Goal: Task Accomplishment & Management: Use online tool/utility

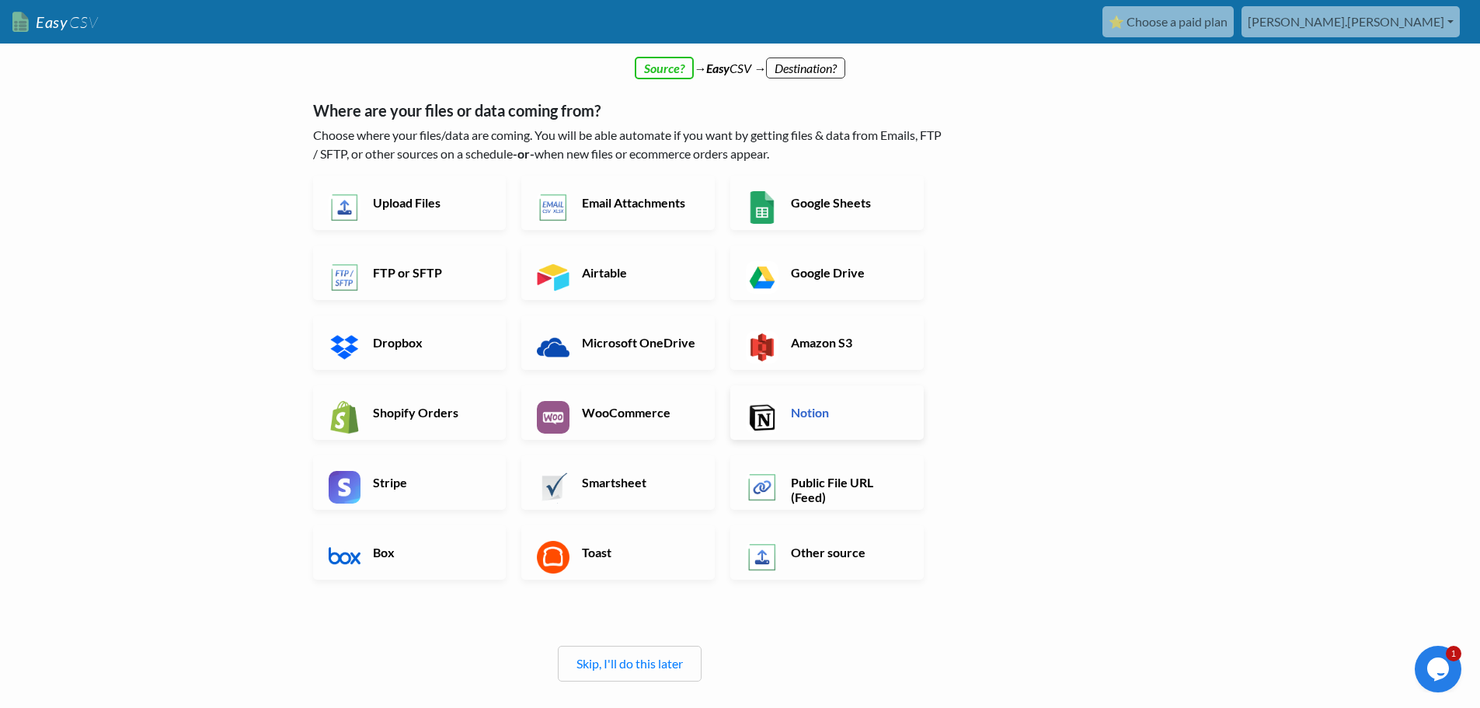
click at [781, 410] on link "Notion" at bounding box center [826, 412] width 193 height 54
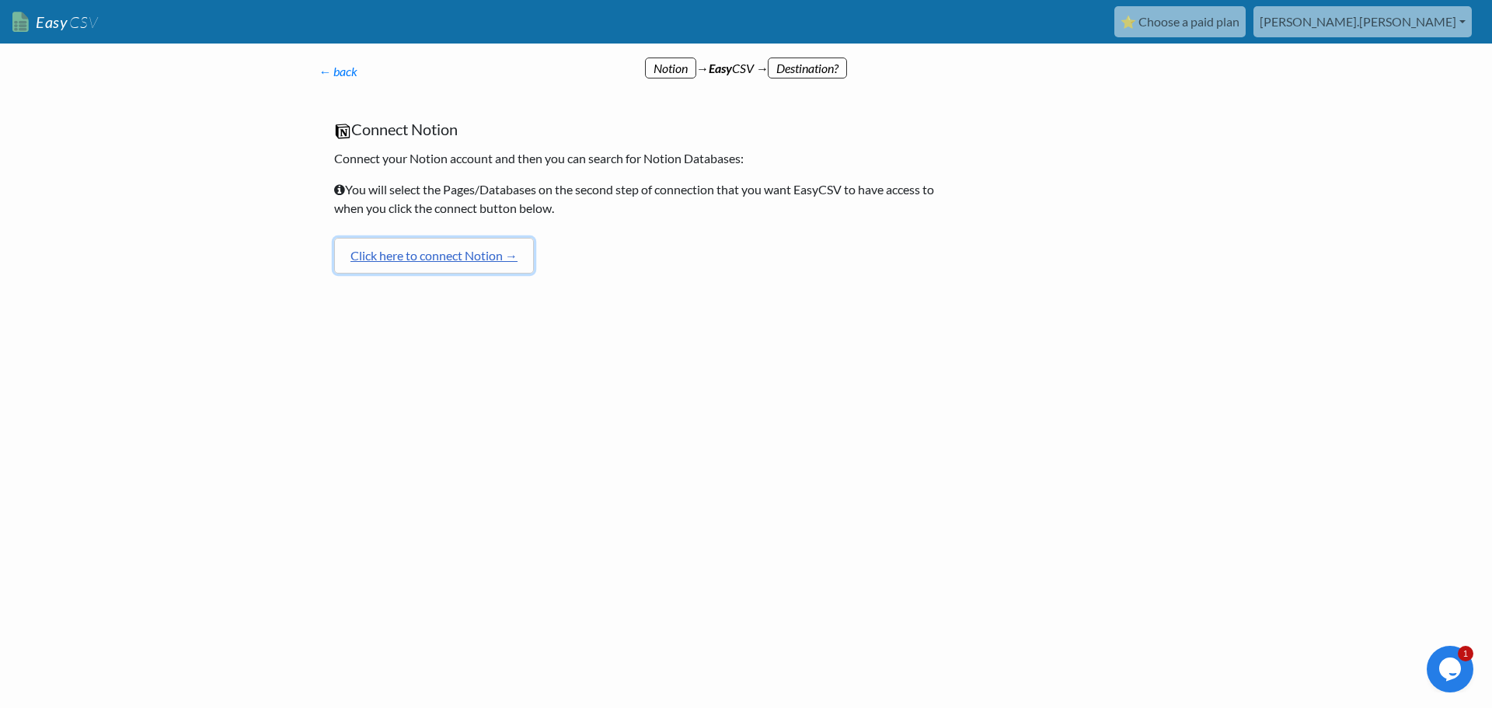
click at [458, 256] on link "Click here to connect Notion →" at bounding box center [434, 256] width 200 height 36
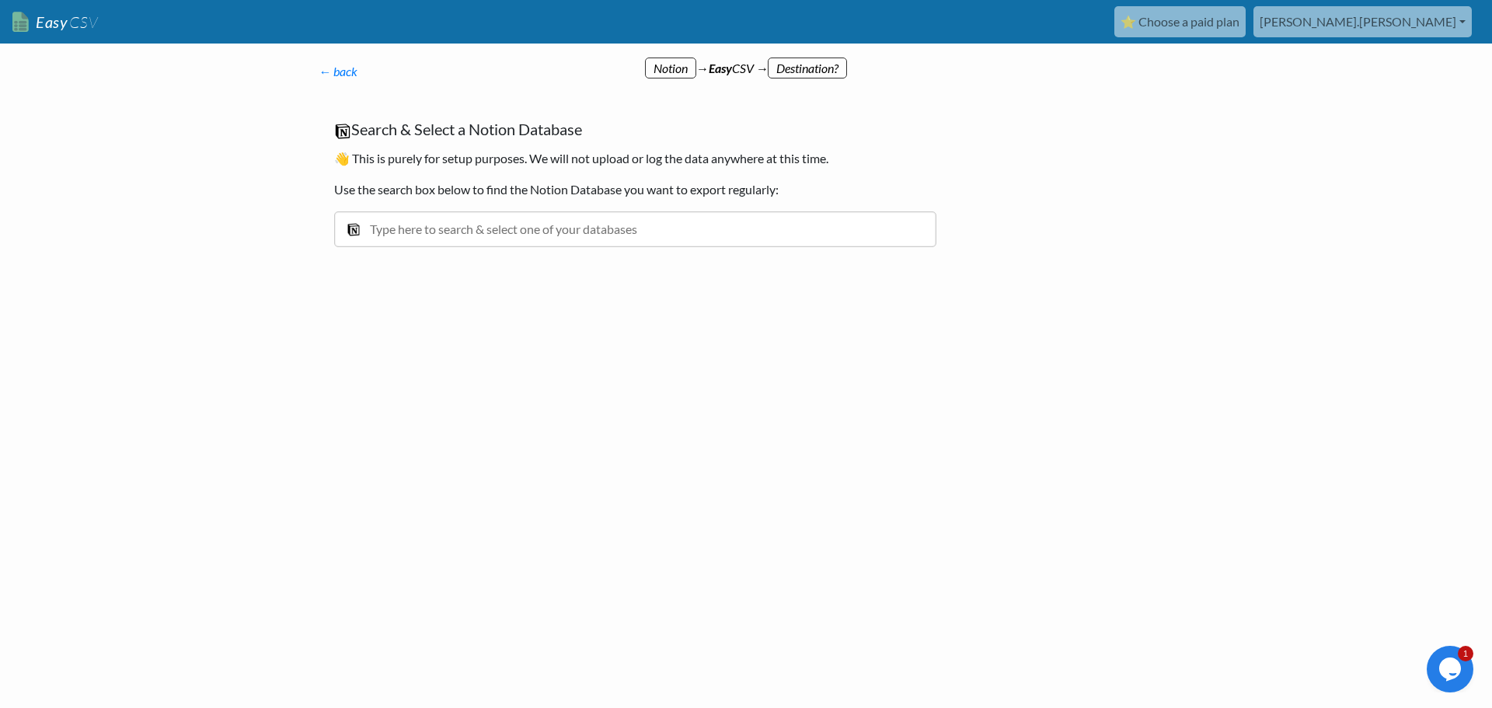
click at [673, 230] on input "text" at bounding box center [635, 229] width 602 height 36
click at [630, 292] on div "← back Thanks for signing up! Set up your Import Flow and Upload Page in 1 minu…" at bounding box center [635, 170] width 664 height 247
click at [628, 245] on input "text" at bounding box center [635, 229] width 602 height 36
type input "B"
click at [608, 237] on input "B" at bounding box center [635, 229] width 602 height 36
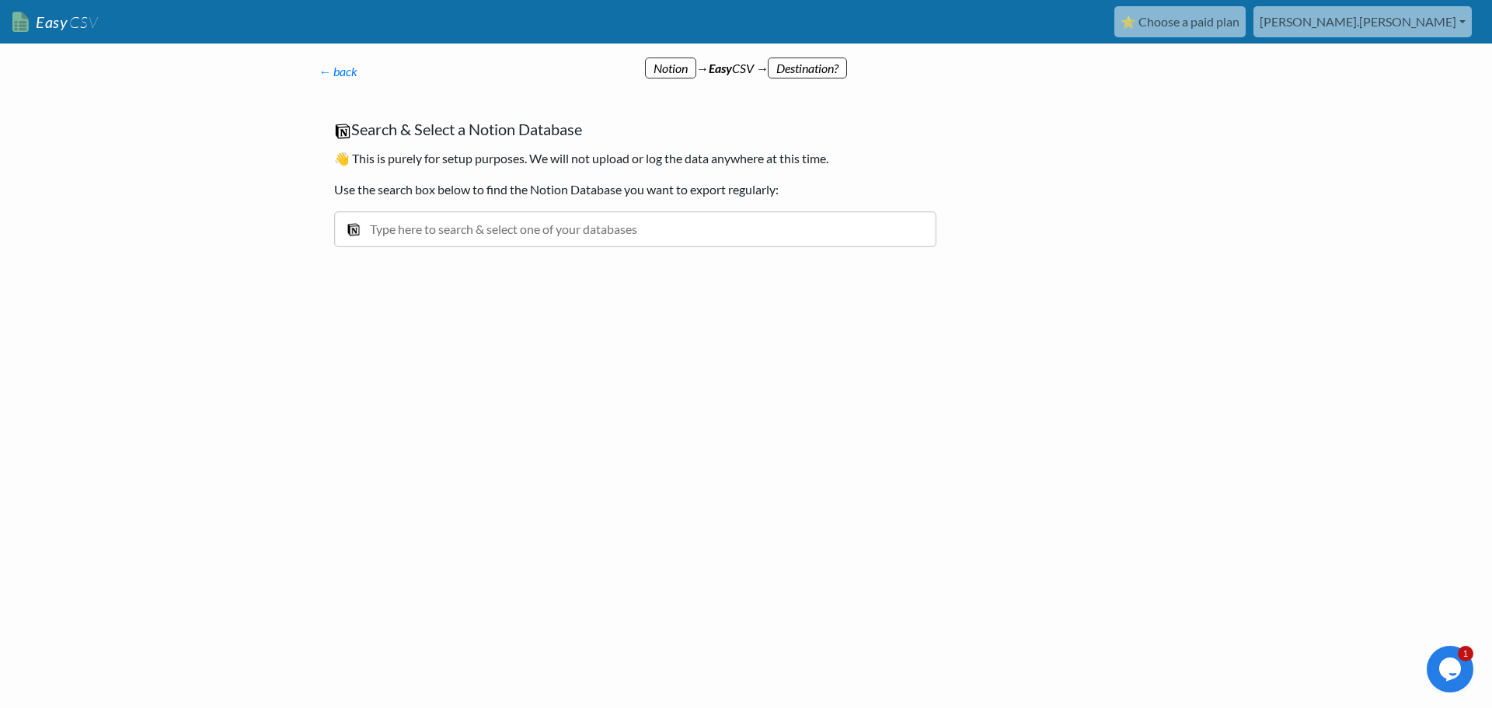
drag, startPoint x: 601, startPoint y: 253, endPoint x: 606, endPoint y: 244, distance: 10.1
click at [602, 249] on div "Search & Select a Notion Database 👋 This is purely for setup purposes. We will …" at bounding box center [635, 191] width 633 height 174
click at [611, 236] on input "text" at bounding box center [635, 229] width 602 height 36
type input "APIs"
click at [578, 392] on html "Easy CSV ⭐ Choose a paid plan david.michael Ddm Lifescience All Flows All CSV G…" at bounding box center [746, 196] width 1492 height 392
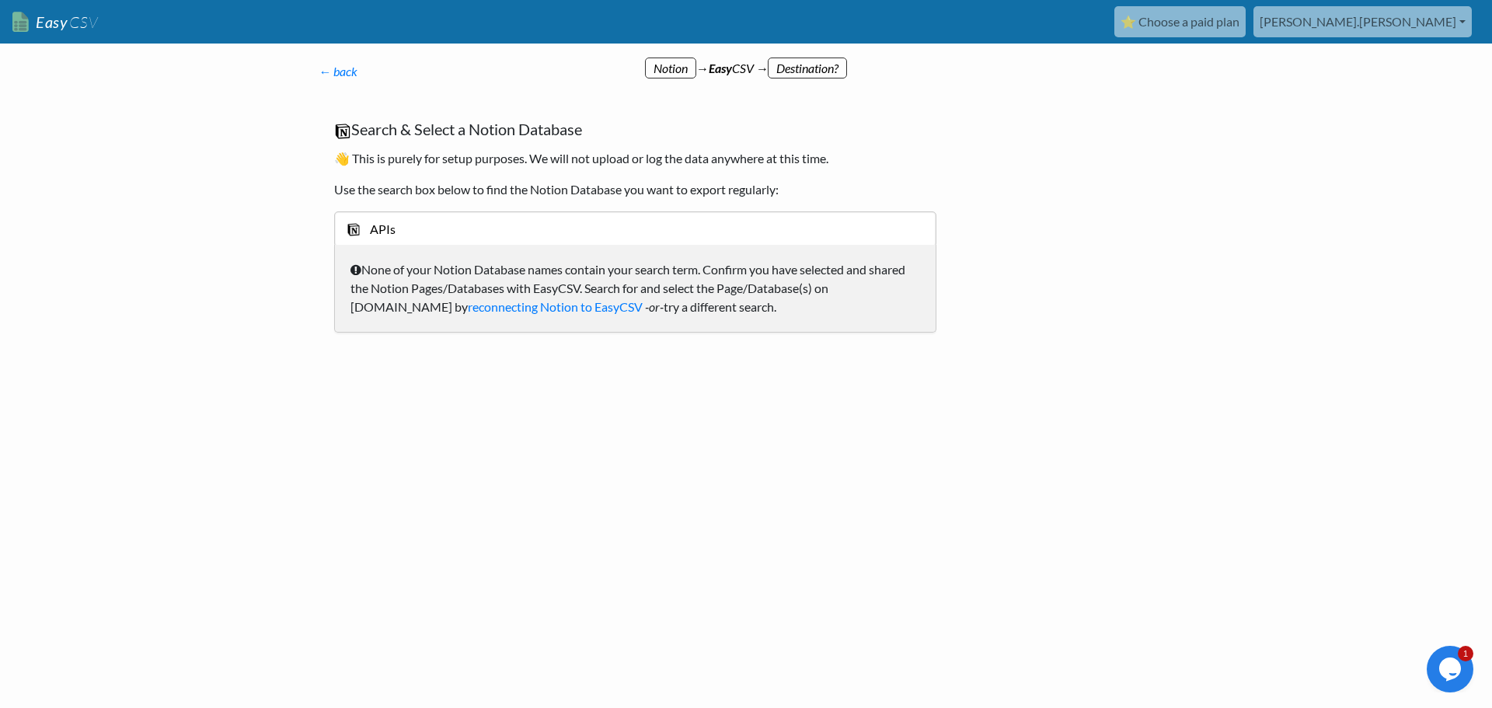
click at [430, 236] on input "APIs" at bounding box center [635, 229] width 602 height 36
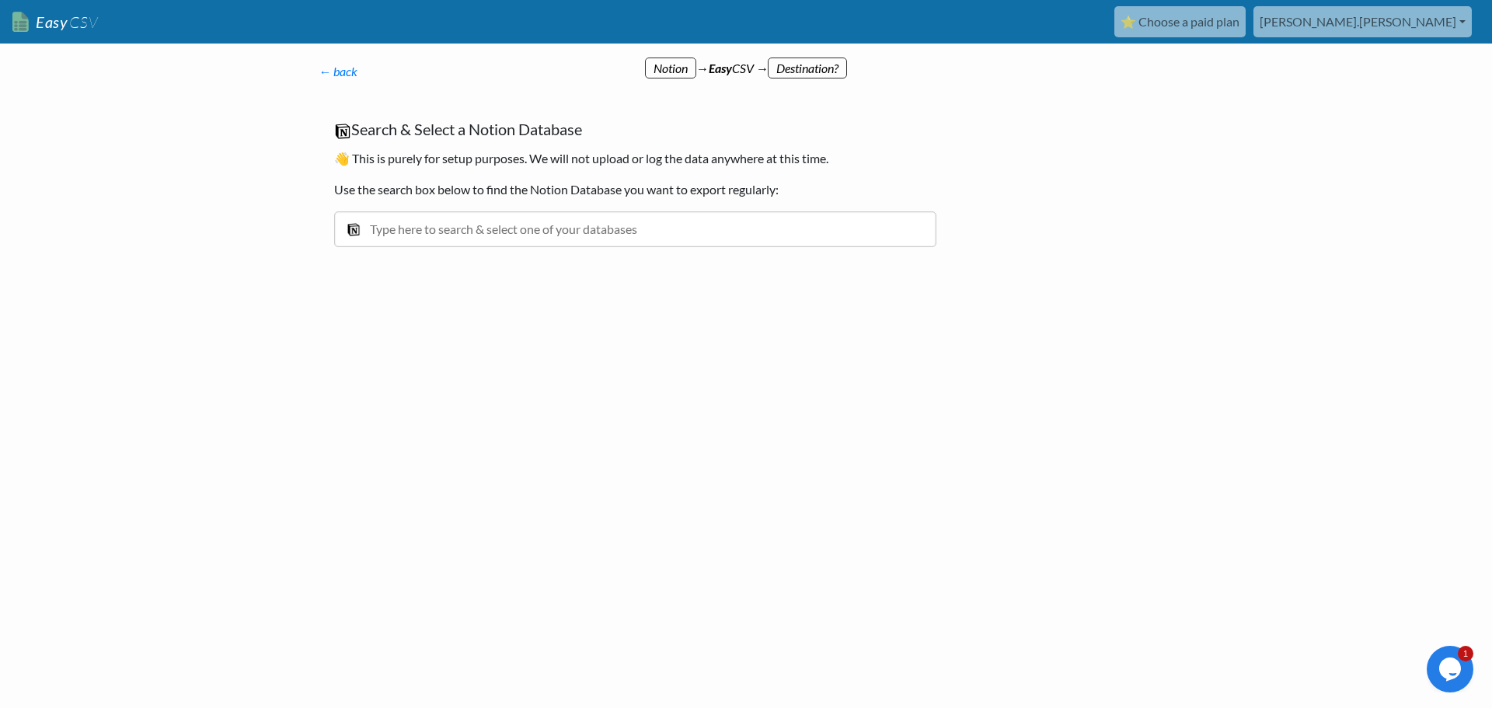
click at [480, 232] on input "text" at bounding box center [635, 229] width 602 height 36
click at [482, 231] on input "API" at bounding box center [635, 229] width 602 height 36
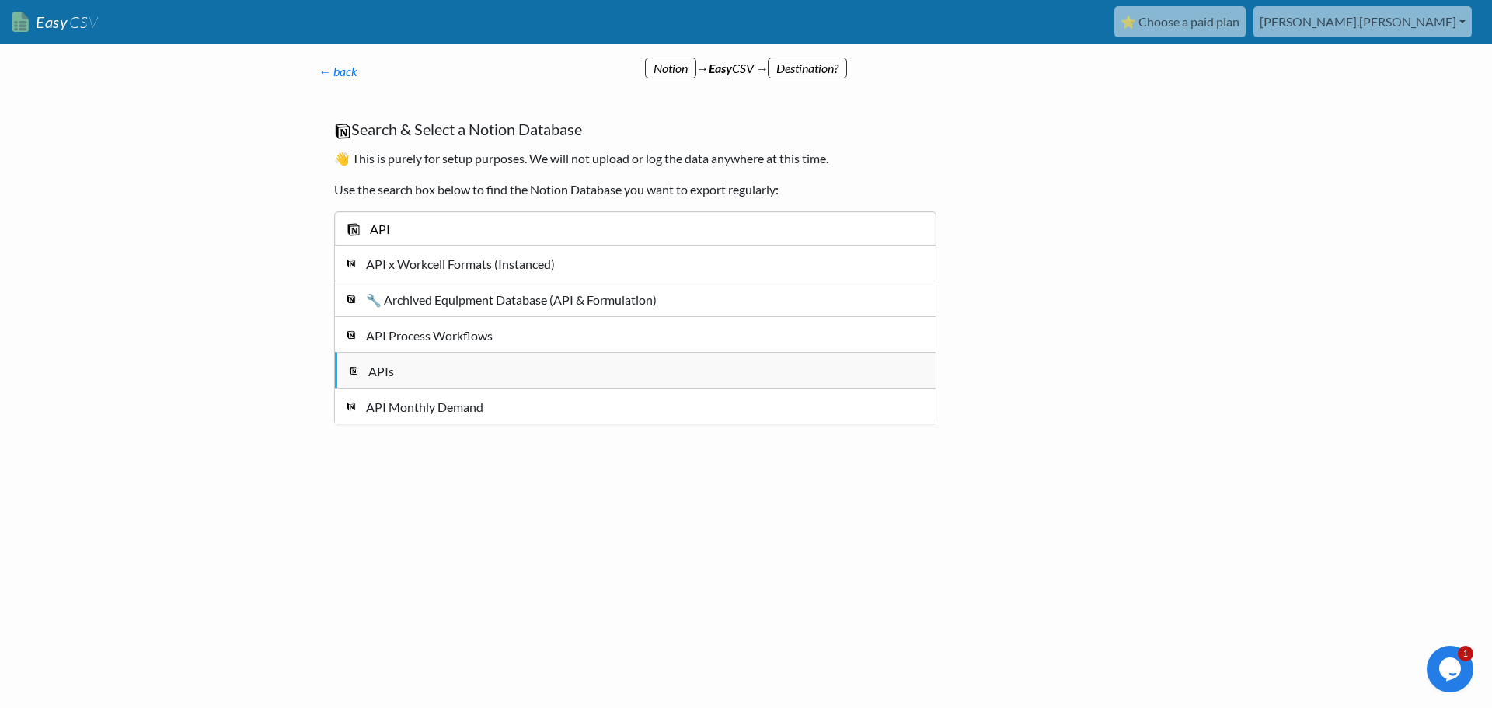
type input "API"
click at [427, 364] on div "APIs" at bounding box center [647, 371] width 558 height 19
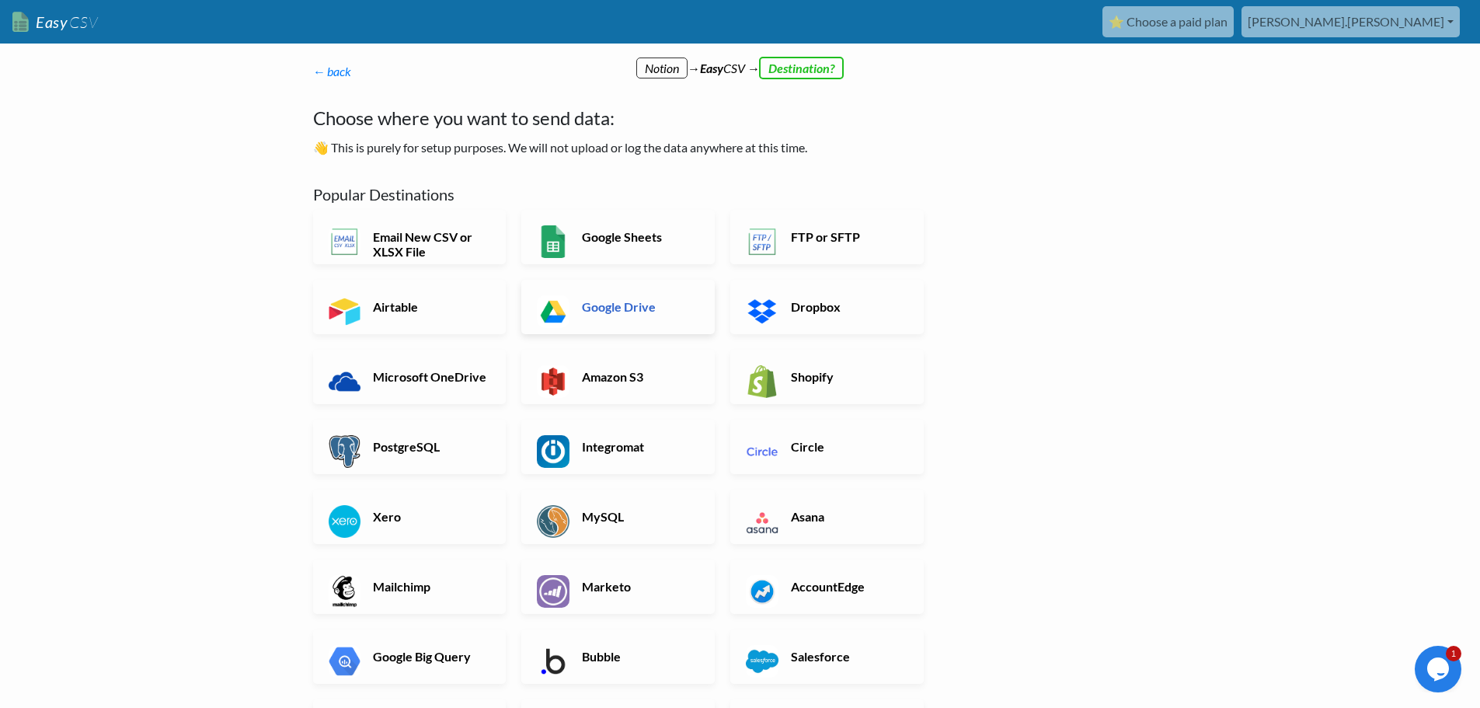
scroll to position [361, 0]
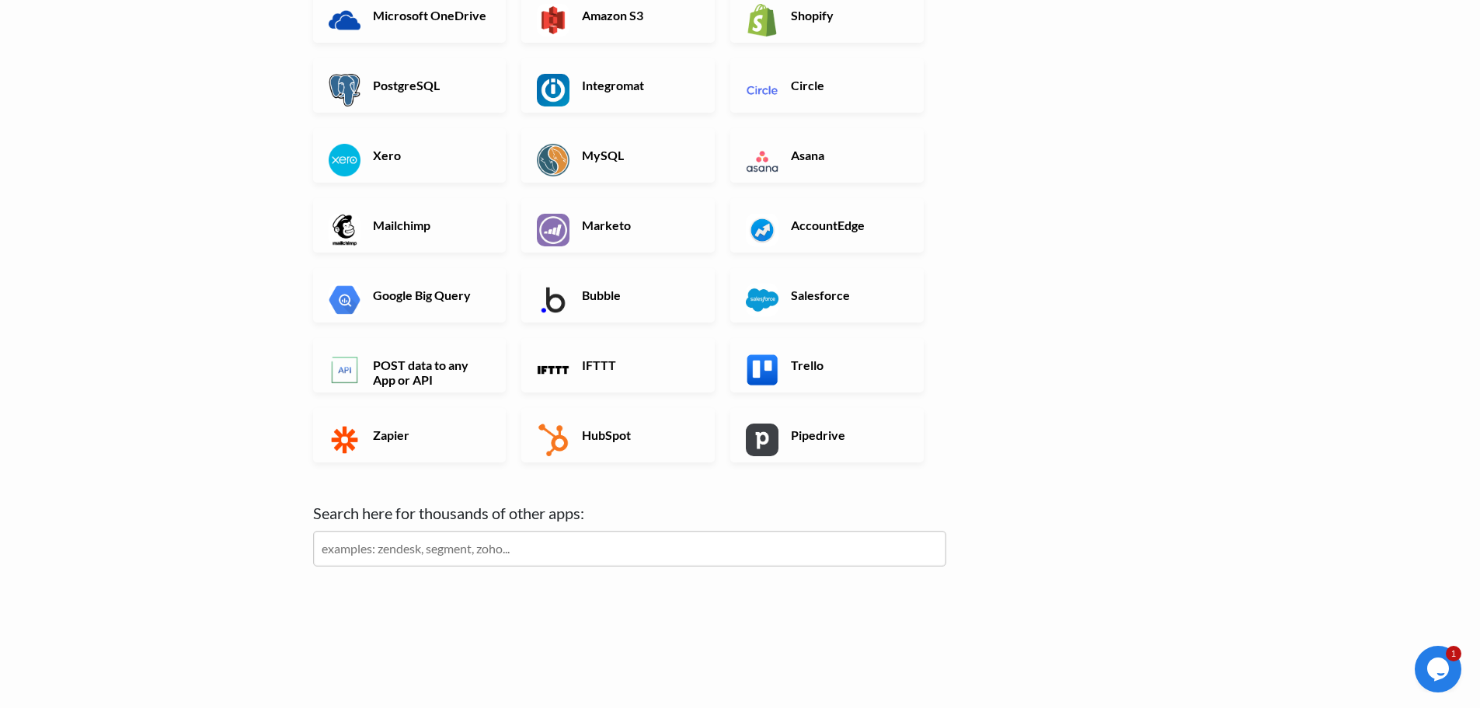
click at [561, 542] on input "text" at bounding box center [629, 549] width 633 height 36
type input "Make"
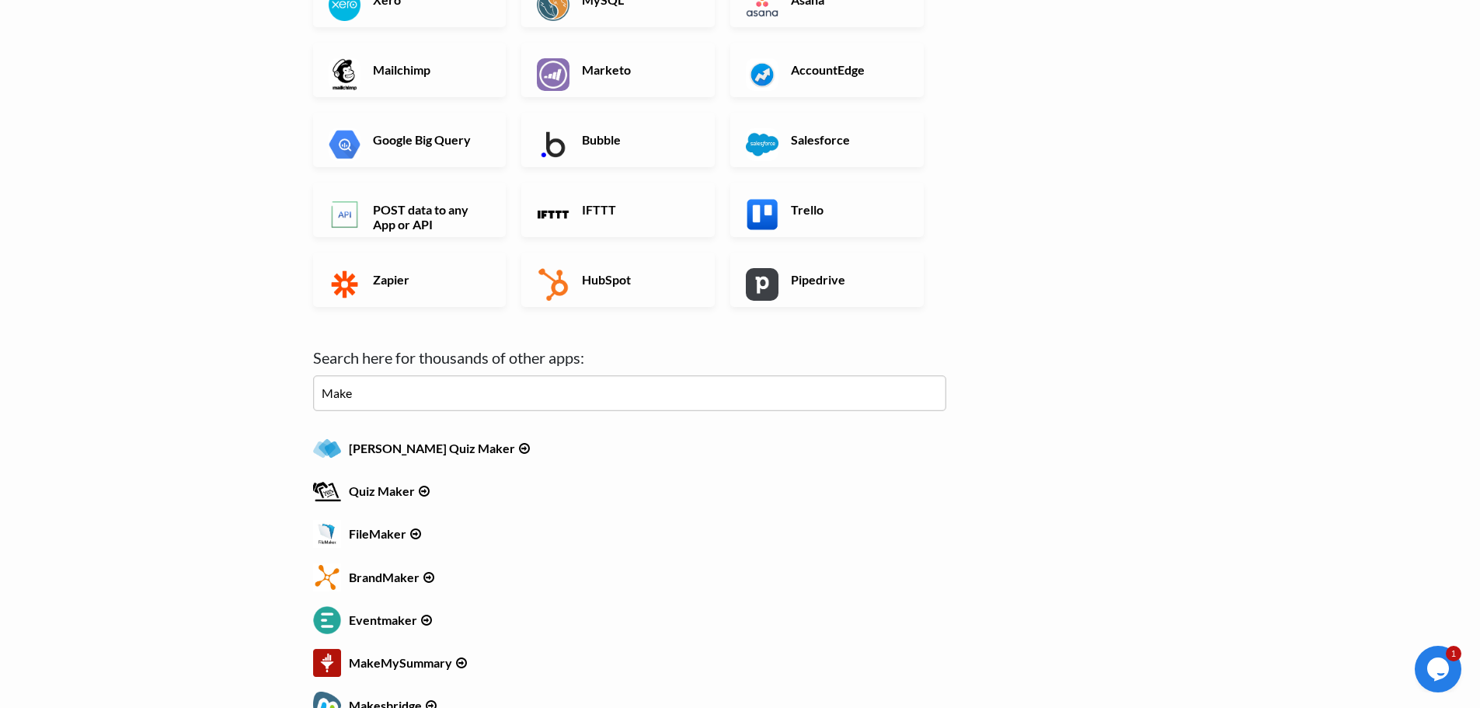
scroll to position [672, 0]
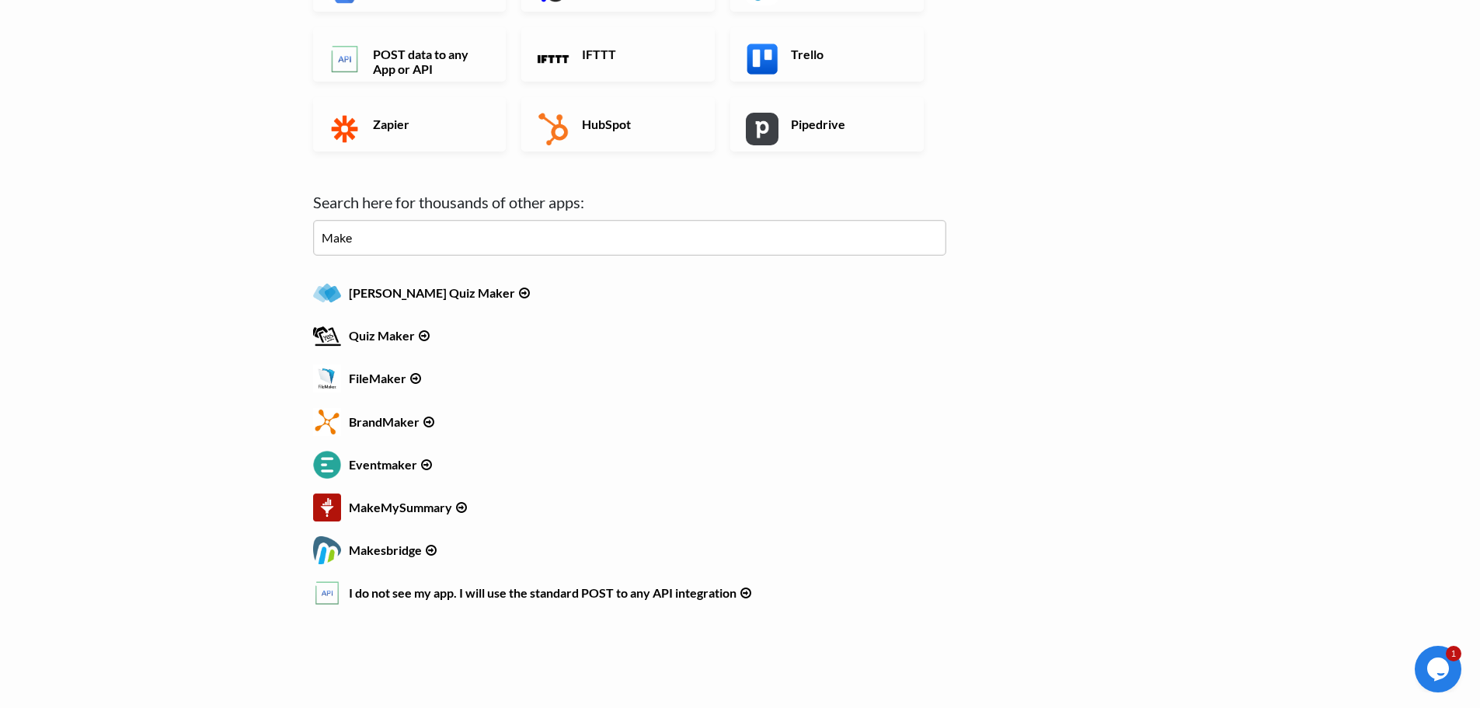
drag, startPoint x: 379, startPoint y: 246, endPoint x: 240, endPoint y: 242, distance: 139.1
click at [240, 242] on body "Easy CSV ⭐ Choose a paid plan david.michael Ddm Lifescience All Flows All CSV G…" at bounding box center [740, 28] width 1480 height 1400
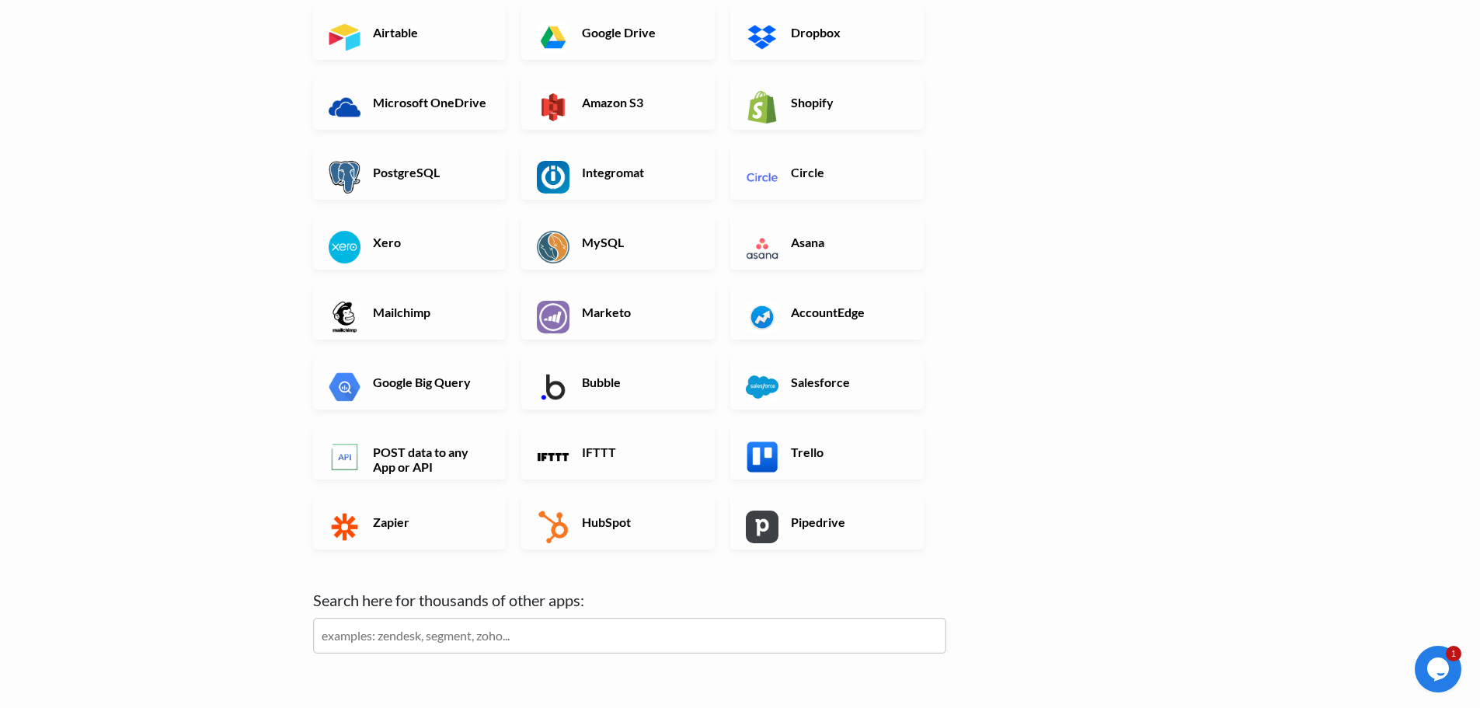
scroll to position [256, 0]
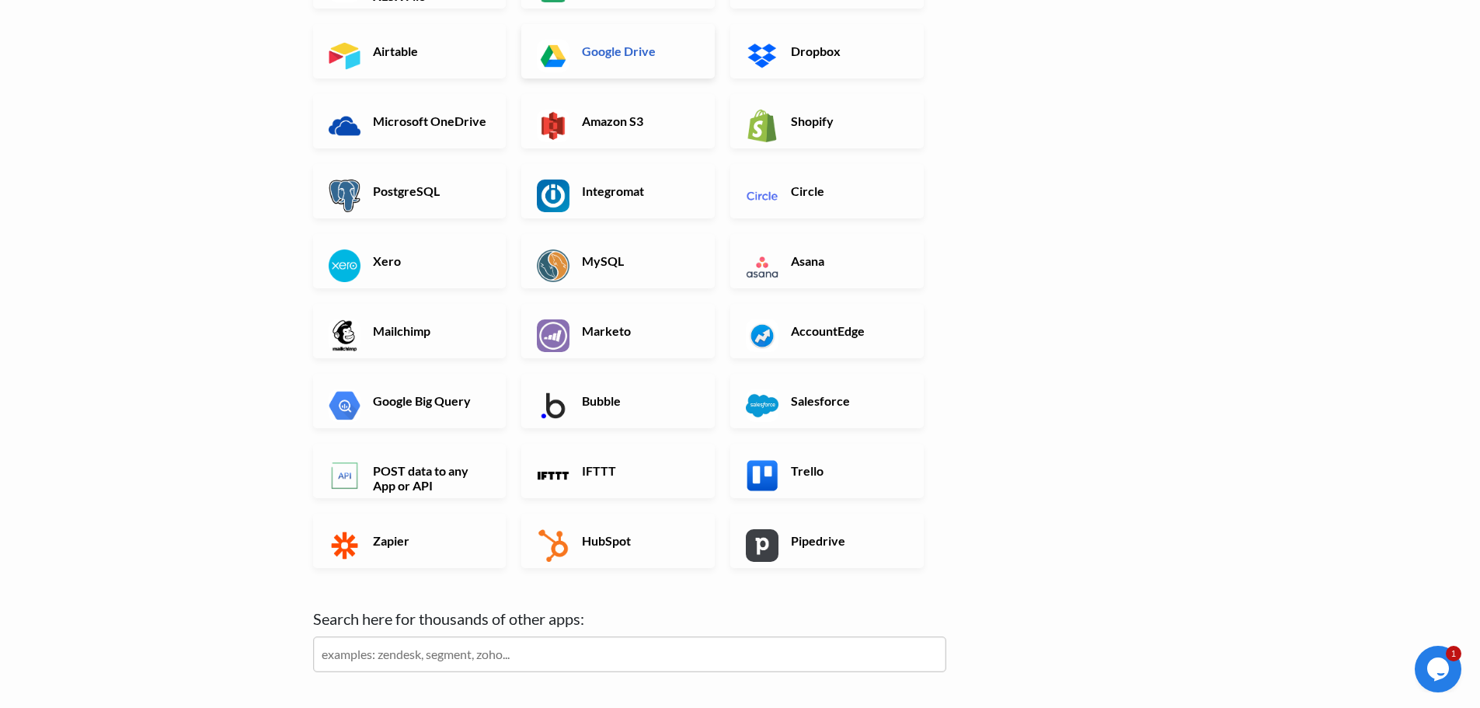
click at [668, 48] on h6 "Google Drive" at bounding box center [639, 51] width 122 height 15
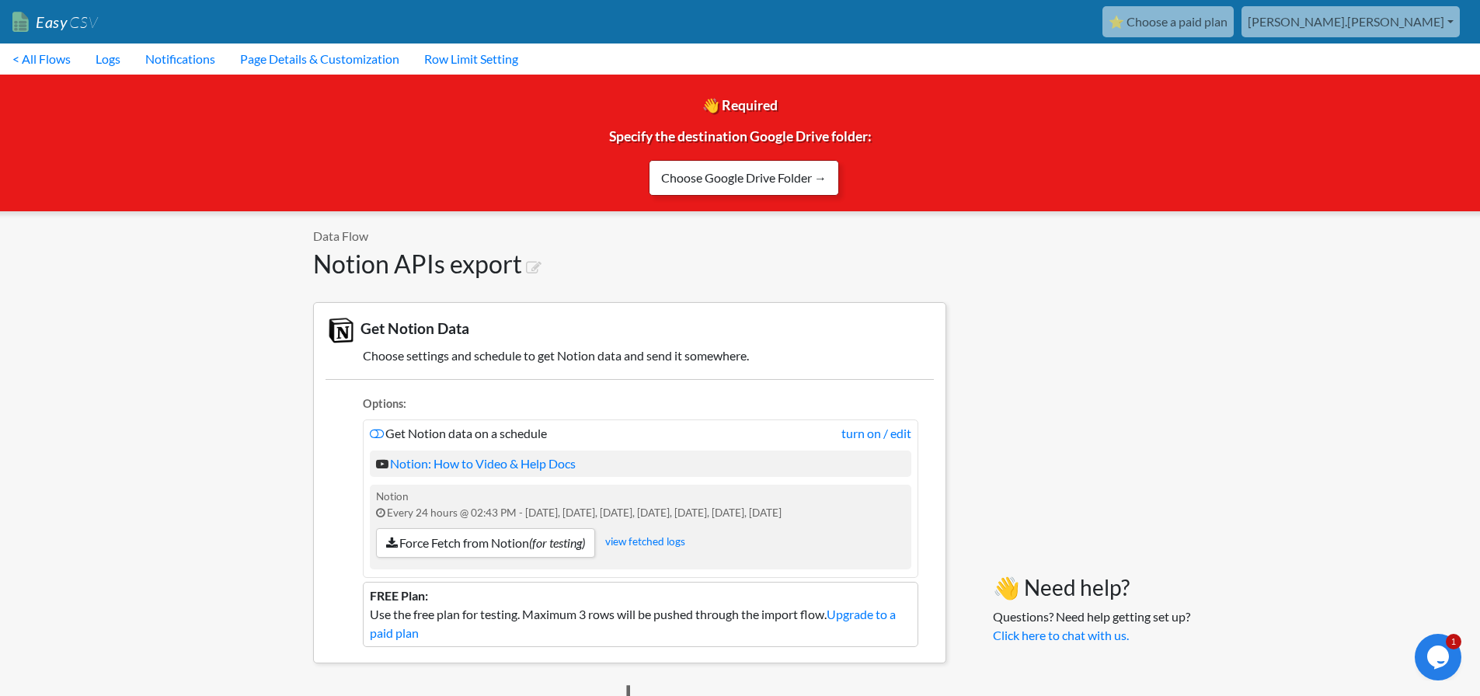
click at [741, 178] on link "Choose Google Drive Folder →" at bounding box center [744, 178] width 190 height 36
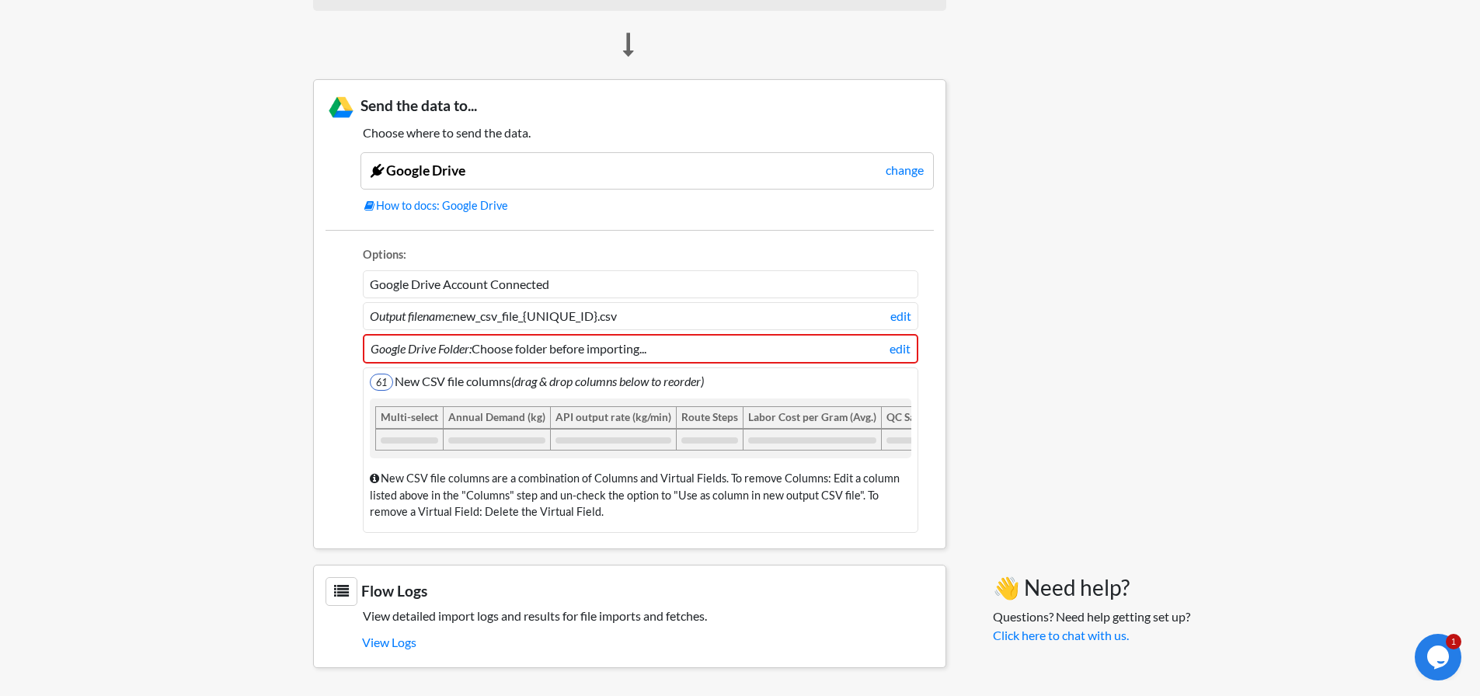
click at [552, 341] on li "Google Drive Folder: Choose folder before importing... edit" at bounding box center [641, 349] width 556 height 30
click at [887, 335] on li "Google Drive Folder: Choose folder before importing... edit" at bounding box center [641, 349] width 556 height 30
click at [898, 340] on link "edit" at bounding box center [900, 349] width 21 height 19
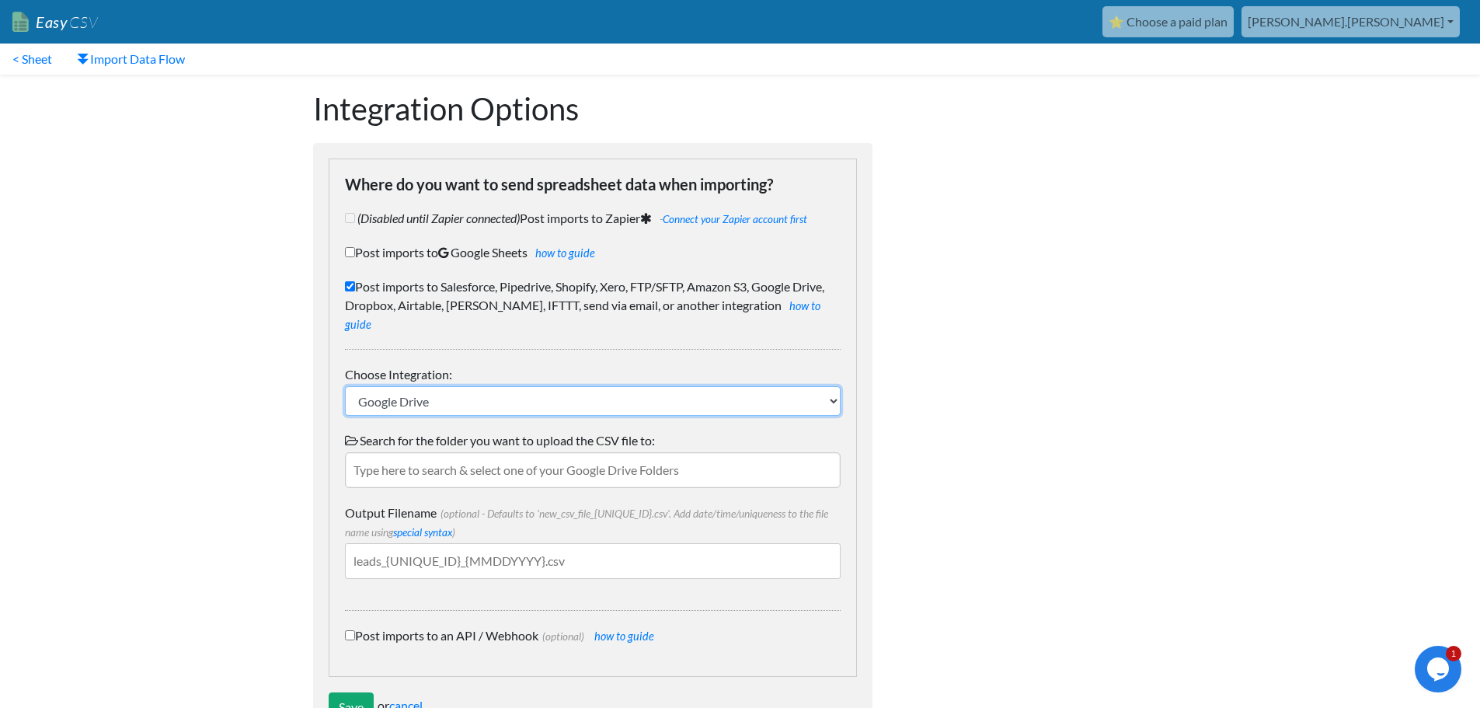
click at [449, 386] on select "IFTTT FTP or SFTP Amazon S3 HubSpot Google Big Query Salesforce Pipedrive Airta…" at bounding box center [593, 401] width 496 height 30
drag, startPoint x: 449, startPoint y: 386, endPoint x: 432, endPoint y: 417, distance: 35.5
click at [449, 386] on select "IFTTT FTP or SFTP Amazon S3 HubSpot Google Big Query Salesforce Pipedrive Airta…" at bounding box center [593, 401] width 496 height 30
click at [412, 452] on input "text" at bounding box center [593, 470] width 496 height 36
click at [738, 452] on input "text" at bounding box center [593, 470] width 496 height 36
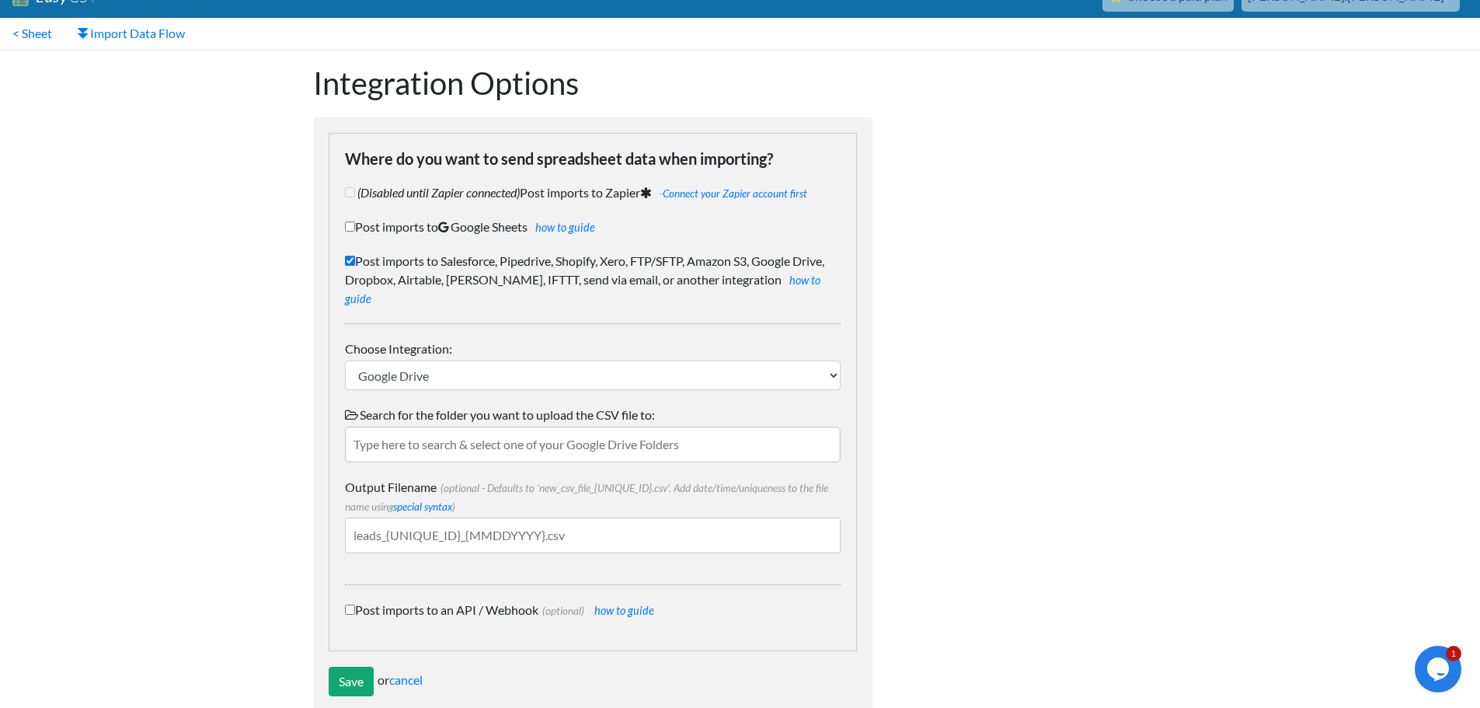
scroll to position [39, 0]
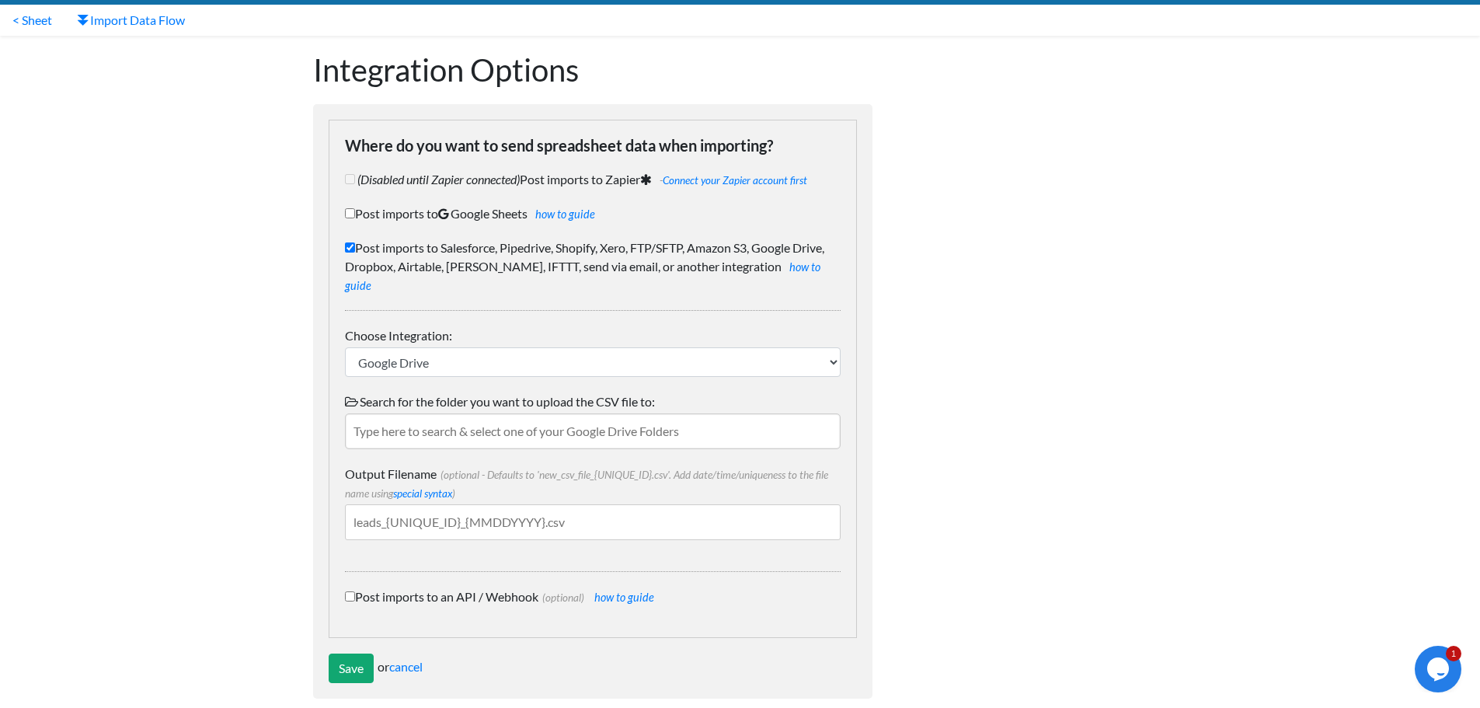
click at [439, 413] on input "text" at bounding box center [593, 431] width 496 height 36
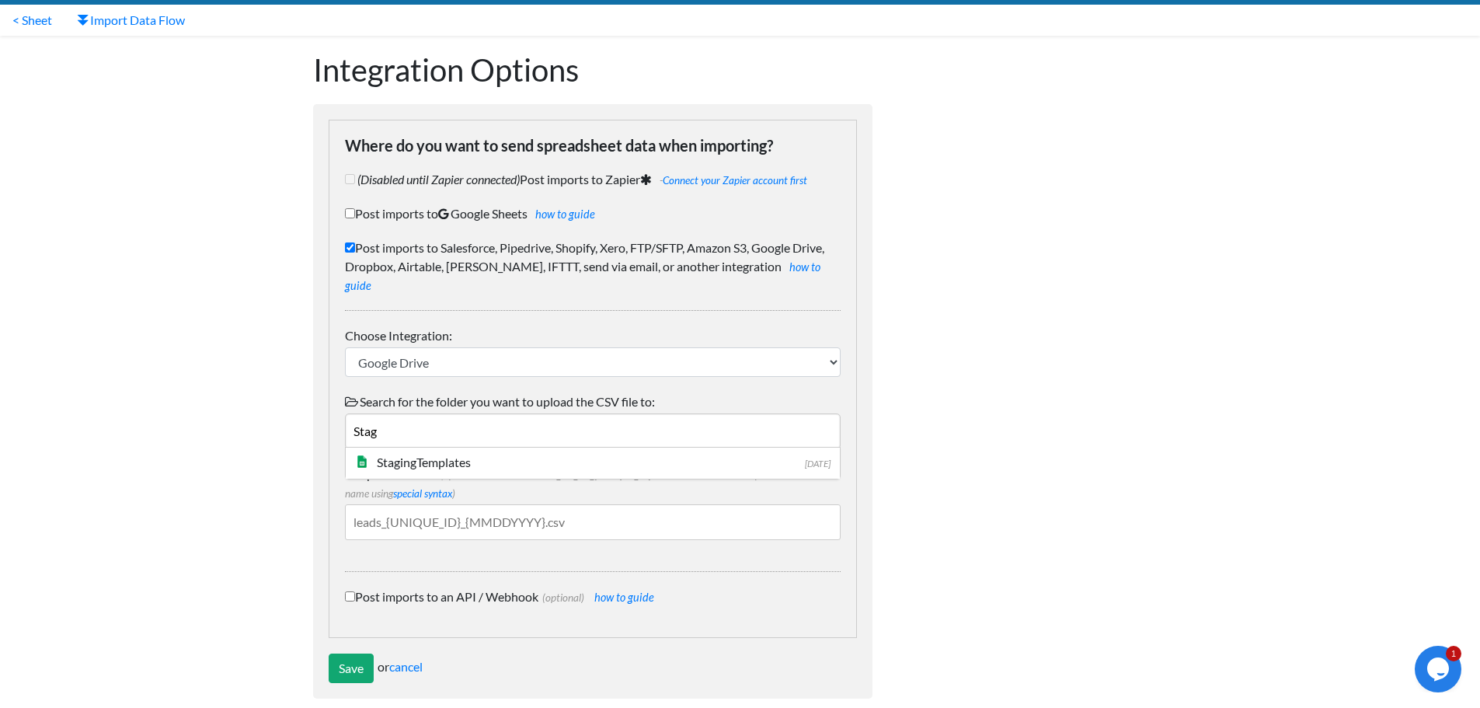
drag, startPoint x: 500, startPoint y: 409, endPoint x: 194, endPoint y: 365, distance: 309.2
click at [194, 365] on body "Easy CSV ⭐ Choose a paid plan david.michael Ddm Lifescience All Flows All CSV G…" at bounding box center [740, 337] width 1480 height 753
click at [540, 425] on input "Stag" at bounding box center [593, 431] width 496 height 36
drag, startPoint x: 543, startPoint y: 419, endPoint x: 242, endPoint y: 387, distance: 302.4
click at [242, 387] on body "Easy CSV ⭐ Choose a paid plan david.michael Ddm Lifescience All Flows All CSV G…" at bounding box center [740, 337] width 1480 height 753
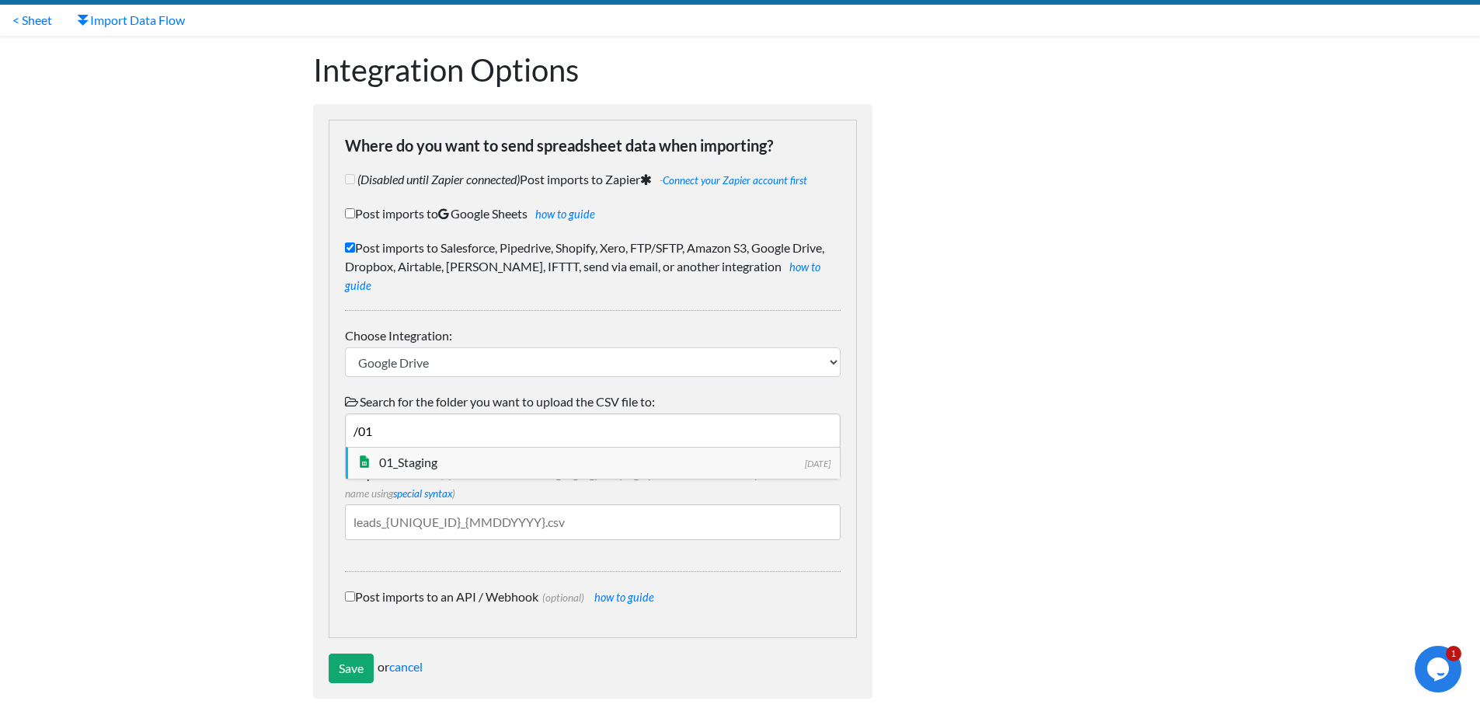
type input "/01"
click at [413, 453] on div "01_Staging" at bounding box center [604, 462] width 451 height 19
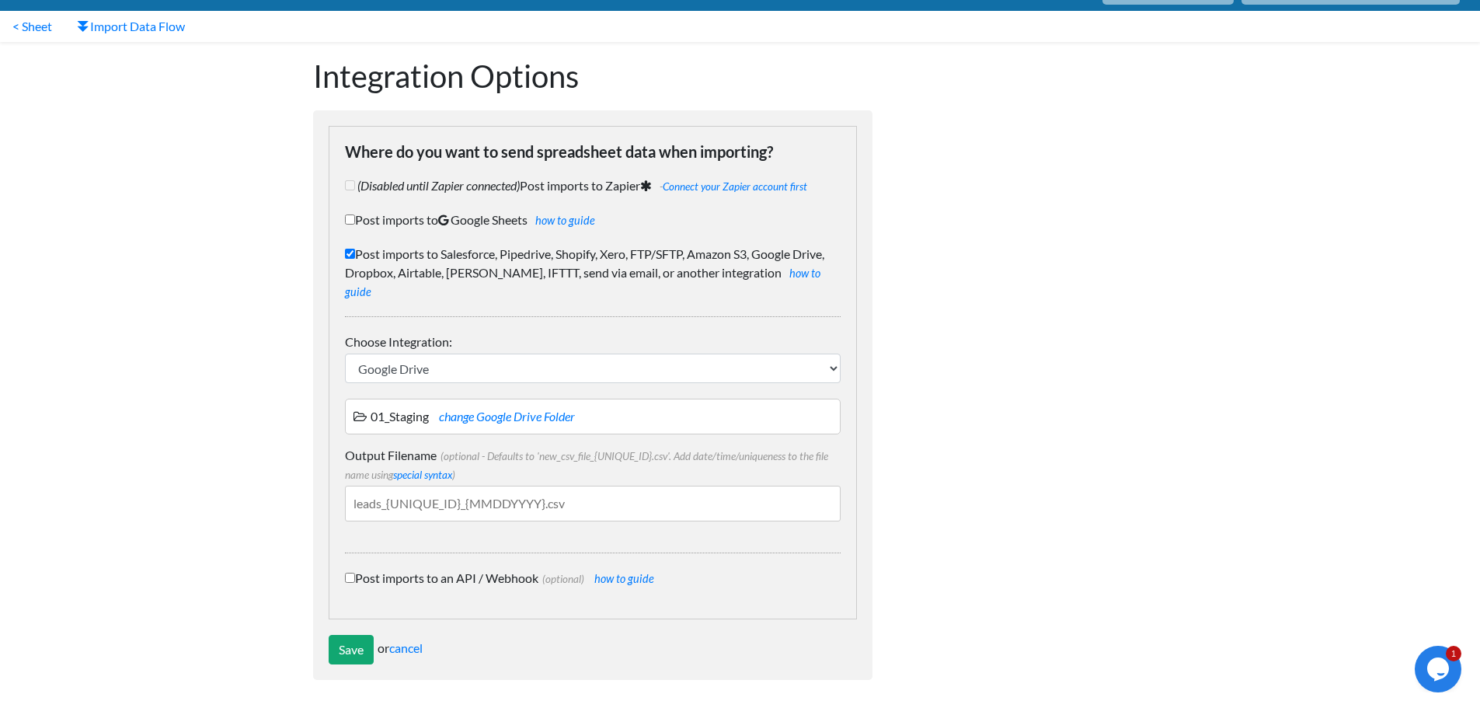
scroll to position [14, 0]
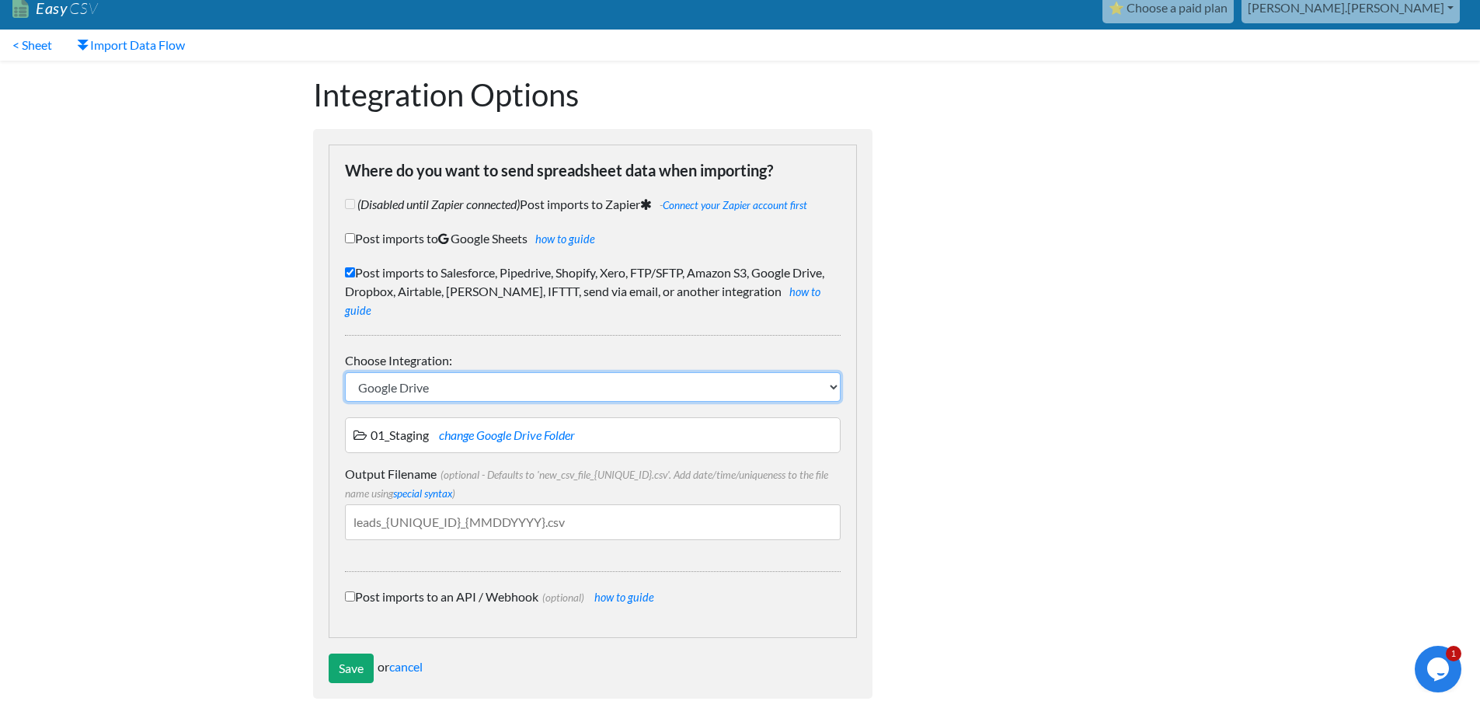
click at [411, 372] on select "IFTTT FTP or SFTP Amazon S3 HubSpot Google Big Query Salesforce Pipedrive Airta…" at bounding box center [593, 387] width 496 height 30
click at [354, 274] on input "Post imports to Salesforce, Pipedrive, Shopify, Xero, FTP/SFTP, Amazon S3, Goog…" at bounding box center [350, 272] width 10 height 10
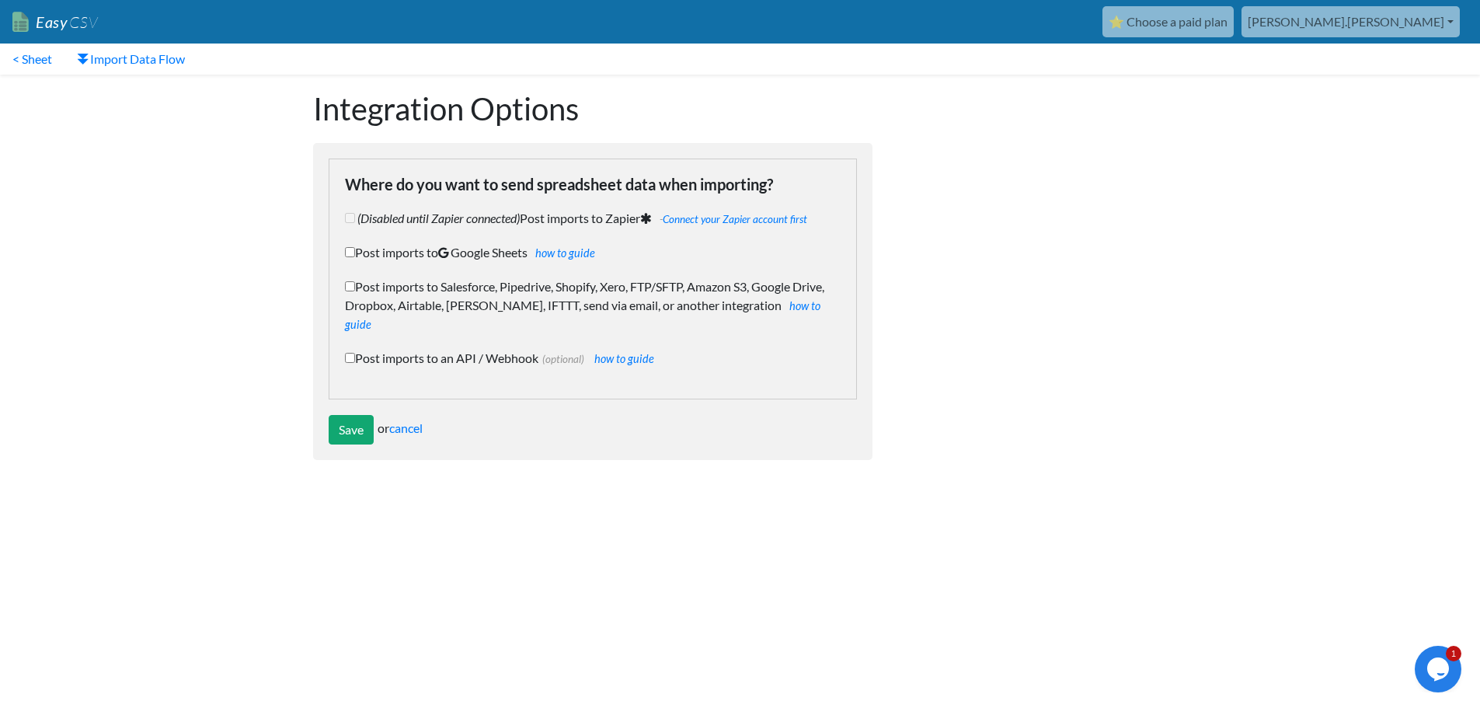
scroll to position [0, 0]
click at [358, 285] on input "Post imports to Salesforce, Pipedrive, Shopify, Xero, FTP/SFTP, Amazon S3, Goog…" at bounding box center [355, 286] width 10 height 10
checkbox input "true"
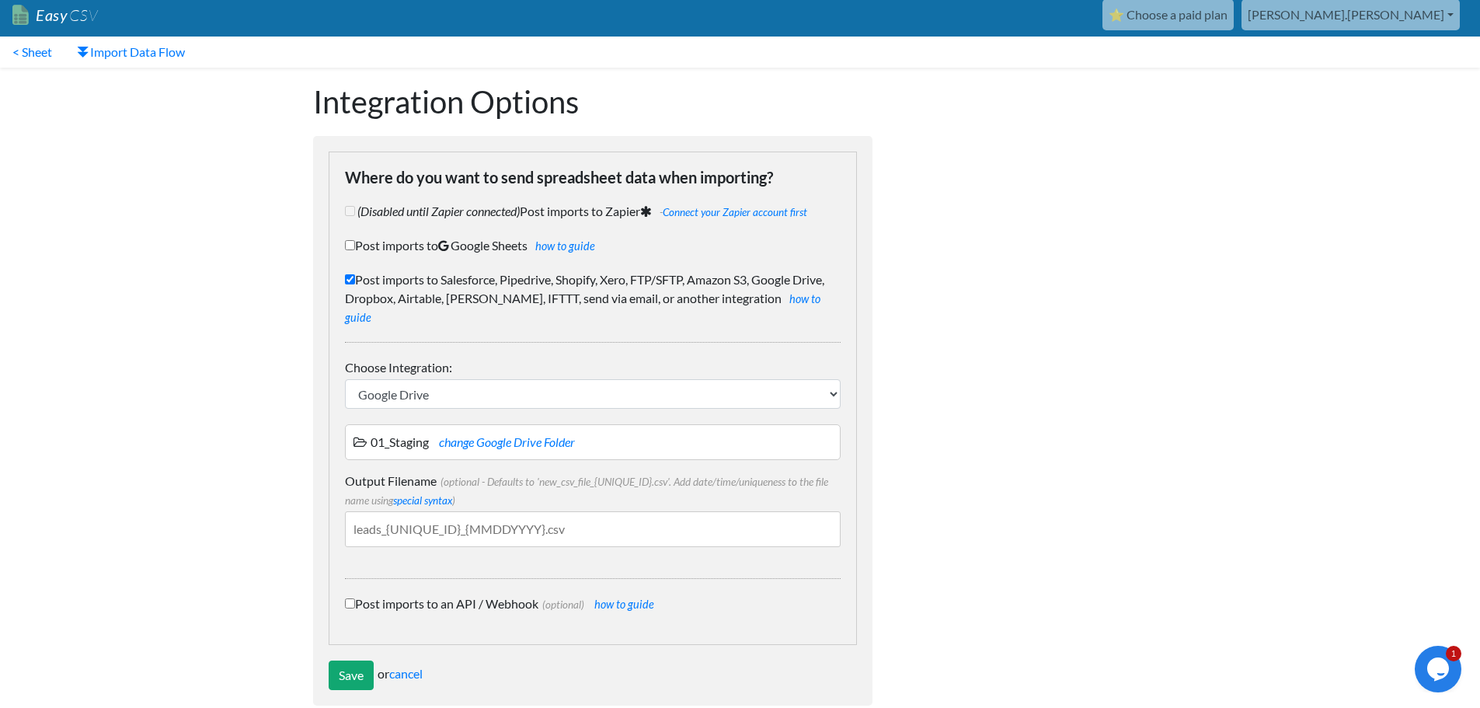
scroll to position [14, 0]
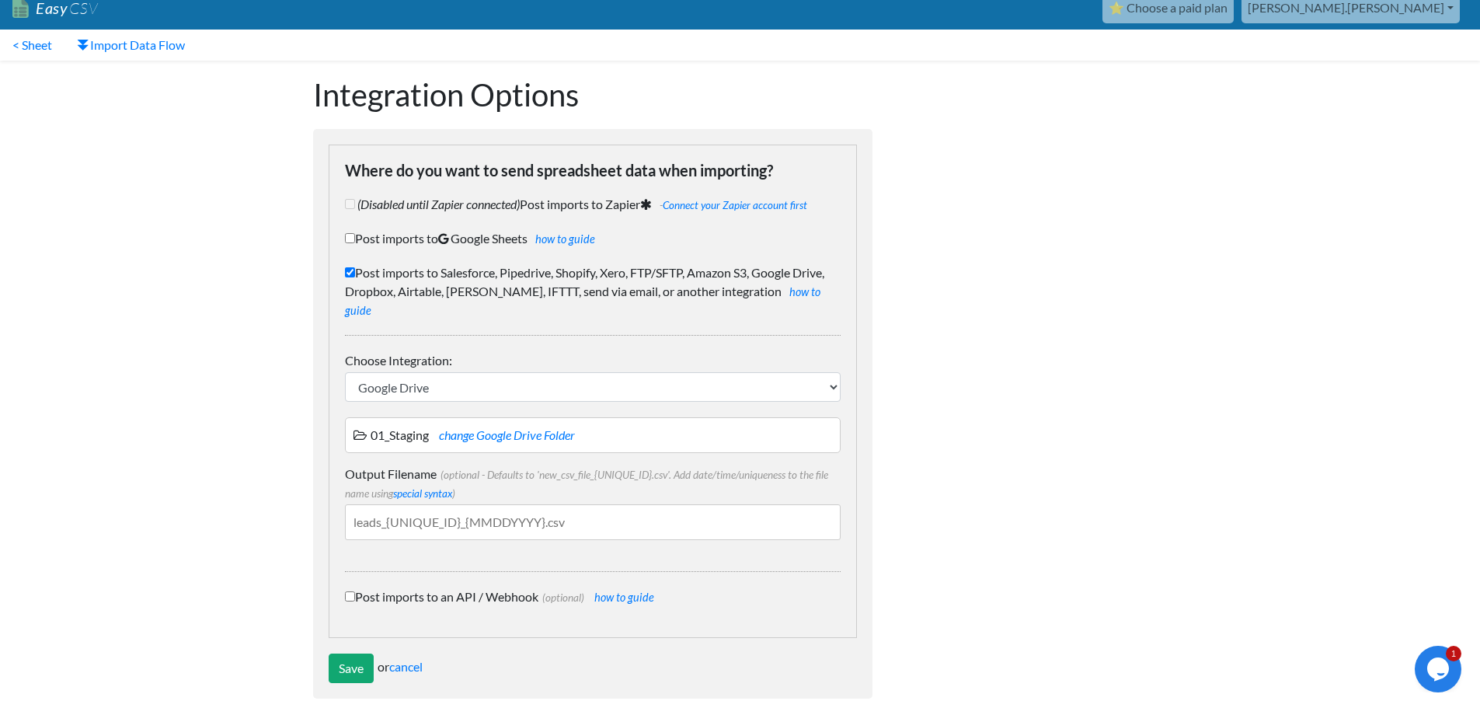
click at [484, 469] on span "(optional - Defaults to 'new_csv_file_{UNIQUE_ID}.csv'. Add date/time/uniquenes…" at bounding box center [586, 484] width 483 height 31
click at [484, 504] on input "Output Filename (optional - Defaults to 'new_csv_file_{UNIQUE_ID}.csv'. Add dat…" at bounding box center [593, 522] width 496 height 36
click at [670, 465] on label "Output Filename (optional - Defaults to 'new_csv_file_{UNIQUE_ID}.csv'. Add dat…" at bounding box center [593, 483] width 496 height 37
click at [670, 504] on input "Output Filename (optional - Defaults to 'new_csv_file_{UNIQUE_ID}.csv'. Add dat…" at bounding box center [593, 522] width 496 height 36
click at [698, 426] on p "01_Staging change Google Drive Folder" at bounding box center [593, 435] width 479 height 19
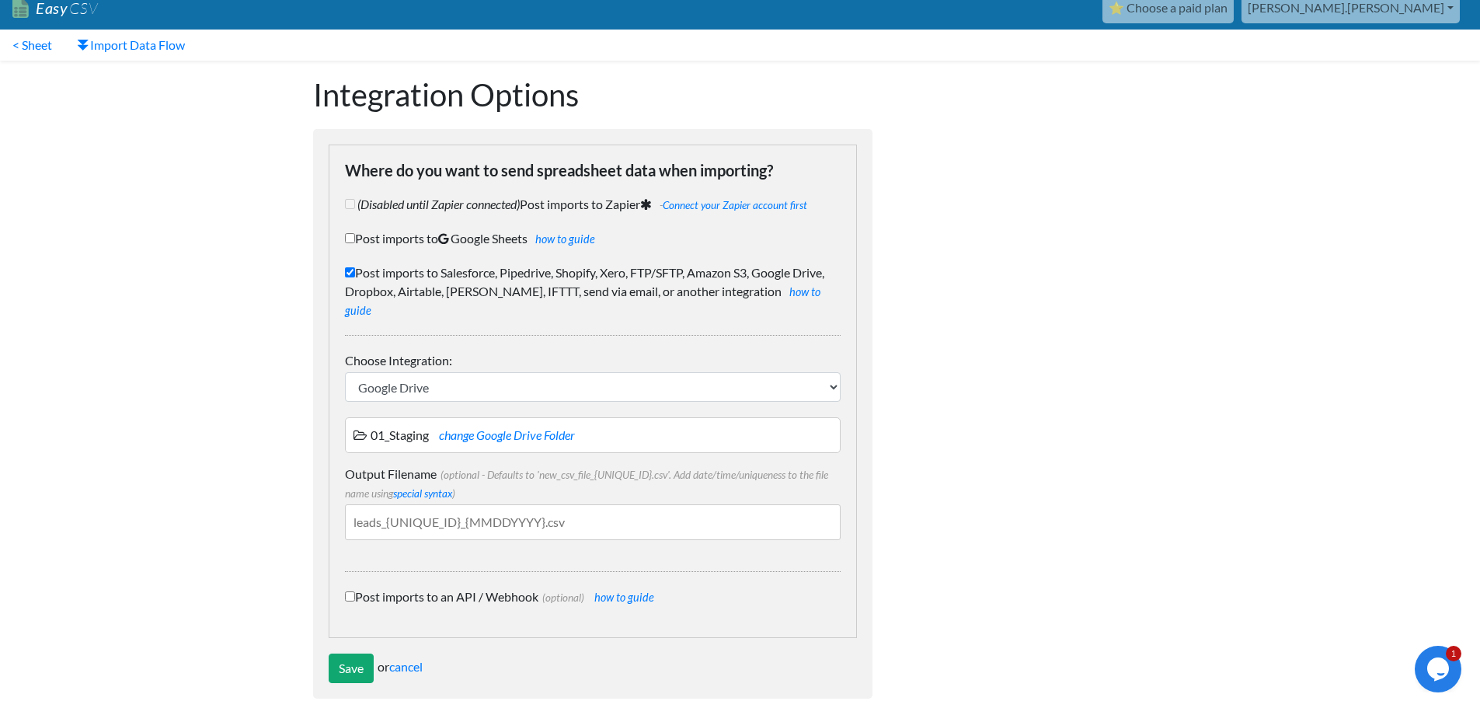
click at [628, 426] on p "01_Staging change Google Drive Folder" at bounding box center [593, 435] width 479 height 19
click at [584, 426] on p "01_Staging change Google Drive Folder" at bounding box center [593, 435] width 479 height 19
click at [566, 426] on p "01_Staging change Google Drive Folder" at bounding box center [593, 435] width 479 height 19
click at [563, 427] on link "change Google Drive Folder" at bounding box center [507, 434] width 136 height 15
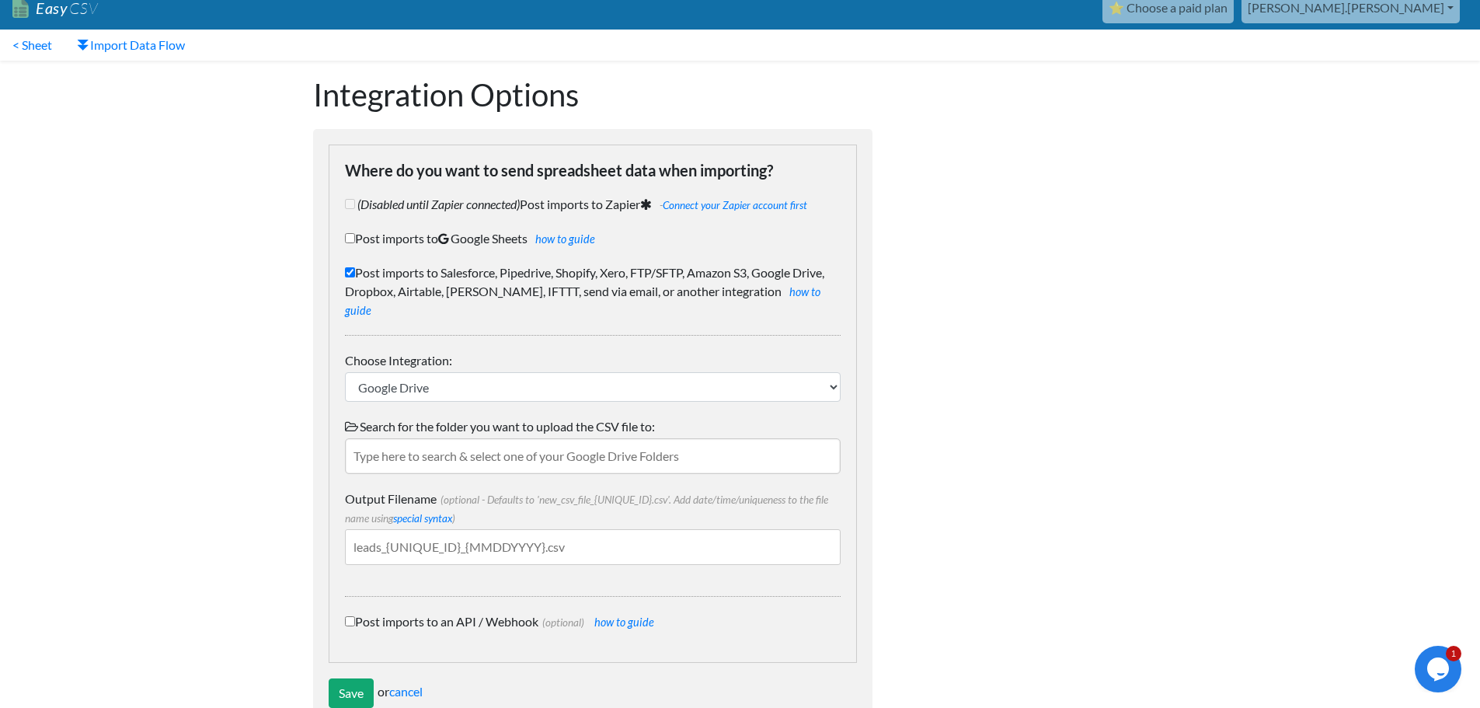
click at [541, 438] on input "text" at bounding box center [593, 456] width 496 height 36
type input "/inbox"
click at [397, 478] on div "_inbox" at bounding box center [604, 487] width 451 height 19
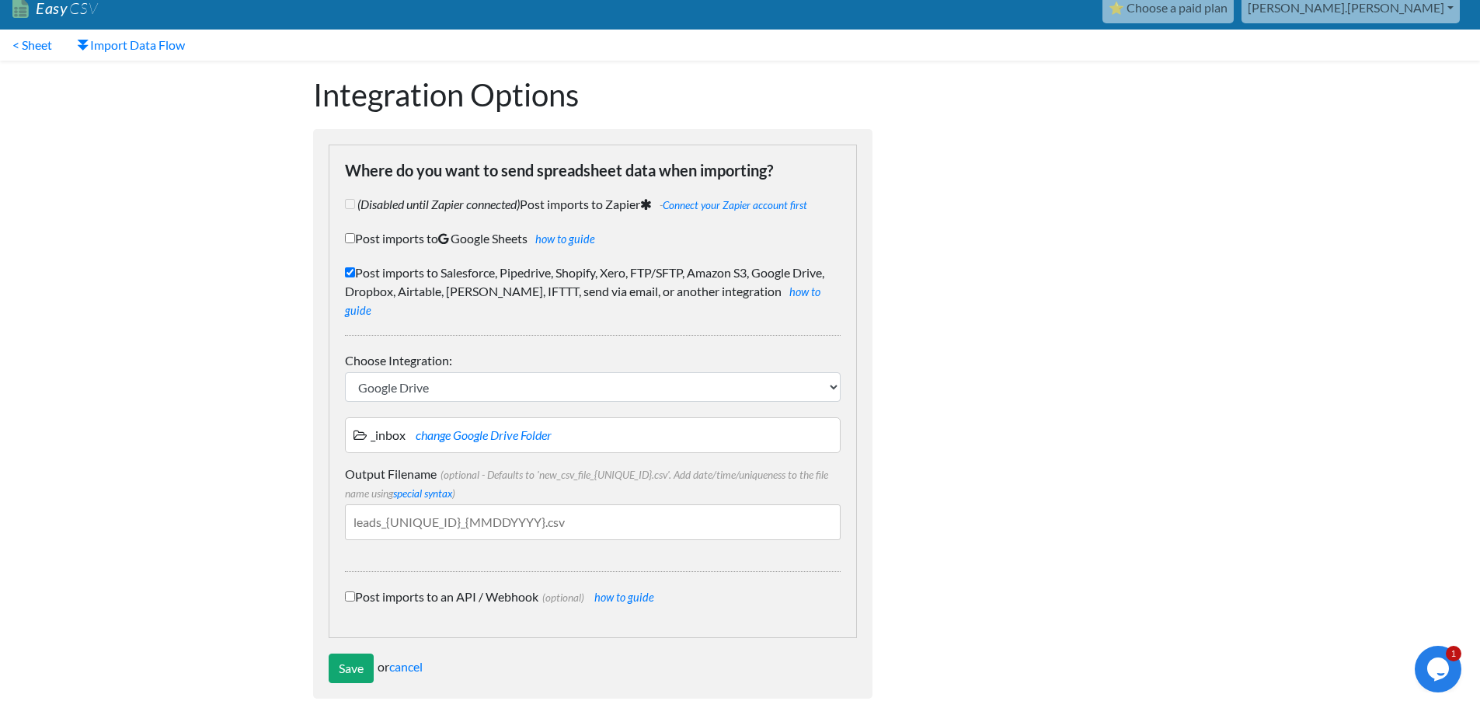
click at [466, 517] on input "Output Filename (optional - Defaults to 'new_csv_file_{UNIQUE_ID}.csv'. Add dat…" at bounding box center [593, 522] width 496 height 36
type input "{{FACILITY_CODE}}_<DatasetName>.csv"
click at [923, 497] on div "Dynamic Value Syntax Copy & paste the text from the right-column below into you…" at bounding box center [1035, 388] width 295 height 654
click at [347, 658] on input "Save" at bounding box center [351, 669] width 45 height 30
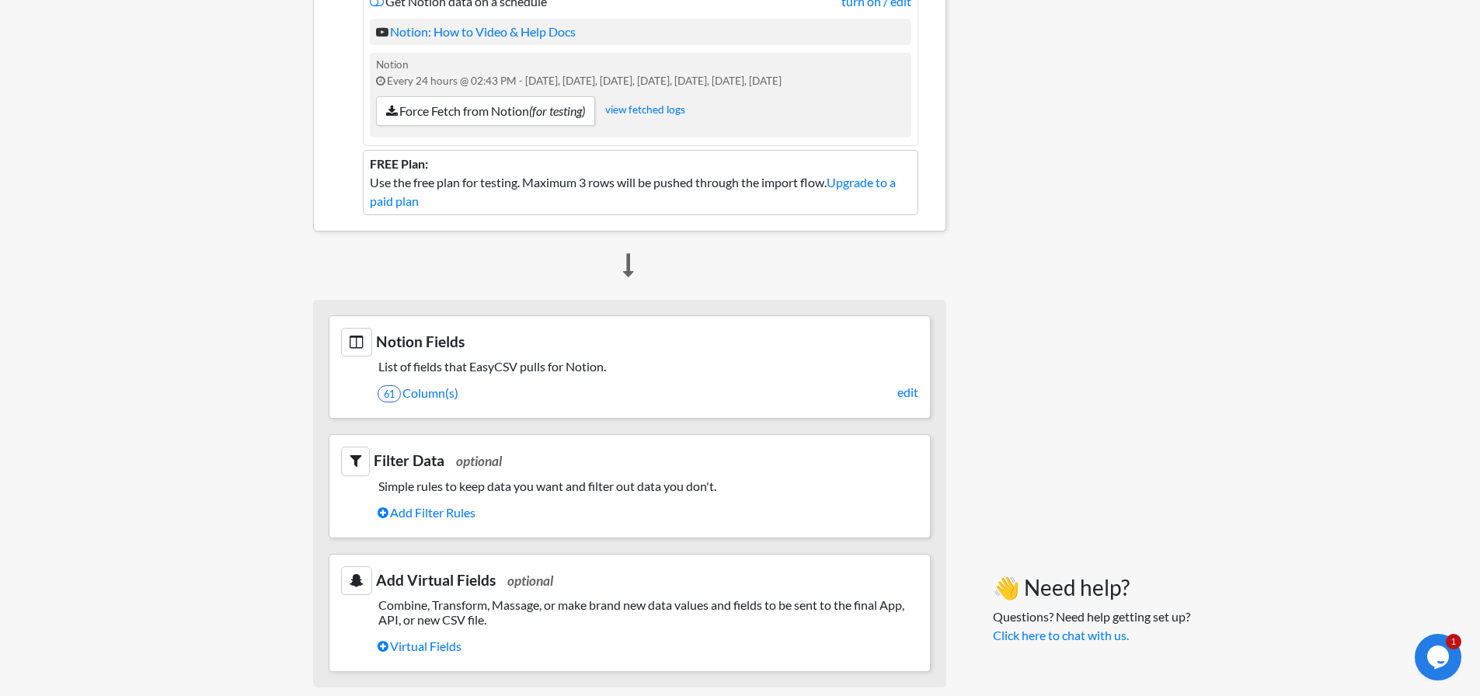
scroll to position [466, 0]
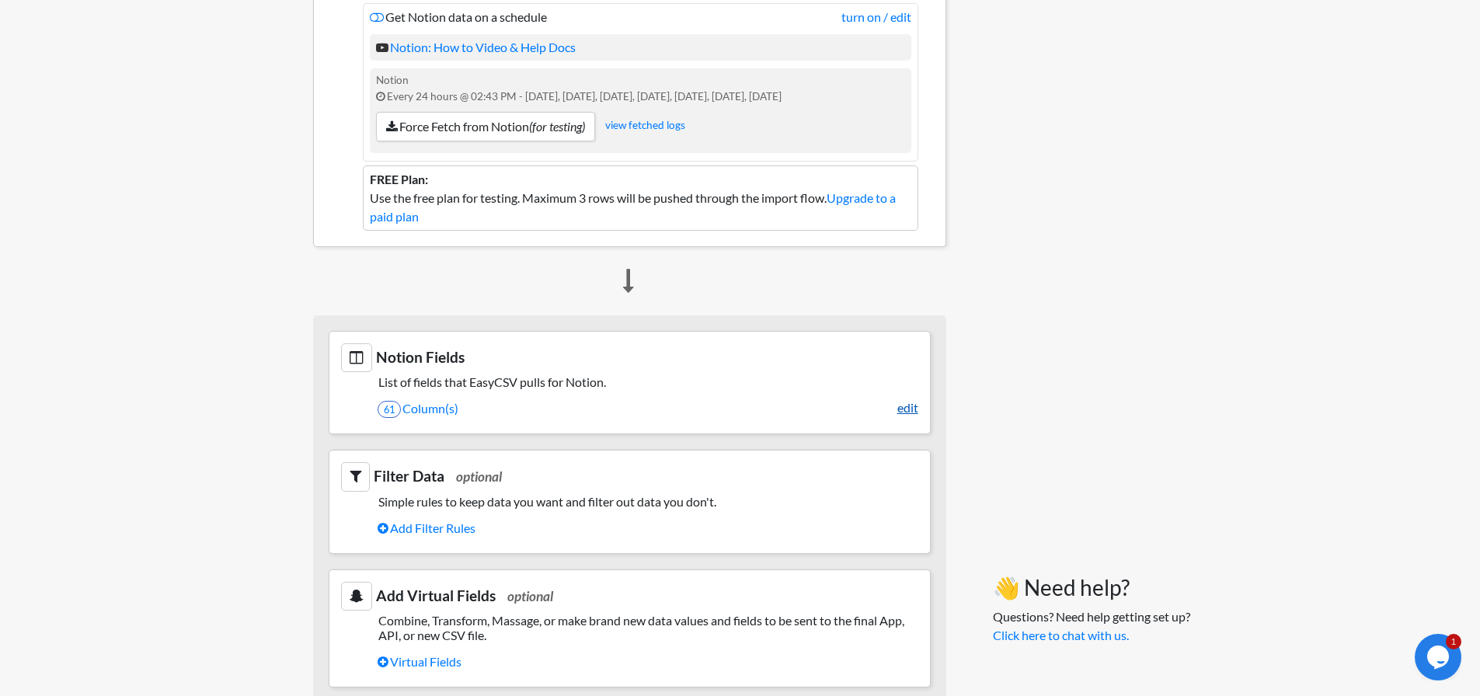
click at [911, 413] on link "edit" at bounding box center [907, 408] width 21 height 19
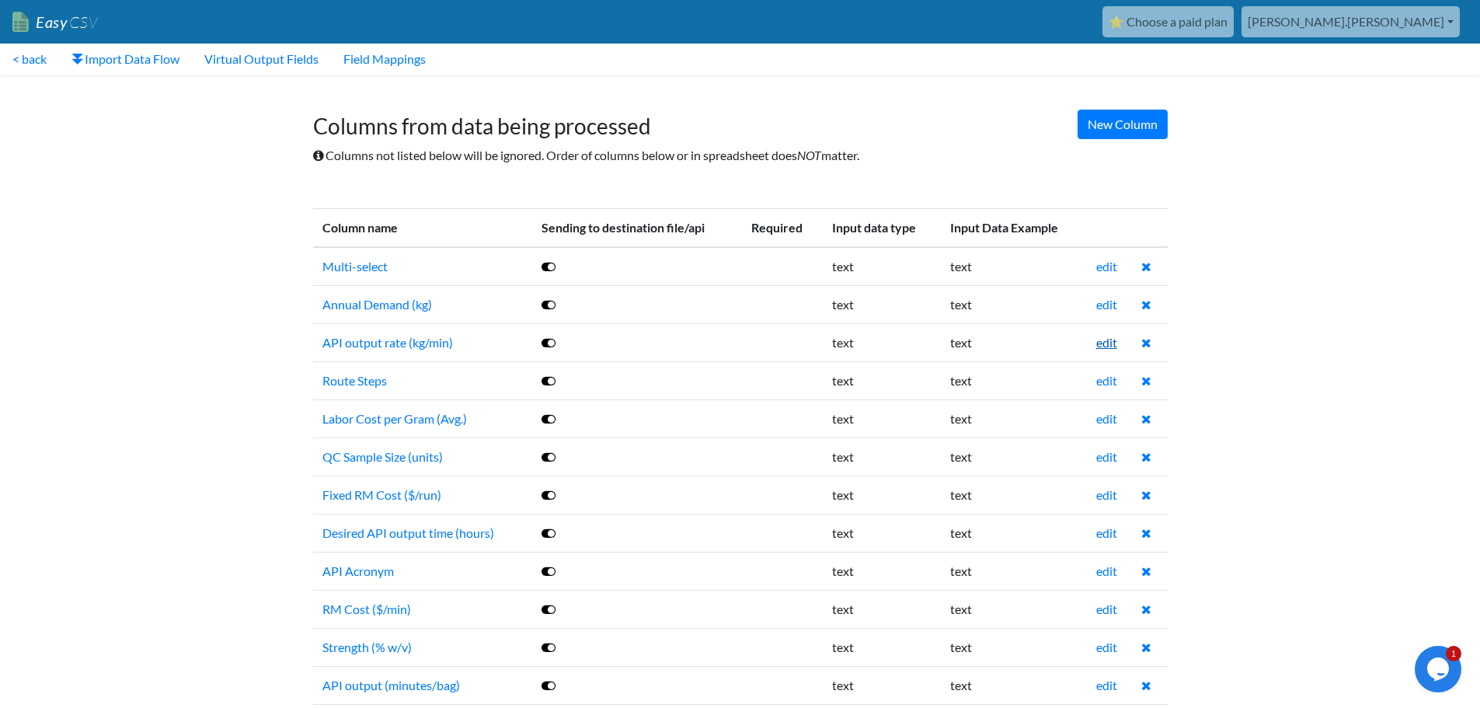
click at [1107, 342] on link "edit" at bounding box center [1106, 342] width 21 height 15
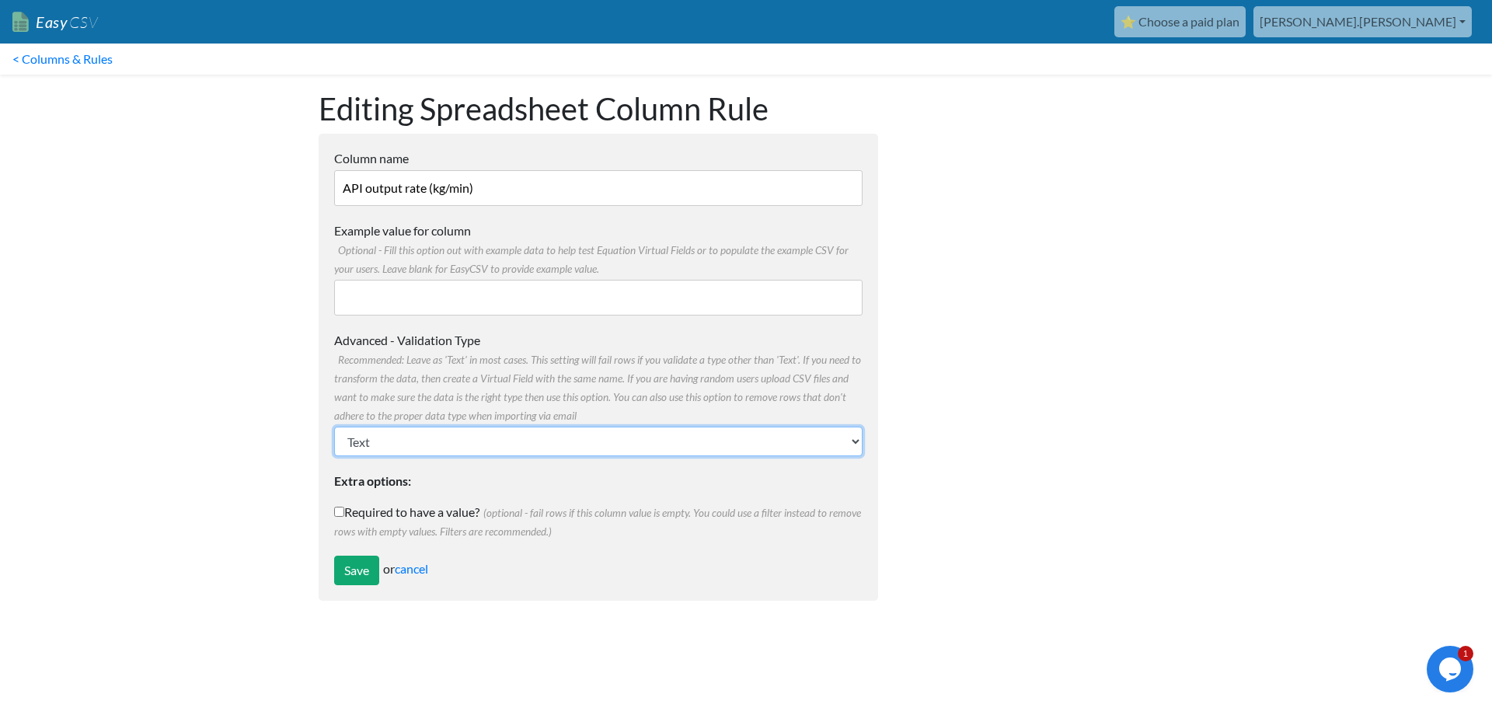
click at [395, 441] on select "Text Number (no decimals) Number (allow decimals) Date (mm/dd/yyyy) Date (dd/mm…" at bounding box center [598, 442] width 528 height 30
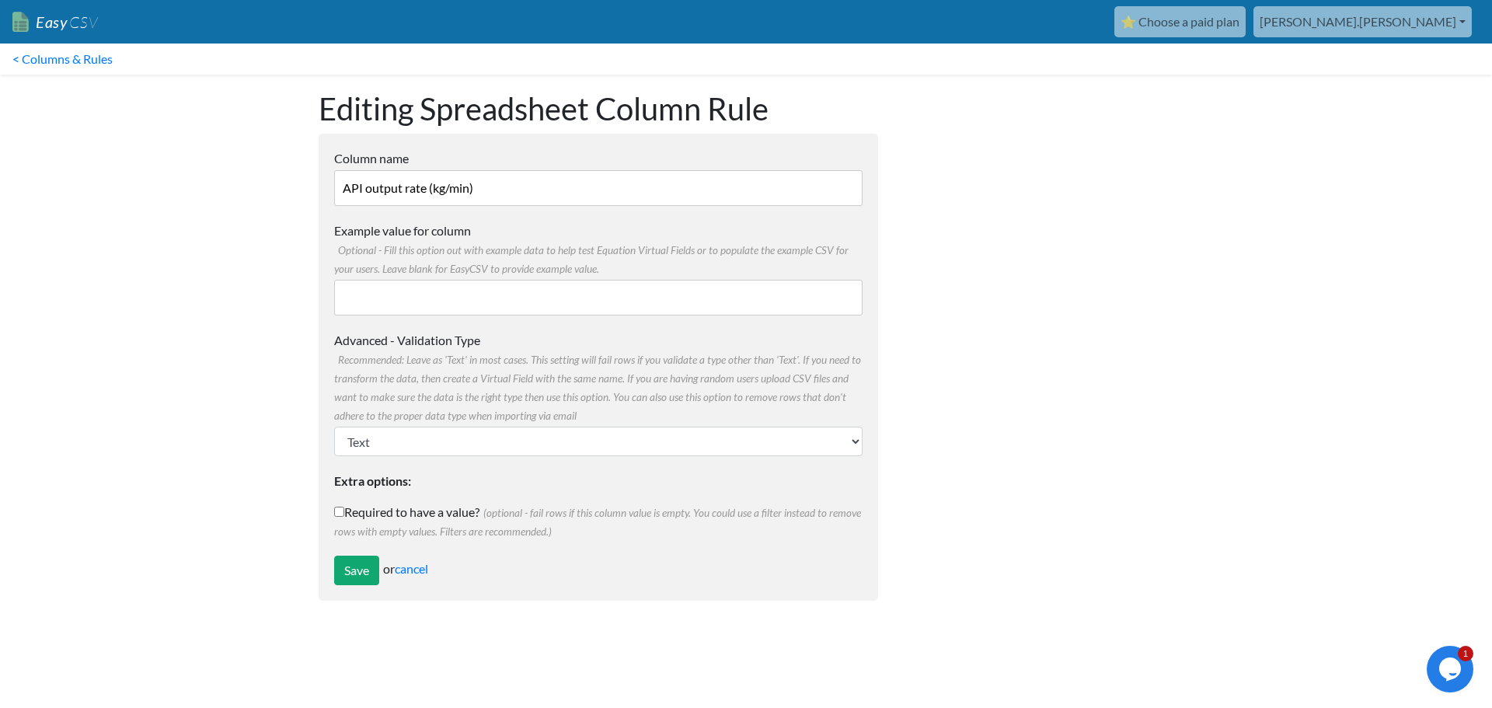
click at [440, 304] on input "Example value for column Optional - Fill this option out with example data to h…" at bounding box center [598, 298] width 528 height 36
click at [704, 401] on span "Recommended: Leave as 'Text' in most cases. This setting will fail rows if you …" at bounding box center [597, 388] width 527 height 68
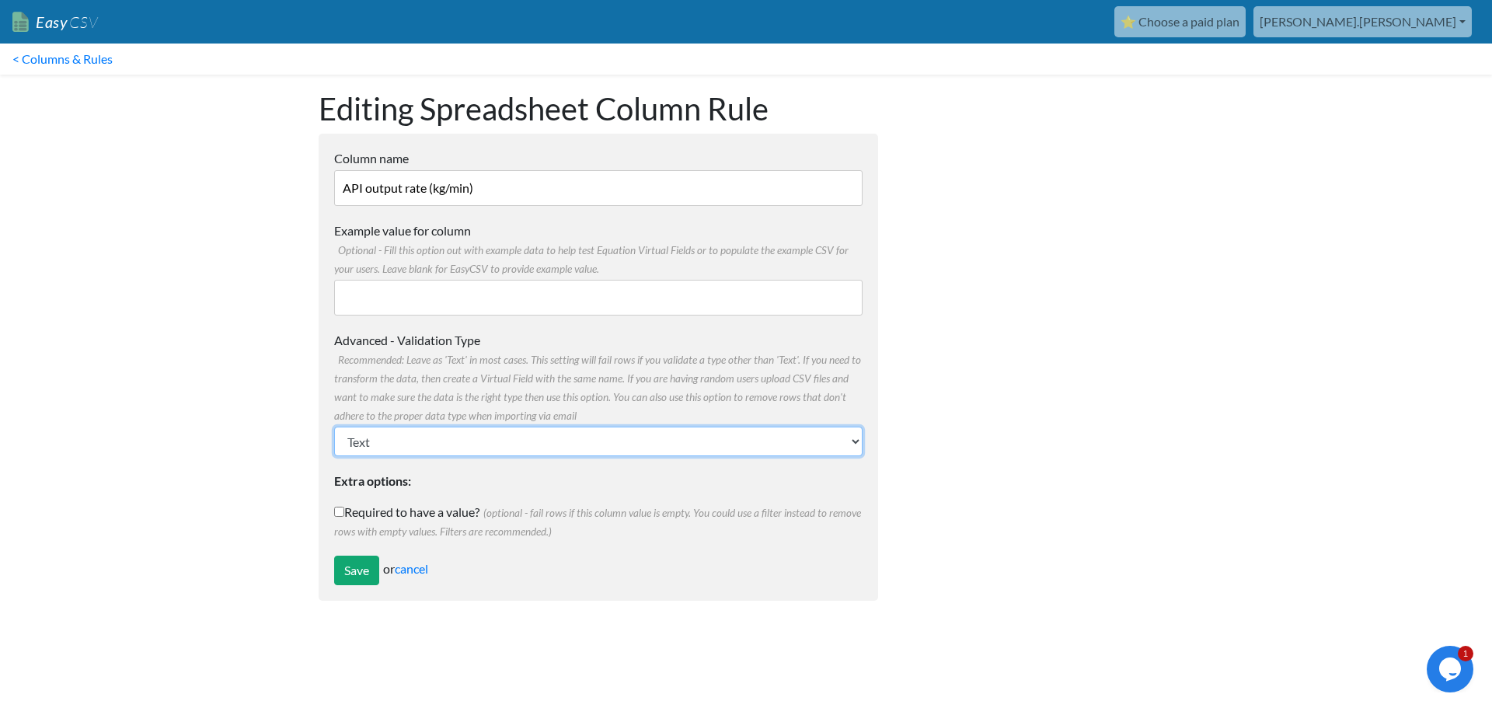
click at [704, 427] on select "Text Number (no decimals) Number (allow decimals) Date (mm/dd/yyyy) Date (dd/mm…" at bounding box center [598, 442] width 528 height 30
click at [697, 444] on select "Text Number (no decimals) Number (allow decimals) Date (mm/dd/yyyy) Date (dd/mm…" at bounding box center [598, 442] width 528 height 30
select select "float"
click at [334, 427] on select "Text Number (no decimals) Number (allow decimals) Date (mm/dd/yyyy) Date (dd/mm…" at bounding box center [598, 442] width 528 height 30
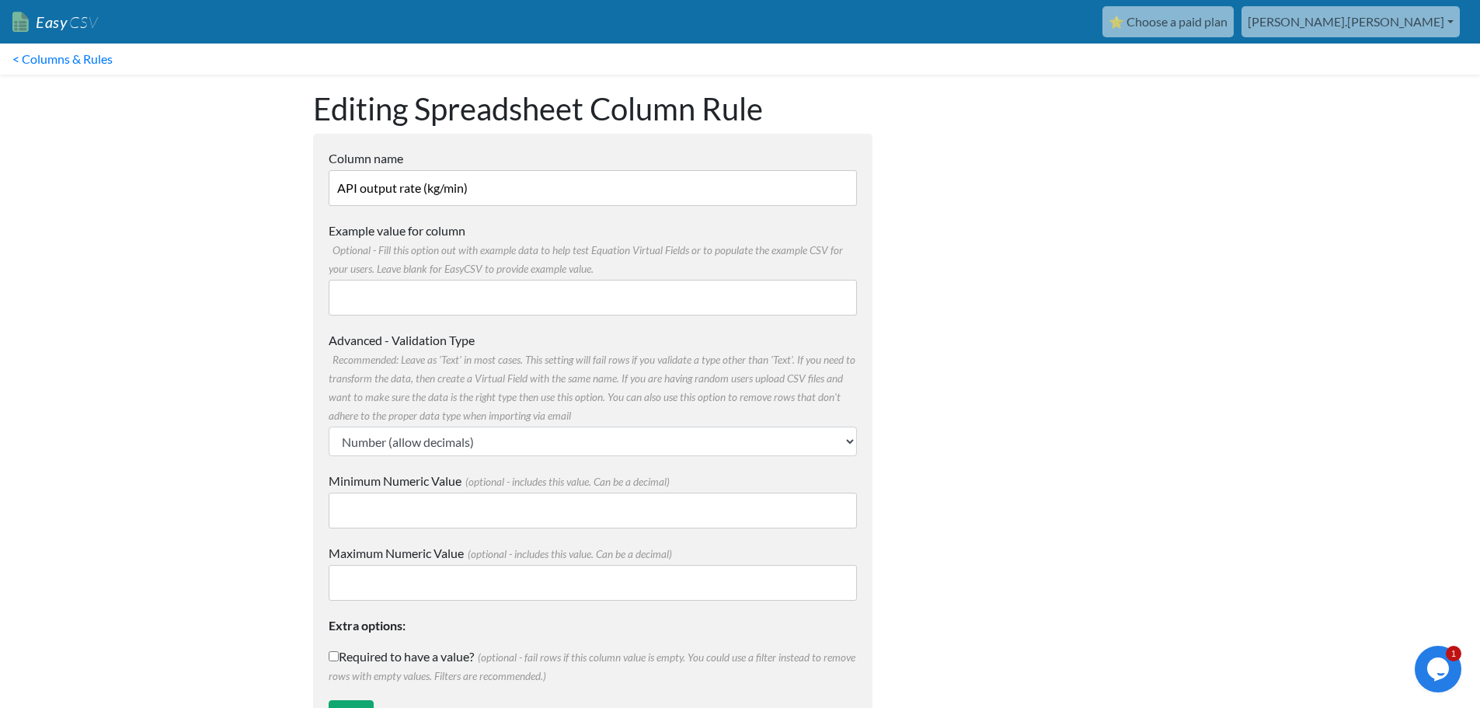
click at [429, 505] on input "Minimum Numeric Value (optional - includes this value. Can be a decimal)" at bounding box center [593, 511] width 528 height 36
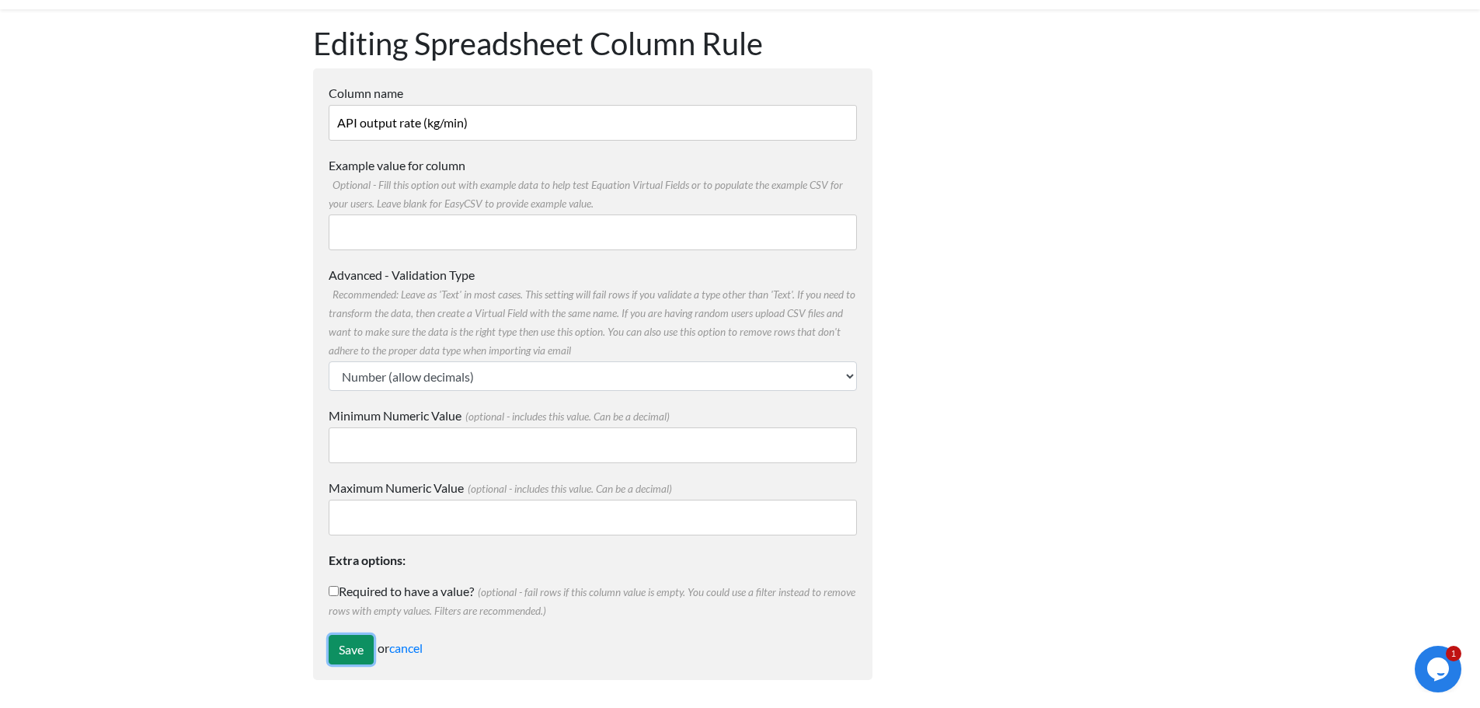
click at [355, 653] on input "Save" at bounding box center [351, 650] width 45 height 30
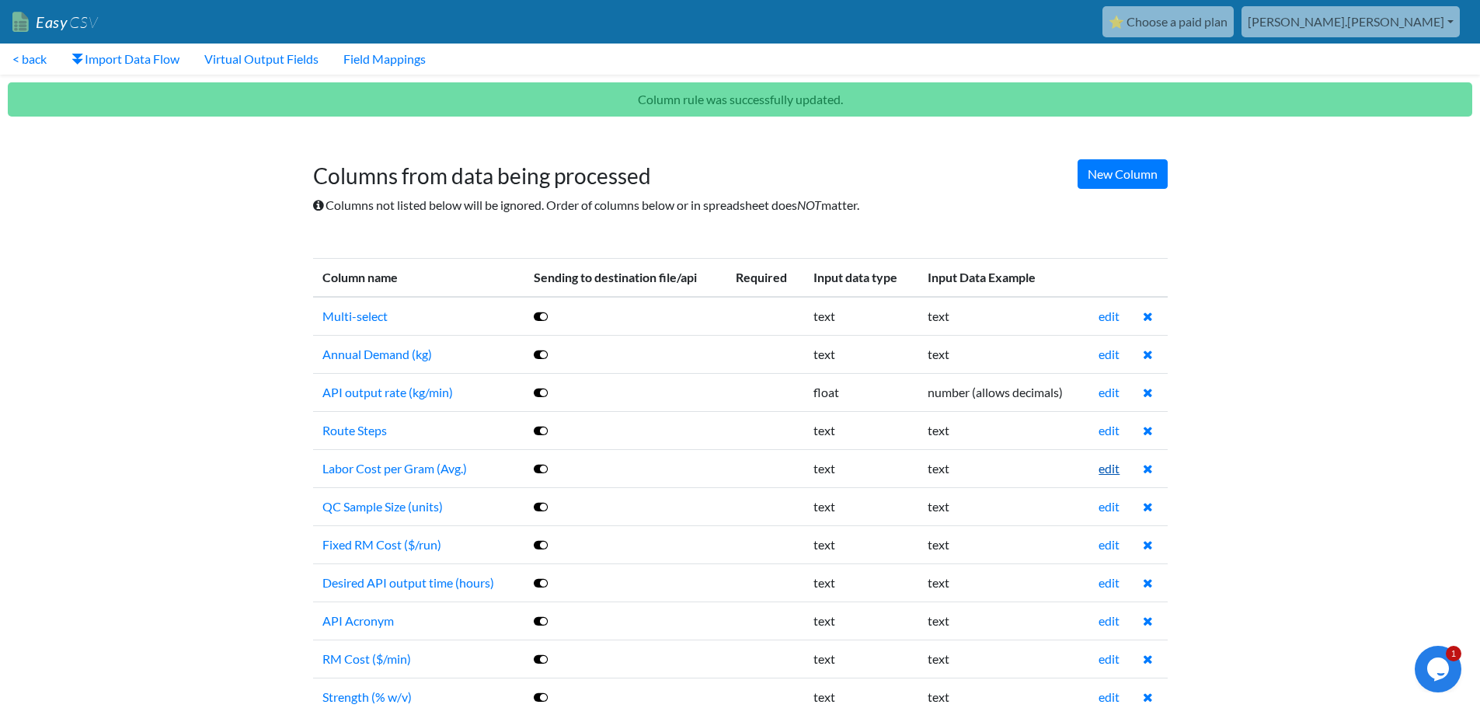
click at [1107, 467] on link "edit" at bounding box center [1109, 468] width 21 height 15
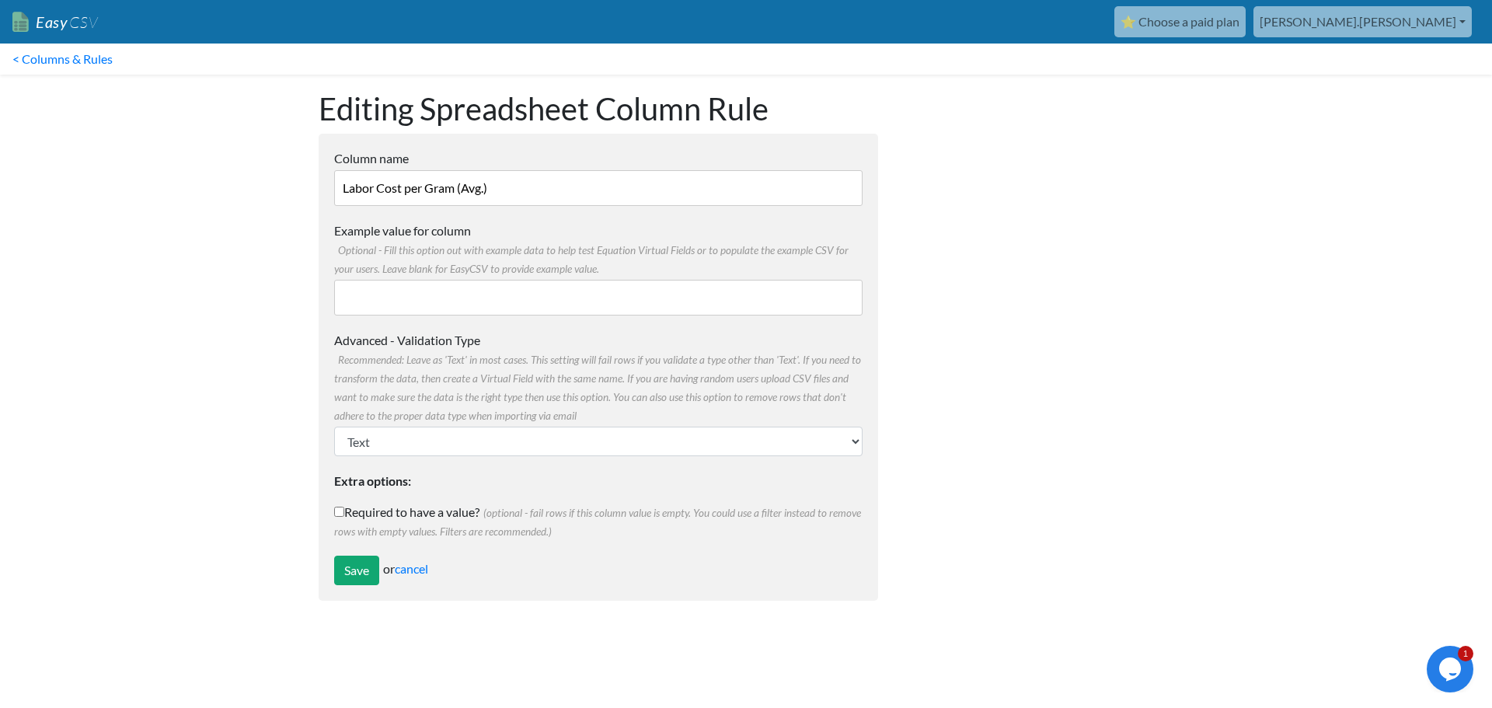
click at [451, 458] on form "Column name Labor Cost per Gram (Avg.) Multiple Choice Options Value in the she…" at bounding box center [598, 367] width 559 height 467
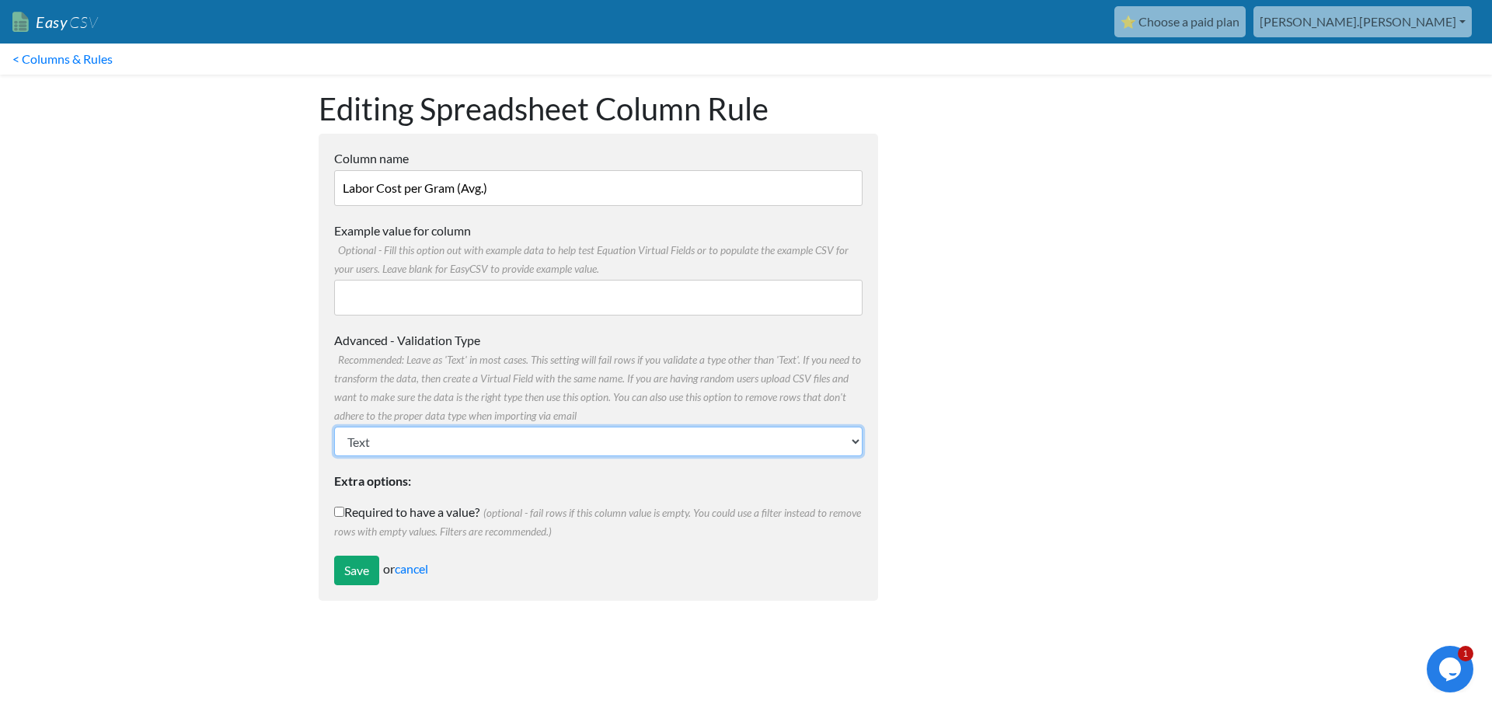
click at [450, 444] on select "Text Number (no decimals) Number (allow decimals) Date (mm/dd/yyyy) Date (dd/mm…" at bounding box center [598, 442] width 528 height 30
select select "float"
click at [334, 427] on select "Text Number (no decimals) Number (allow decimals) Date (mm/dd/yyyy) Date (dd/mm…" at bounding box center [598, 442] width 528 height 30
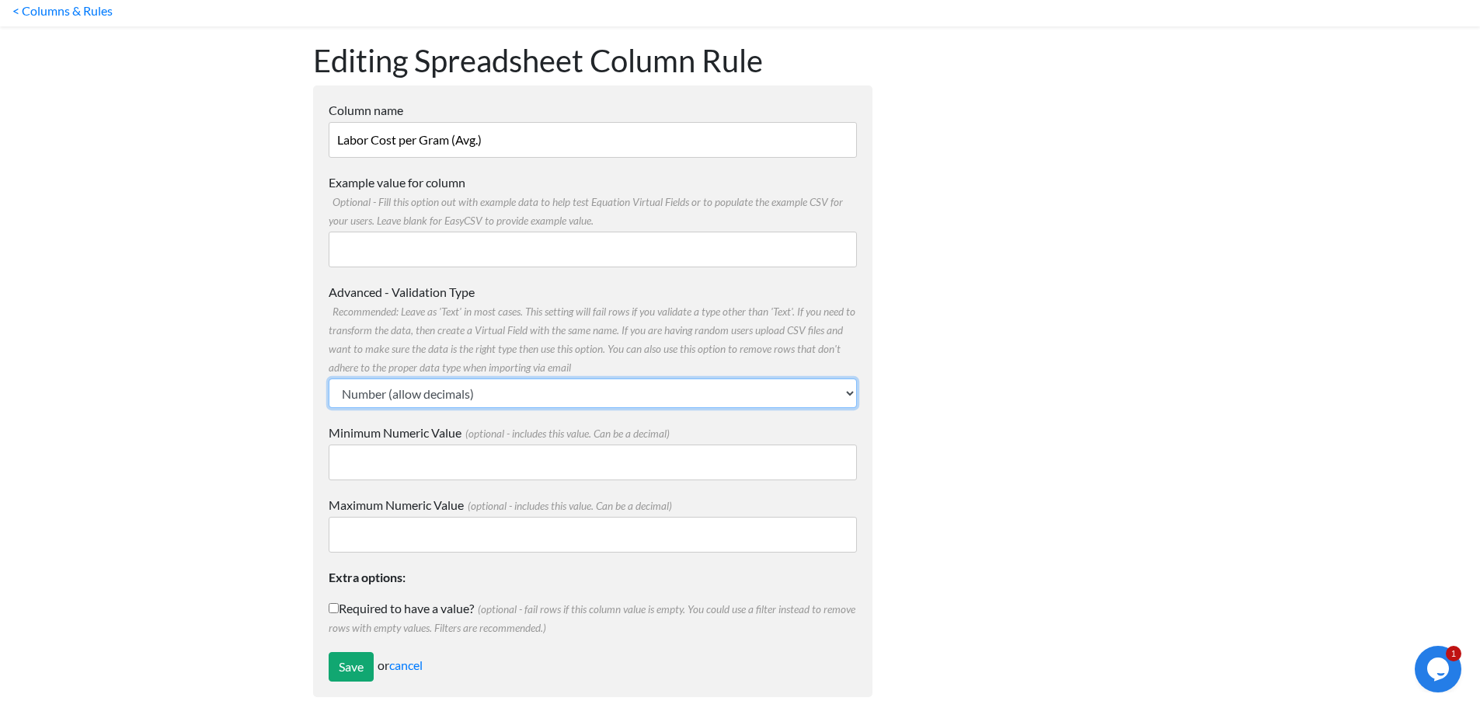
scroll to position [65, 0]
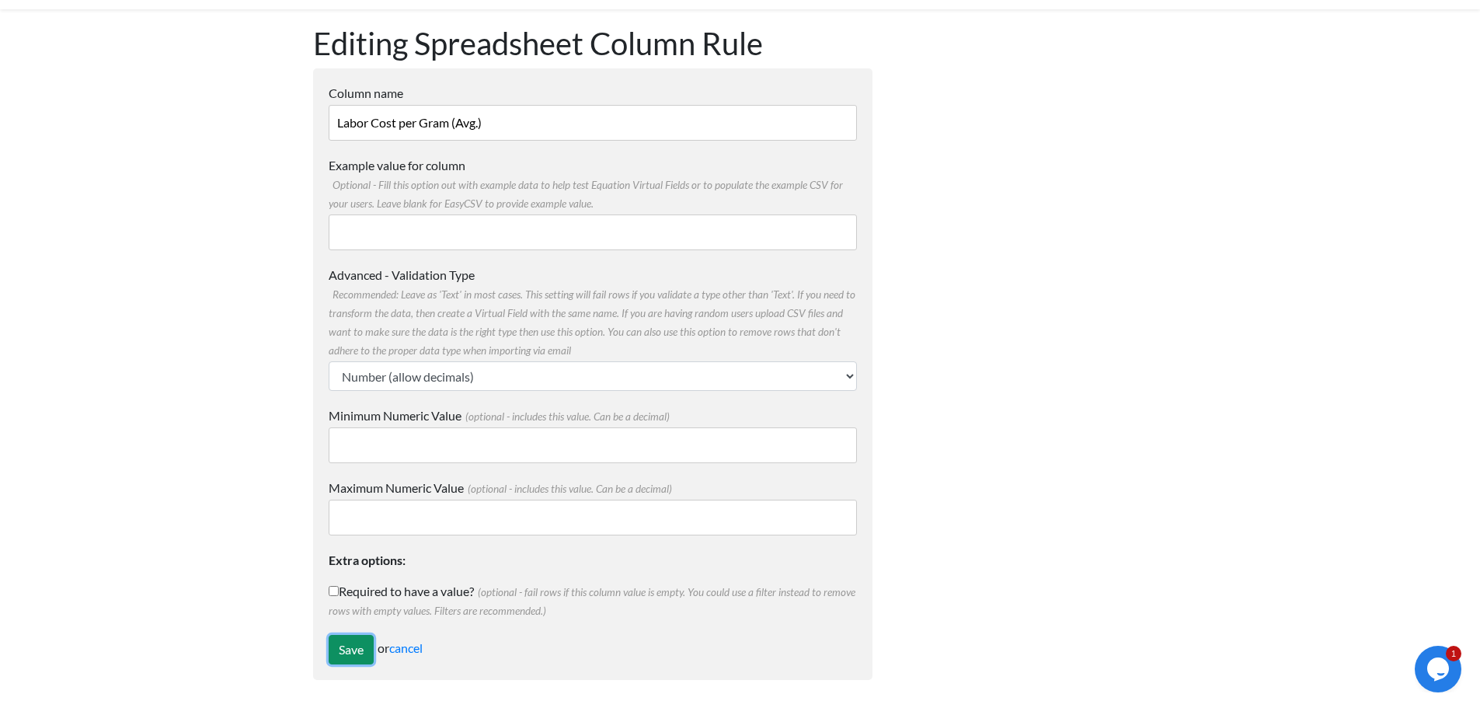
click at [352, 642] on input "Save" at bounding box center [351, 650] width 45 height 30
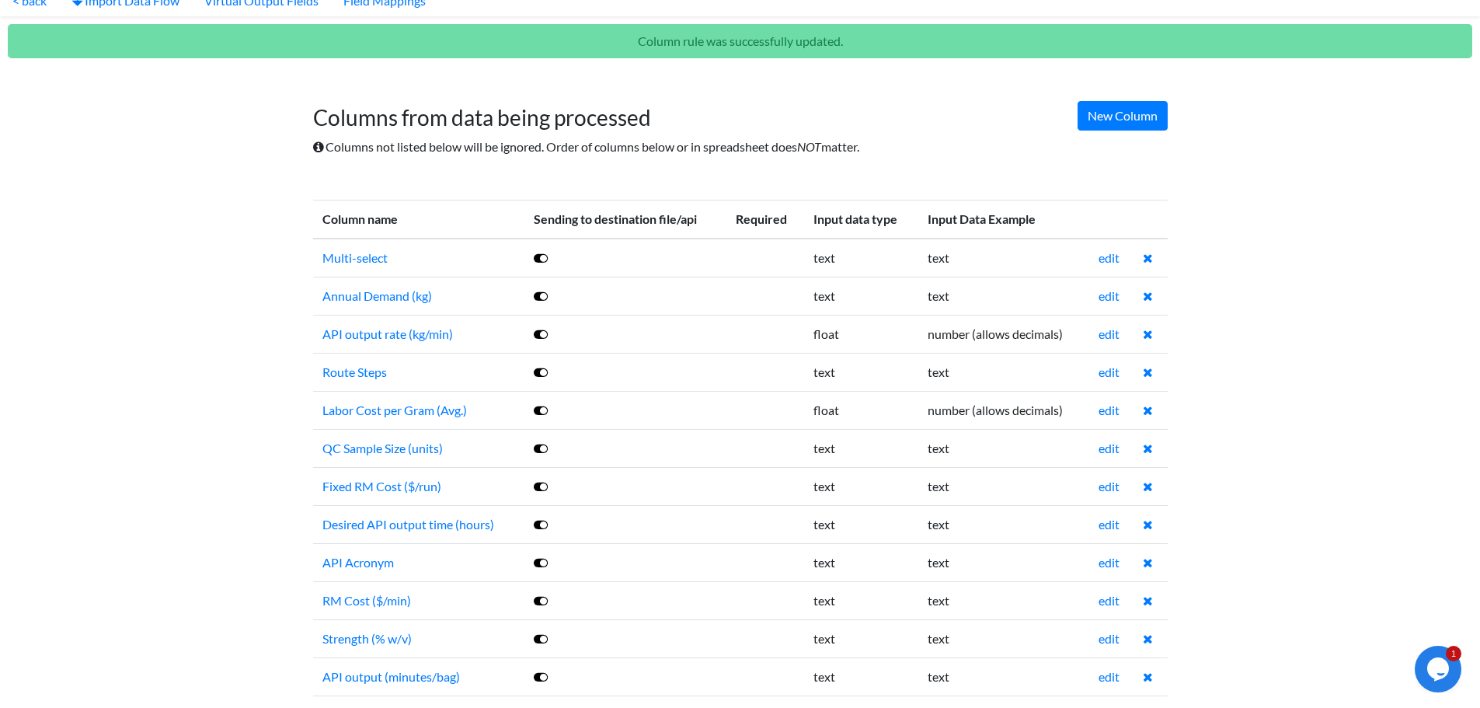
scroll to position [78, 0]
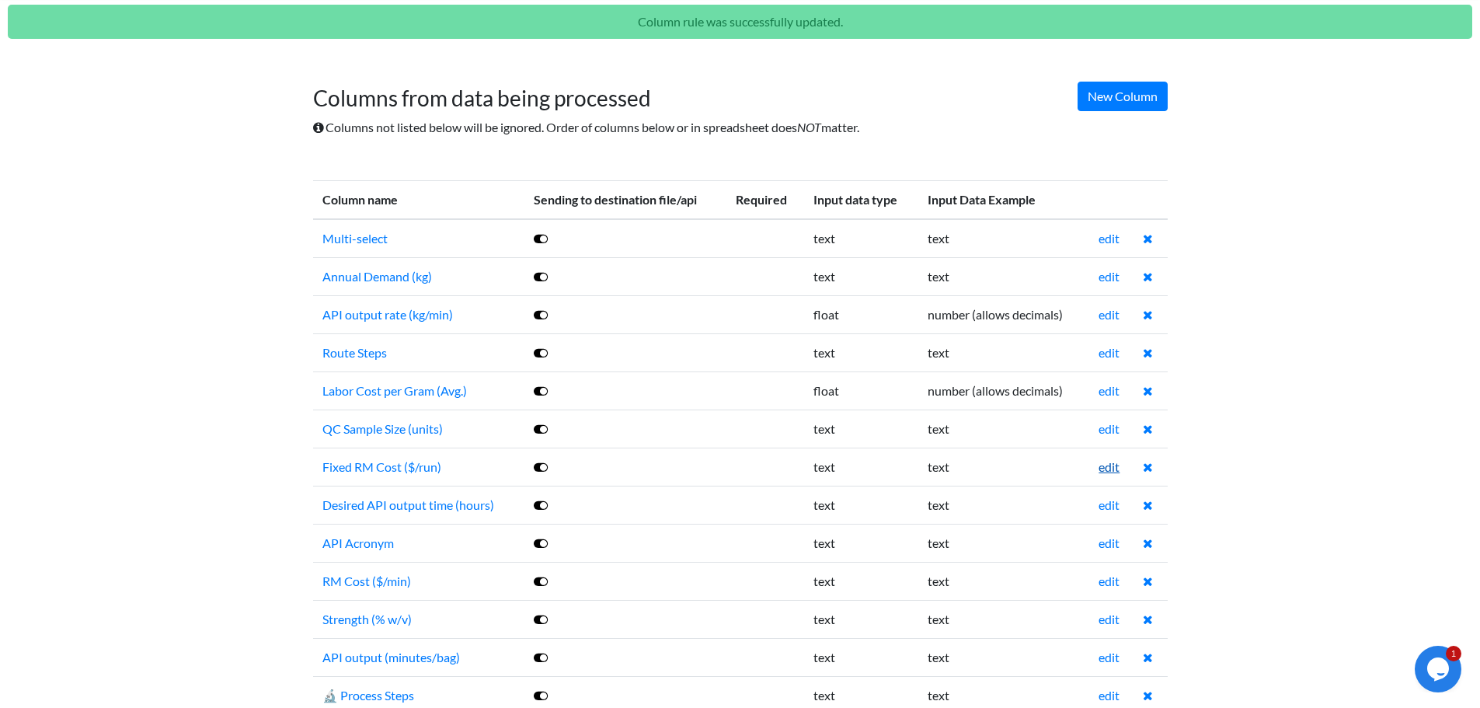
click at [1106, 469] on link "edit" at bounding box center [1109, 466] width 21 height 15
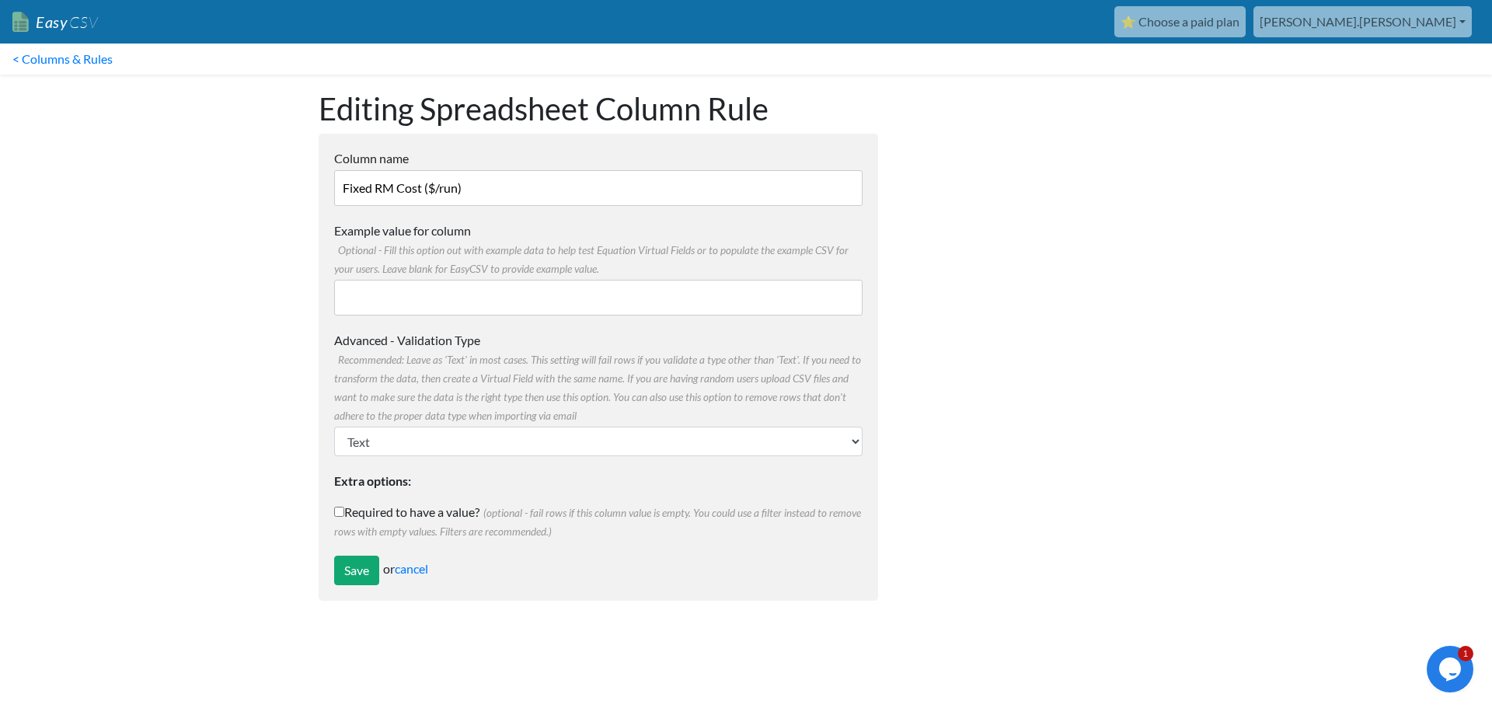
click at [449, 303] on input "Example value for column Optional - Fill this option out with example data to h…" at bounding box center [598, 298] width 528 height 36
click at [475, 238] on label "Example value for column Optional - Fill this option out with example data to h…" at bounding box center [598, 249] width 528 height 56
click at [475, 280] on input "Example value for column Optional - Fill this option out with example data to h…" at bounding box center [598, 298] width 528 height 36
click at [499, 194] on input "Fixed RM Cost ($/run)" at bounding box center [598, 188] width 528 height 36
click at [722, 328] on form "Column name Fixed RM Cost ($/run) Multiple Choice Options Value in the sheet wi…" at bounding box center [598, 367] width 559 height 467
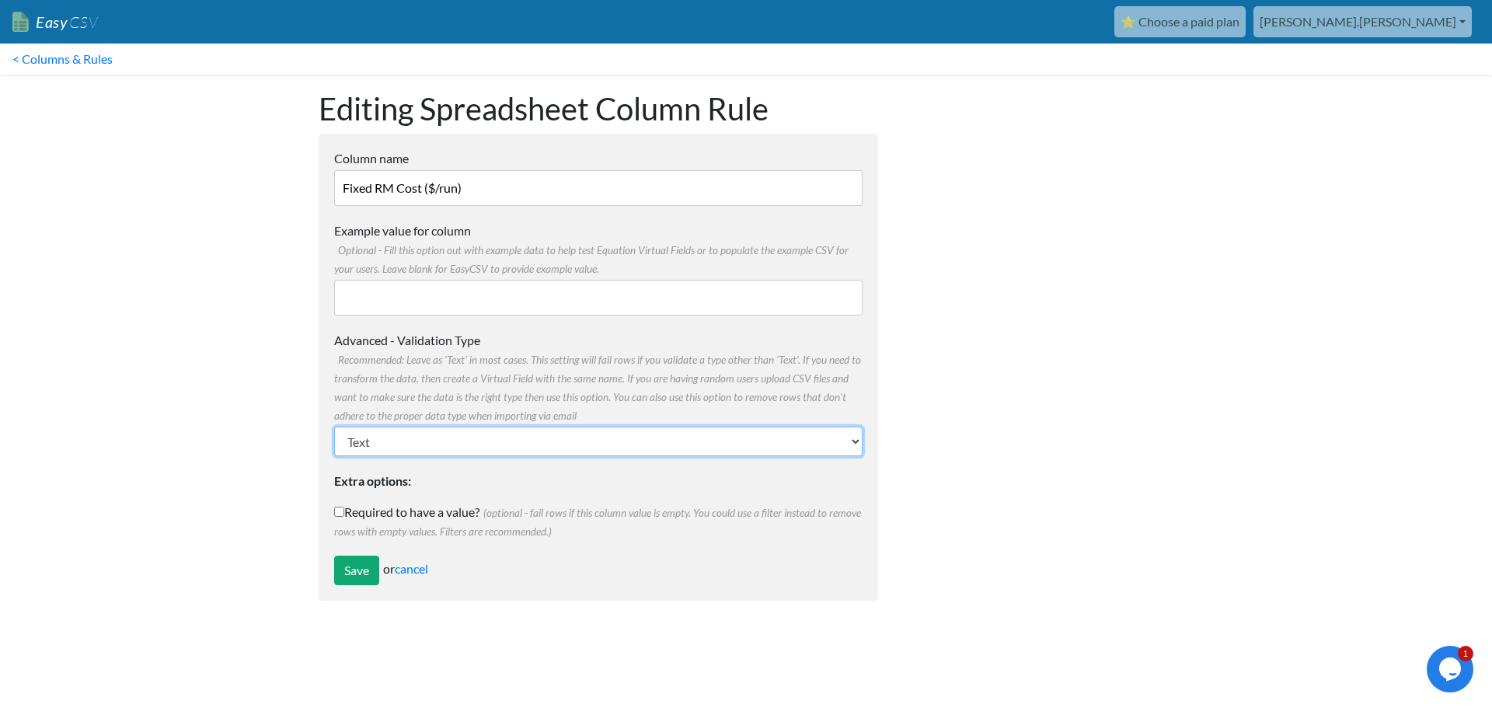
click at [504, 441] on select "Text Number (no decimals) Number (allow decimals) Date (mm/dd/yyyy) Date (dd/mm…" at bounding box center [598, 442] width 528 height 30
select select "float"
click at [334, 427] on select "Text Number (no decimals) Number (allow decimals) Date (mm/dd/yyyy) Date (dd/mm…" at bounding box center [598, 442] width 528 height 30
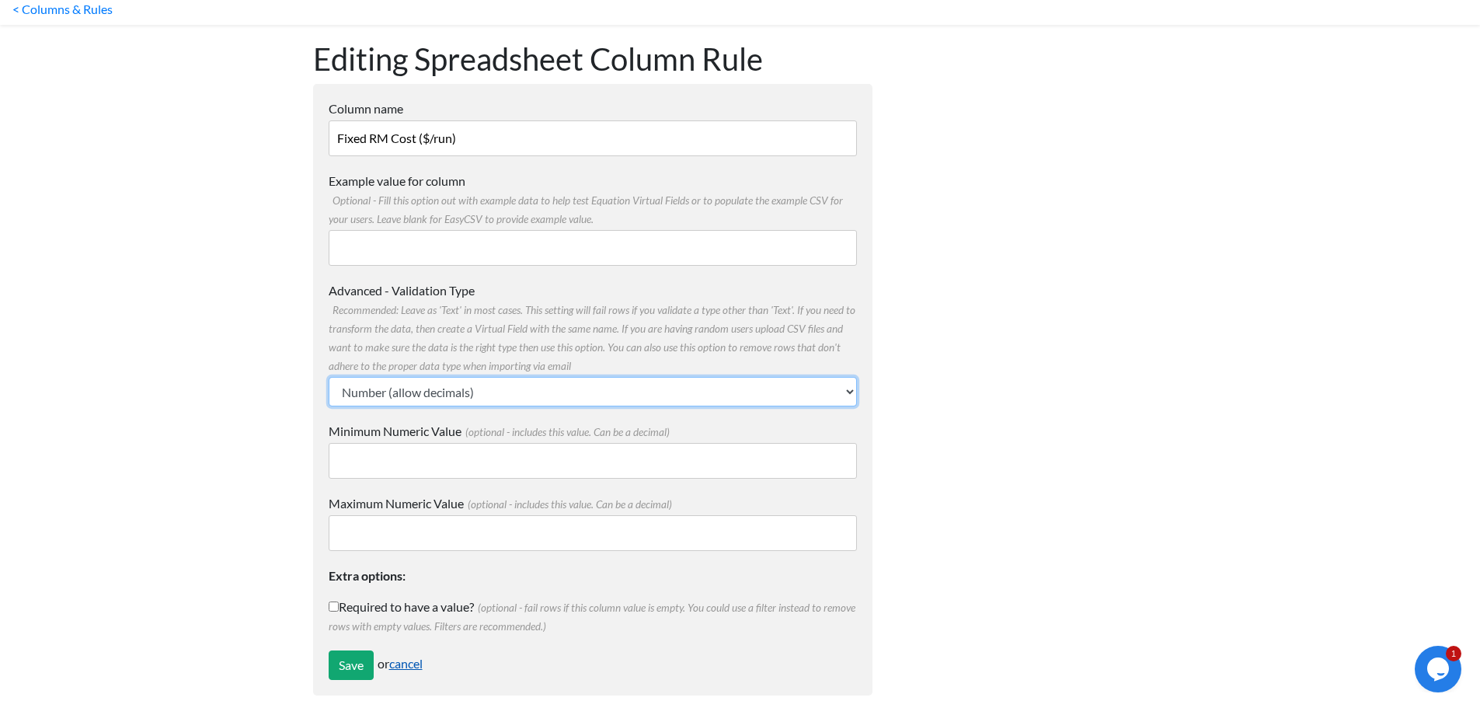
scroll to position [65, 0]
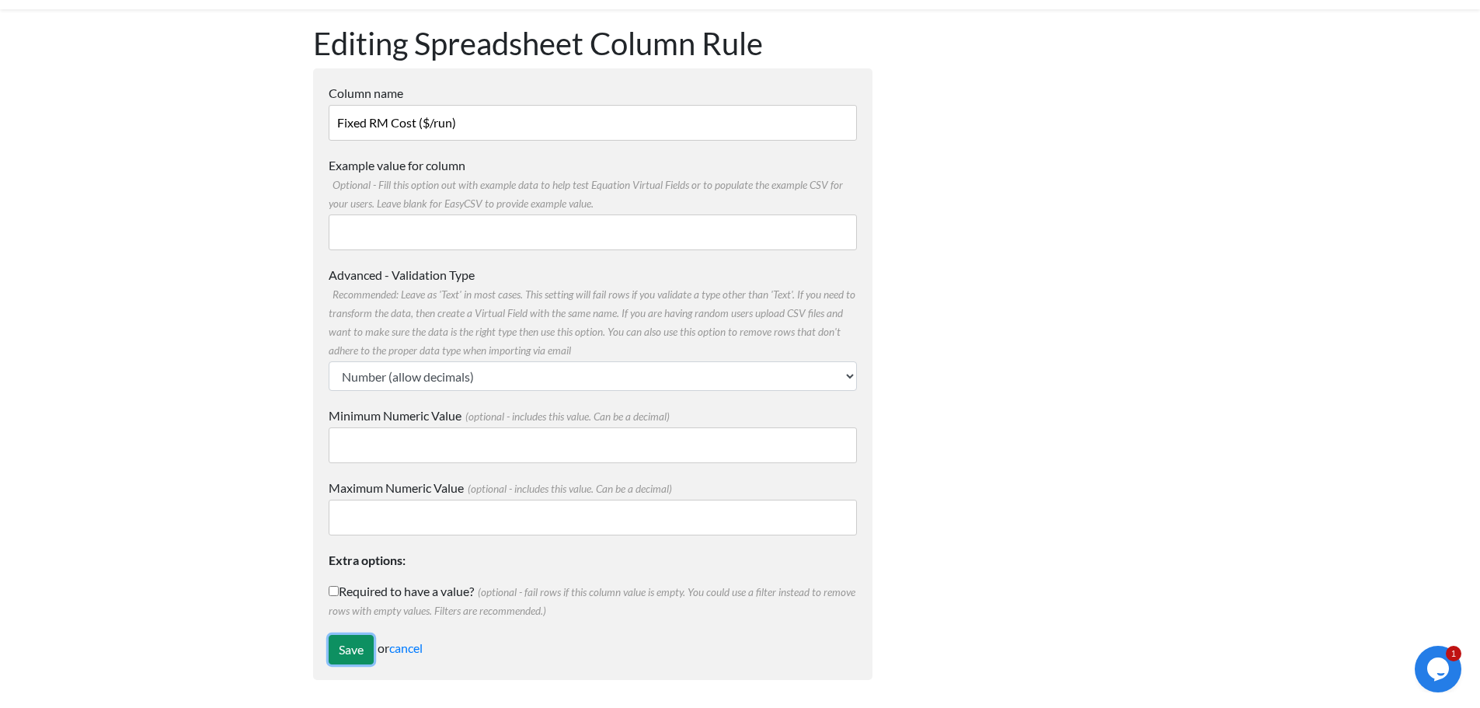
click at [348, 651] on input "Save" at bounding box center [351, 650] width 45 height 30
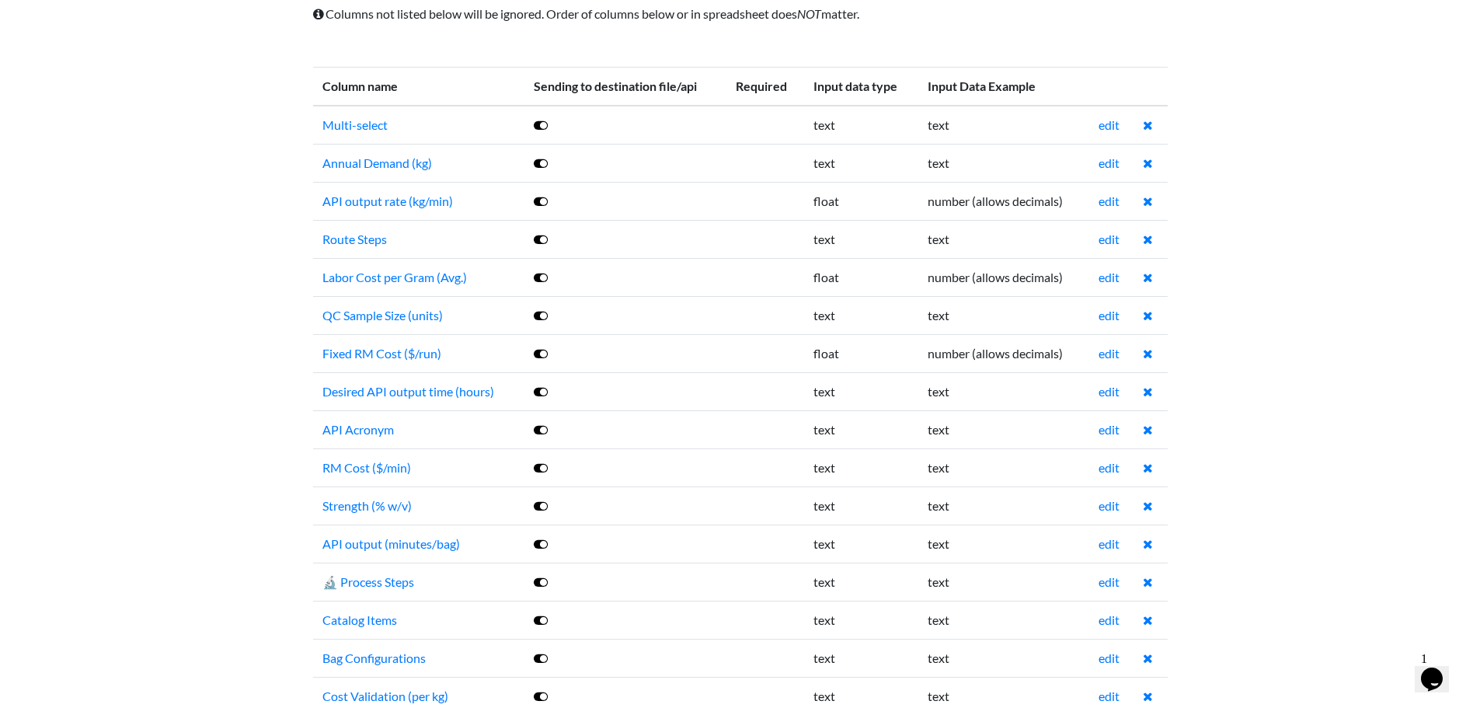
scroll to position [233, 0]
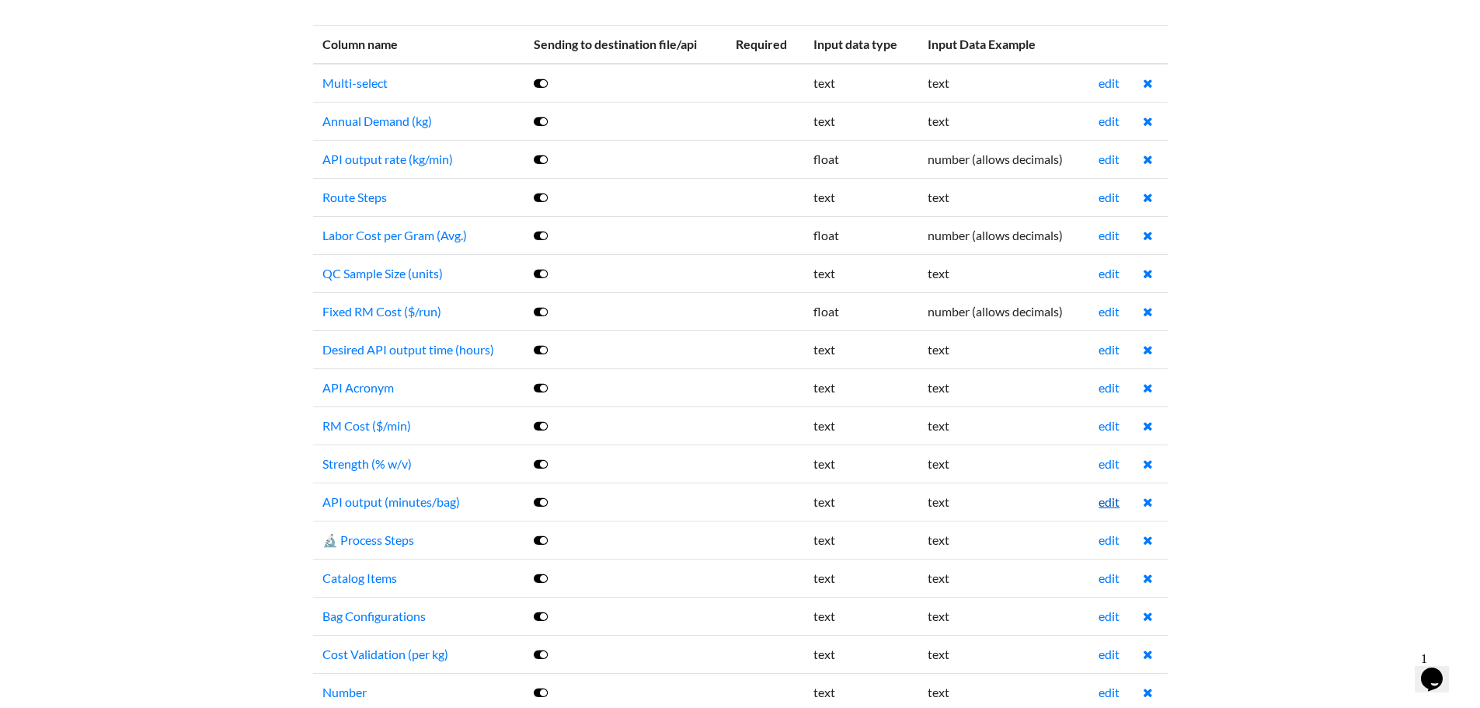
click at [1118, 495] on link "edit" at bounding box center [1109, 501] width 21 height 15
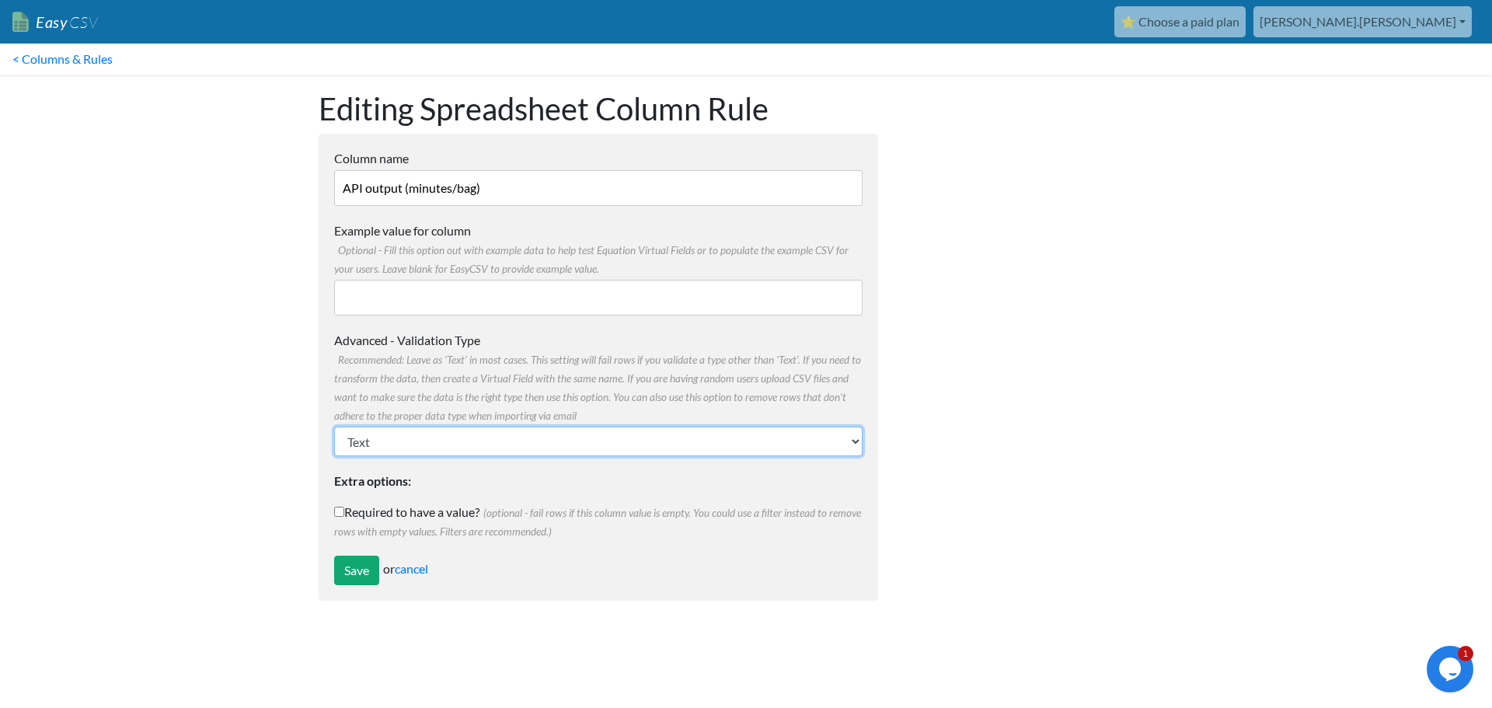
click at [448, 428] on select "Text Number (no decimals) Number (allow decimals) Date (mm/dd/yyyy) Date (dd/mm…" at bounding box center [598, 442] width 528 height 30
select select "float"
click at [334, 427] on select "Text Number (no decimals) Number (allow decimals) Date (mm/dd/yyyy) Date (dd/mm…" at bounding box center [598, 442] width 528 height 30
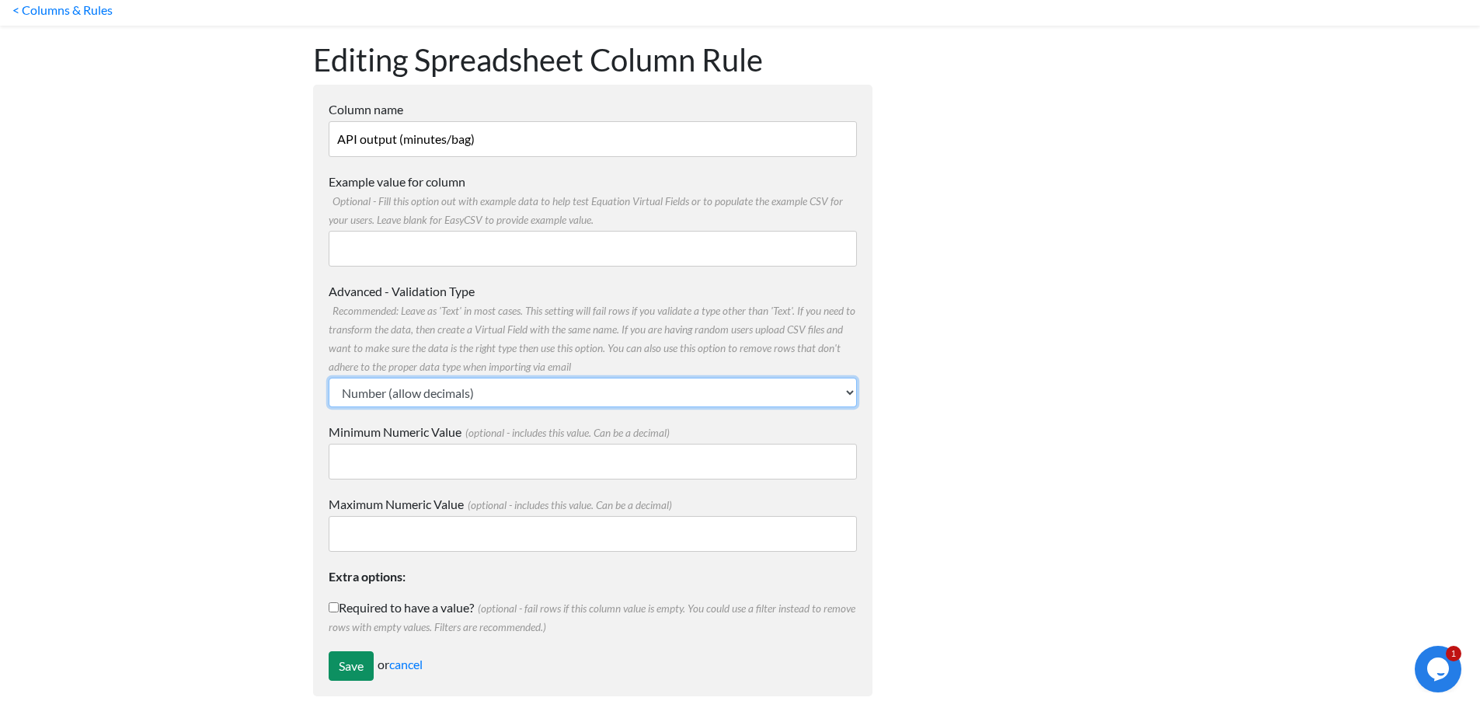
scroll to position [65, 0]
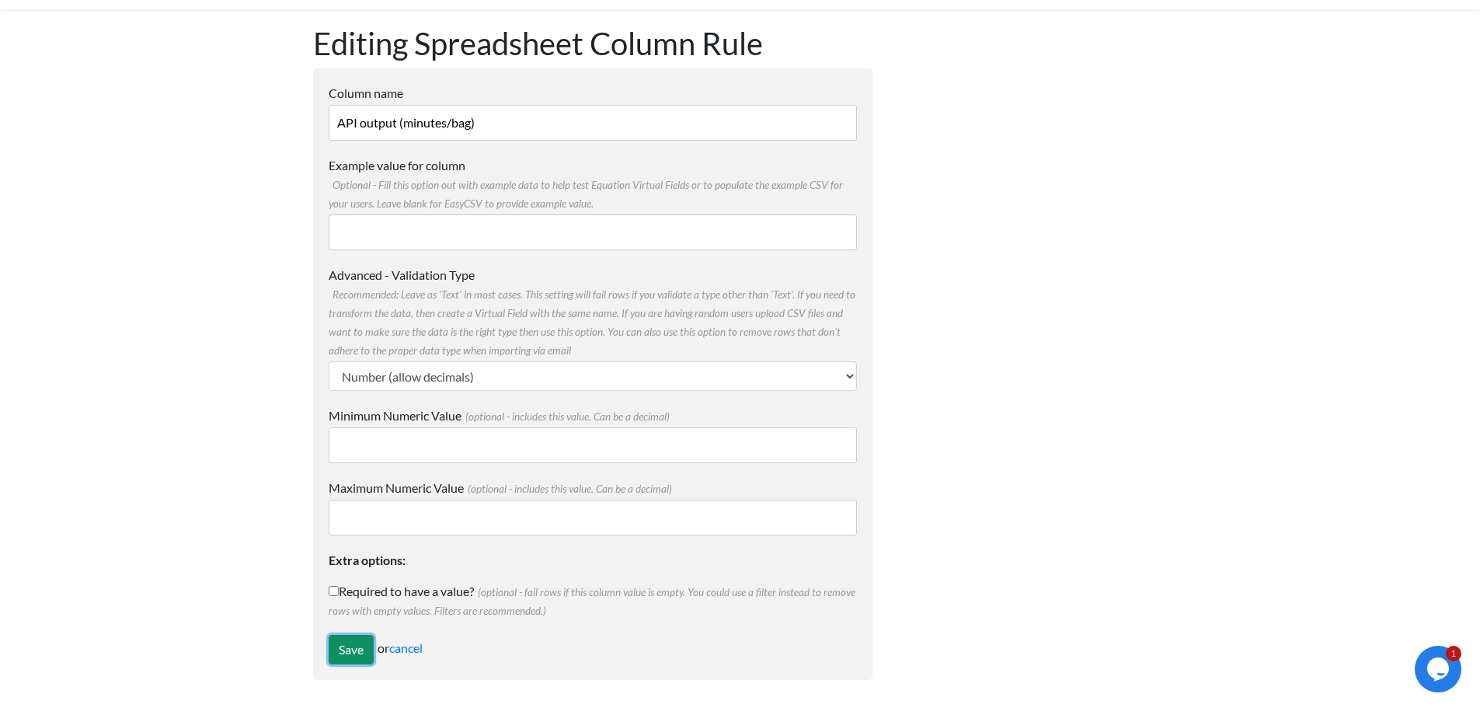
click at [332, 654] on input "Save" at bounding box center [351, 650] width 45 height 30
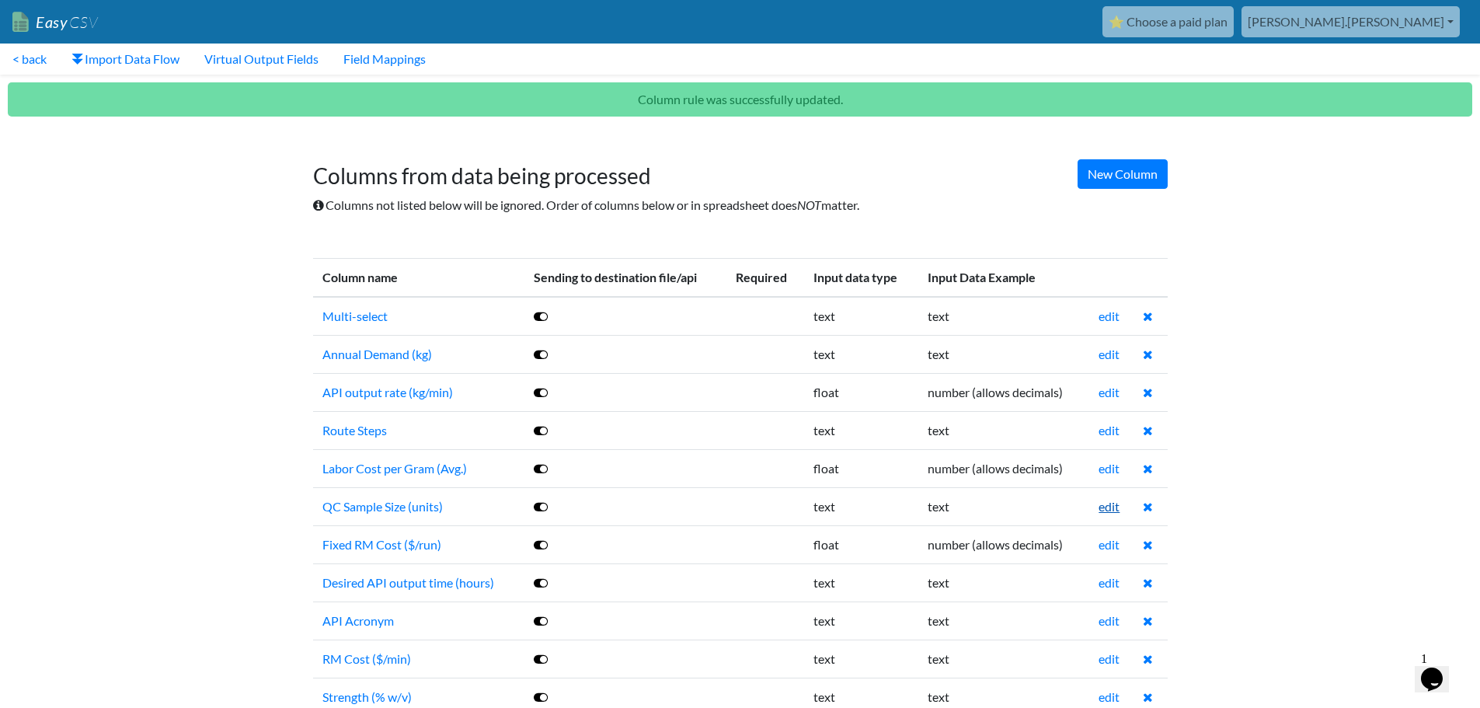
click at [1114, 506] on link "edit" at bounding box center [1109, 506] width 21 height 15
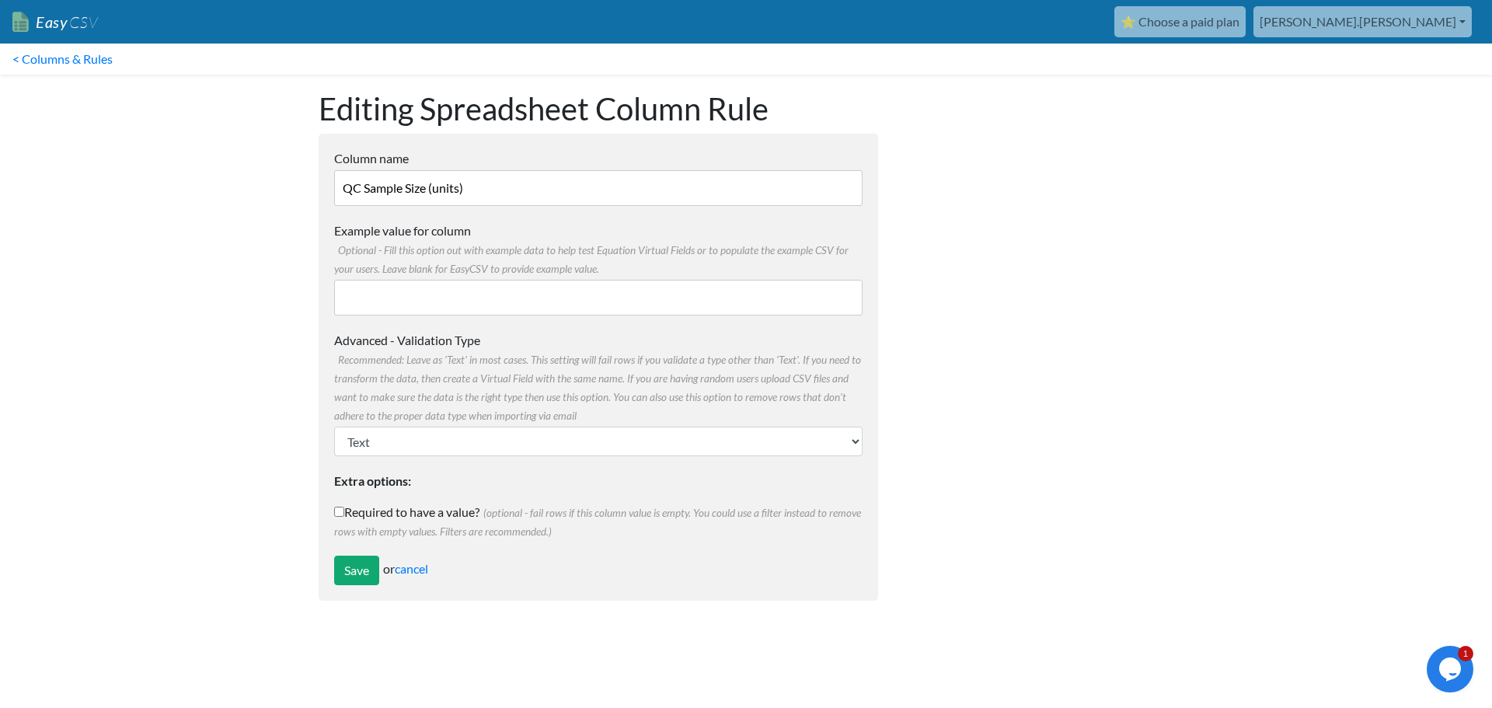
click at [406, 460] on form "Column name QC Sample Size (units) Multiple Choice Options Value in the sheet w…" at bounding box center [598, 367] width 559 height 467
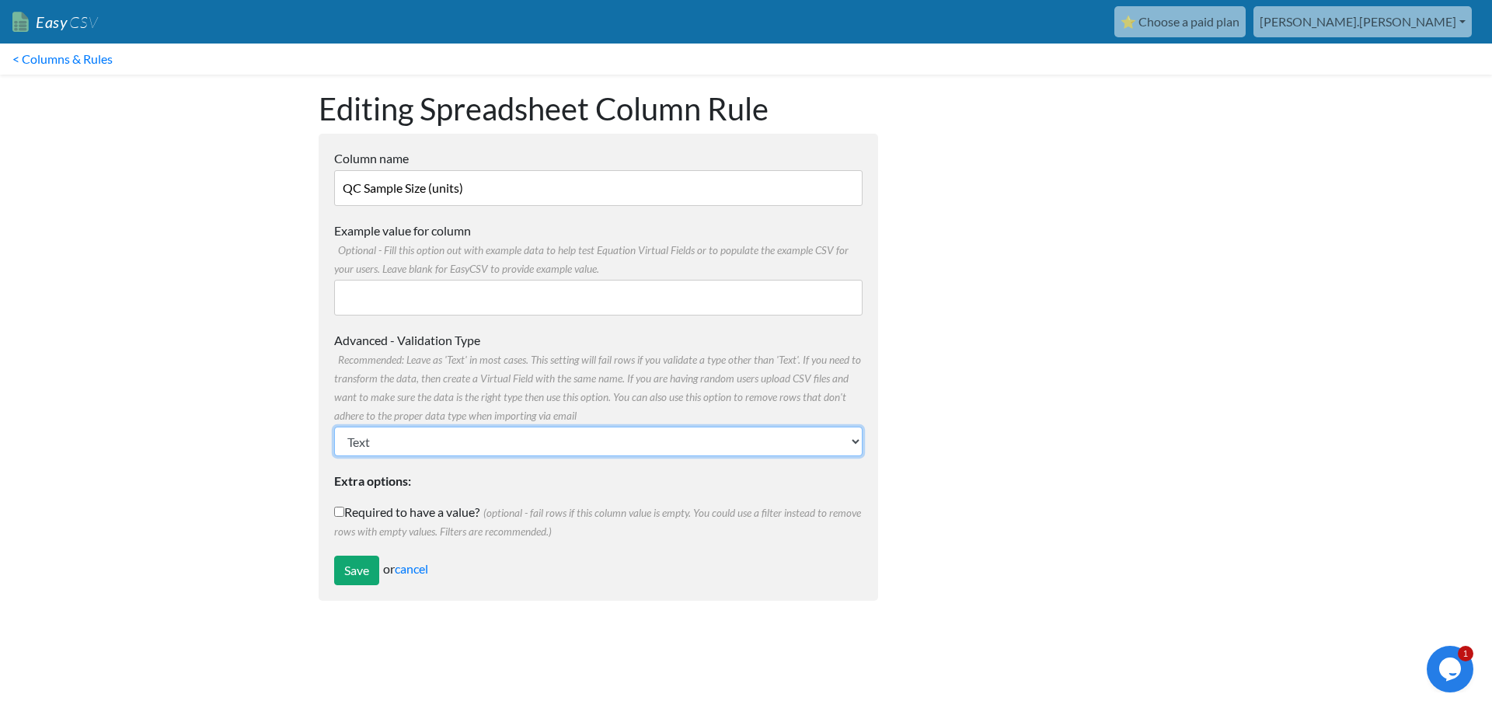
click at [409, 452] on select "Text Number (no decimals) Number (allow decimals) Date (mm/dd/yyyy) Date (dd/mm…" at bounding box center [598, 442] width 528 height 30
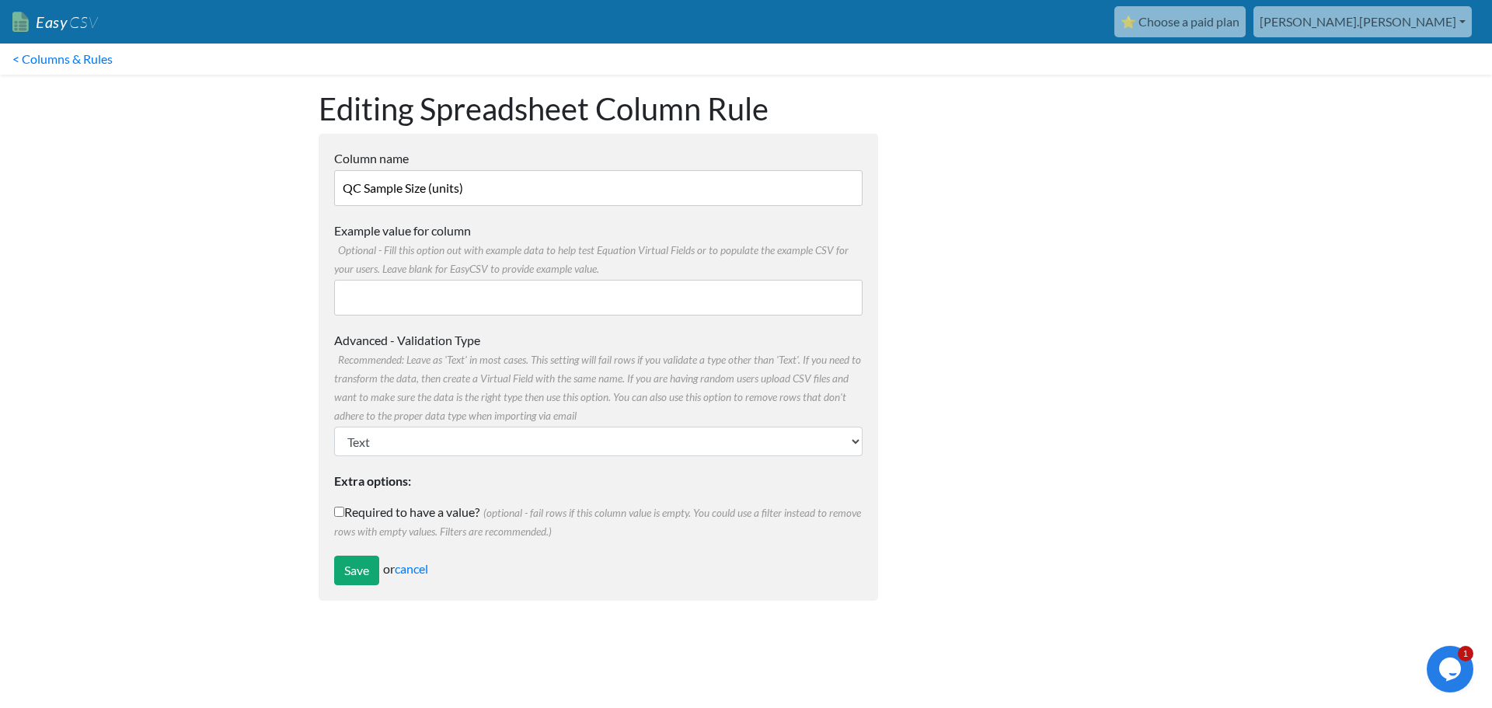
click at [1142, 438] on div at bounding box center [1041, 346] width 295 height 542
click at [570, 419] on span "Recommended: Leave as 'Text' in most cases. This setting will fail rows if you …" at bounding box center [597, 388] width 527 height 68
click at [570, 427] on select "Text Number (no decimals) Number (allow decimals) Date (mm/dd/yyyy) Date (dd/mm…" at bounding box center [598, 442] width 528 height 30
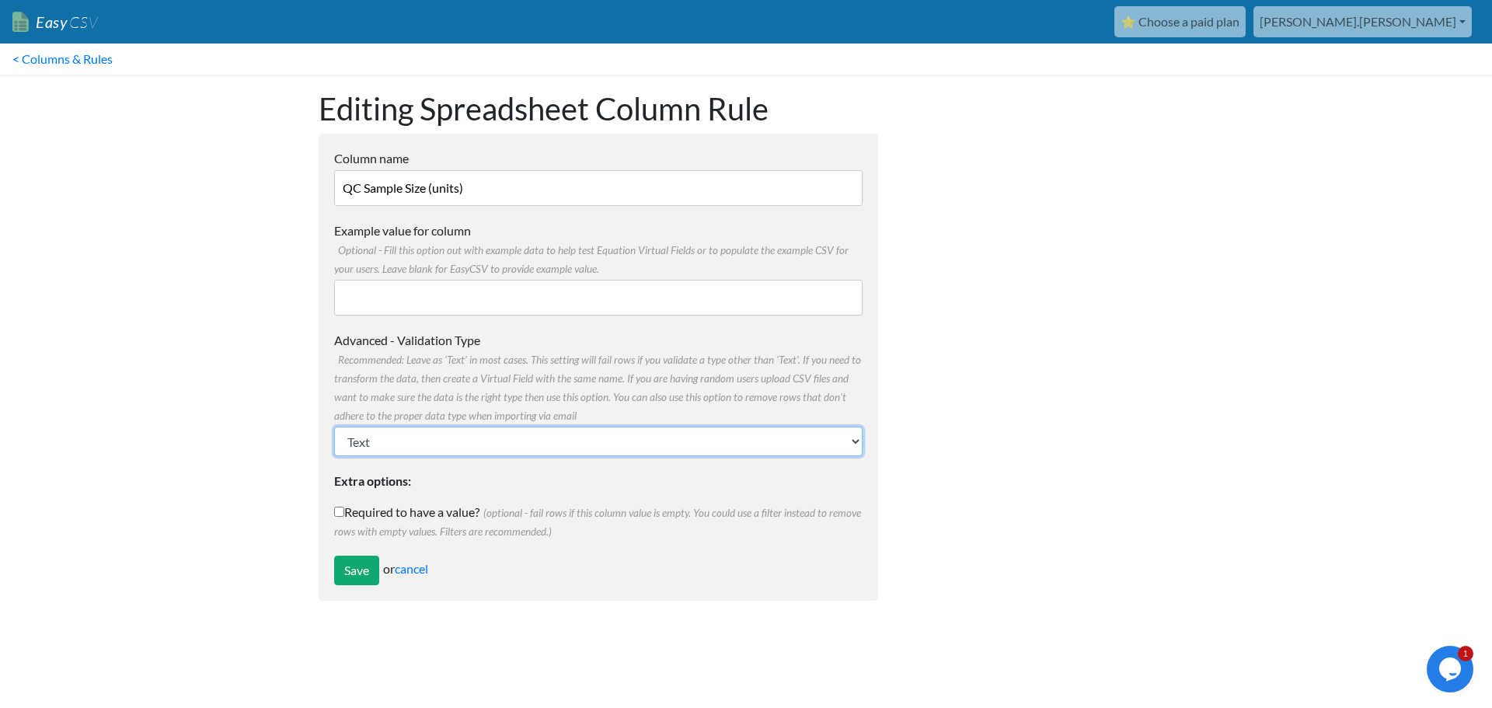
click at [545, 438] on select "Text Number (no decimals) Number (allow decimals) Date (mm/dd/yyyy) Date (dd/mm…" at bounding box center [598, 442] width 528 height 30
select select "number"
click at [334, 427] on select "Text Number (no decimals) Number (allow decimals) Date (mm/dd/yyyy) Date (dd/mm…" at bounding box center [598, 442] width 528 height 30
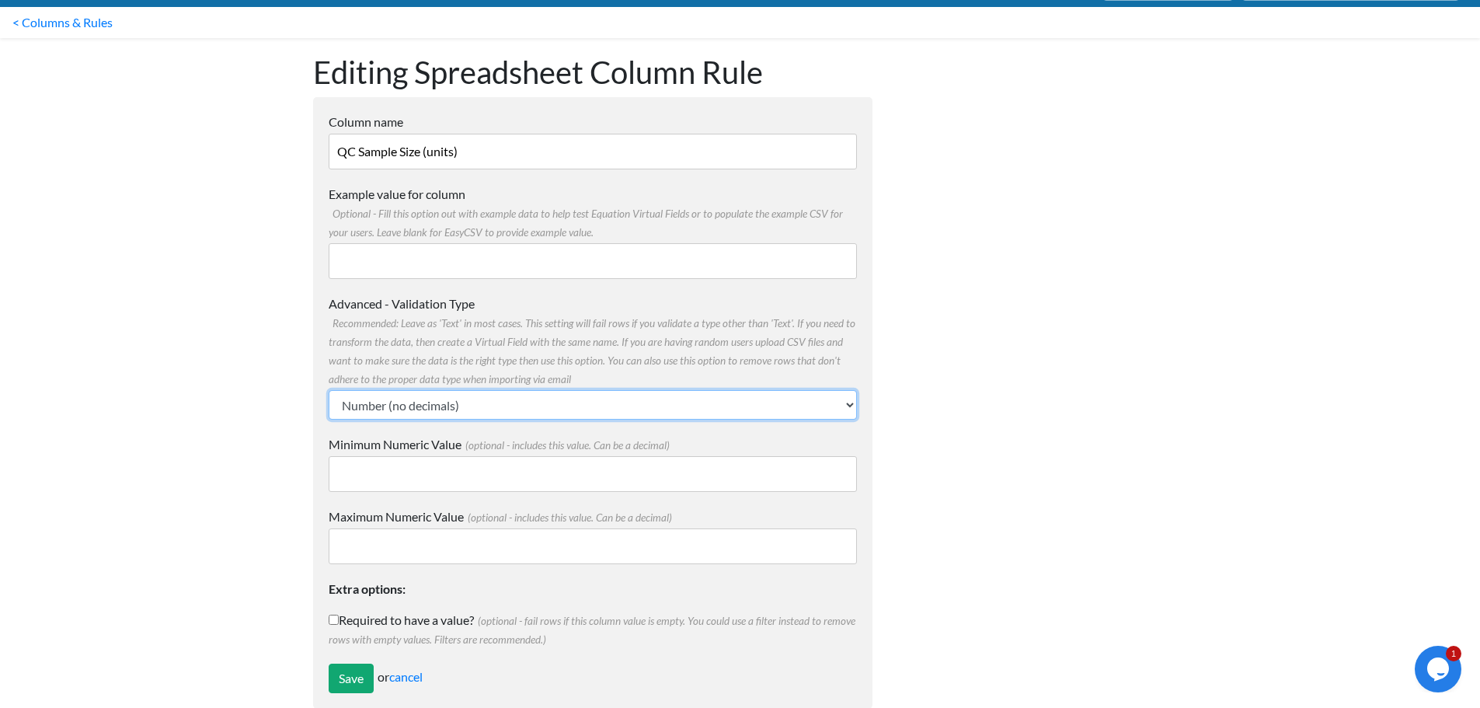
scroll to position [65, 0]
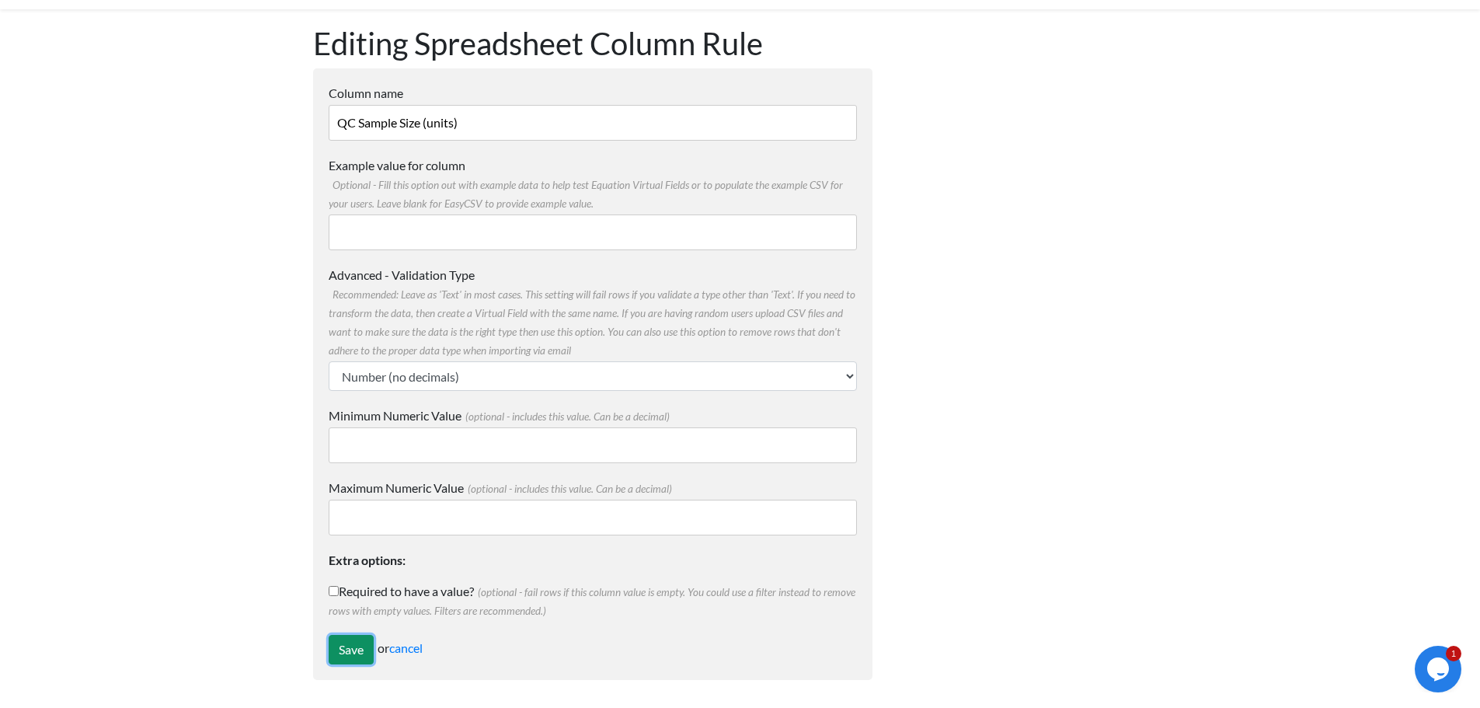
click at [364, 652] on input "Save" at bounding box center [351, 650] width 45 height 30
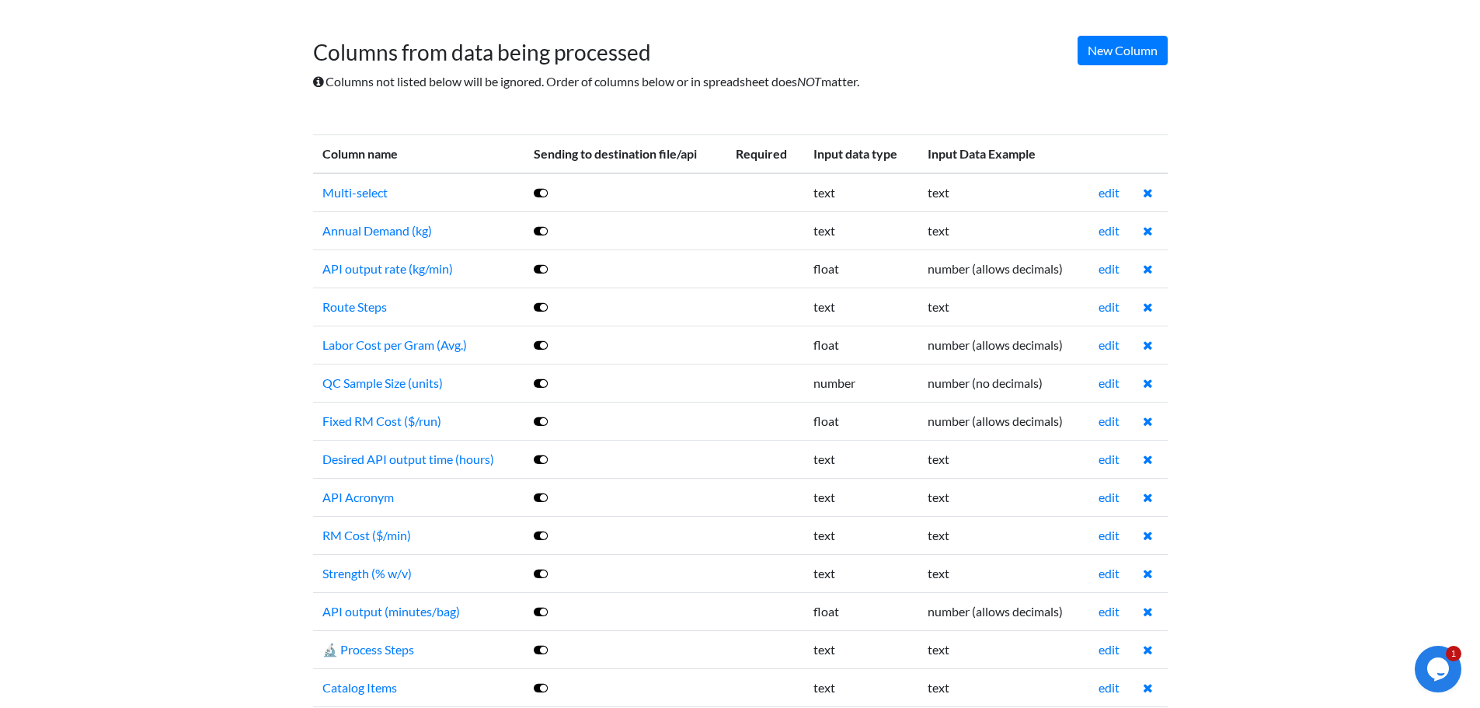
scroll to position [155, 0]
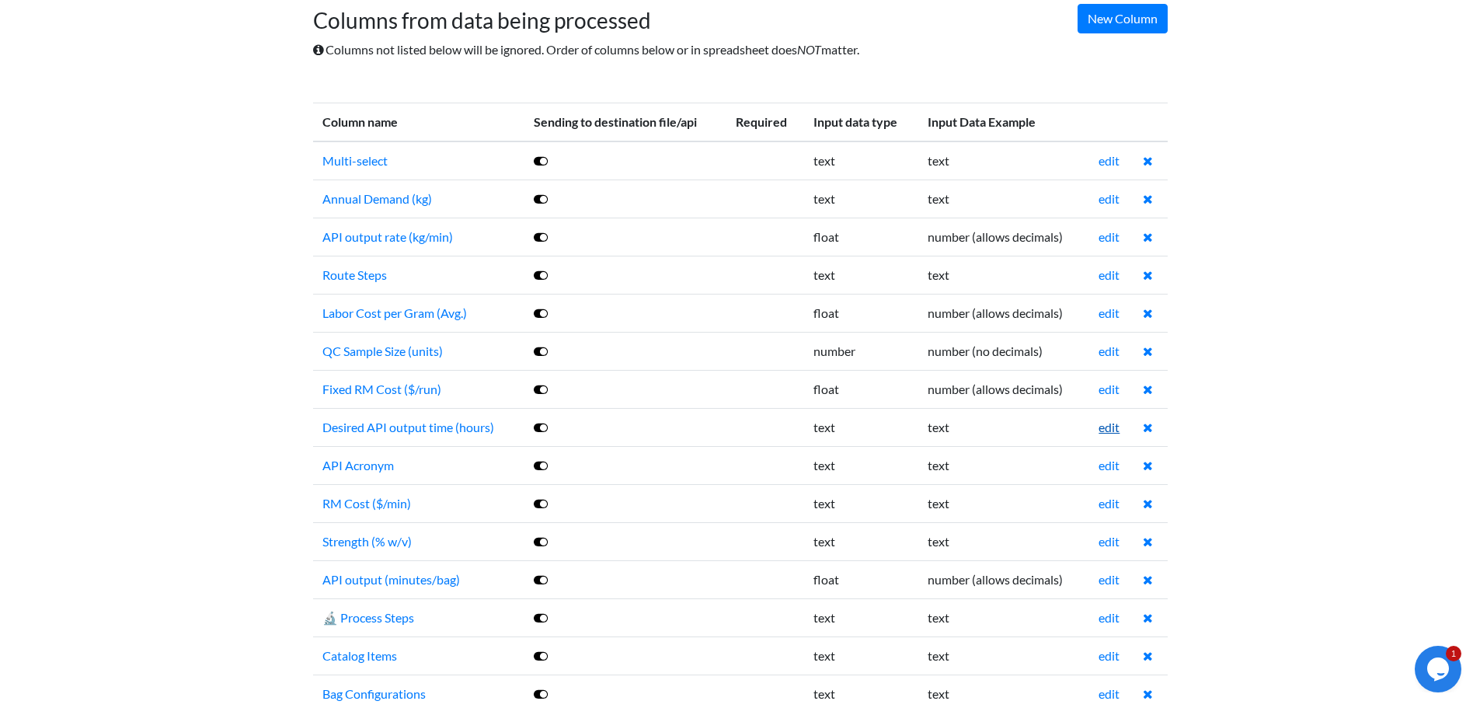
click at [1101, 426] on link "edit" at bounding box center [1109, 427] width 21 height 15
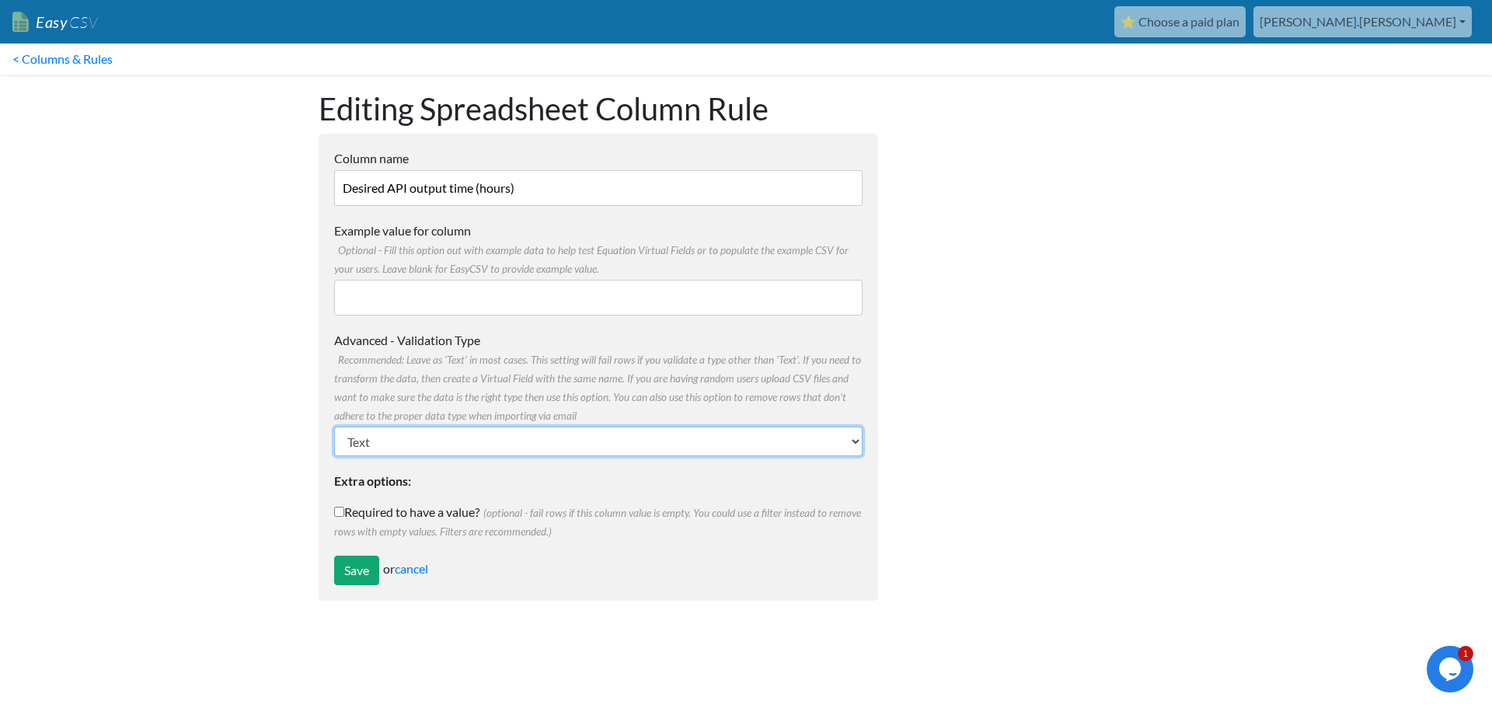
click at [473, 450] on select "Text Number (no decimals) Number (allow decimals) Date (mm/dd/yyyy) Date (dd/mm…" at bounding box center [598, 442] width 528 height 30
select select "float"
click at [334, 427] on select "Text Number (no decimals) Number (allow decimals) Date (mm/dd/yyyy) Date (dd/mm…" at bounding box center [598, 442] width 528 height 30
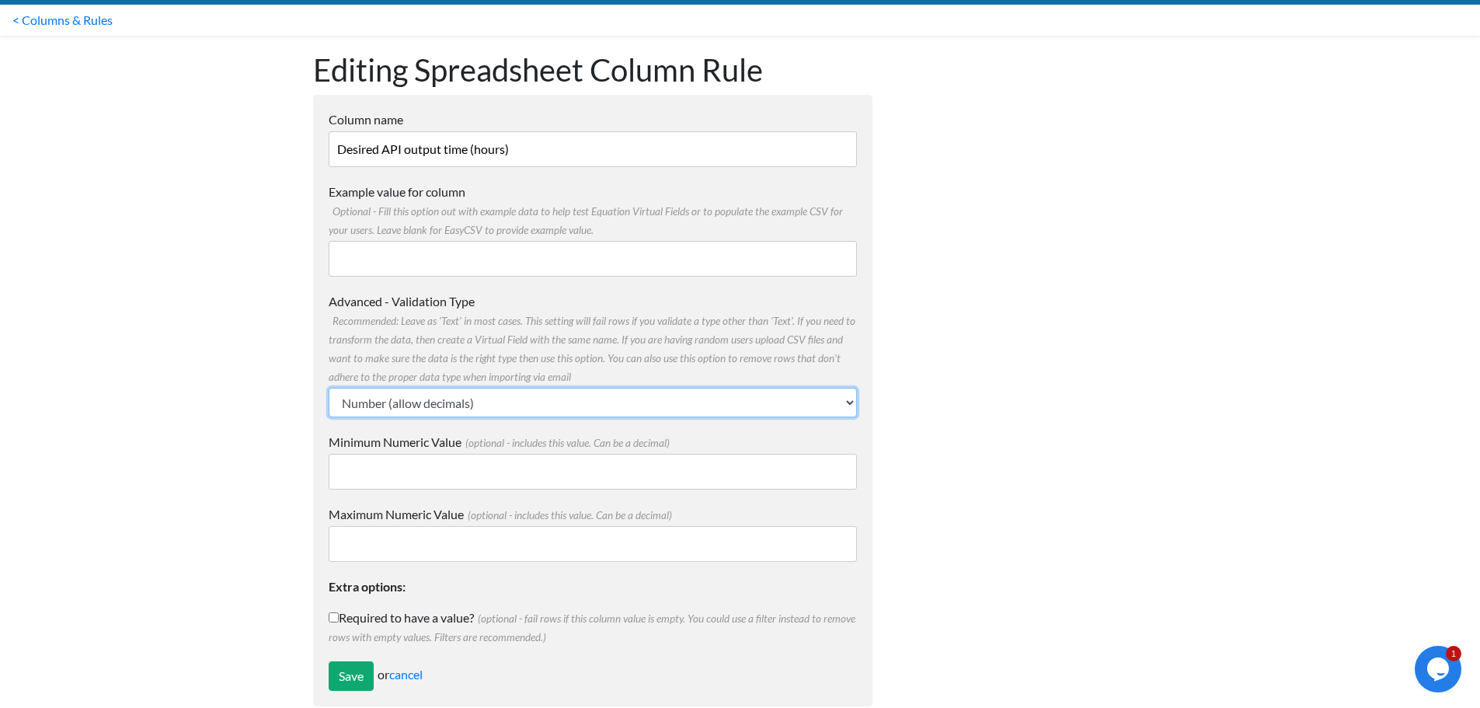
scroll to position [65, 0]
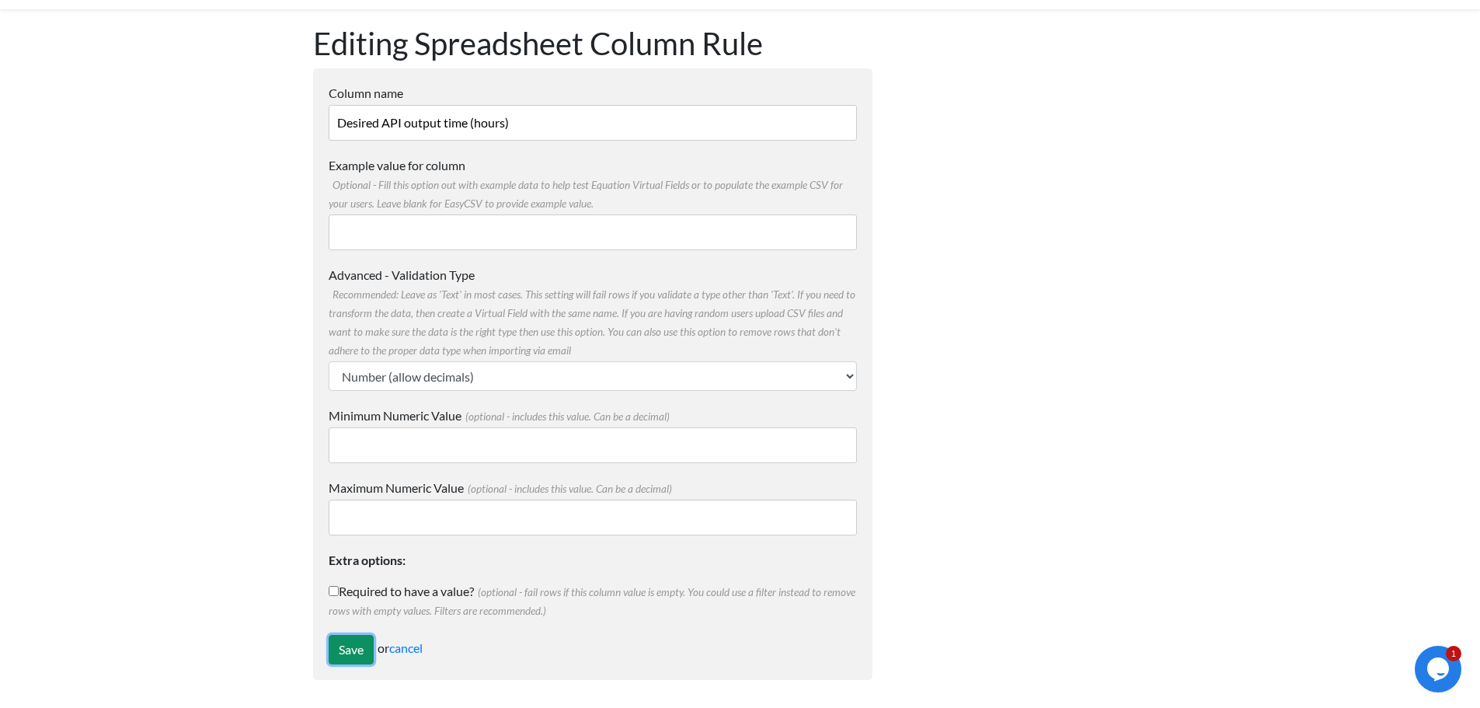
click at [361, 652] on input "Save" at bounding box center [351, 650] width 45 height 30
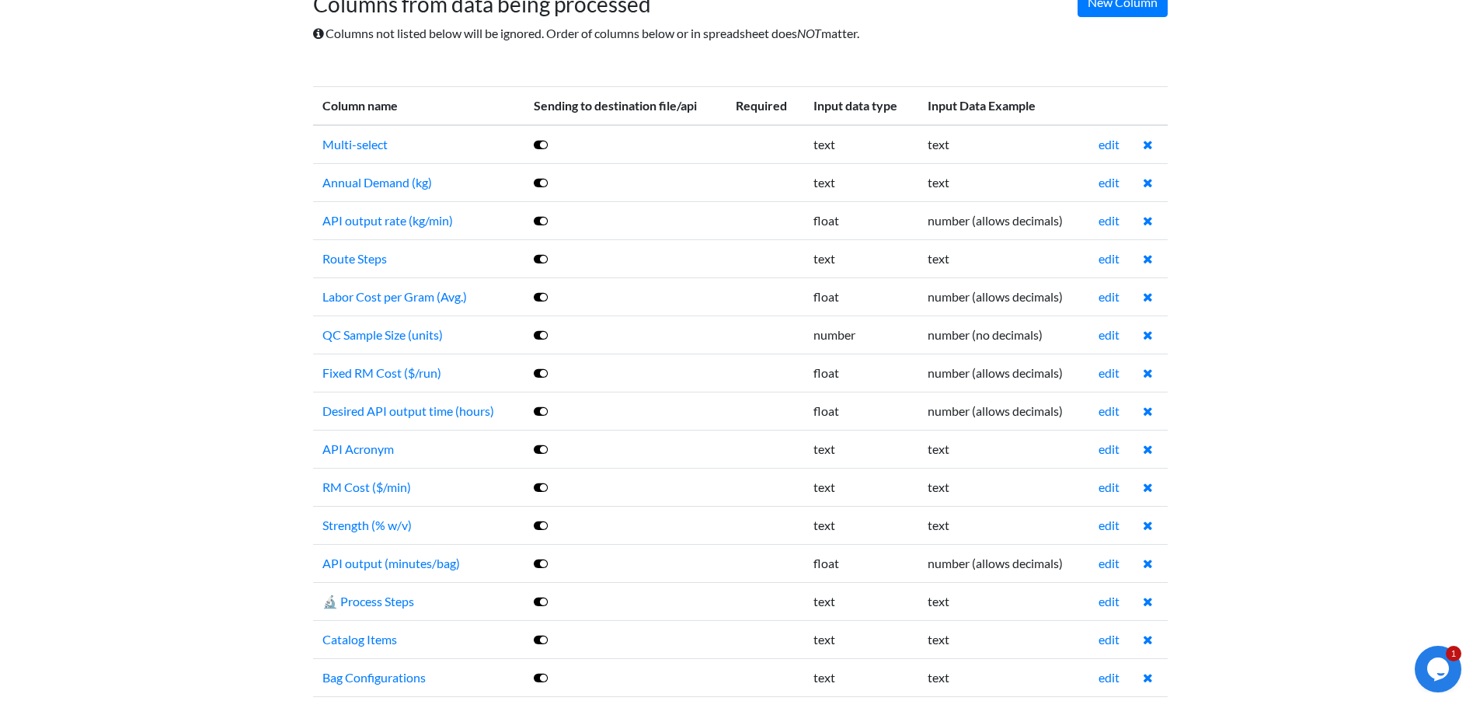
scroll to position [233, 0]
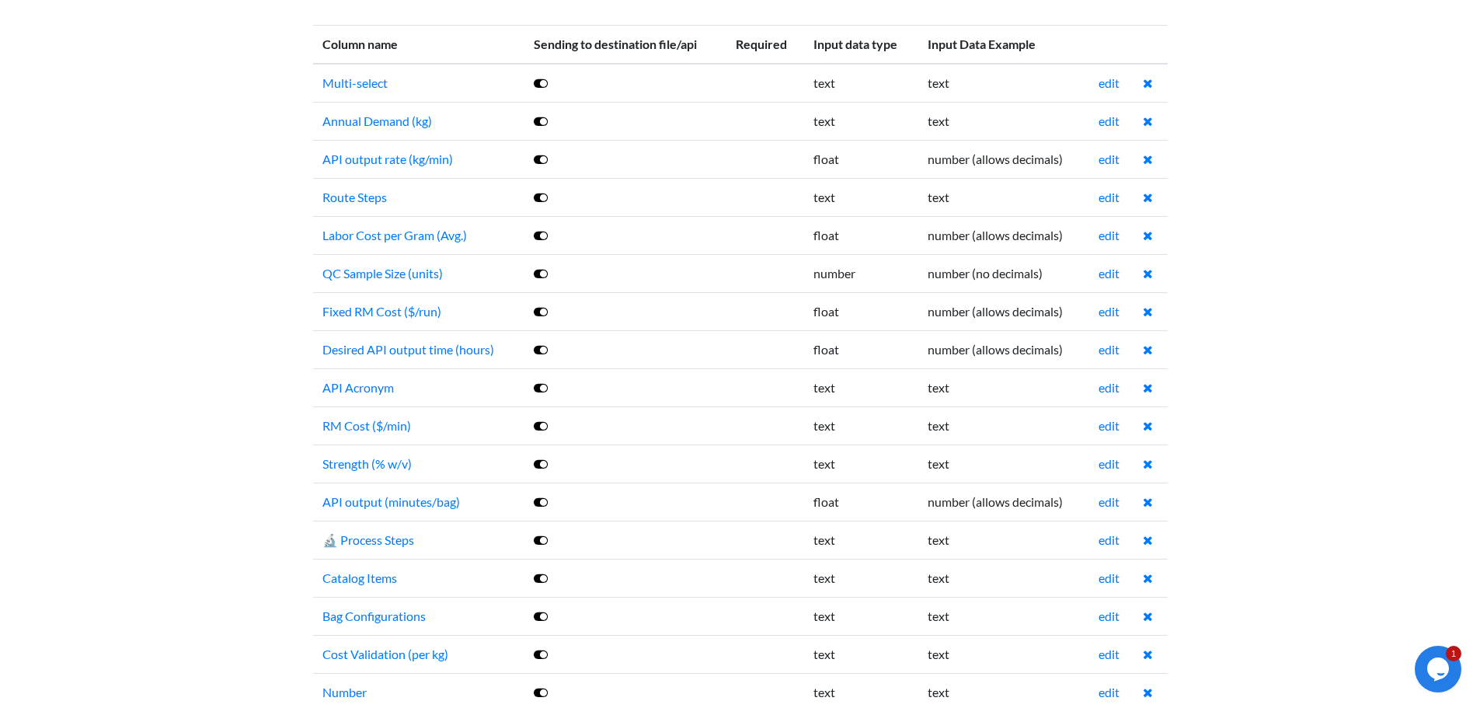
click at [1098, 425] on td "edit" at bounding box center [1111, 425] width 44 height 38
click at [1103, 425] on link "edit" at bounding box center [1109, 425] width 21 height 15
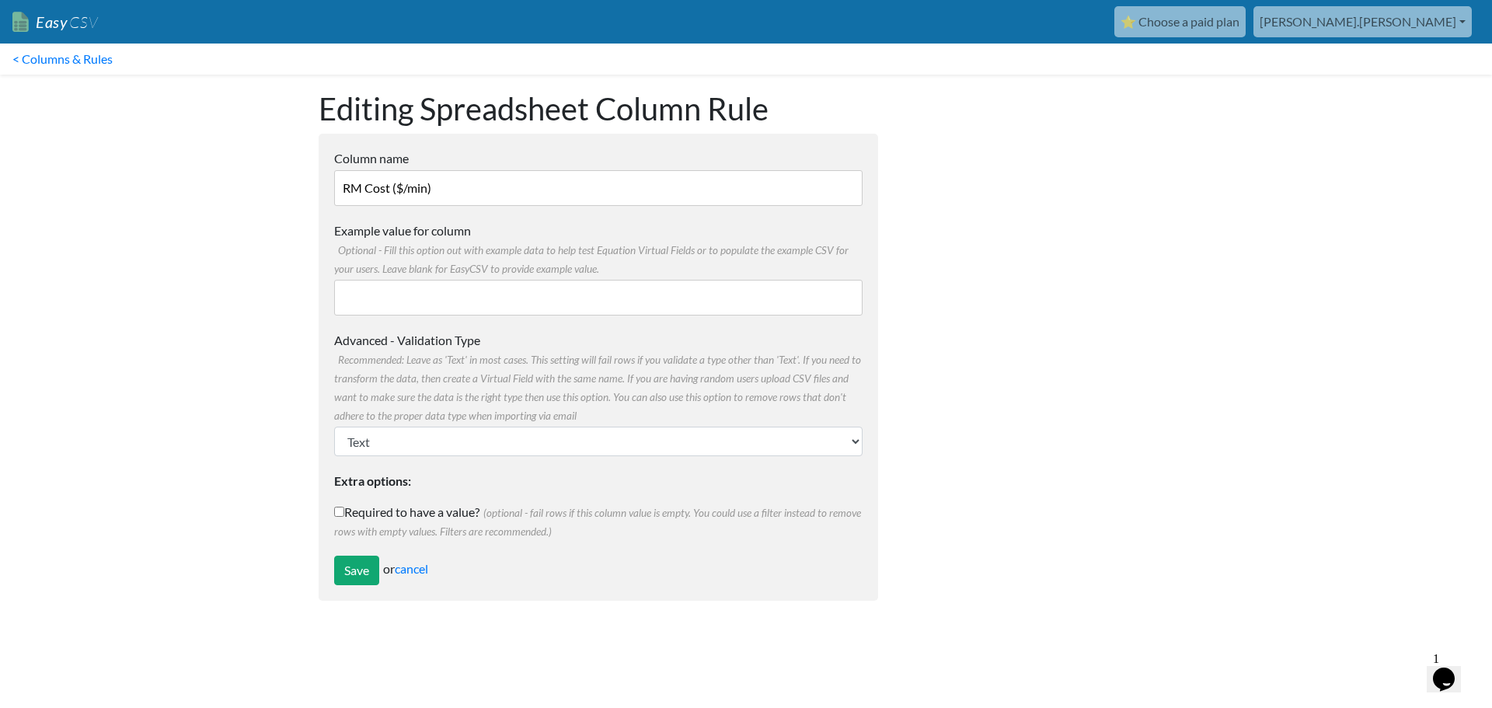
click at [460, 180] on input "RM Cost ($/min)" at bounding box center [598, 188] width 528 height 36
click at [448, 277] on label "Example value for column Optional - Fill this option out with example data to h…" at bounding box center [598, 249] width 528 height 56
click at [429, 422] on label "Advanced - Validation Type Recommended: Leave as 'Text' in most cases. This set…" at bounding box center [598, 377] width 528 height 93
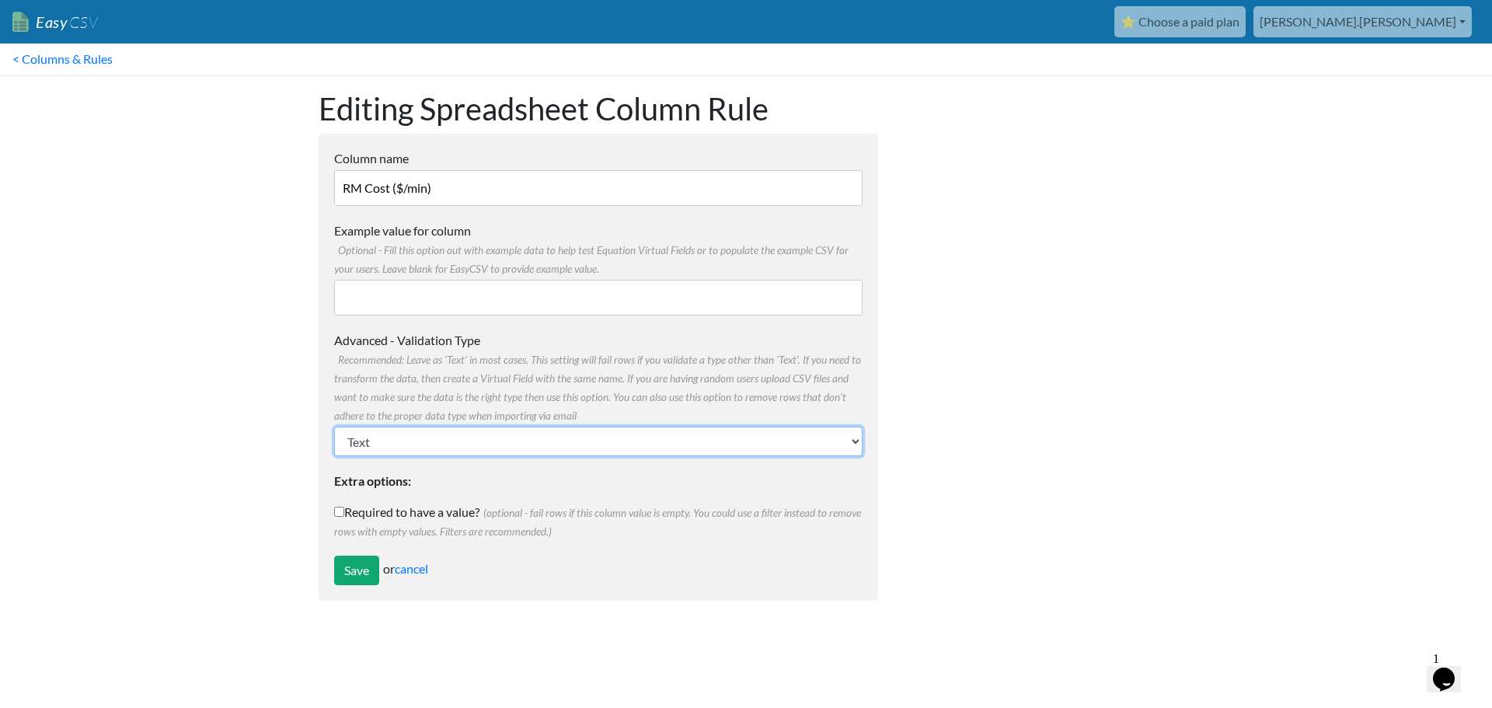
click at [429, 427] on select "Text Number (no decimals) Number (allow decimals) Date (mm/dd/yyyy) Date (dd/mm…" at bounding box center [598, 442] width 528 height 30
click at [432, 443] on select "Text Number (no decimals) Number (allow decimals) Date (mm/dd/yyyy) Date (dd/mm…" at bounding box center [598, 442] width 528 height 30
select select "float"
click at [334, 427] on select "Text Number (no decimals) Number (allow decimals) Date (mm/dd/yyyy) Date (dd/mm…" at bounding box center [598, 442] width 528 height 30
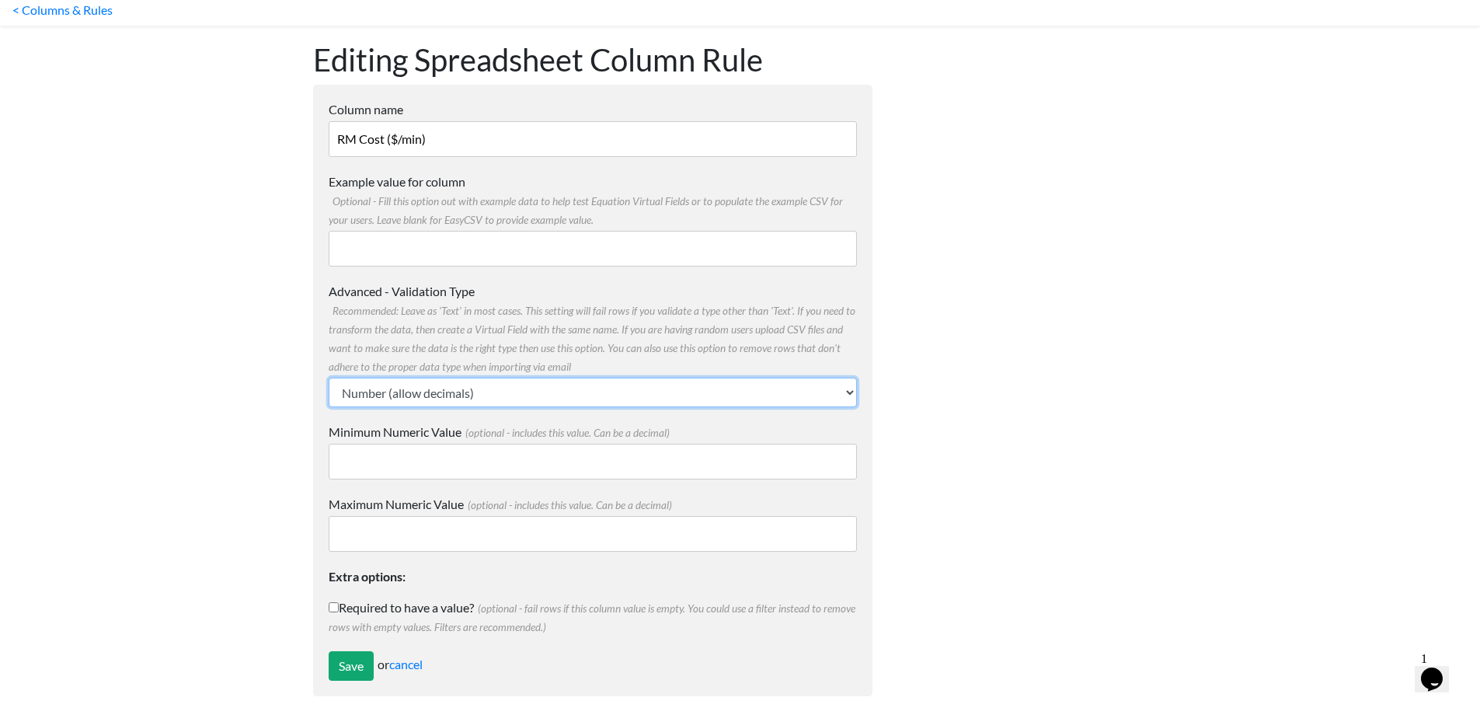
scroll to position [65, 0]
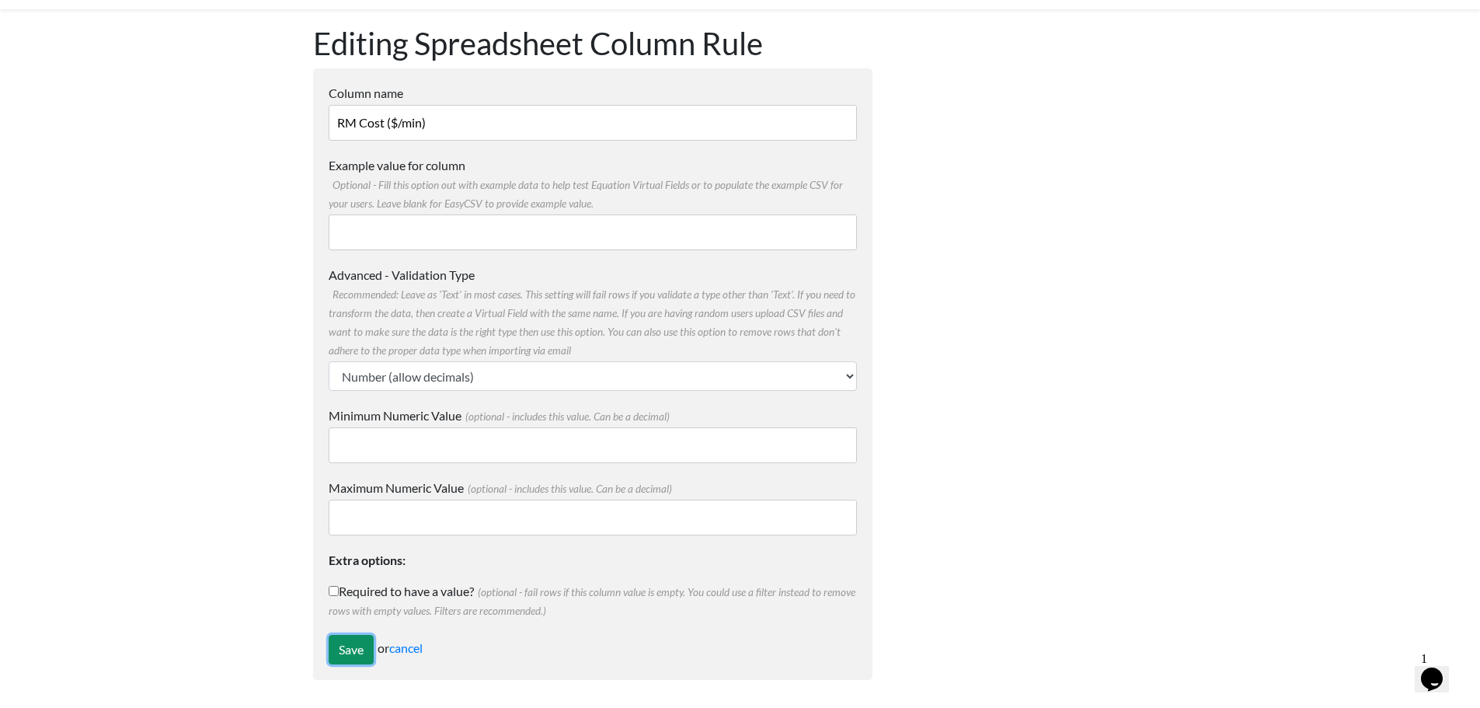
click at [339, 643] on input "Save" at bounding box center [351, 650] width 45 height 30
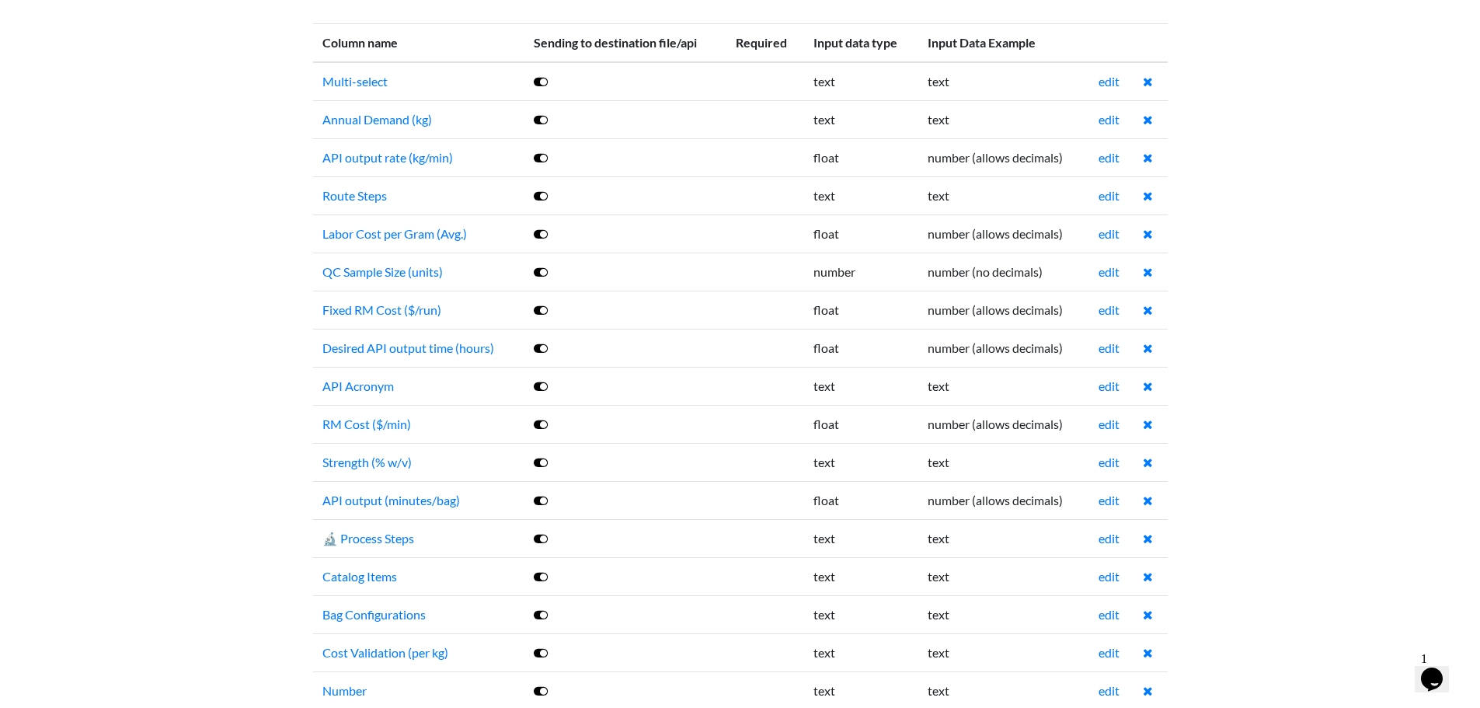
scroll to position [311, 0]
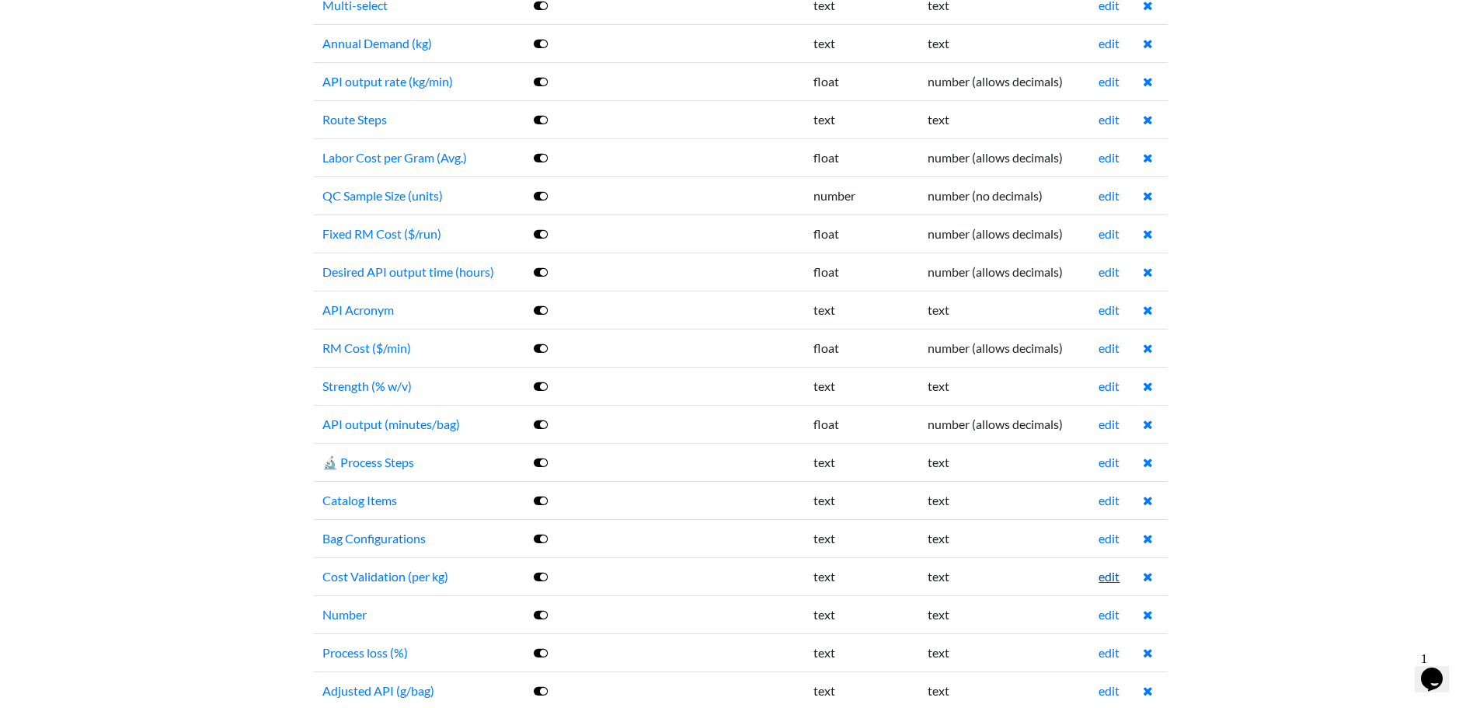
click at [1107, 572] on link "edit" at bounding box center [1109, 576] width 21 height 15
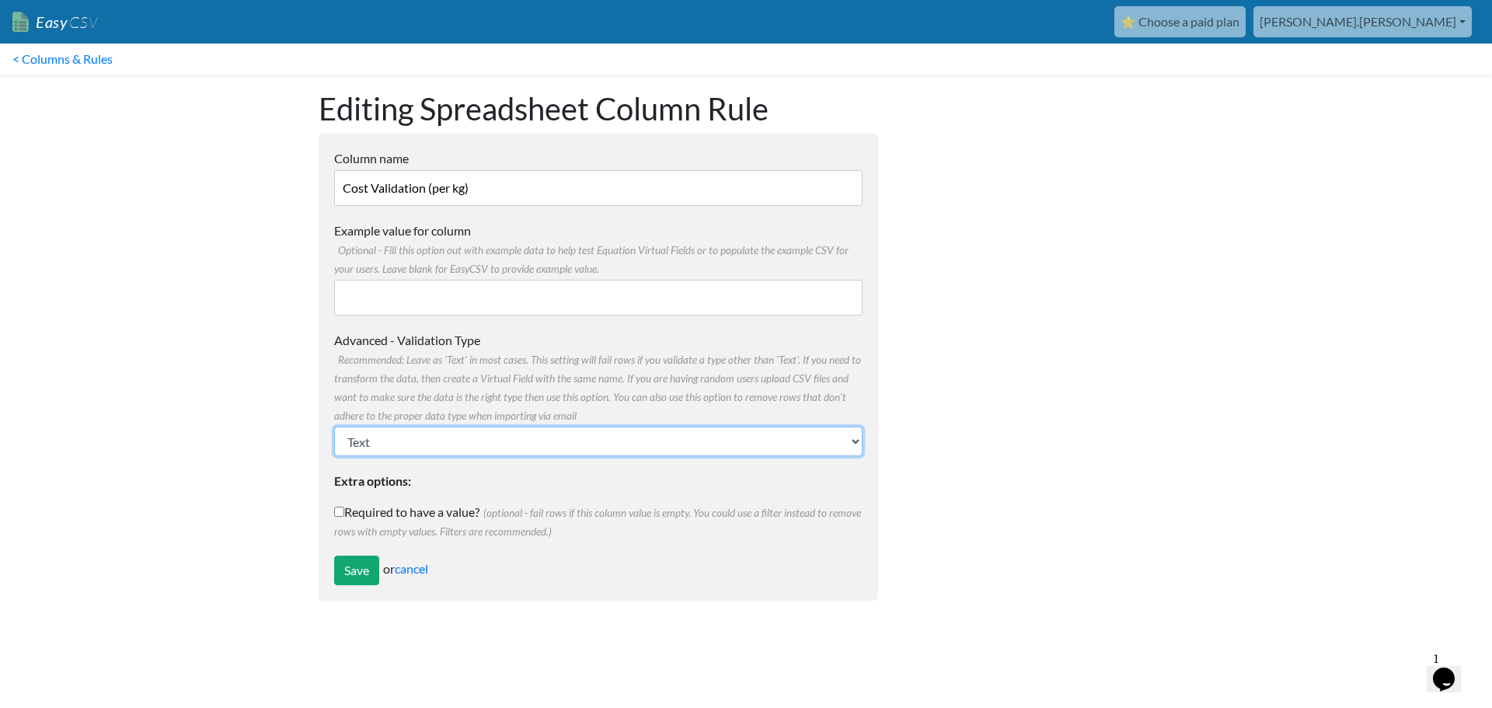
click at [430, 455] on select "Text Number (no decimals) Number (allow decimals) Date (mm/dd/yyyy) Date (dd/mm…" at bounding box center [598, 442] width 528 height 30
select select "float"
click at [334, 427] on select "Text Number (no decimals) Number (allow decimals) Date (mm/dd/yyyy) Date (dd/mm…" at bounding box center [598, 442] width 528 height 30
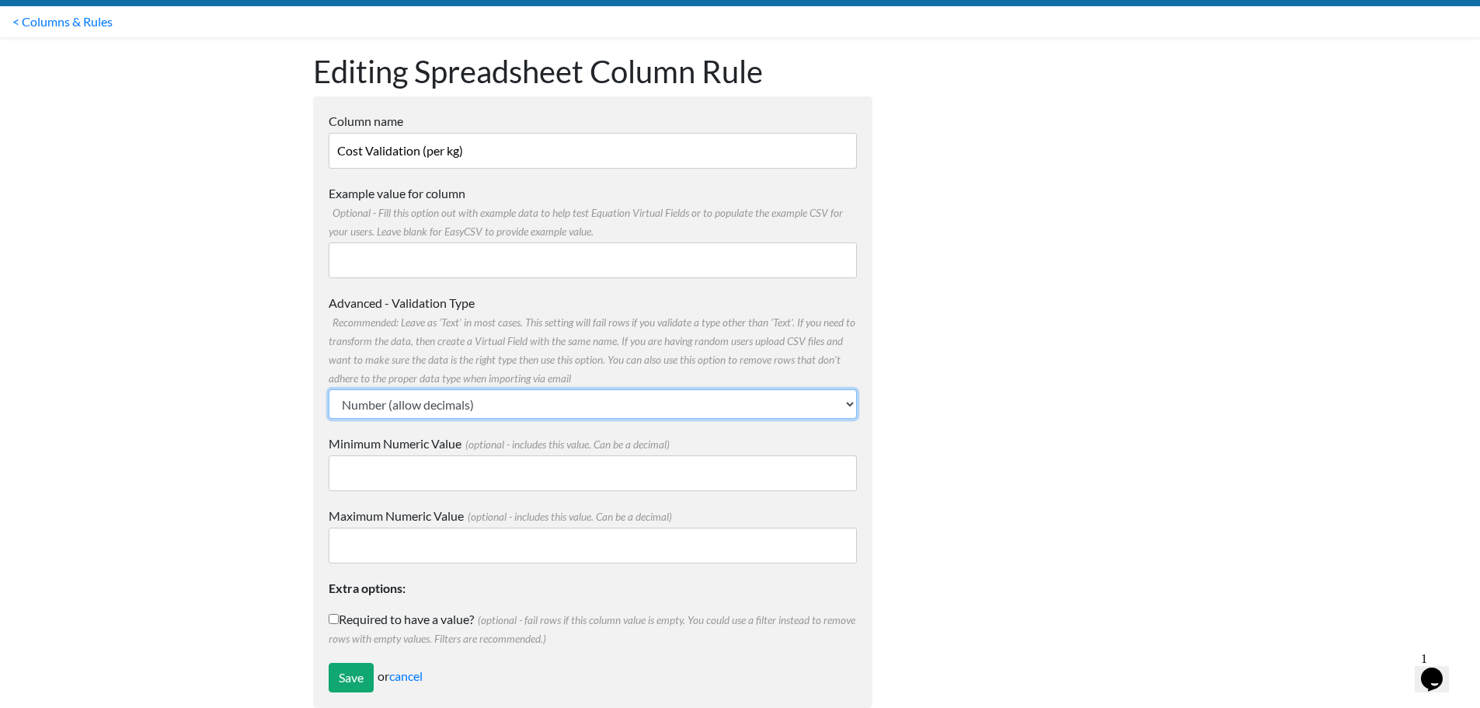
scroll to position [65, 0]
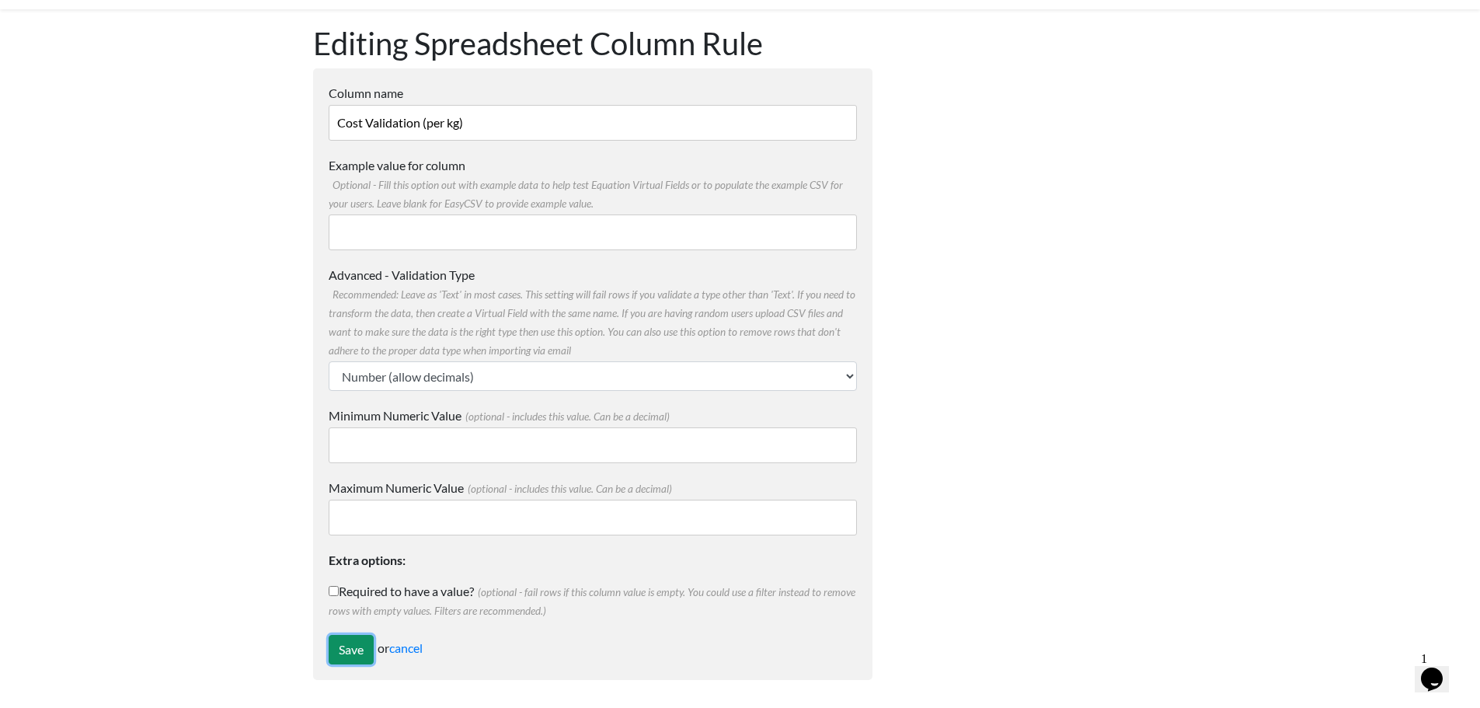
click at [364, 657] on input "Save" at bounding box center [351, 650] width 45 height 30
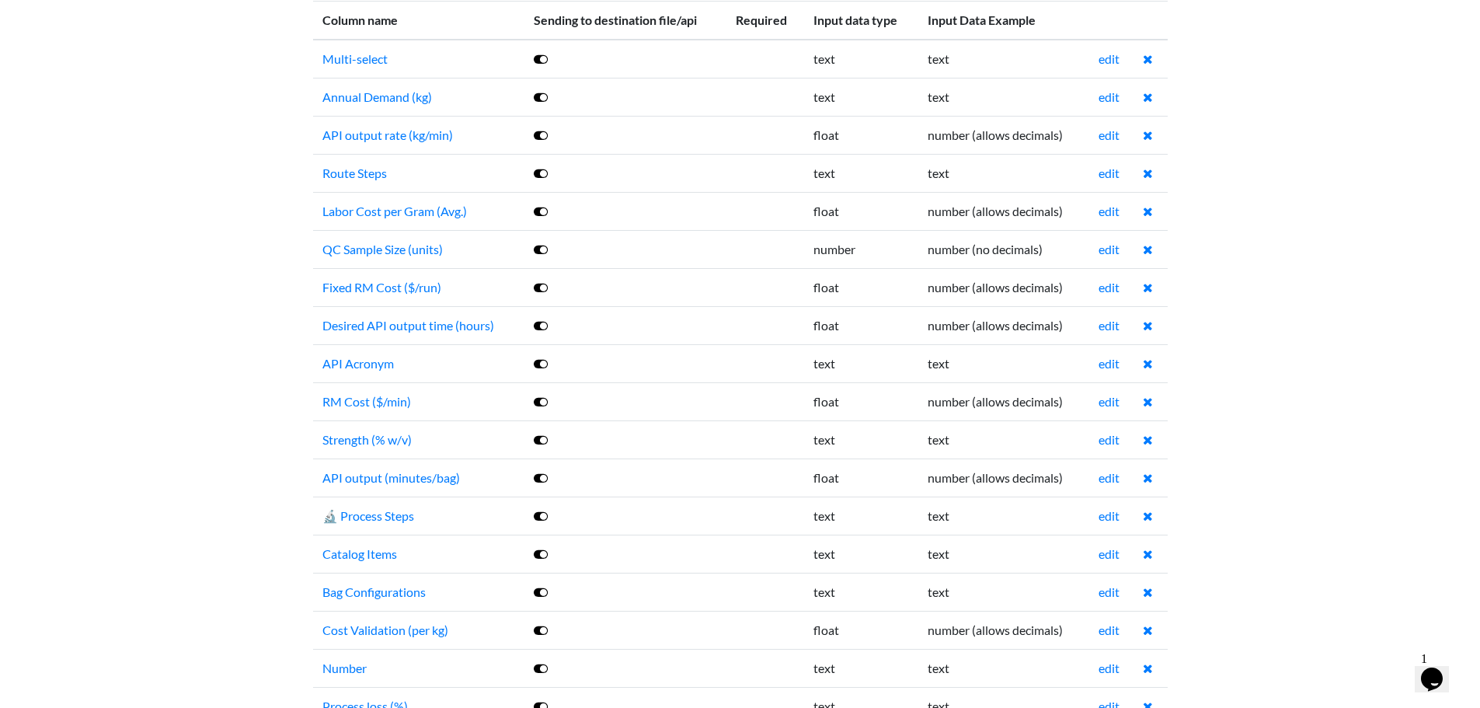
scroll to position [622, 0]
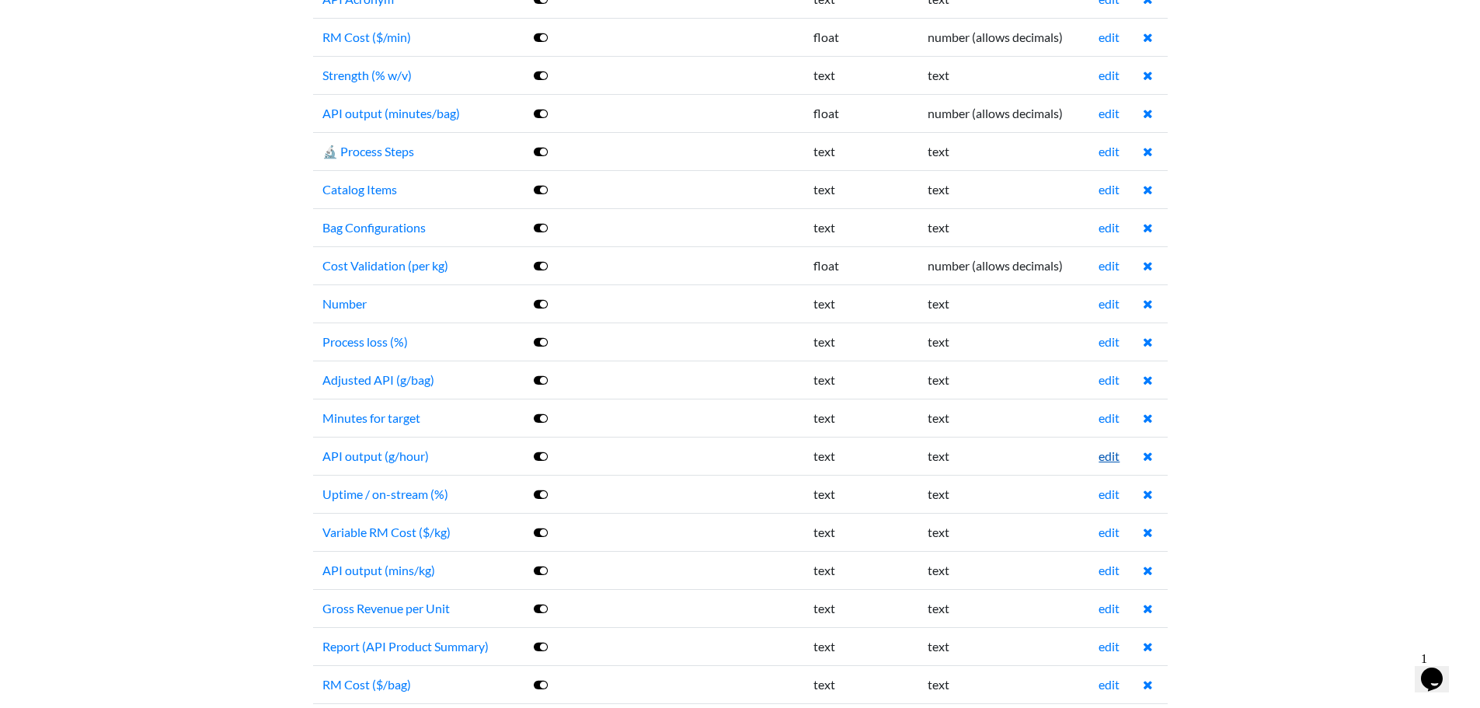
click at [1100, 455] on link "edit" at bounding box center [1109, 455] width 21 height 15
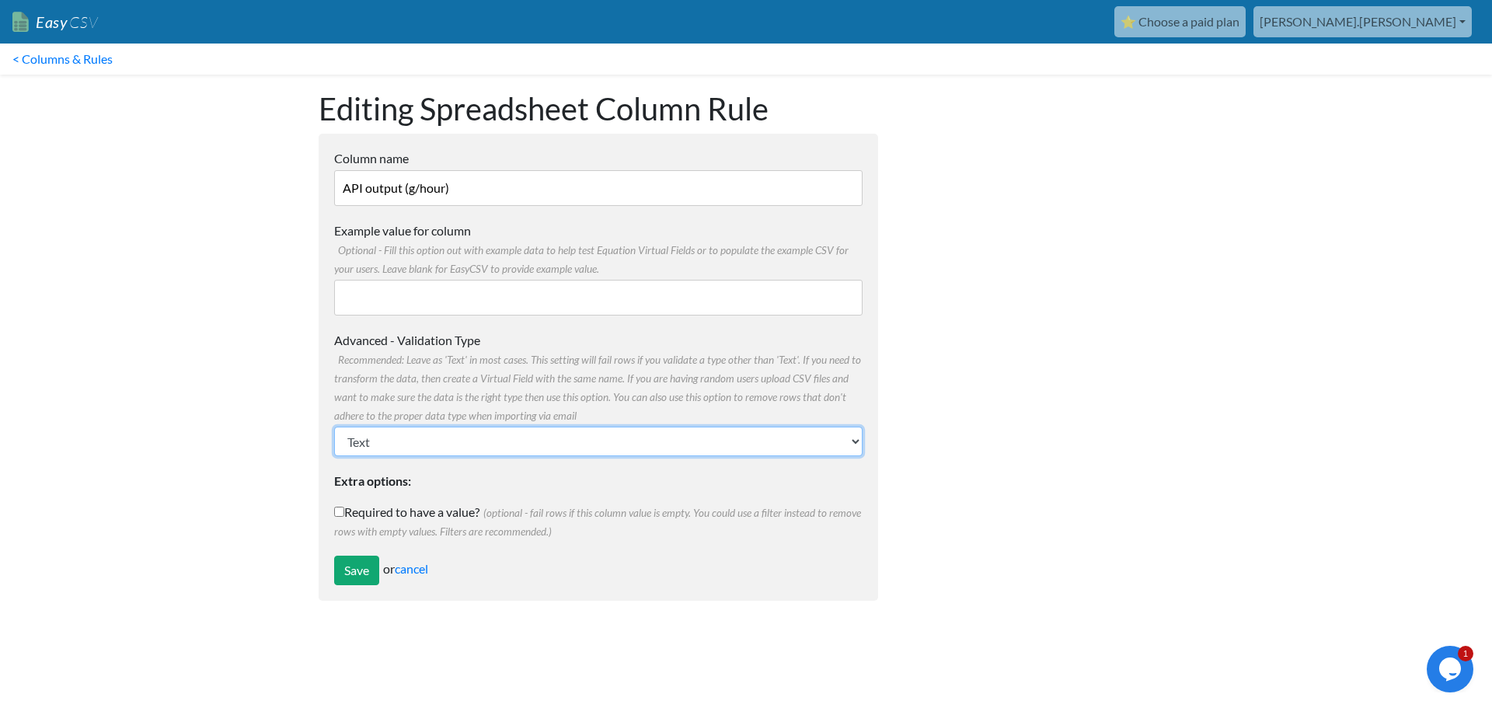
drag, startPoint x: 473, startPoint y: 431, endPoint x: 467, endPoint y: 455, distance: 24.9
click at [473, 432] on select "Text Number (no decimals) Number (allow decimals) Date (mm/dd/yyyy) Date (dd/mm…" at bounding box center [598, 442] width 528 height 30
select select "float"
click at [334, 427] on select "Text Number (no decimals) Number (allow decimals) Date (mm/dd/yyyy) Date (dd/mm…" at bounding box center [598, 442] width 528 height 30
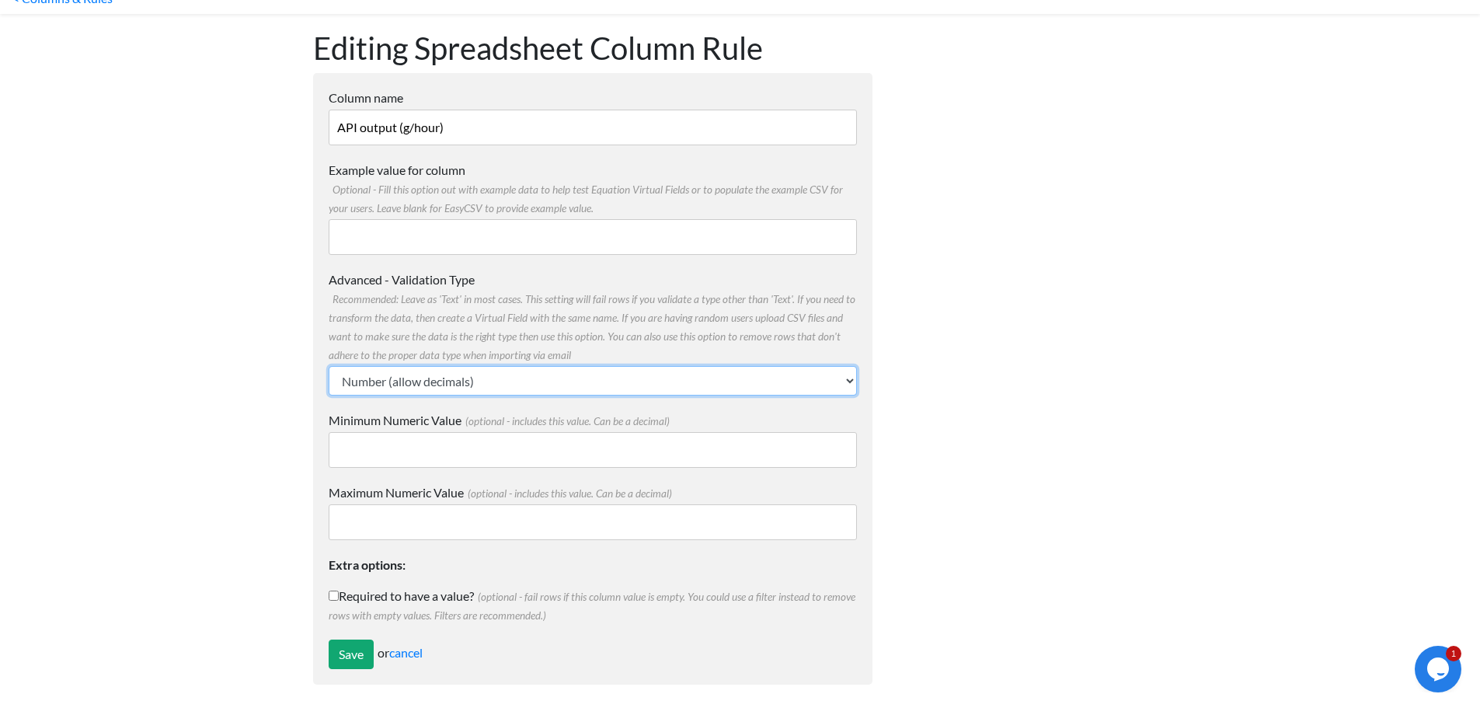
scroll to position [65, 0]
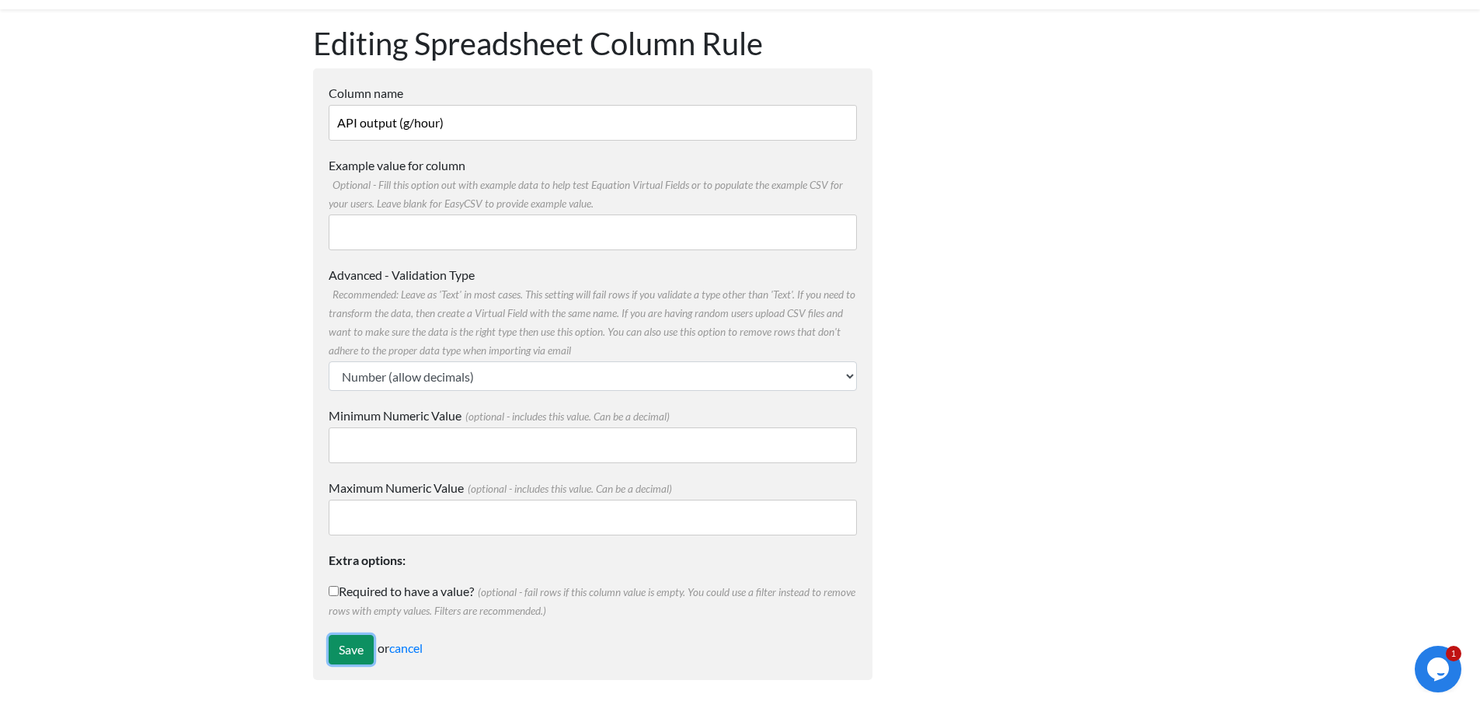
click at [350, 642] on input "Save" at bounding box center [351, 650] width 45 height 30
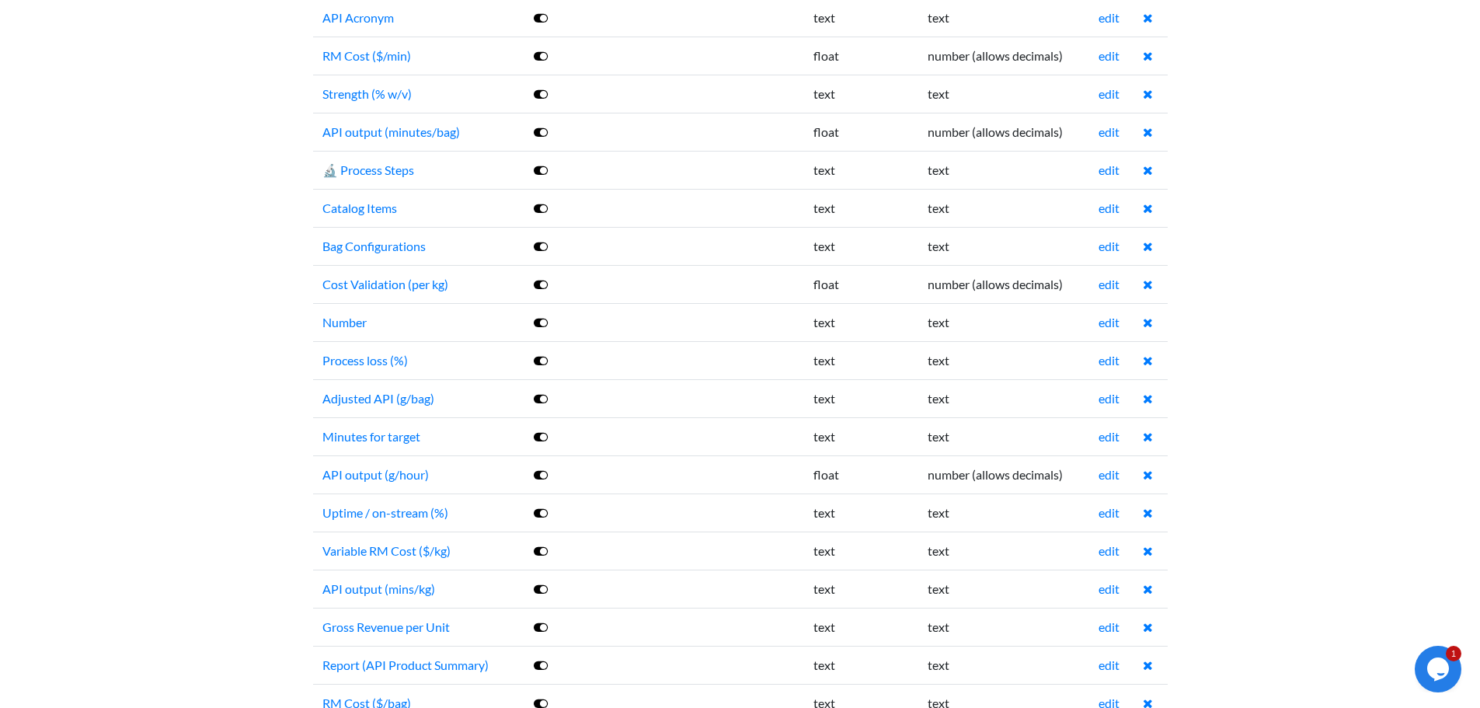
scroll to position [622, 0]
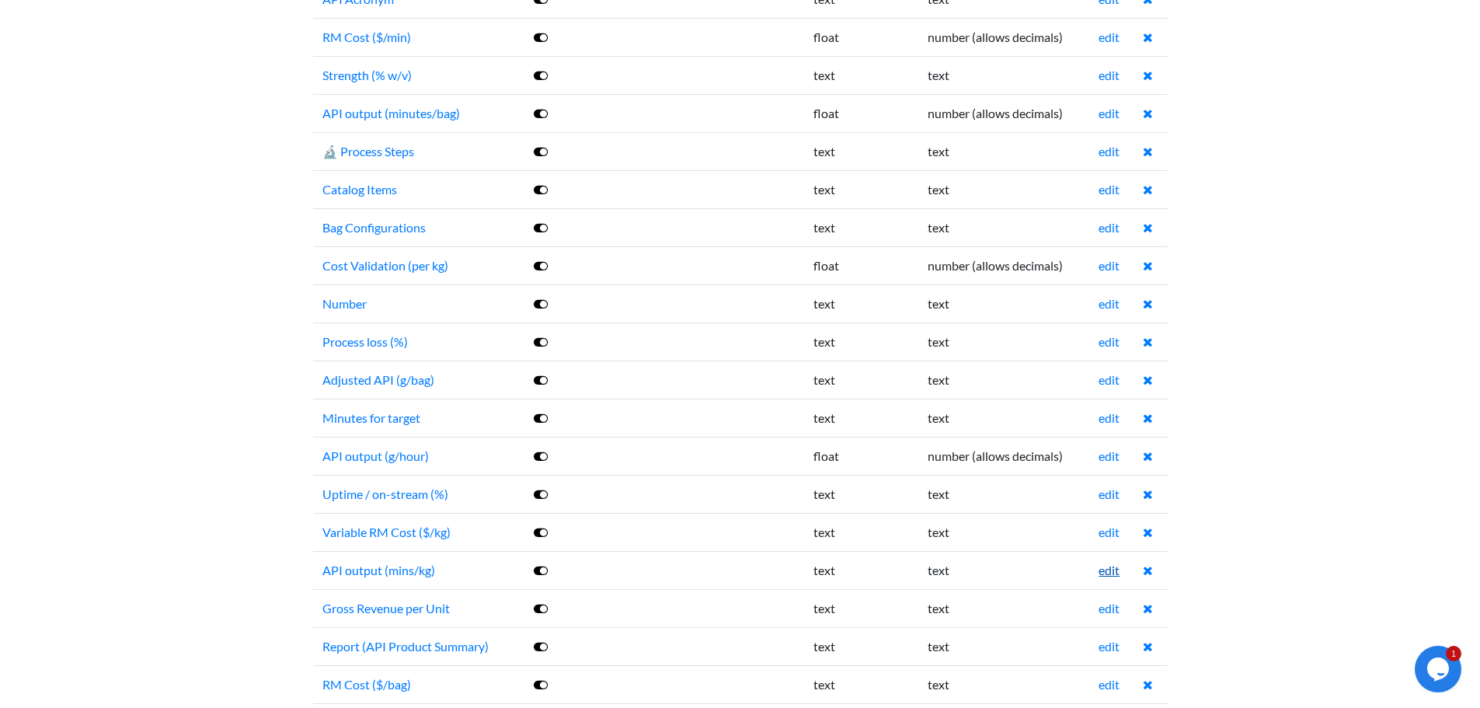
click at [1099, 574] on td "edit" at bounding box center [1111, 570] width 44 height 38
click at [1109, 573] on link "edit" at bounding box center [1109, 570] width 21 height 15
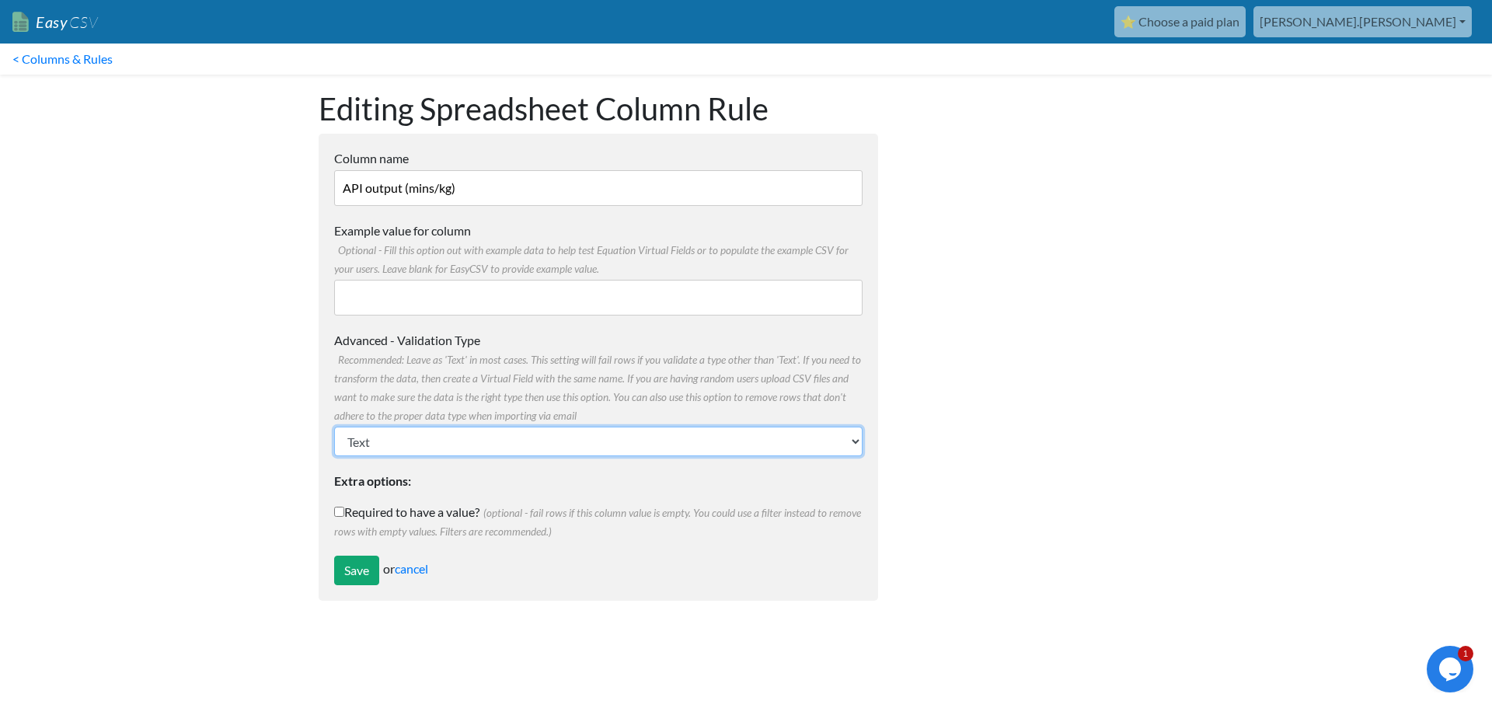
click at [479, 440] on select "Text Number (no decimals) Number (allow decimals) Date (mm/dd/yyyy) Date (dd/mm…" at bounding box center [598, 442] width 528 height 30
select select "float"
click at [334, 427] on select "Text Number (no decimals) Number (allow decimals) Date (mm/dd/yyyy) Date (dd/mm…" at bounding box center [598, 442] width 528 height 30
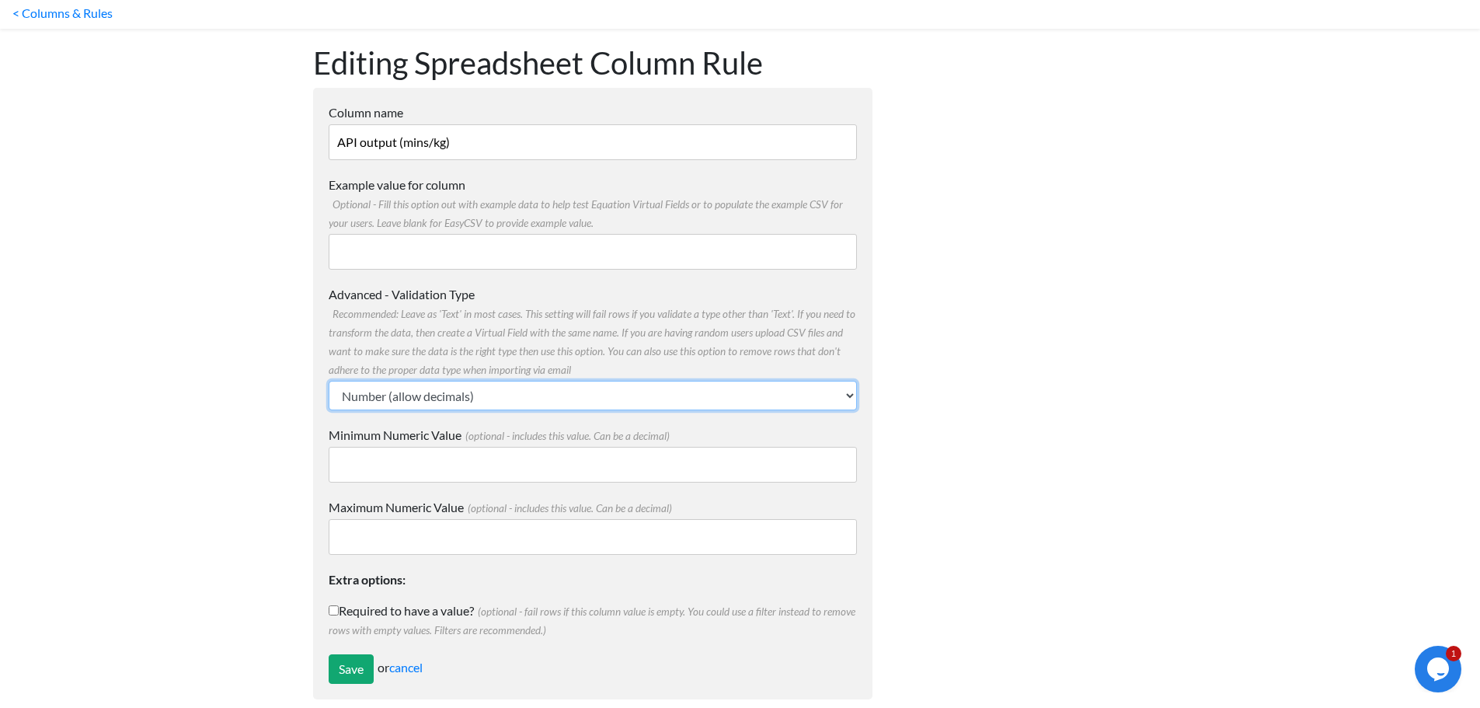
scroll to position [65, 0]
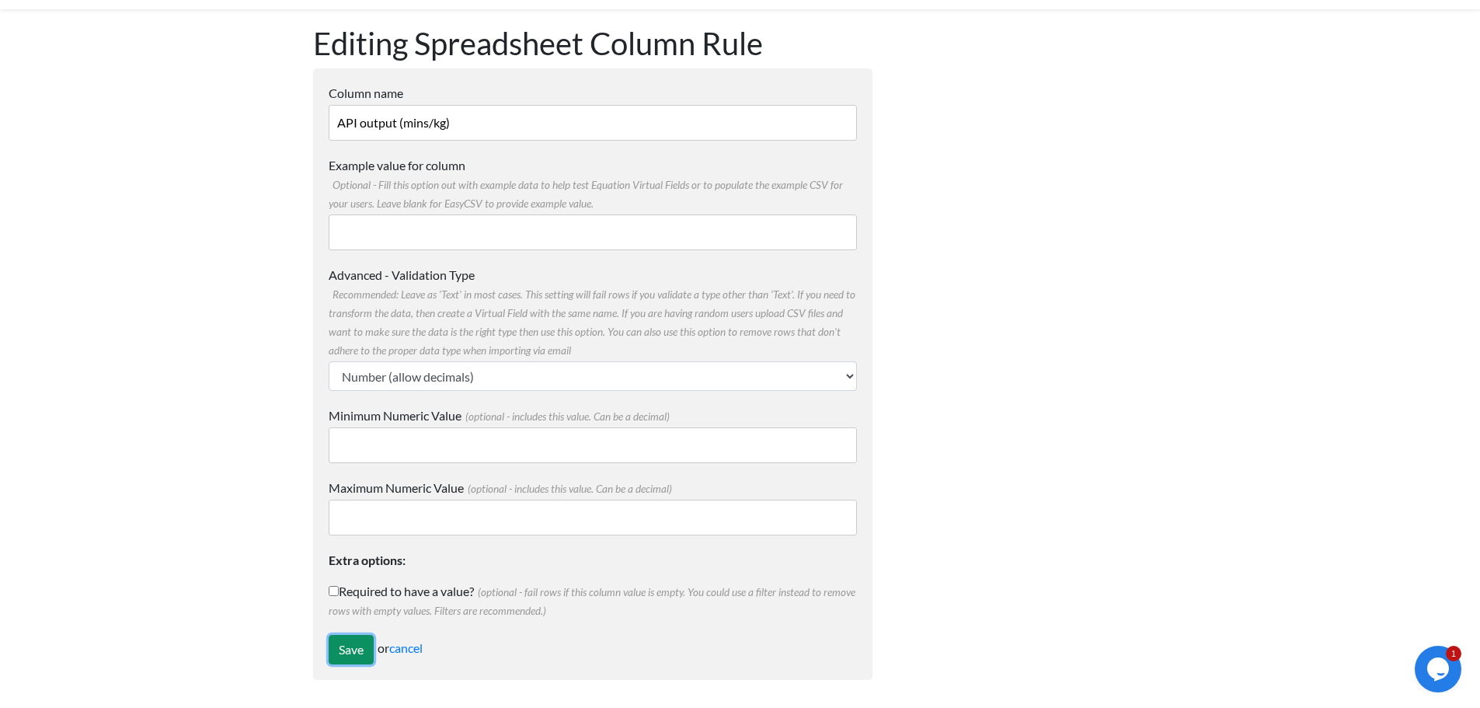
click at [351, 652] on input "Save" at bounding box center [351, 650] width 45 height 30
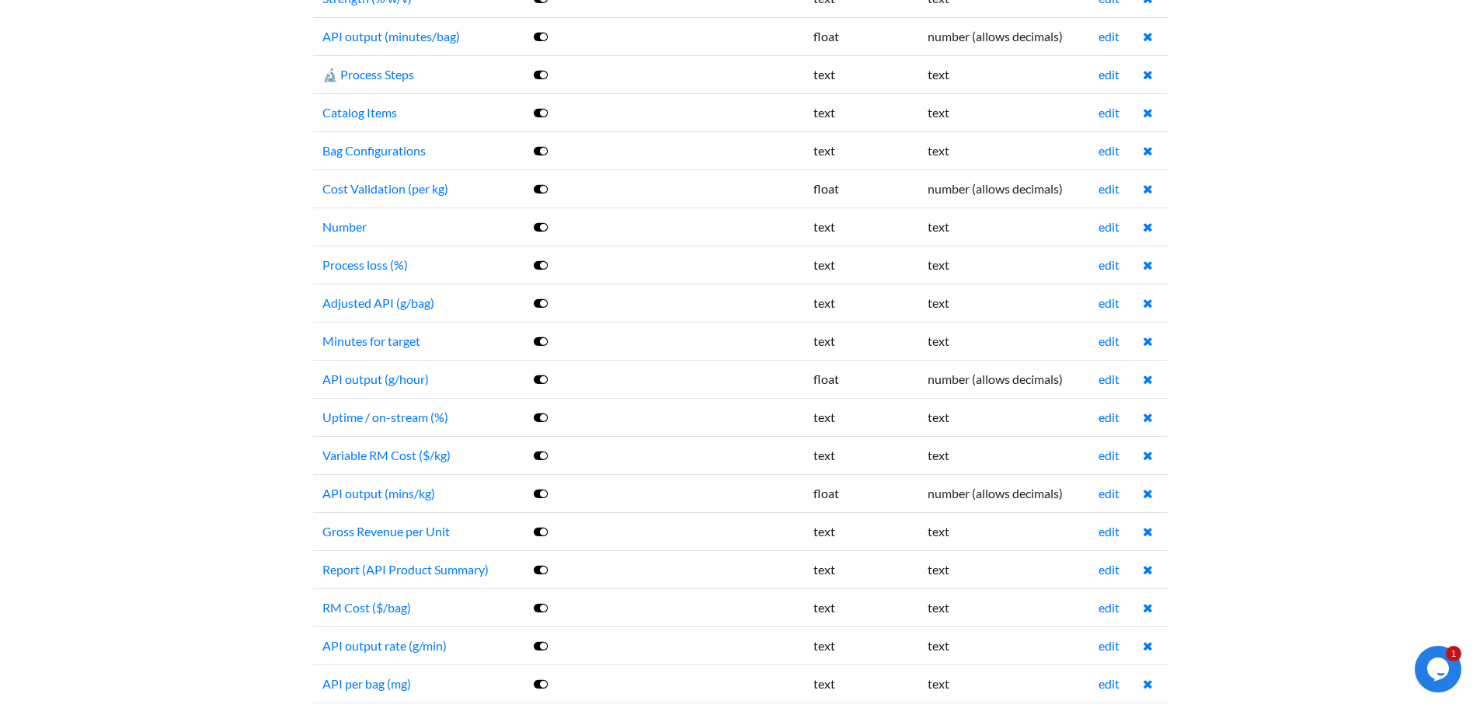
scroll to position [699, 0]
click at [1106, 608] on link "edit" at bounding box center [1109, 606] width 21 height 15
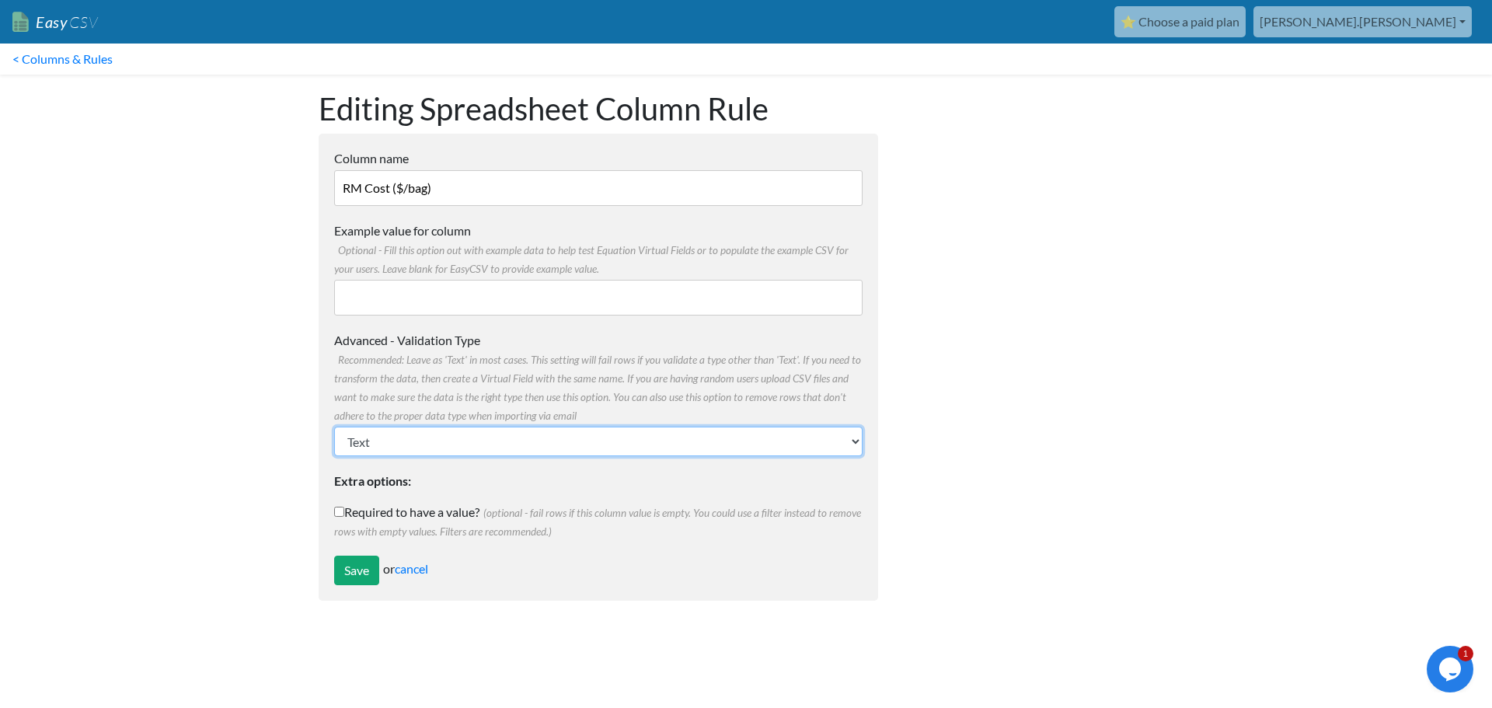
click at [444, 437] on select "Text Number (no decimals) Number (allow decimals) Date (mm/dd/yyyy) Date (dd/mm…" at bounding box center [598, 442] width 528 height 30
select select "float"
click at [334, 427] on select "Text Number (no decimals) Number (allow decimals) Date (mm/dd/yyyy) Date (dd/mm…" at bounding box center [598, 442] width 528 height 30
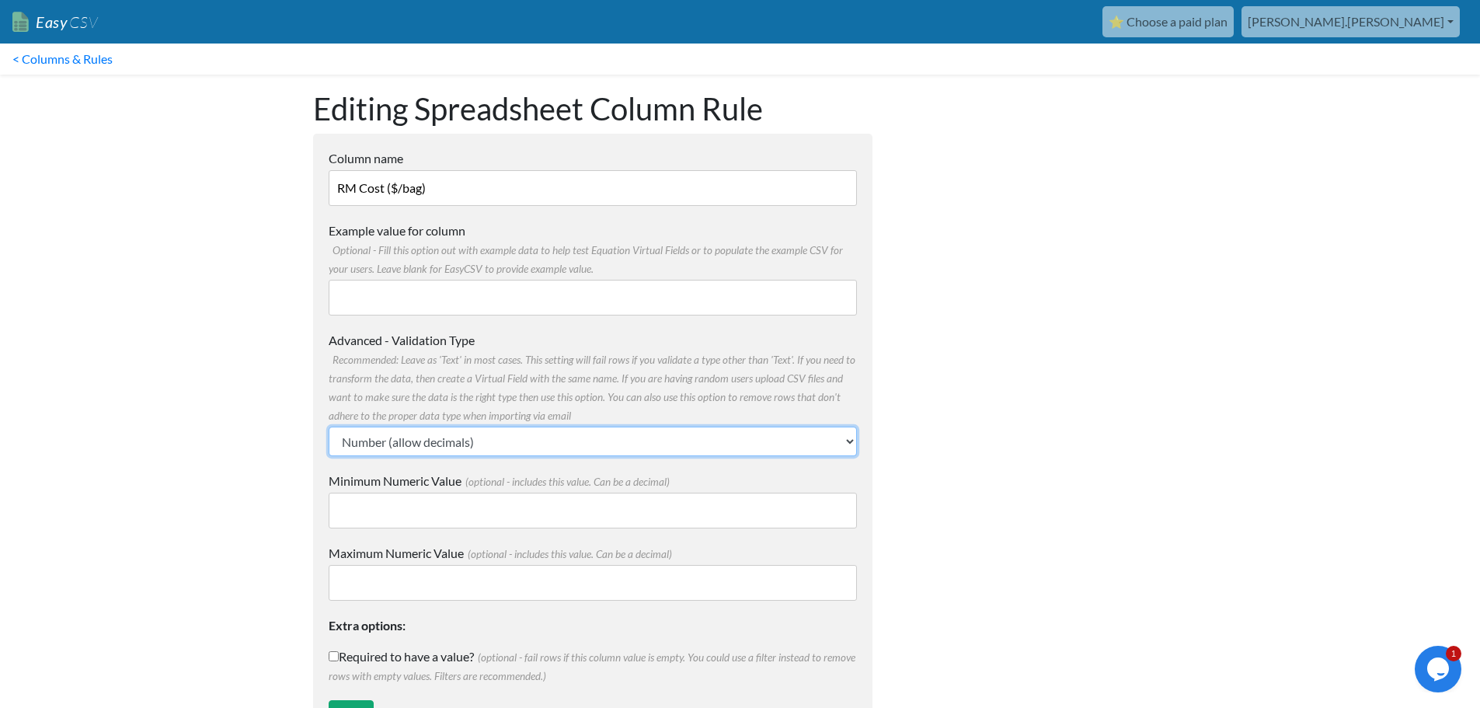
scroll to position [65, 0]
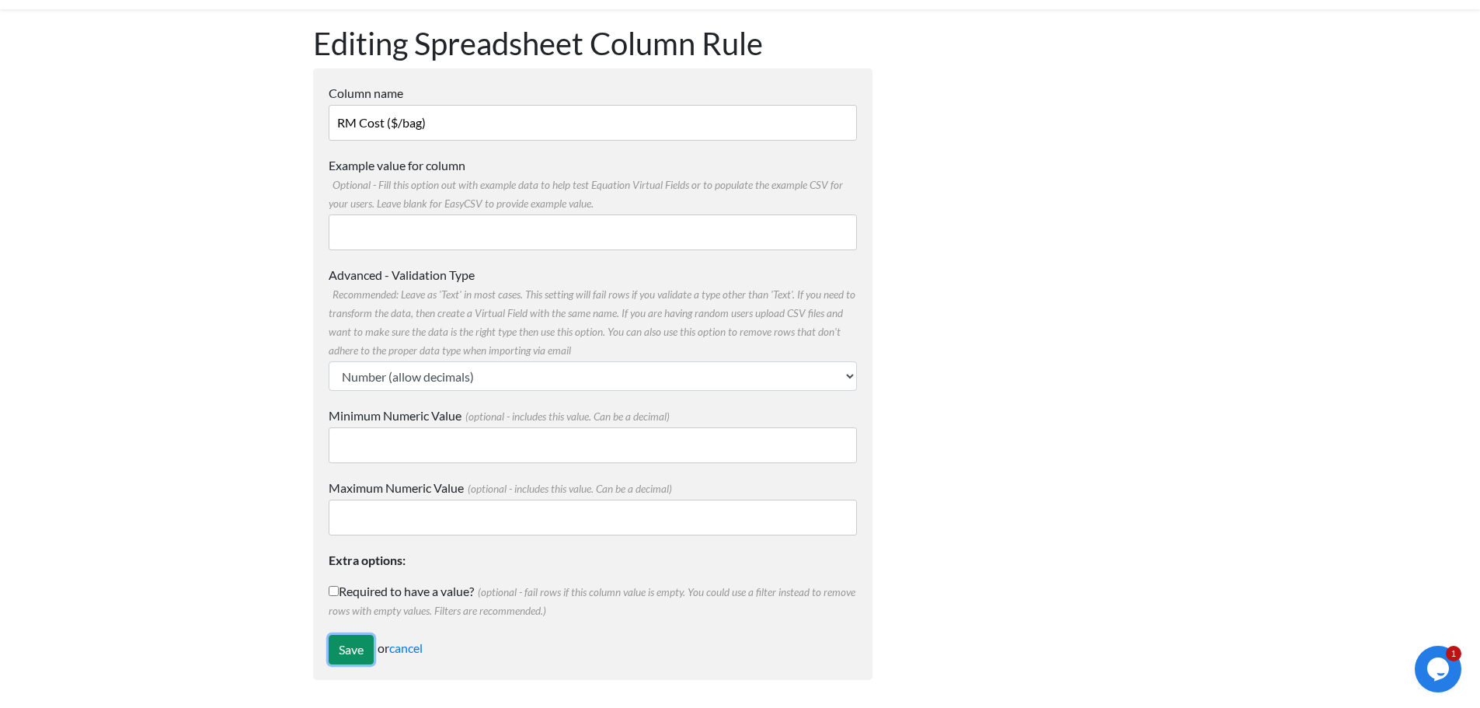
click at [348, 644] on input "Save" at bounding box center [351, 650] width 45 height 30
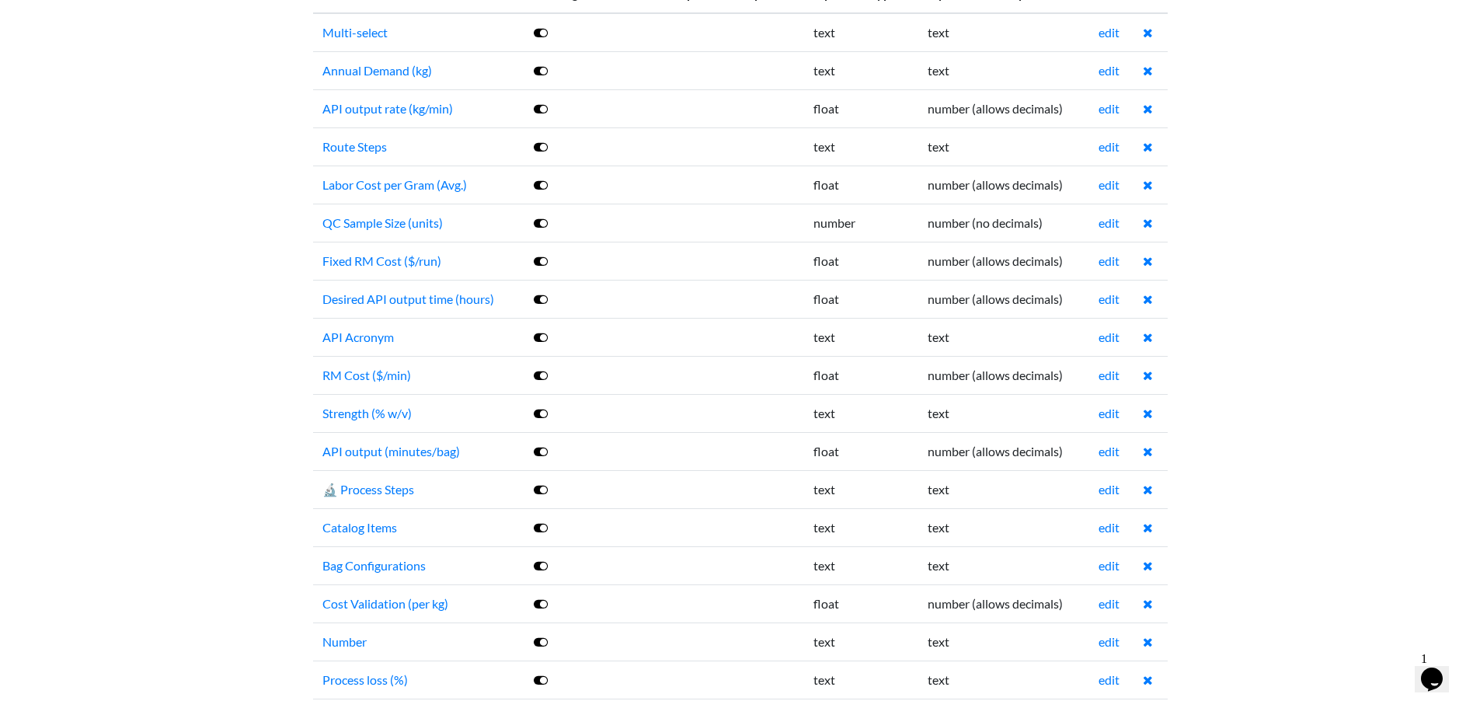
scroll to position [699, 0]
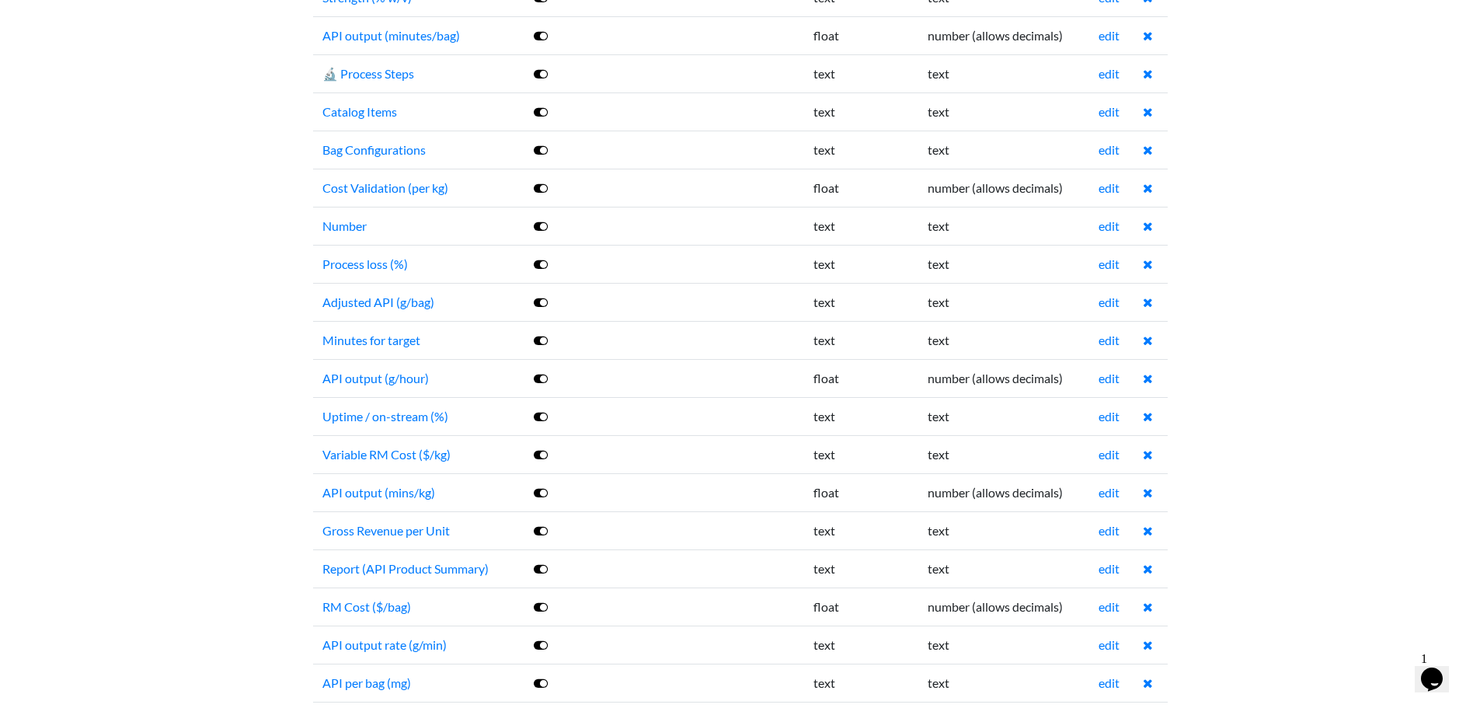
click at [1099, 532] on td "edit" at bounding box center [1111, 530] width 44 height 38
click at [1101, 528] on link "edit" at bounding box center [1109, 530] width 21 height 15
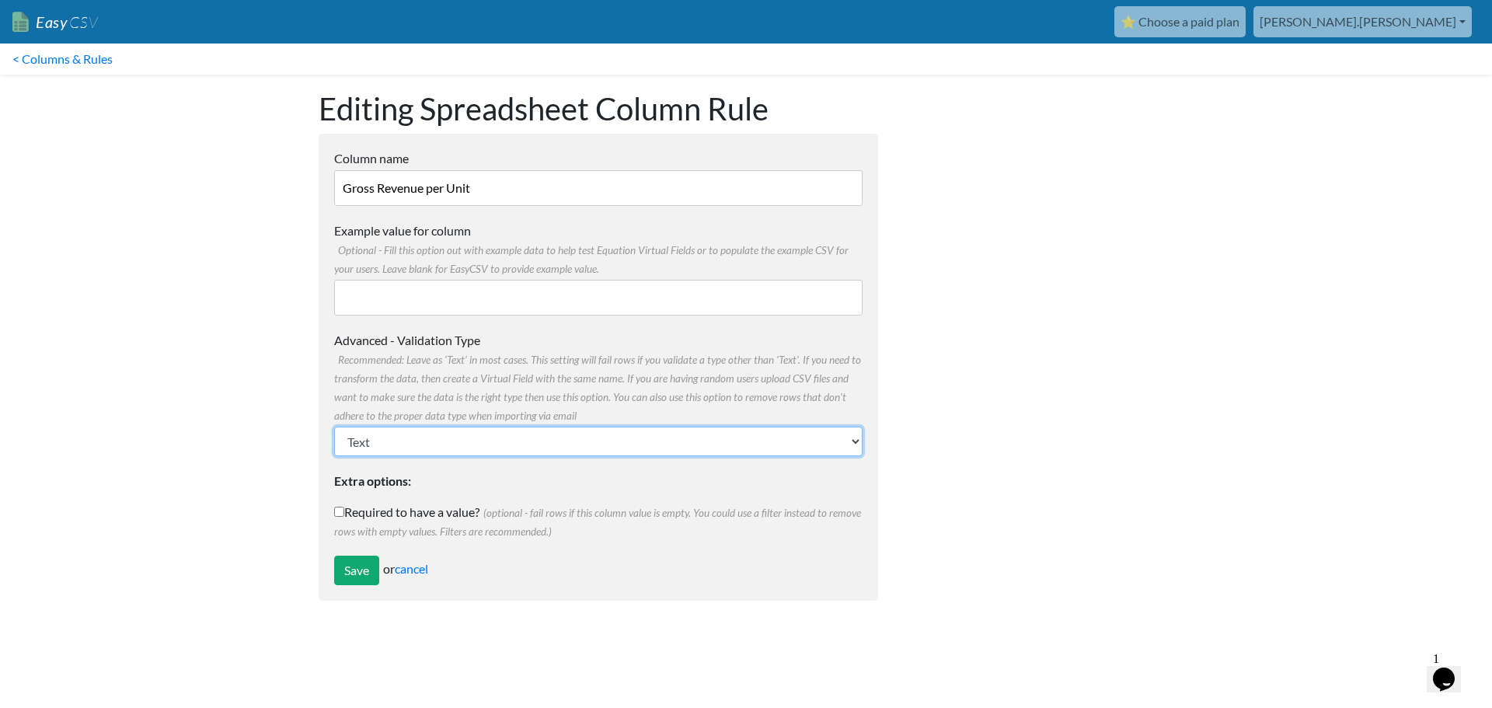
click at [444, 444] on select "Text Number (no decimals) Number (allow decimals) Date (mm/dd/yyyy) Date (dd/mm…" at bounding box center [598, 442] width 528 height 30
select select "float"
click at [334, 427] on select "Text Number (no decimals) Number (allow decimals) Date (mm/dd/yyyy) Date (dd/mm…" at bounding box center [598, 442] width 528 height 30
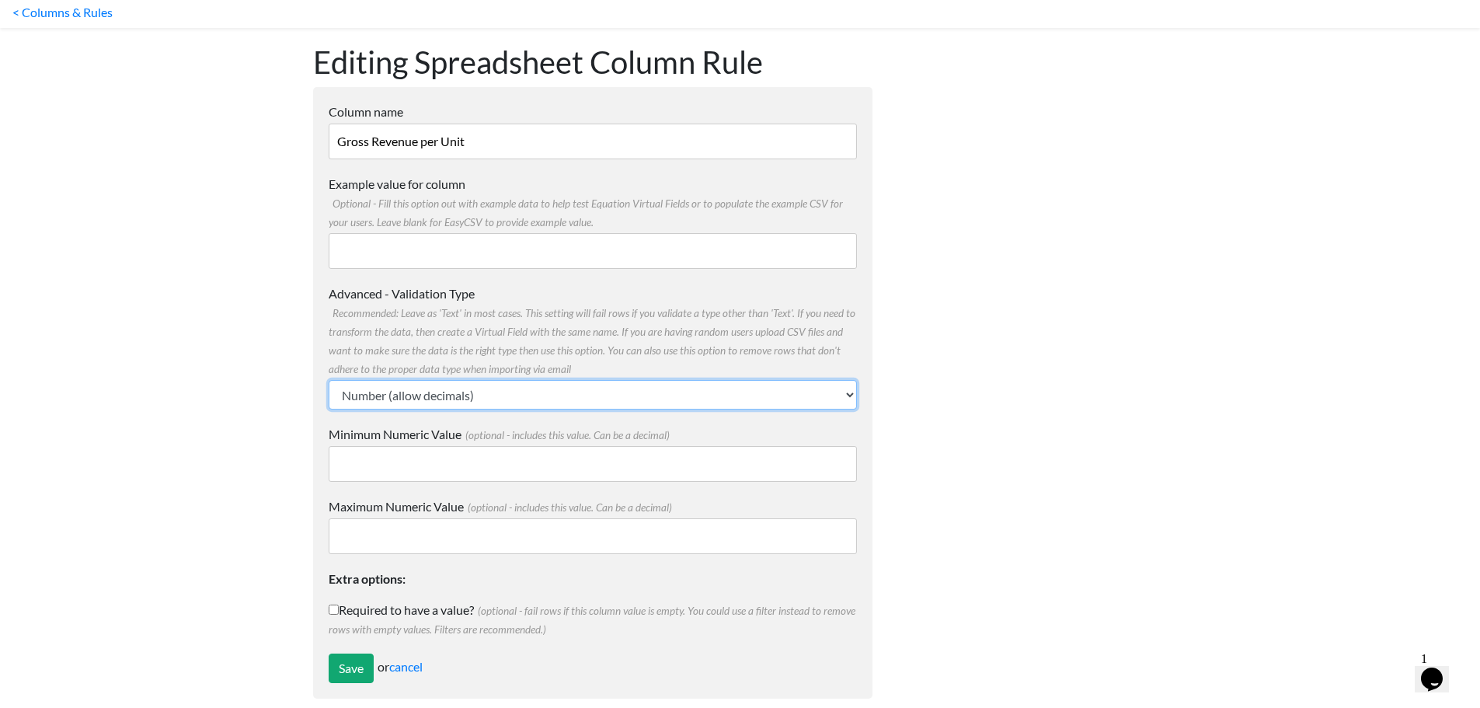
scroll to position [65, 0]
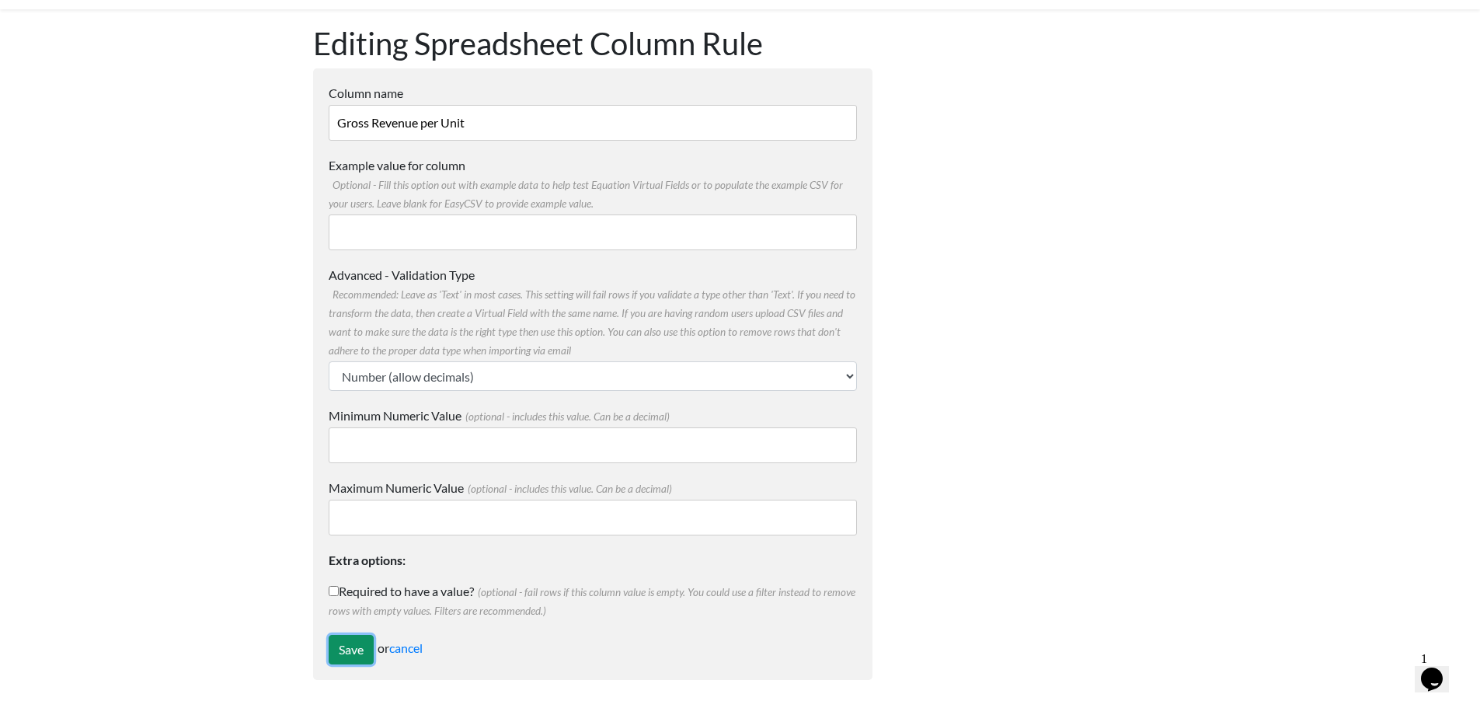
click at [339, 647] on input "Save" at bounding box center [351, 650] width 45 height 30
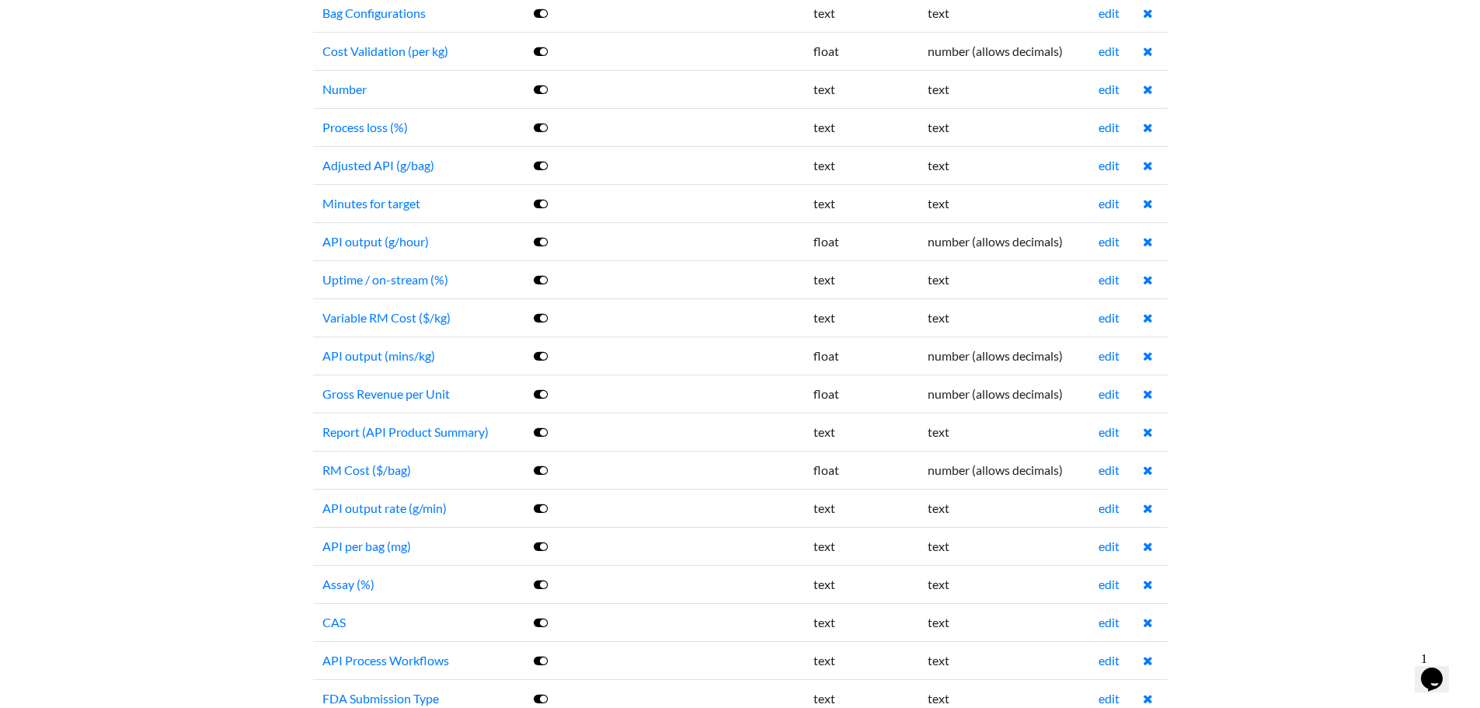
scroll to position [855, 0]
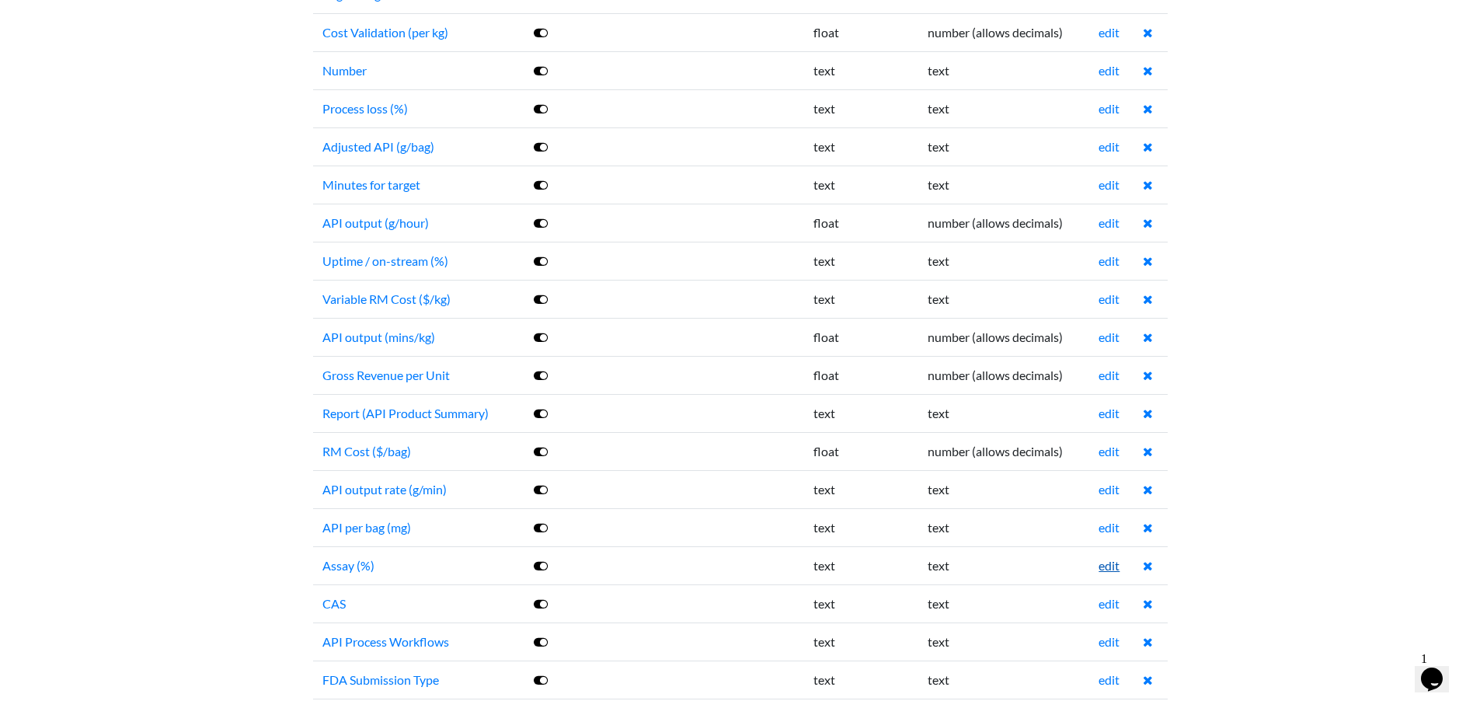
click at [1102, 569] on link "edit" at bounding box center [1109, 565] width 21 height 15
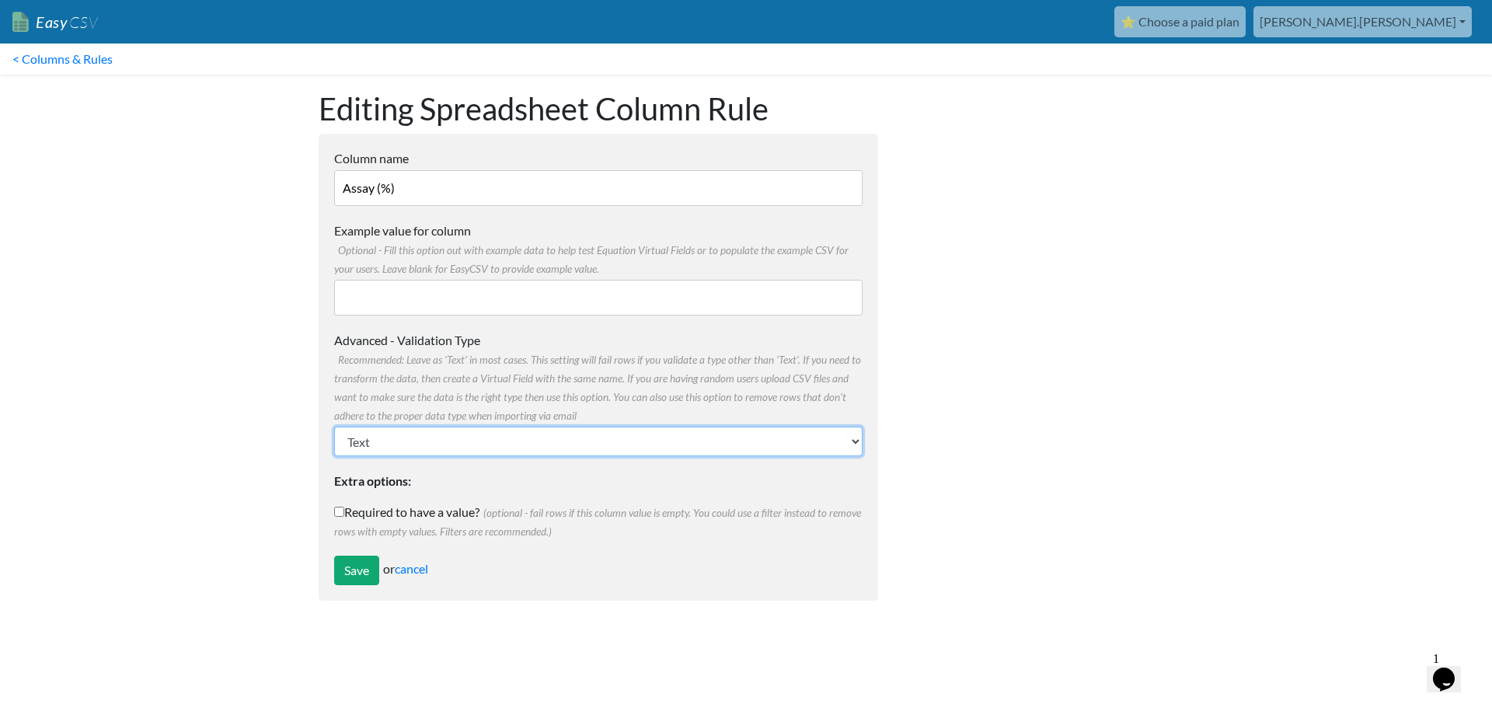
click at [383, 445] on select "Text Number (no decimals) Number (allow decimals) Date (mm/dd/yyyy) Date (dd/mm…" at bounding box center [598, 442] width 528 height 30
select select "float"
click at [334, 427] on select "Text Number (no decimals) Number (allow decimals) Date (mm/dd/yyyy) Date (dd/mm…" at bounding box center [598, 442] width 528 height 30
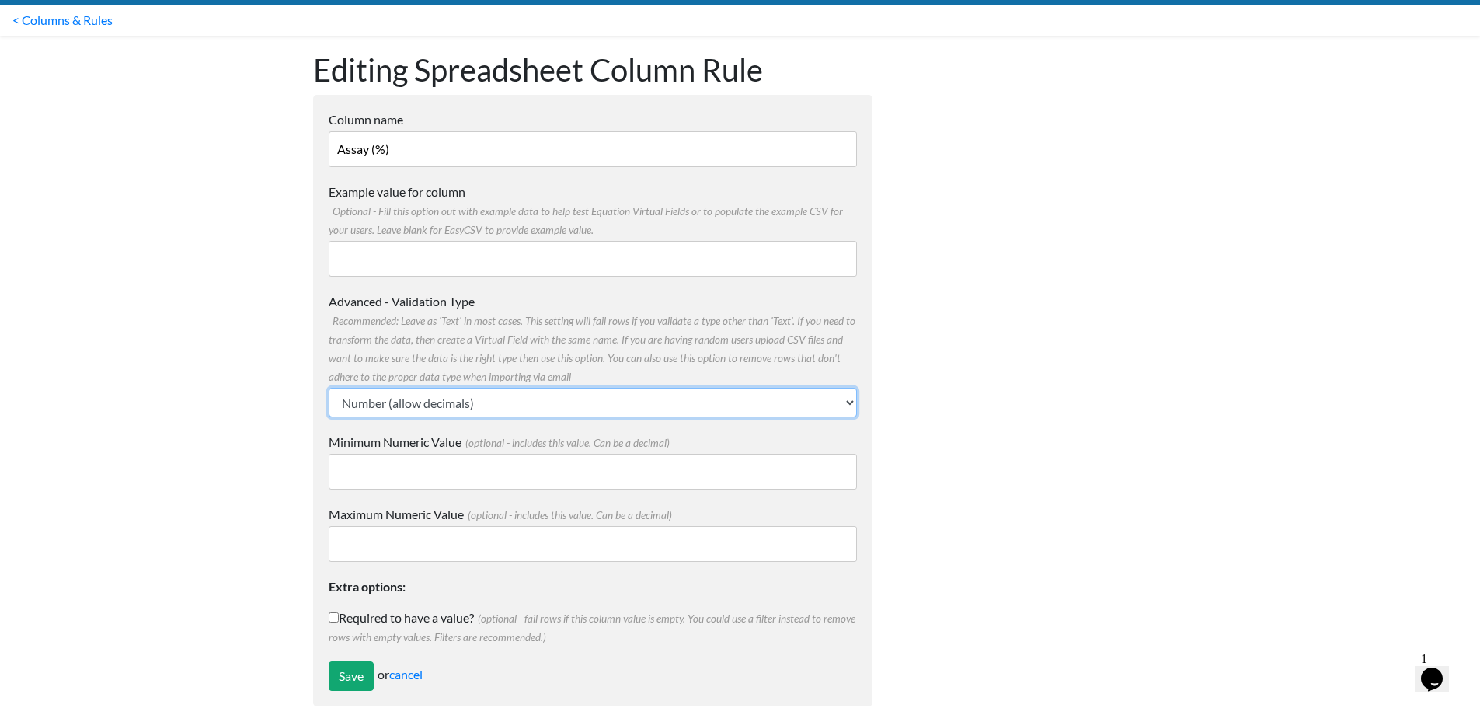
scroll to position [65, 0]
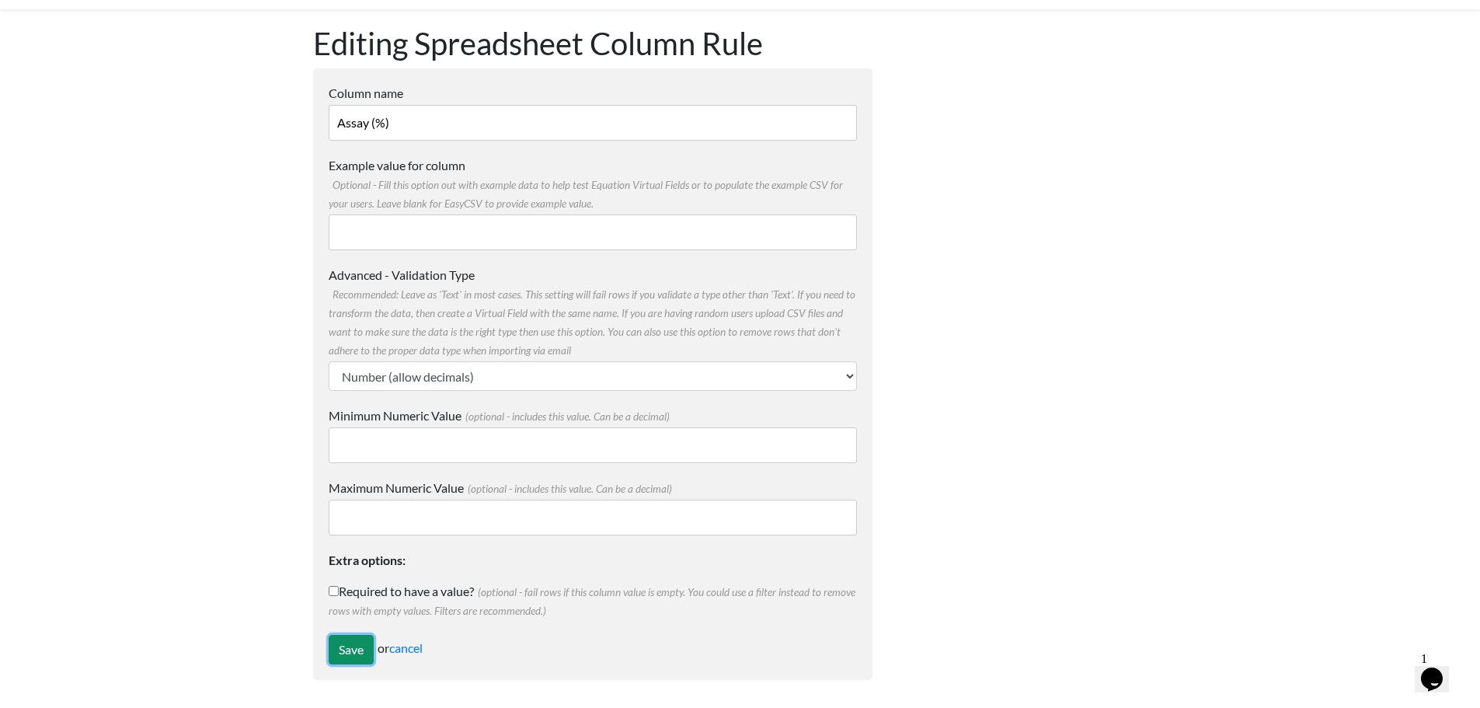
click at [340, 643] on input "Save" at bounding box center [351, 650] width 45 height 30
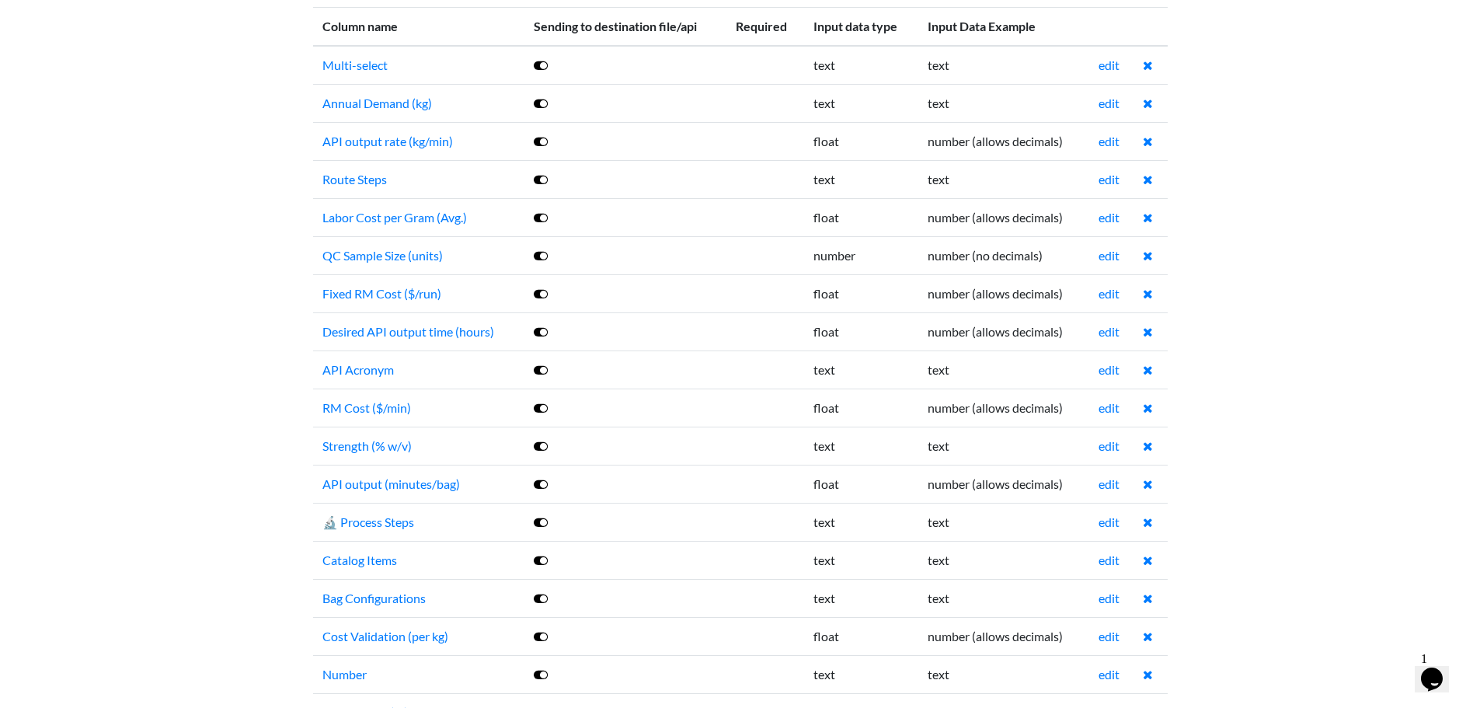
scroll to position [544, 0]
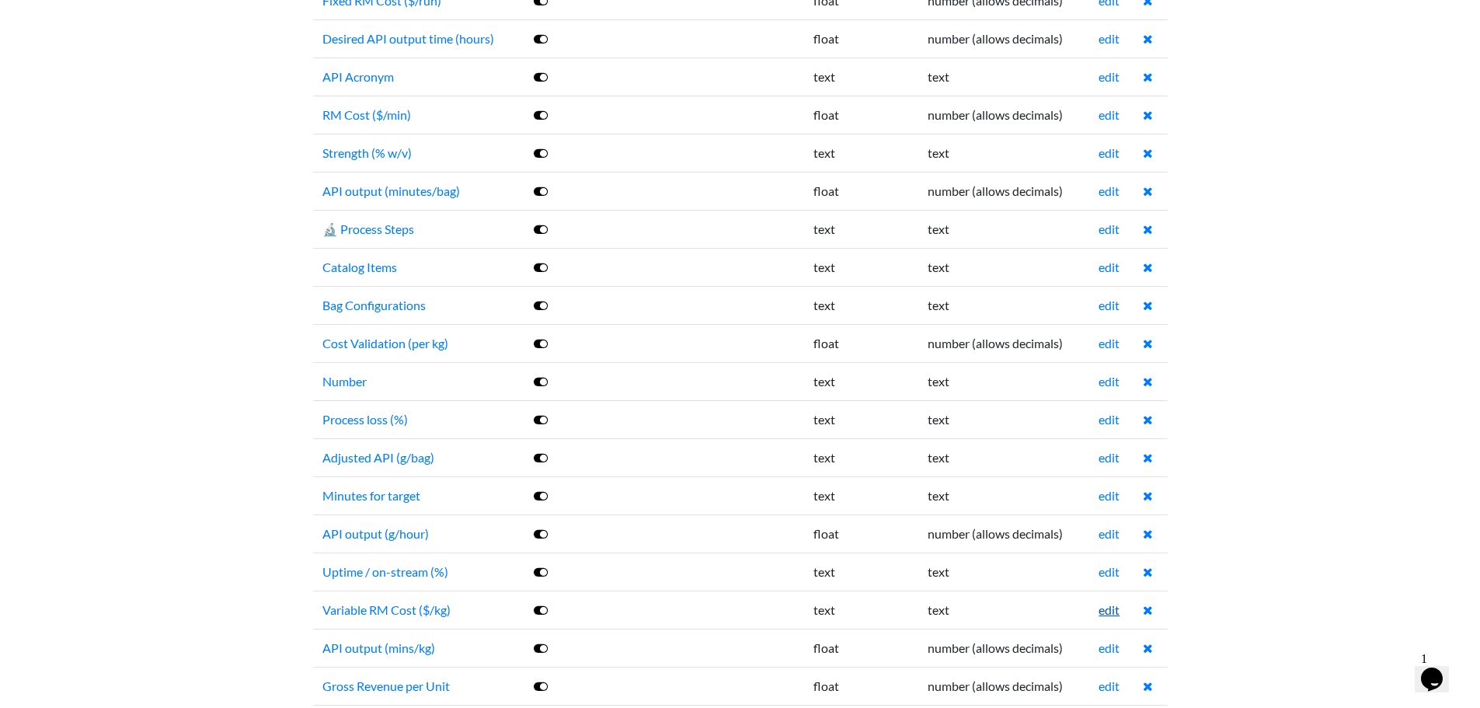
click at [1108, 604] on link "edit" at bounding box center [1109, 609] width 21 height 15
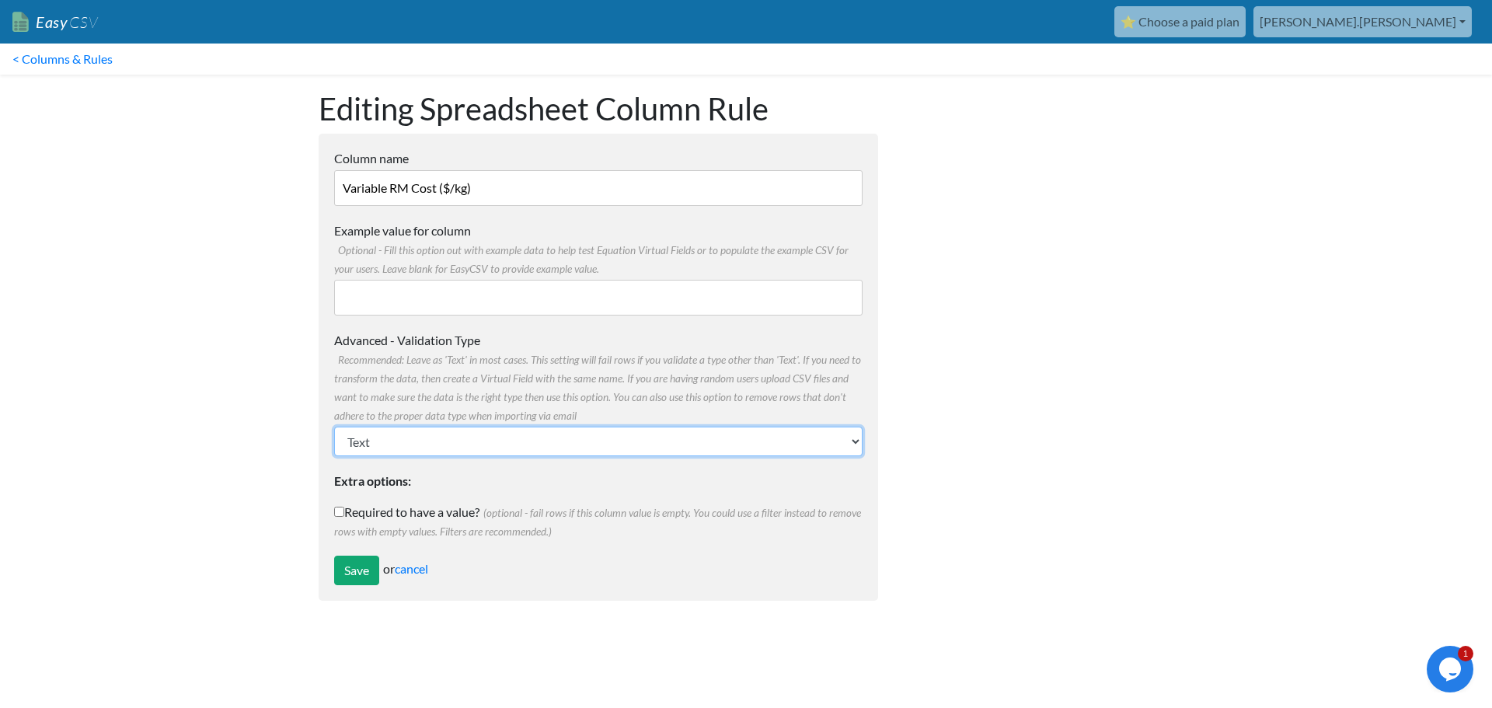
click at [479, 442] on select "Text Number (no decimals) Number (allow decimals) Date (mm/dd/yyyy) Date (dd/mm…" at bounding box center [598, 442] width 528 height 30
select select "float"
click at [334, 427] on select "Text Number (no decimals) Number (allow decimals) Date (mm/dd/yyyy) Date (dd/mm…" at bounding box center [598, 442] width 528 height 30
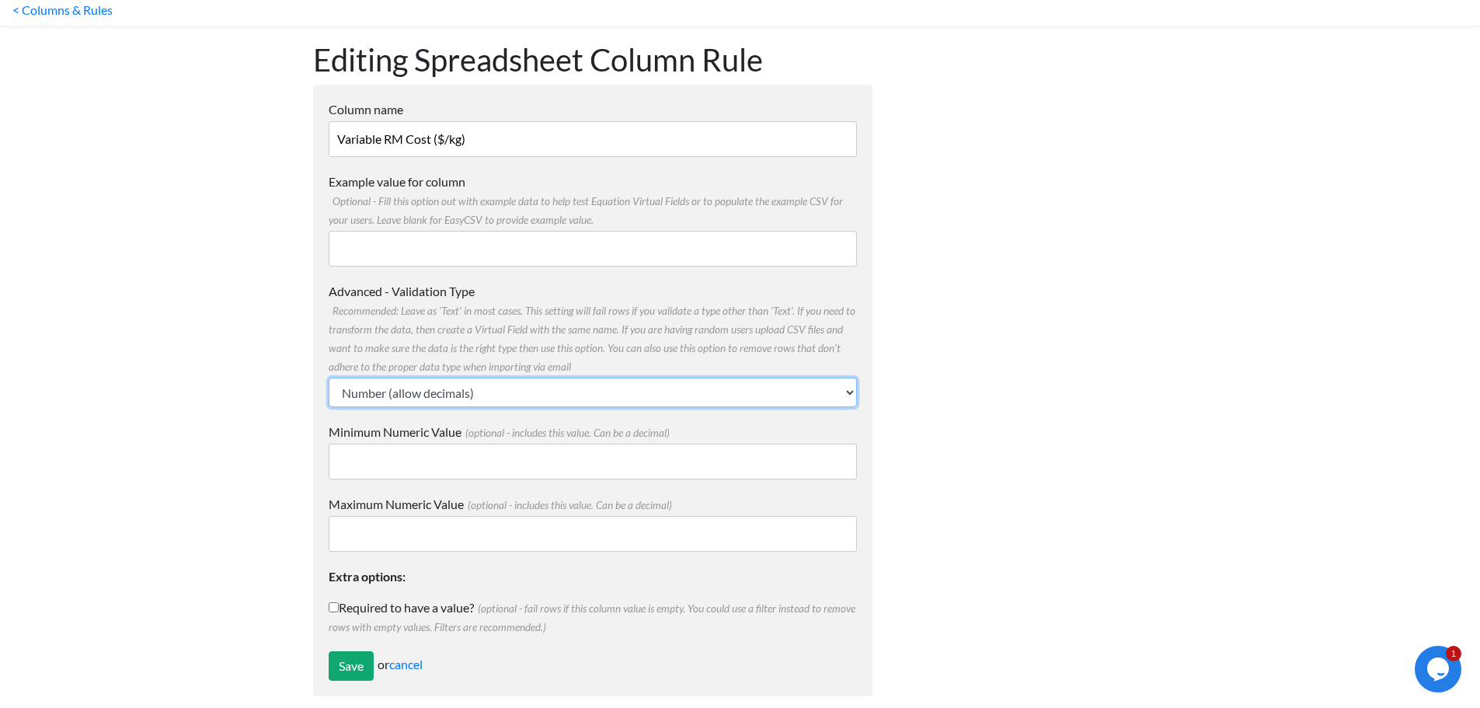
scroll to position [65, 0]
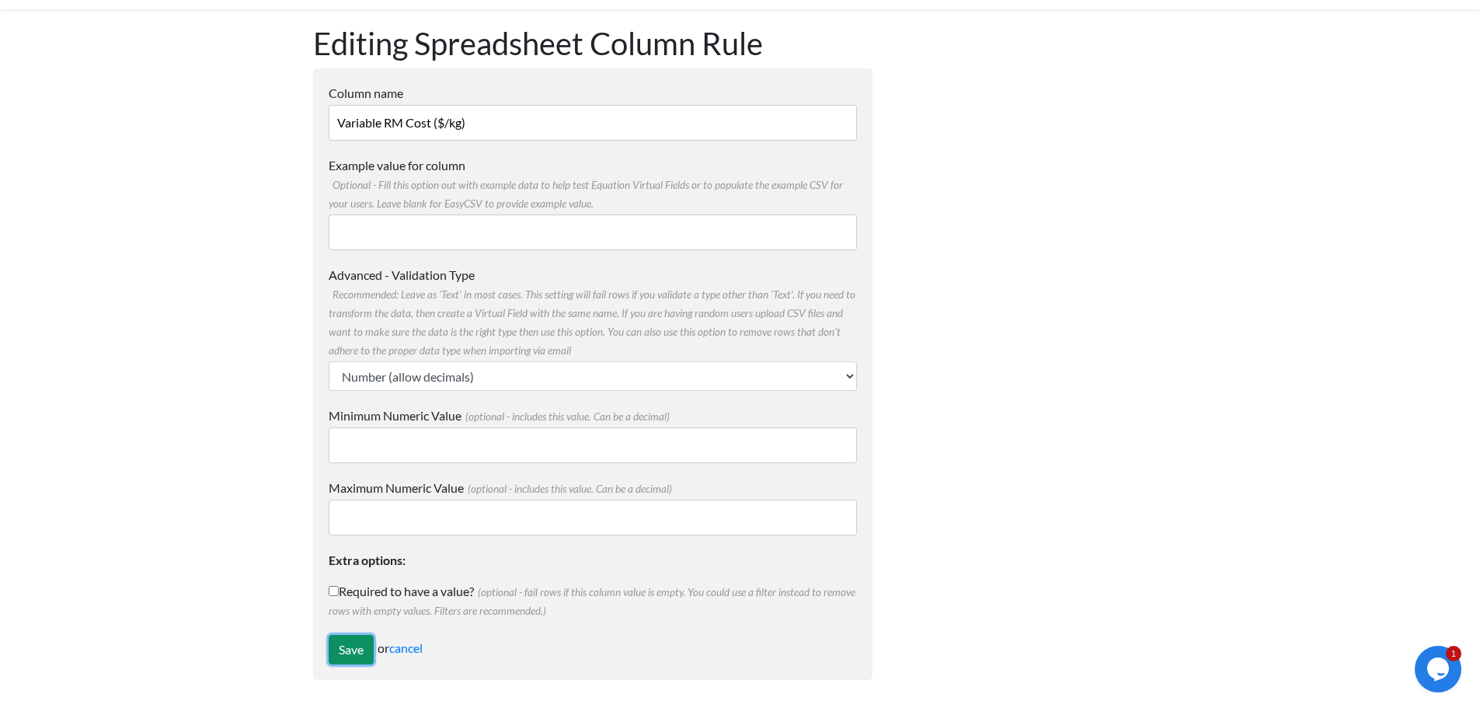
click at [359, 656] on input "Save" at bounding box center [351, 650] width 45 height 30
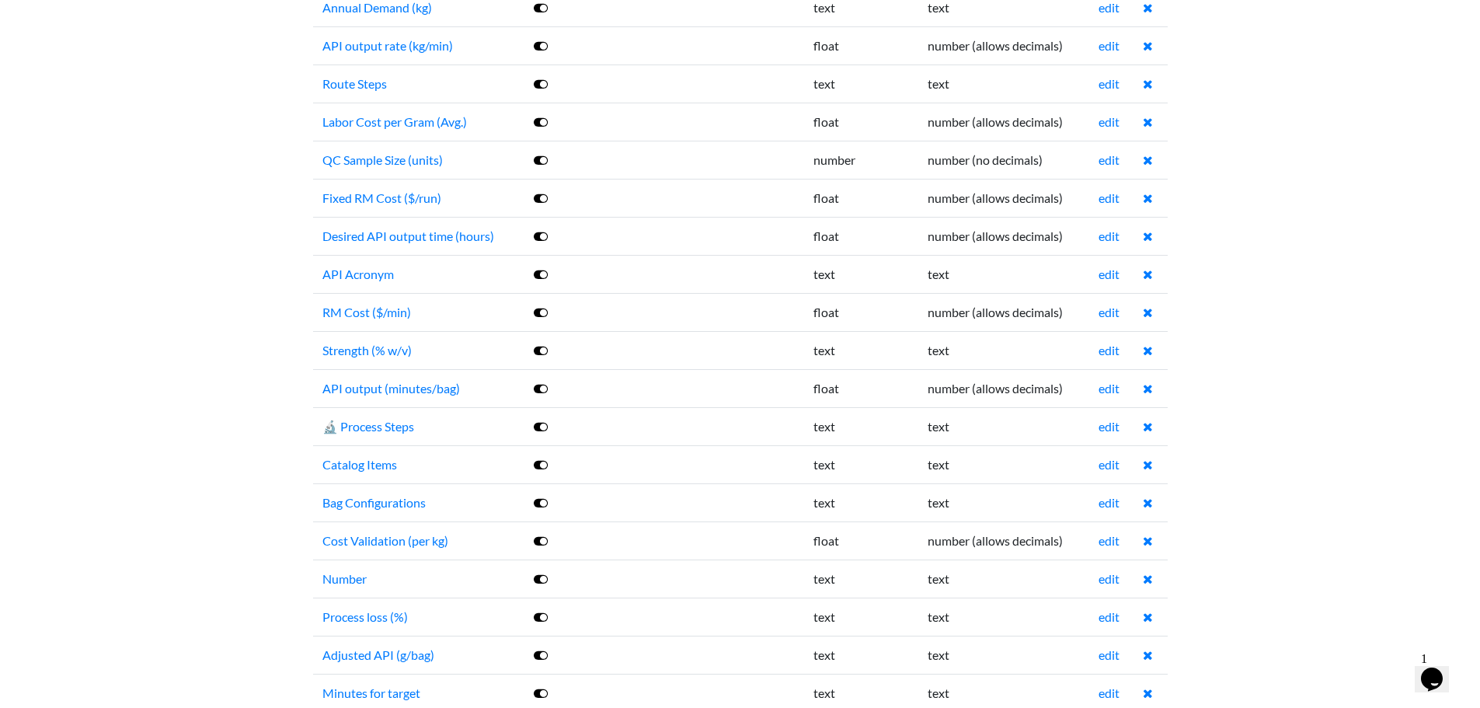
scroll to position [777, 0]
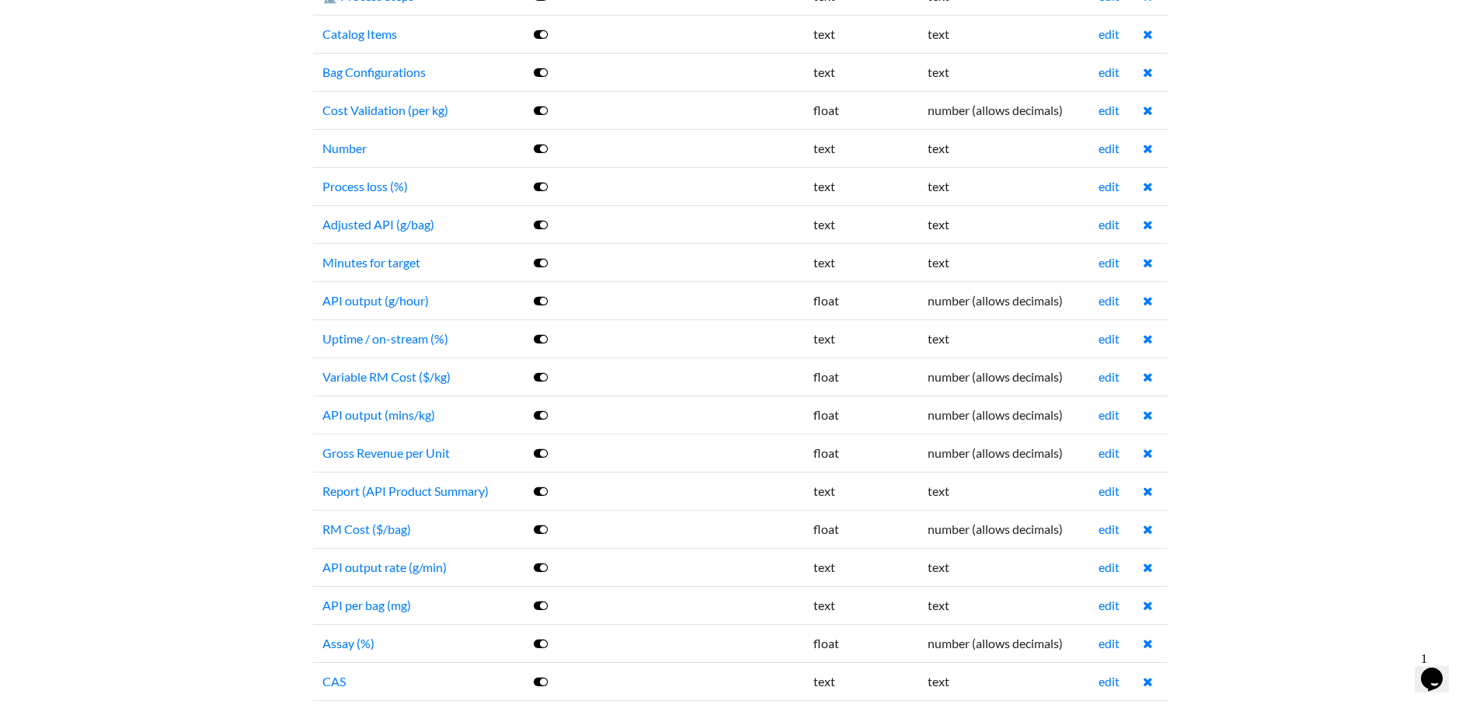
click at [1097, 605] on td "edit" at bounding box center [1111, 605] width 44 height 38
click at [1098, 605] on td "edit" at bounding box center [1111, 605] width 44 height 38
click at [1107, 605] on link "edit" at bounding box center [1109, 605] width 21 height 15
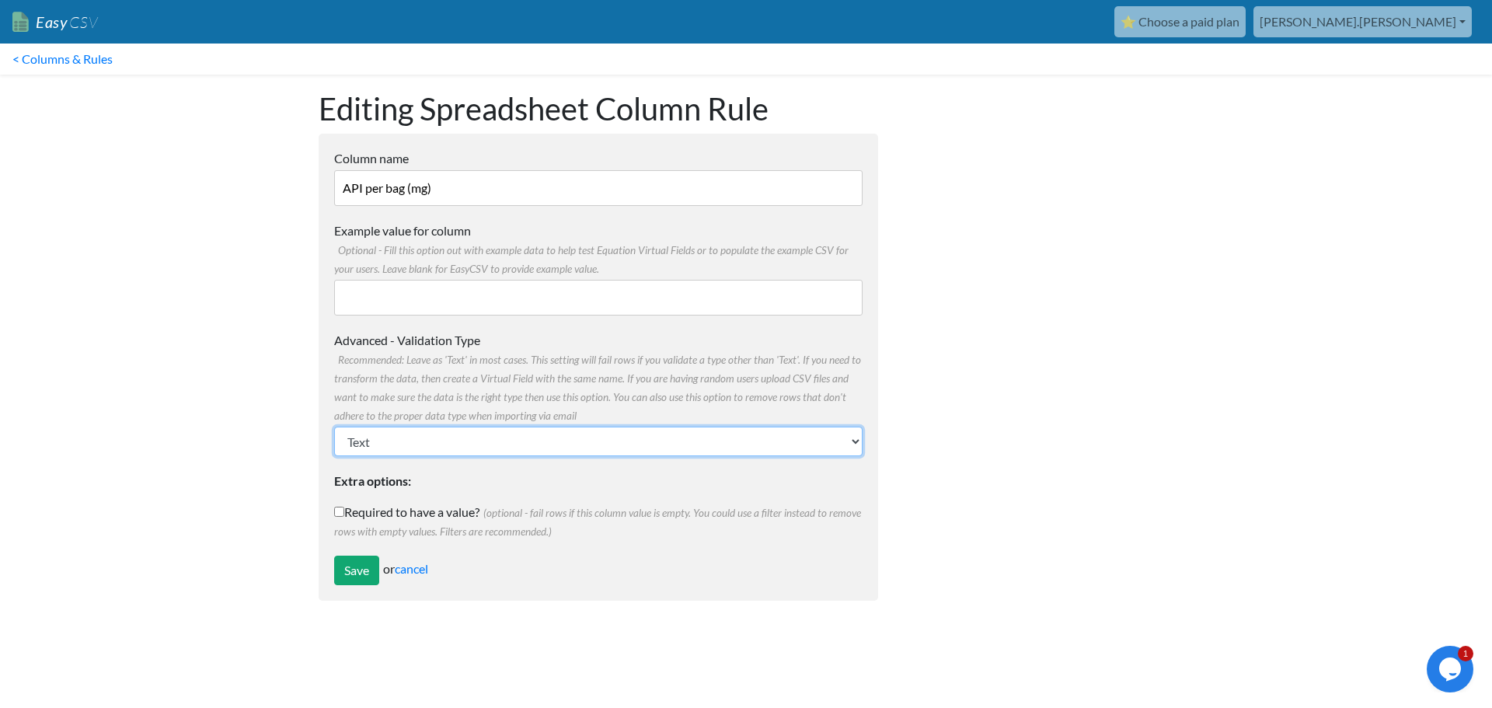
click at [460, 443] on select "Text Number (no decimals) Number (allow decimals) Date (mm/dd/yyyy) Date (dd/mm…" at bounding box center [598, 442] width 528 height 30
select select "float"
click at [334, 427] on select "Text Number (no decimals) Number (allow decimals) Date (mm/dd/yyyy) Date (dd/mm…" at bounding box center [598, 442] width 528 height 30
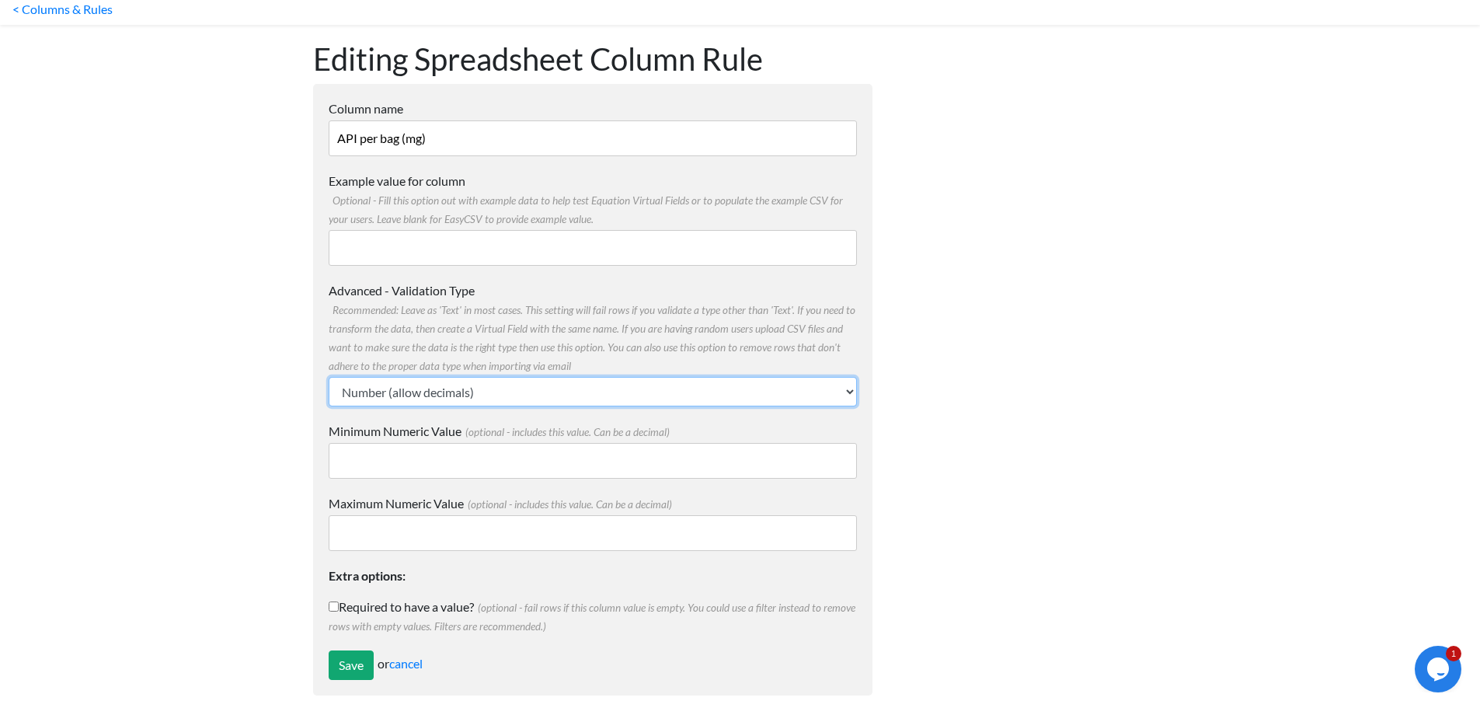
scroll to position [65, 0]
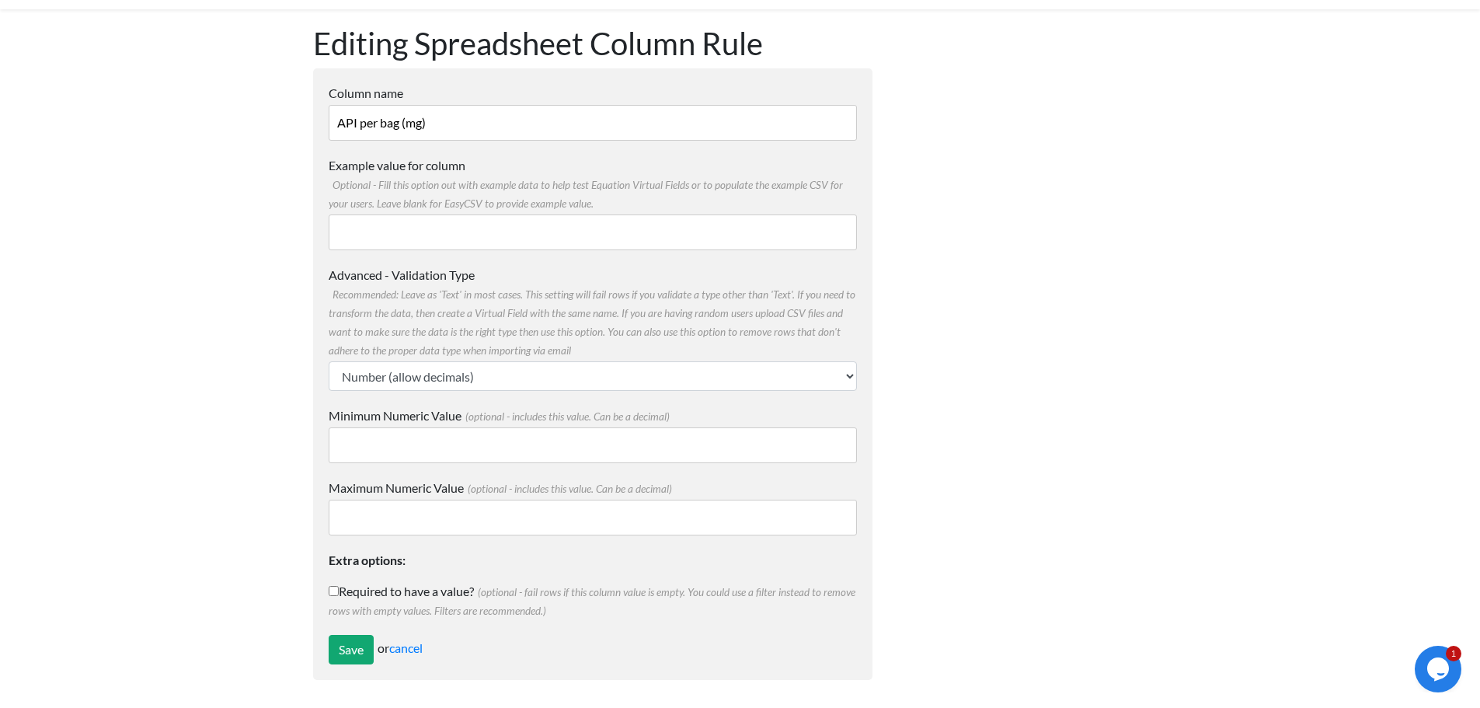
click at [359, 634] on form "Column name API per bag (mg) Multiple Choice Options Value in the sheet will ha…" at bounding box center [592, 374] width 559 height 612
click at [357, 643] on input "Save" at bounding box center [351, 650] width 45 height 30
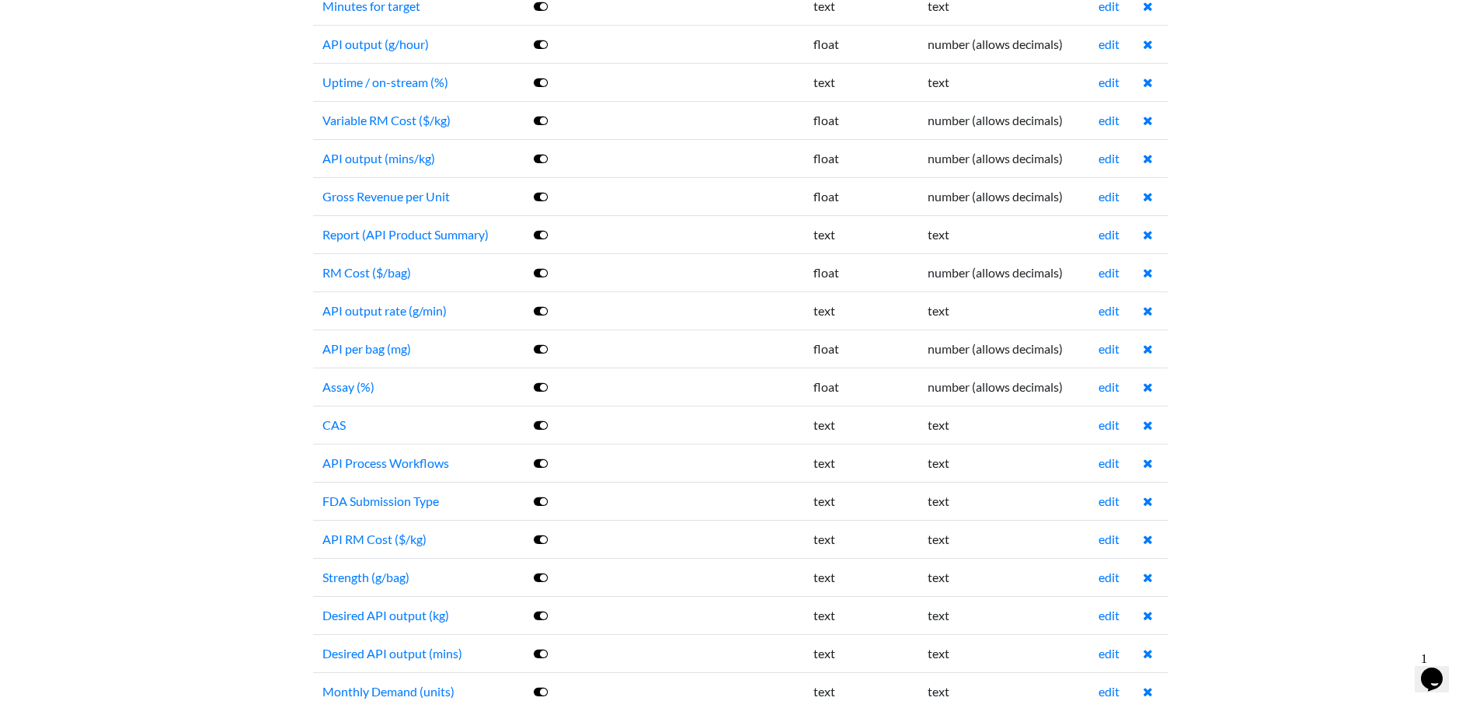
scroll to position [1399, 0]
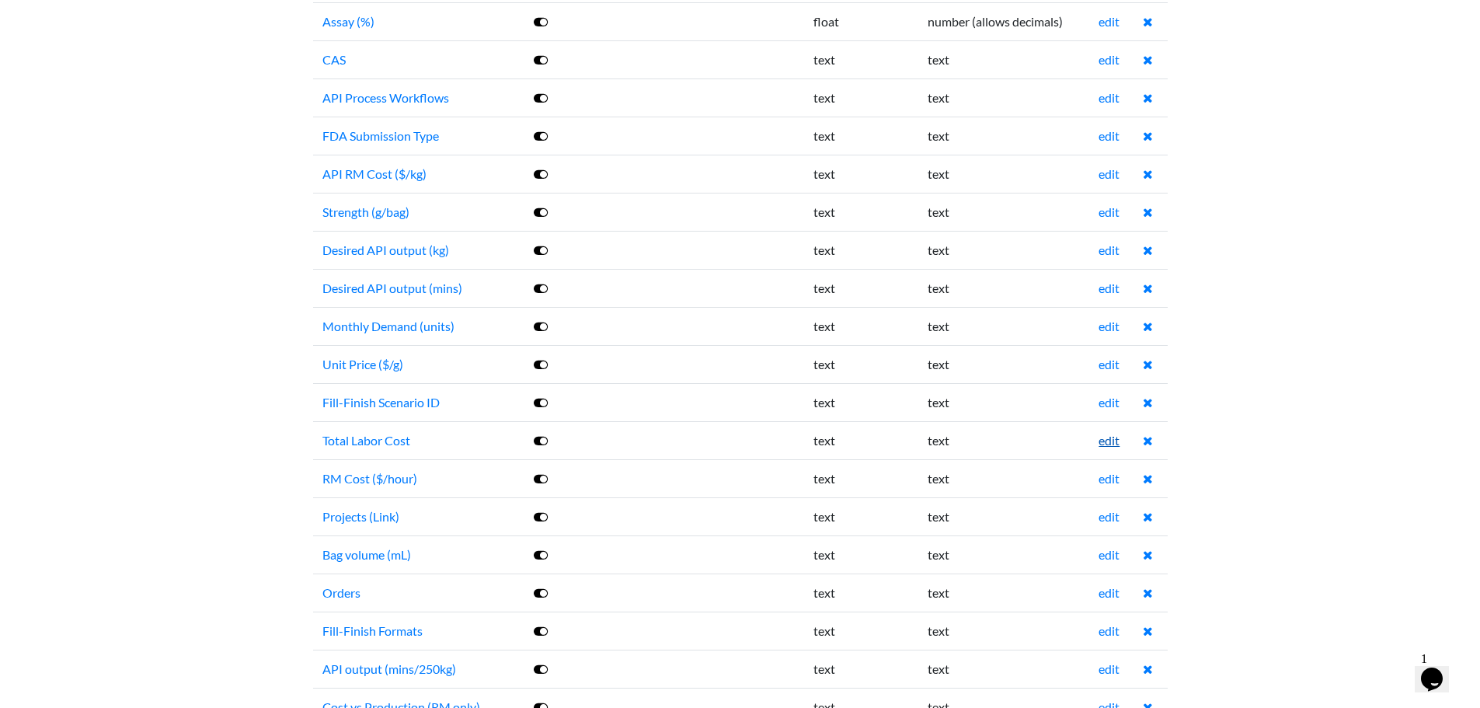
click at [1107, 441] on link "edit" at bounding box center [1109, 440] width 21 height 15
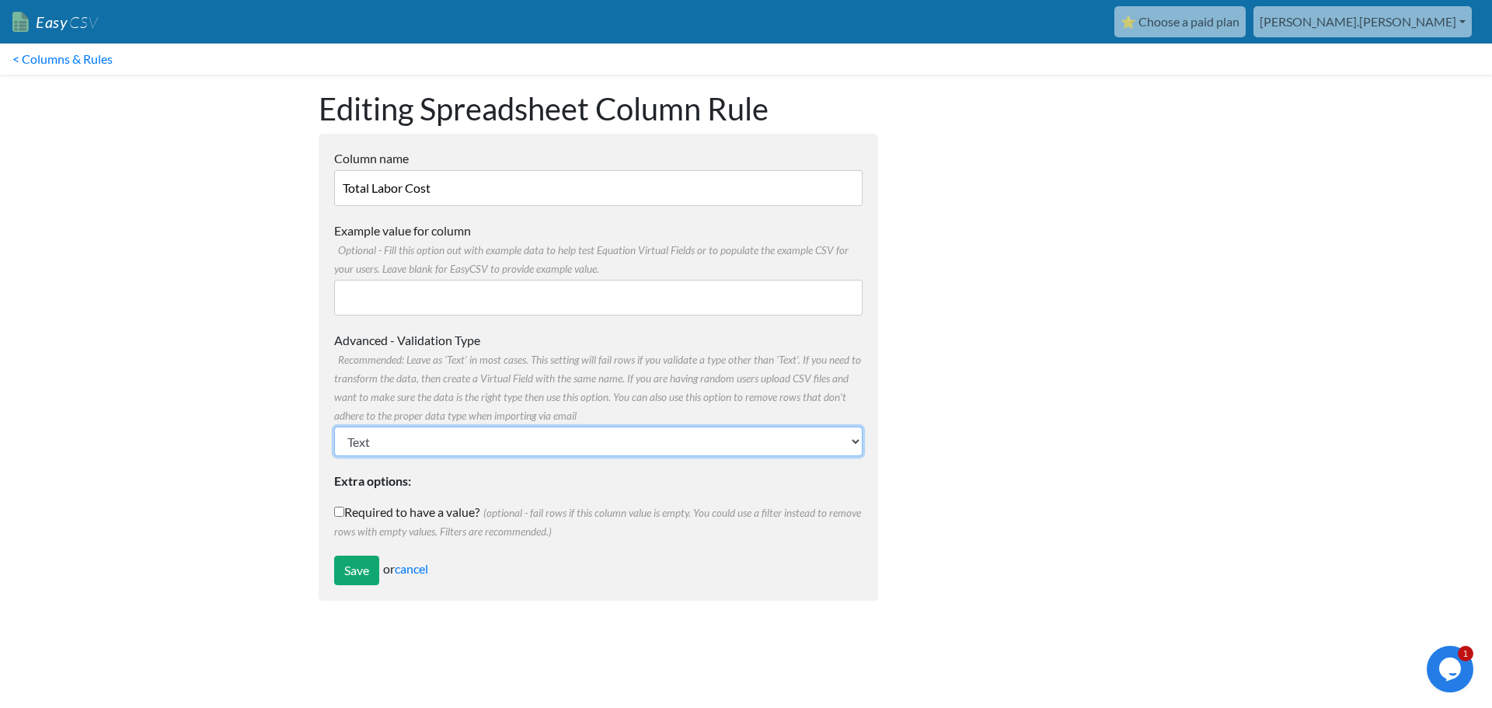
drag, startPoint x: 417, startPoint y: 437, endPoint x: 424, endPoint y: 453, distance: 17.8
click at [424, 453] on select "Text Number (no decimals) Number (allow decimals) Date (mm/dd/yyyy) Date (dd/mm…" at bounding box center [598, 442] width 528 height 30
select select "float"
click at [334, 427] on select "Text Number (no decimals) Number (allow decimals) Date (mm/dd/yyyy) Date (dd/mm…" at bounding box center [598, 442] width 528 height 30
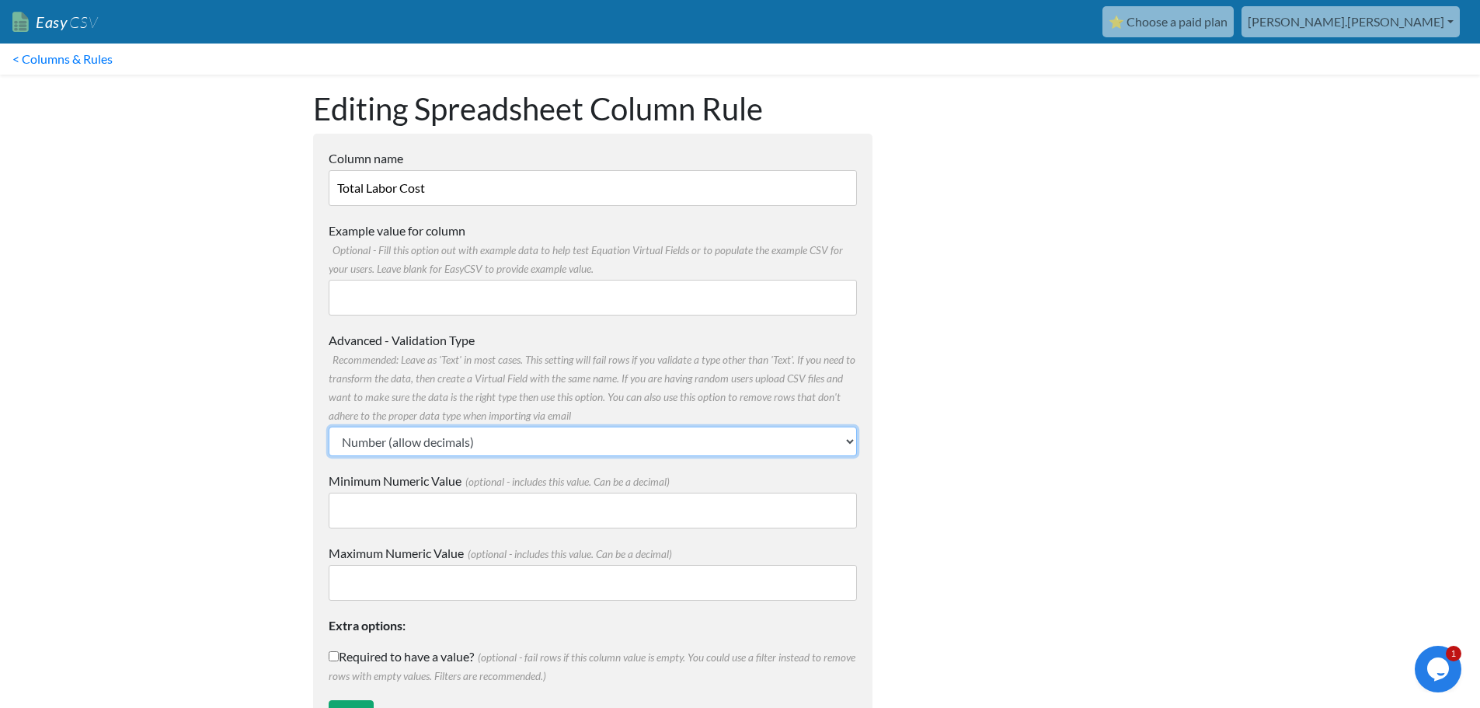
scroll to position [65, 0]
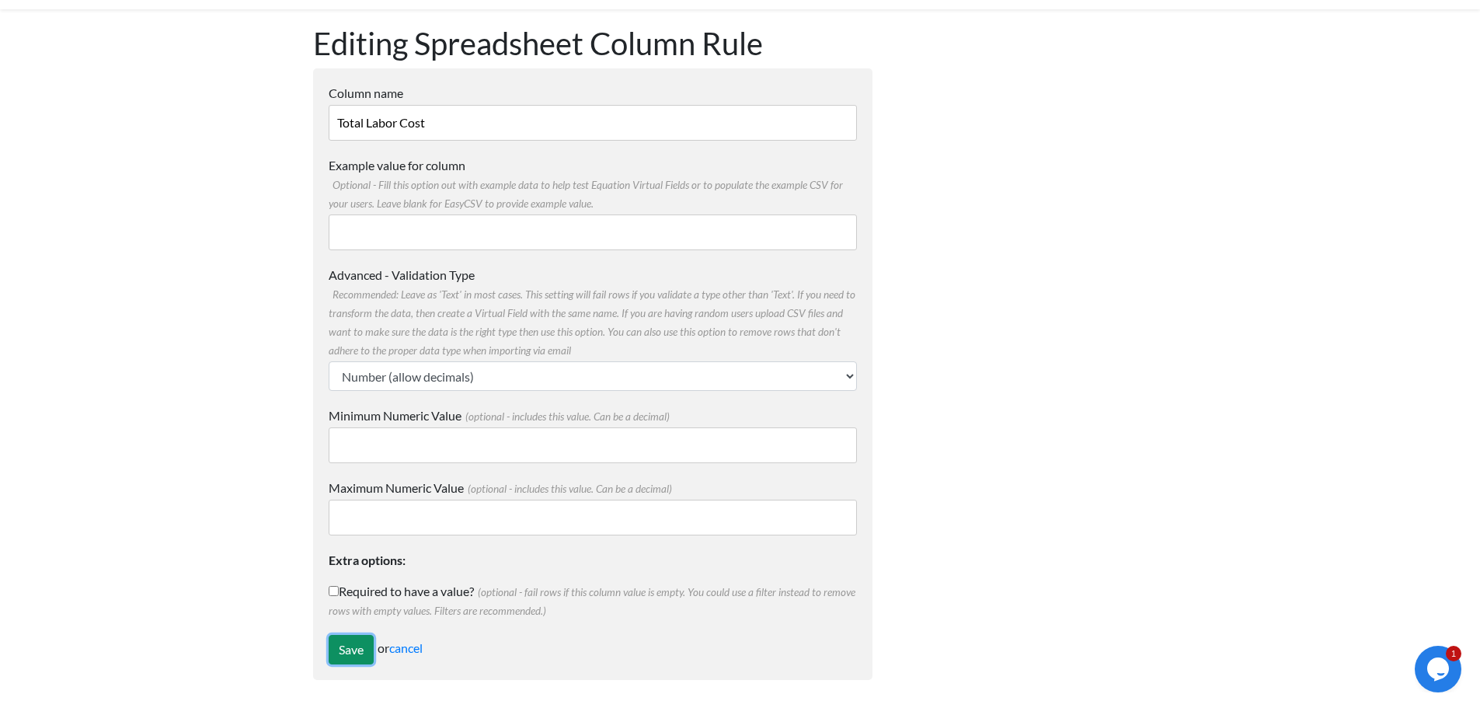
click at [348, 644] on input "Save" at bounding box center [351, 650] width 45 height 30
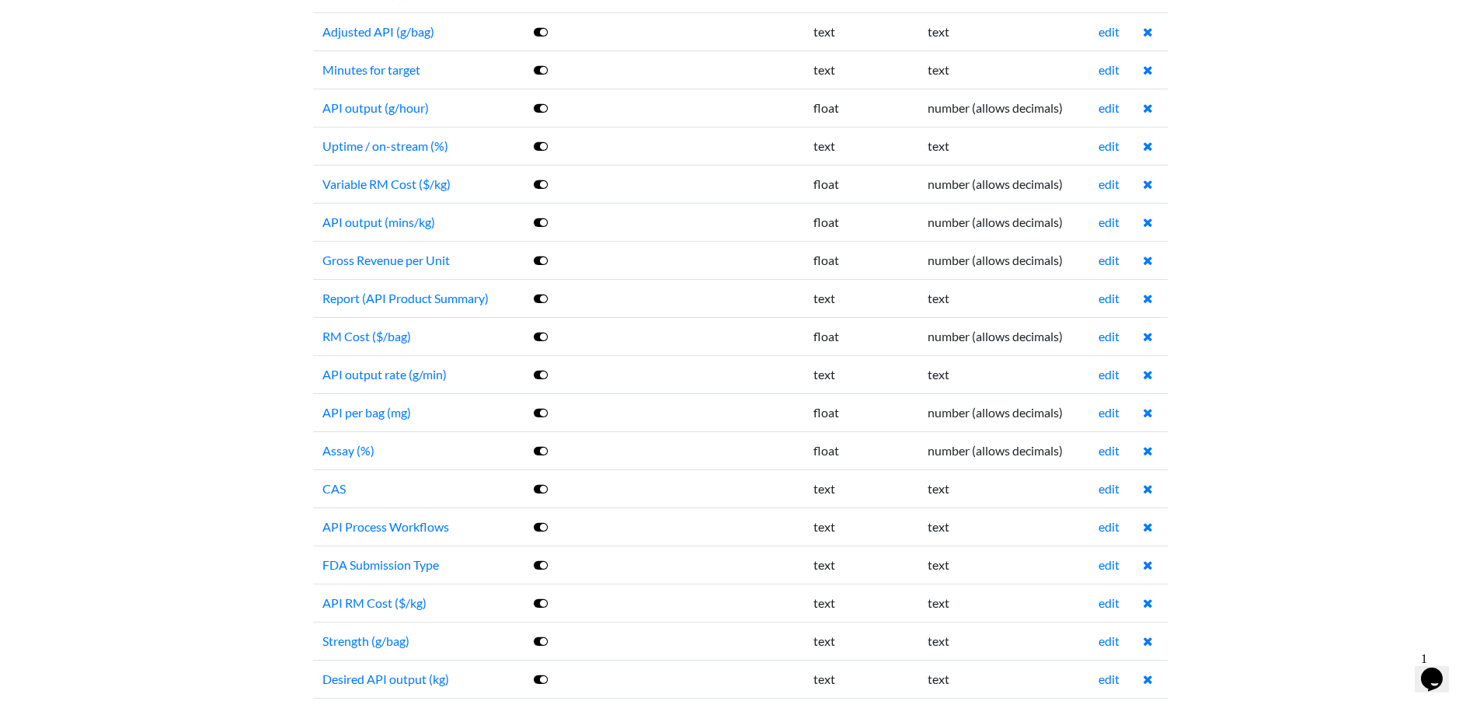
scroll to position [1321, 0]
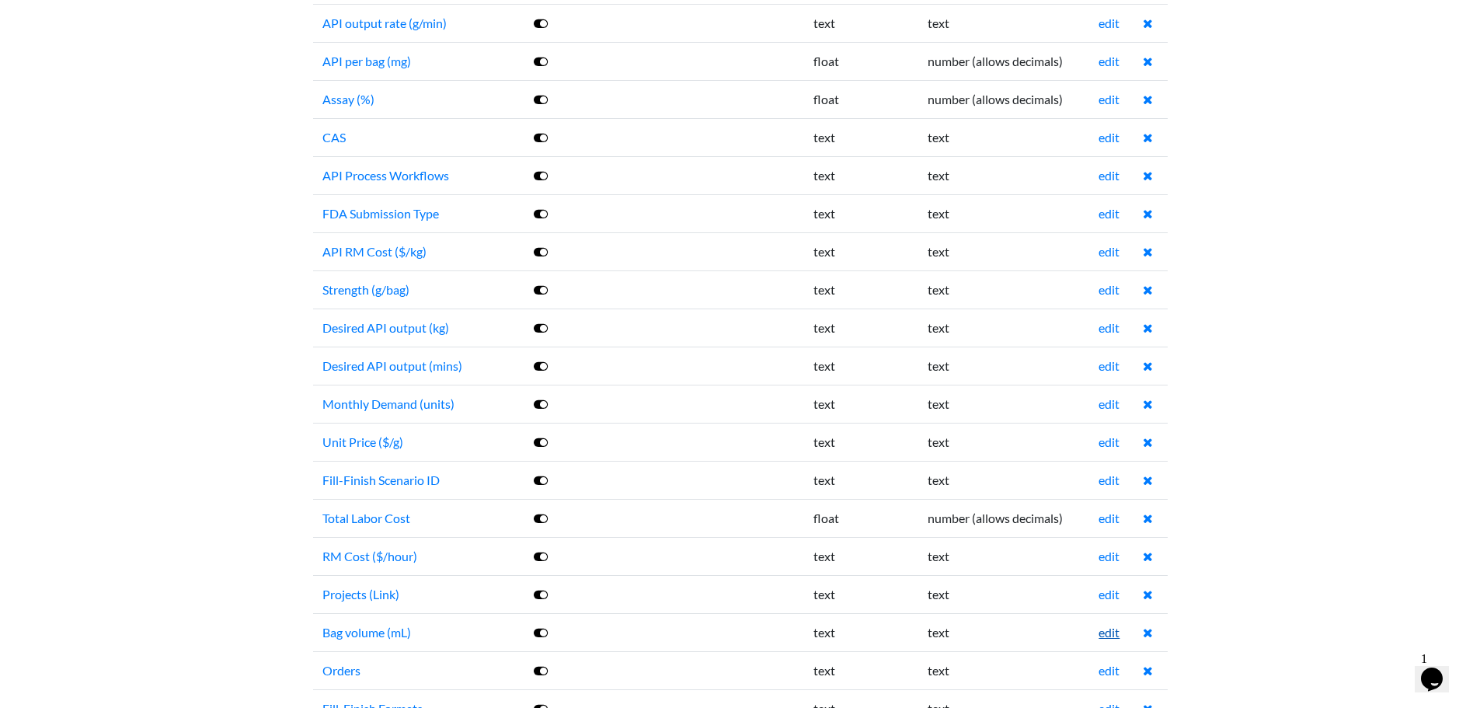
click at [1109, 636] on link "edit" at bounding box center [1109, 632] width 21 height 15
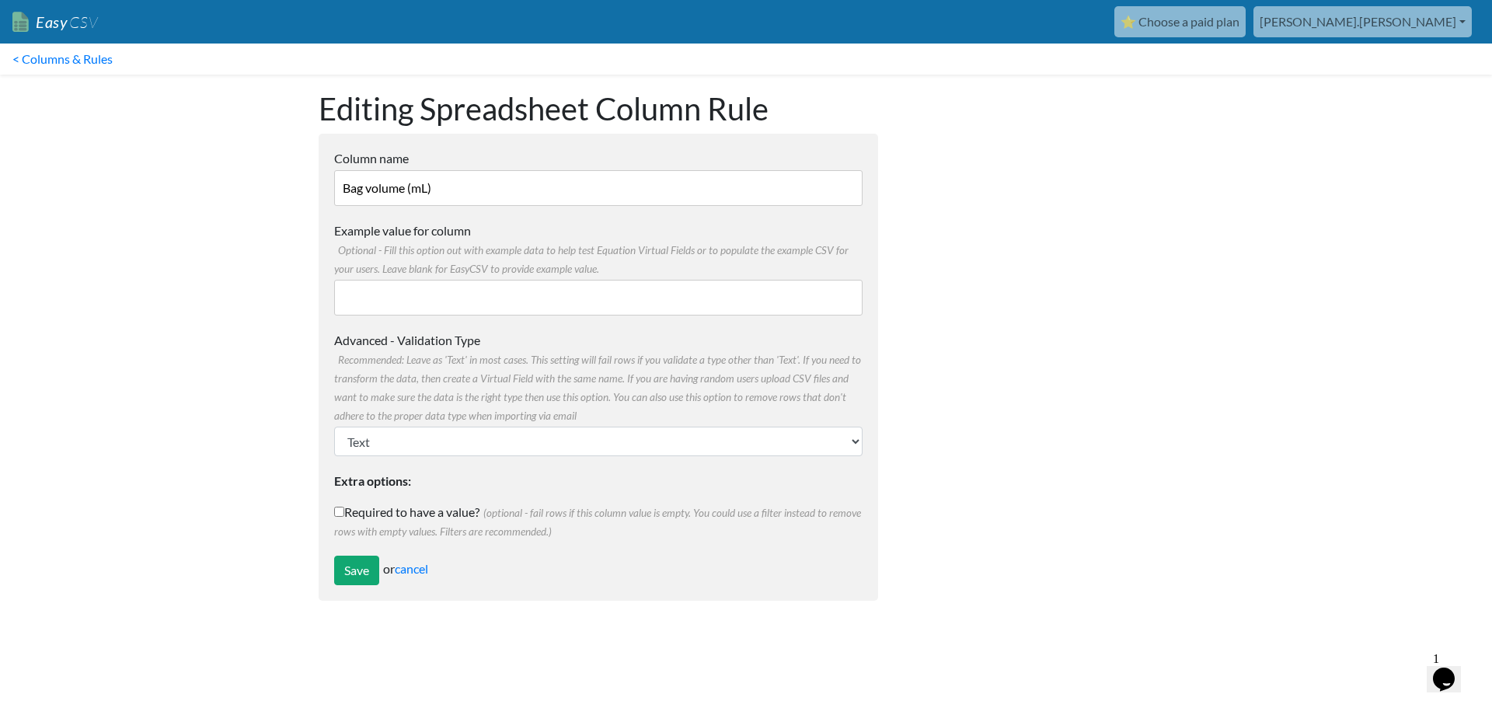
click at [404, 423] on label "Advanced - Validation Type Recommended: Leave as 'Text' in most cases. This set…" at bounding box center [598, 377] width 528 height 93
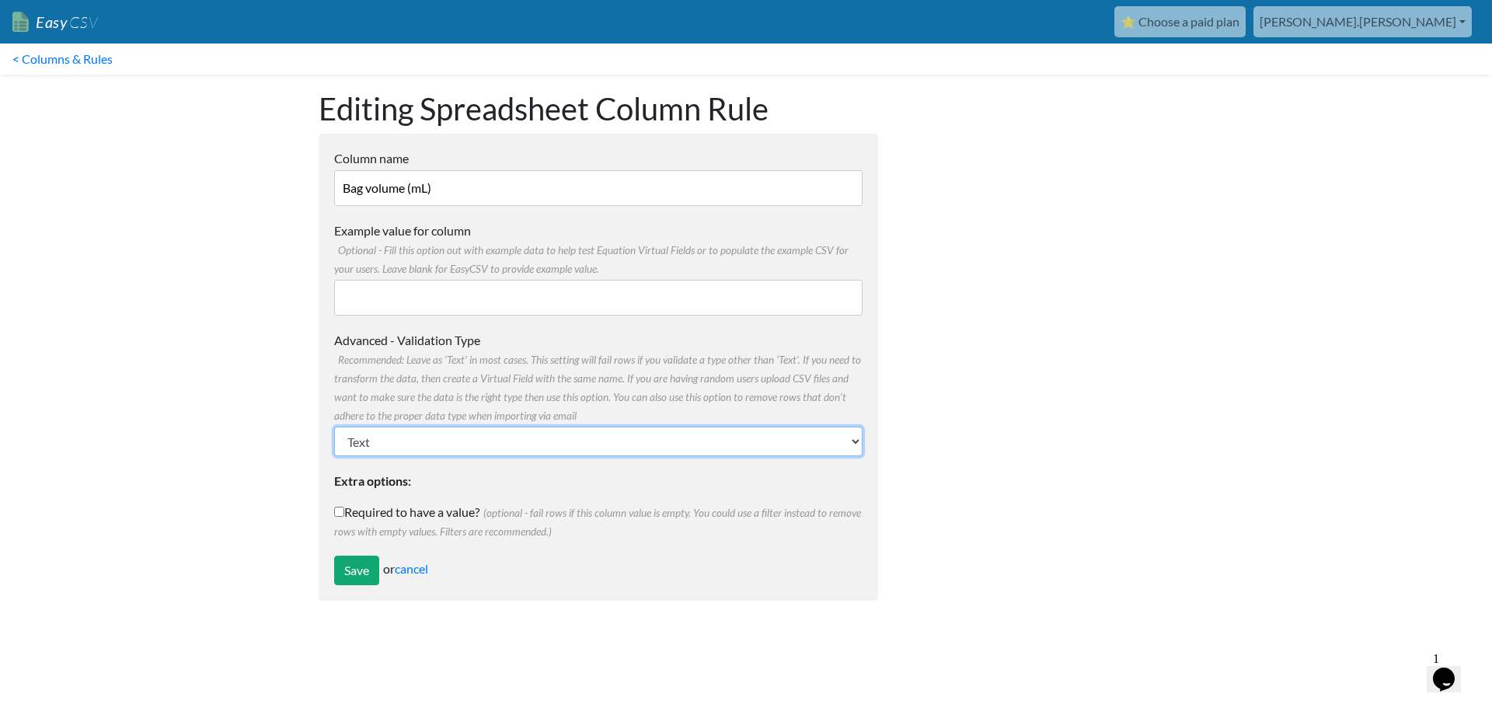
click at [404, 427] on select "Text Number (no decimals) Number (allow decimals) Date (mm/dd/yyyy) Date (dd/mm…" at bounding box center [598, 442] width 528 height 30
click at [402, 438] on select "Text Number (no decimals) Number (allow decimals) Date (mm/dd/yyyy) Date (dd/mm…" at bounding box center [598, 442] width 528 height 30
click at [334, 427] on select "Text Number (no decimals) Number (allow decimals) Date (mm/dd/yyyy) Date (dd/mm…" at bounding box center [598, 442] width 528 height 30
drag, startPoint x: 436, startPoint y: 445, endPoint x: 434, endPoint y: 435, distance: 10.2
click at [436, 445] on select "Text Number (no decimals) Number (allow decimals) Date (mm/dd/yyyy) Date (dd/mm…" at bounding box center [598, 442] width 528 height 30
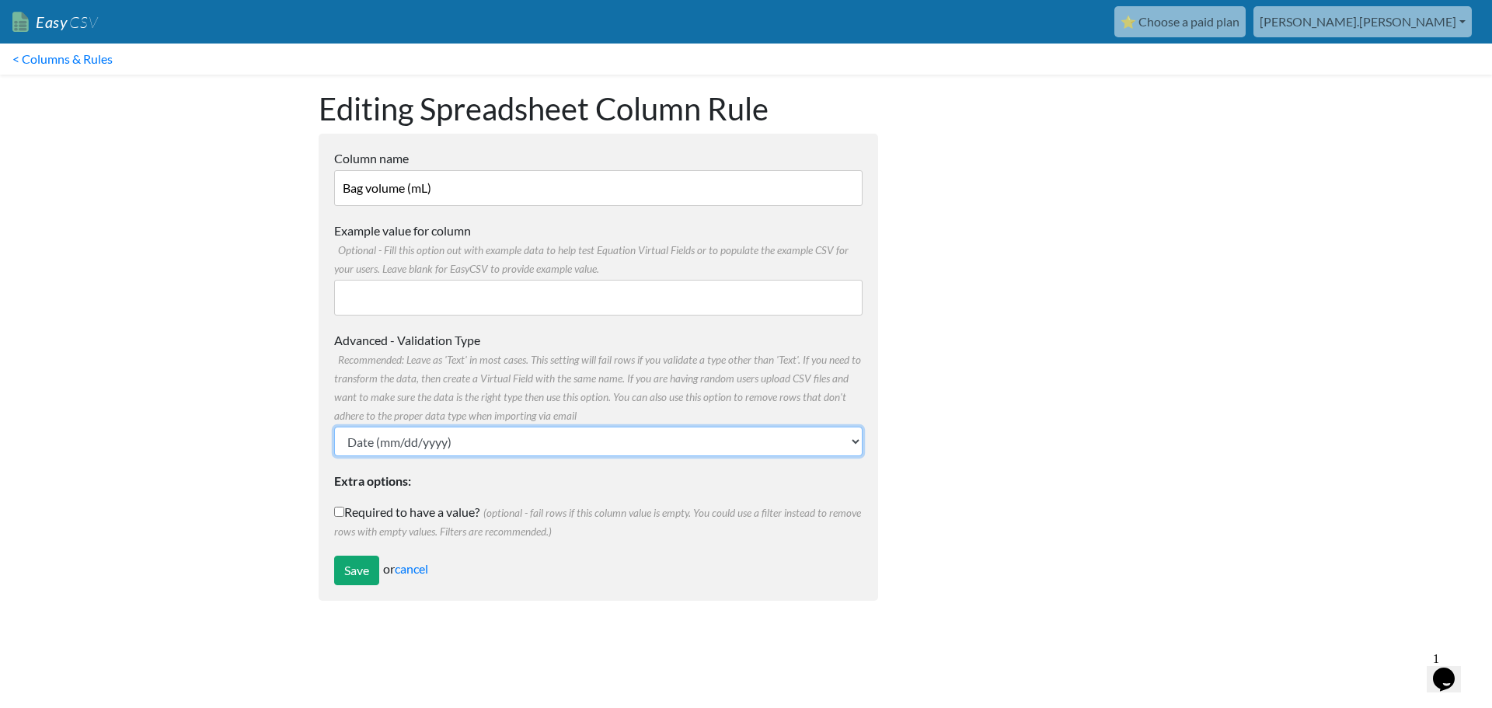
select select "float"
click at [334, 427] on select "Text Number (no decimals) Number (allow decimals) Date (mm/dd/yyyy) Date (dd/mm…" at bounding box center [598, 442] width 528 height 30
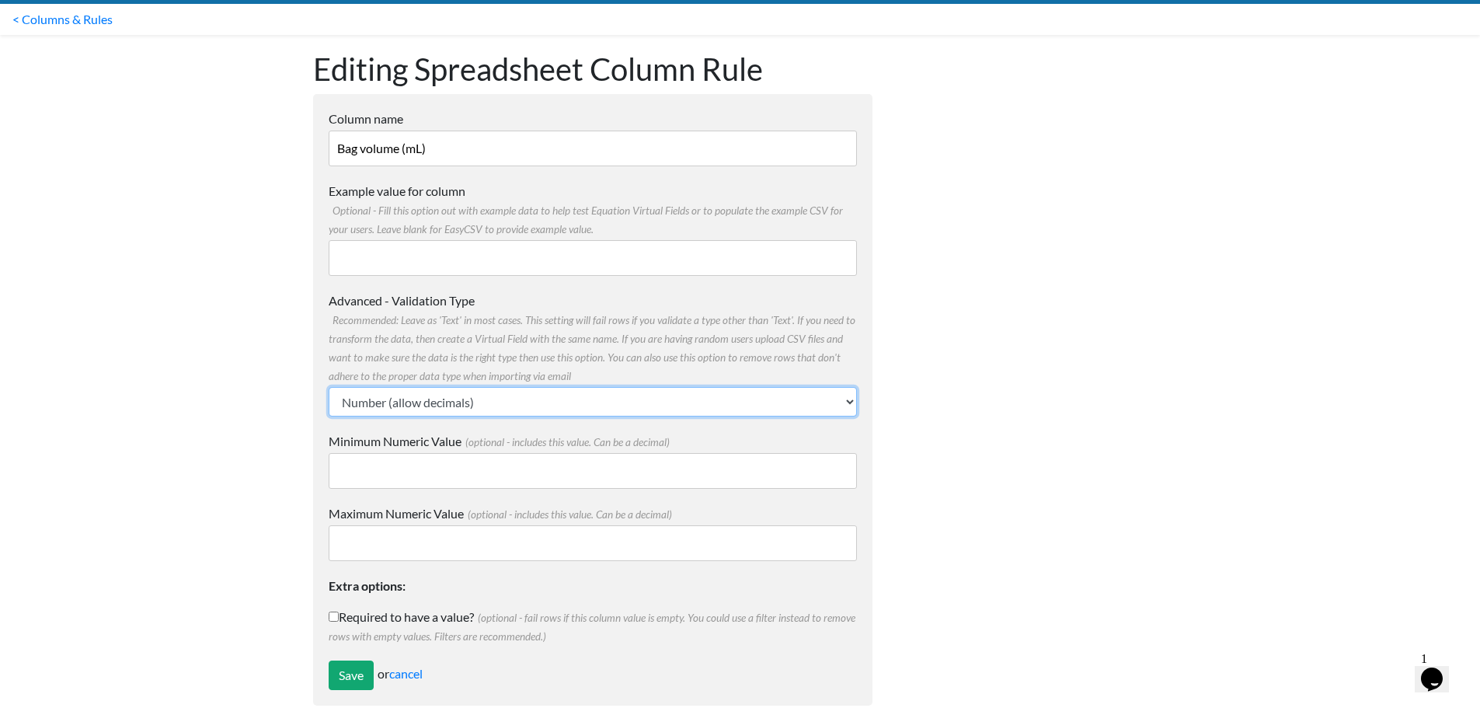
scroll to position [65, 0]
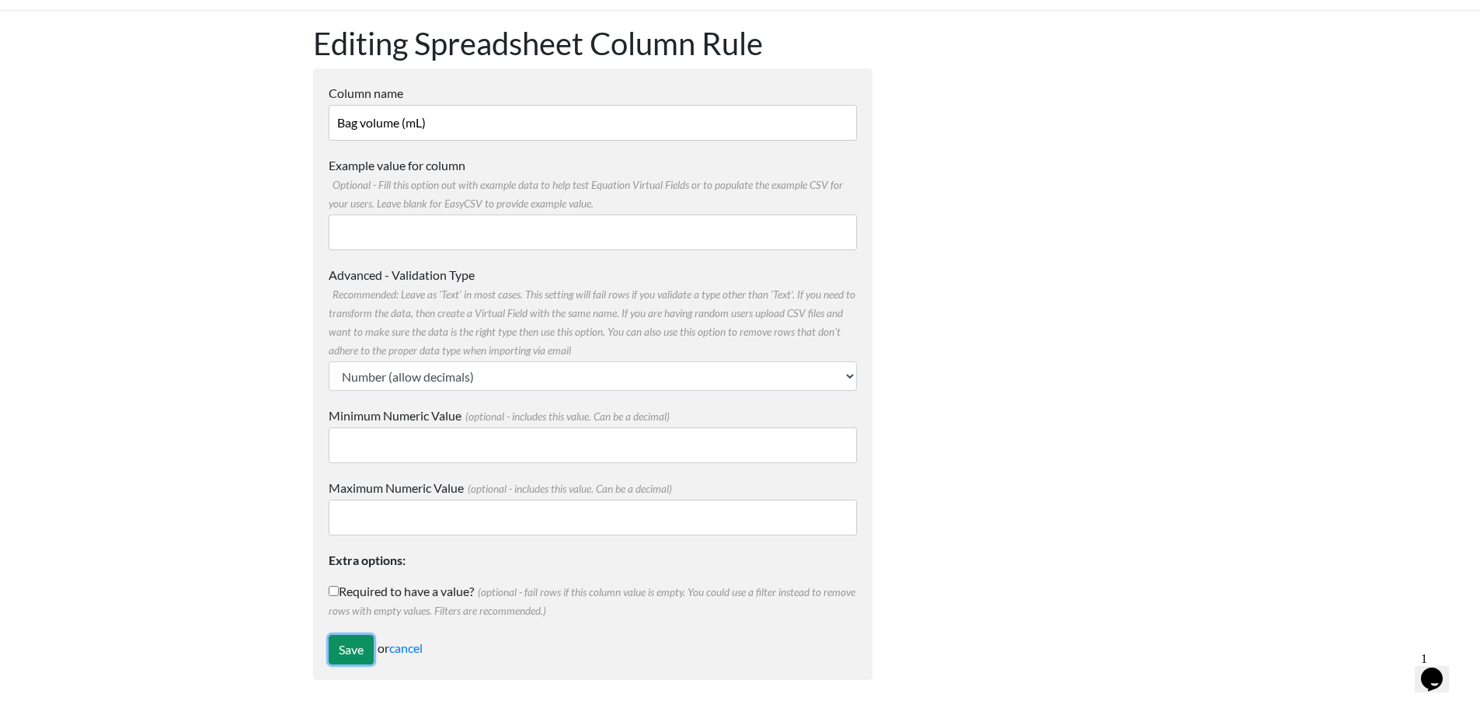
click at [355, 639] on input "Save" at bounding box center [351, 650] width 45 height 30
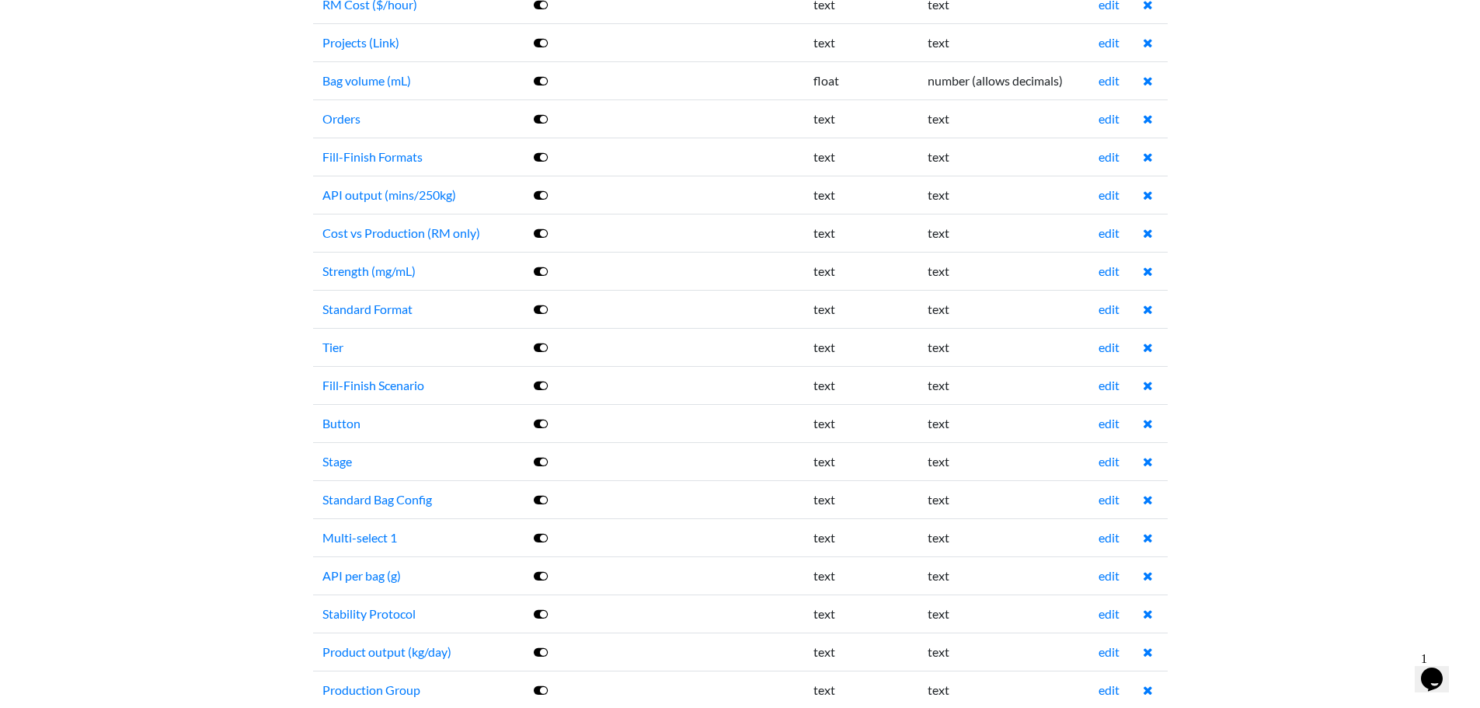
scroll to position [1939, 0]
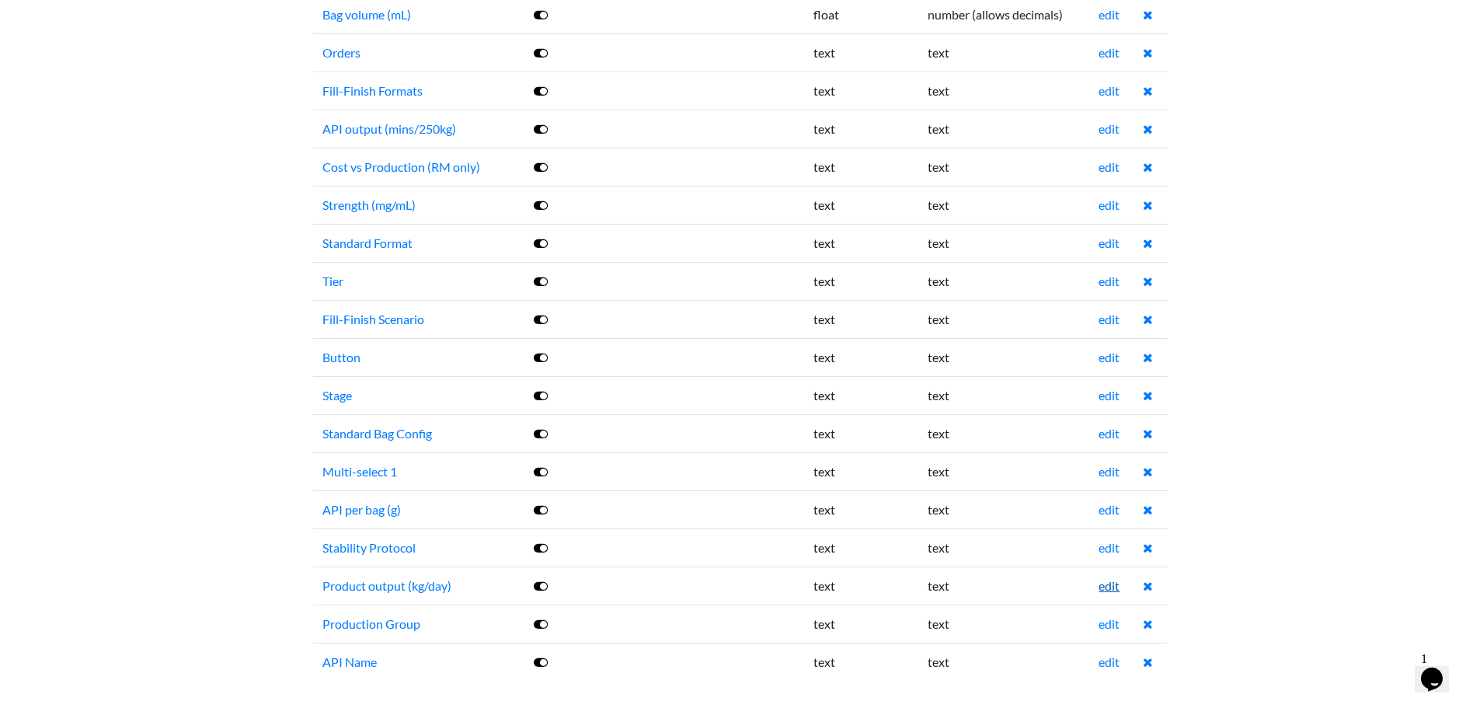
click at [1112, 592] on link "edit" at bounding box center [1109, 585] width 21 height 15
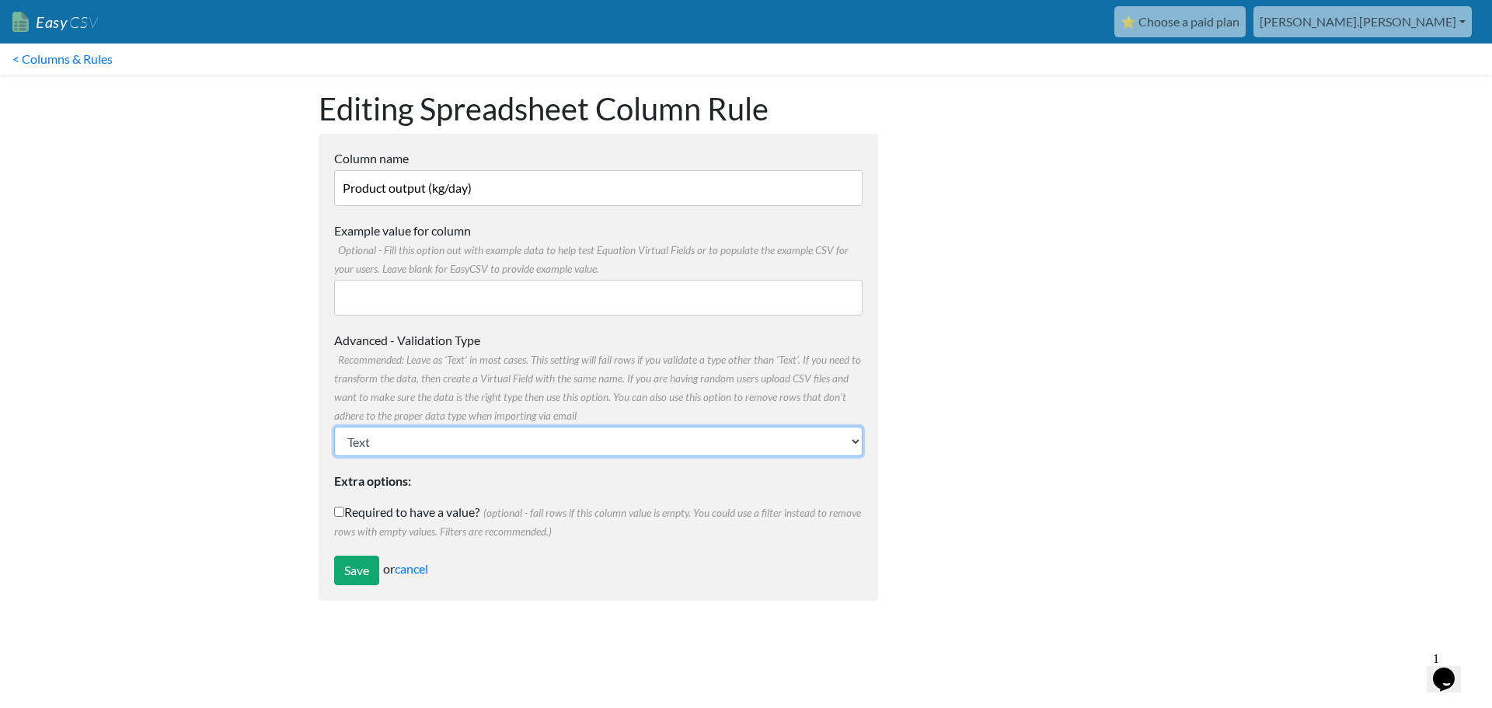
click at [387, 428] on select "Text Number (no decimals) Number (allow decimals) Date (mm/dd/yyyy) Date (dd/mm…" at bounding box center [598, 442] width 528 height 30
select select "float"
click at [334, 427] on select "Text Number (no decimals) Number (allow decimals) Date (mm/dd/yyyy) Date (dd/mm…" at bounding box center [598, 442] width 528 height 30
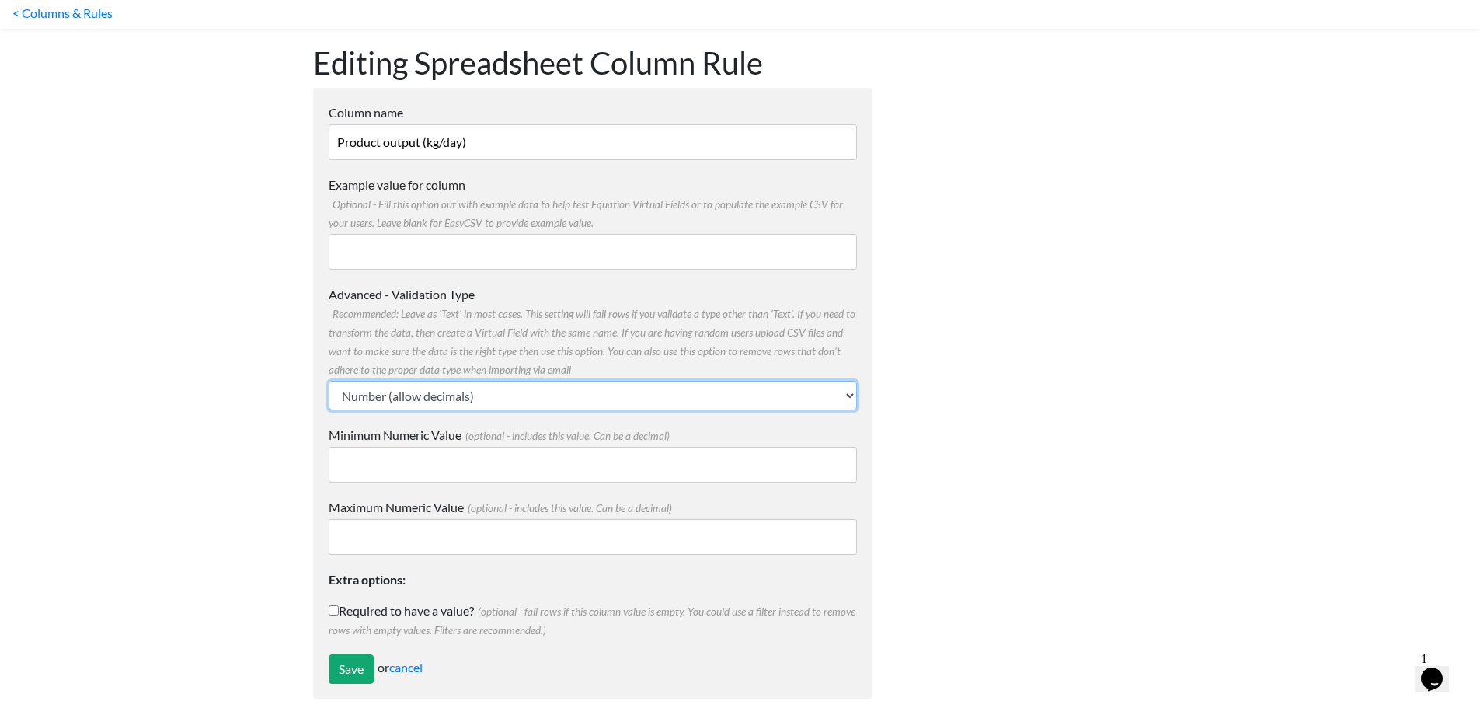
scroll to position [65, 0]
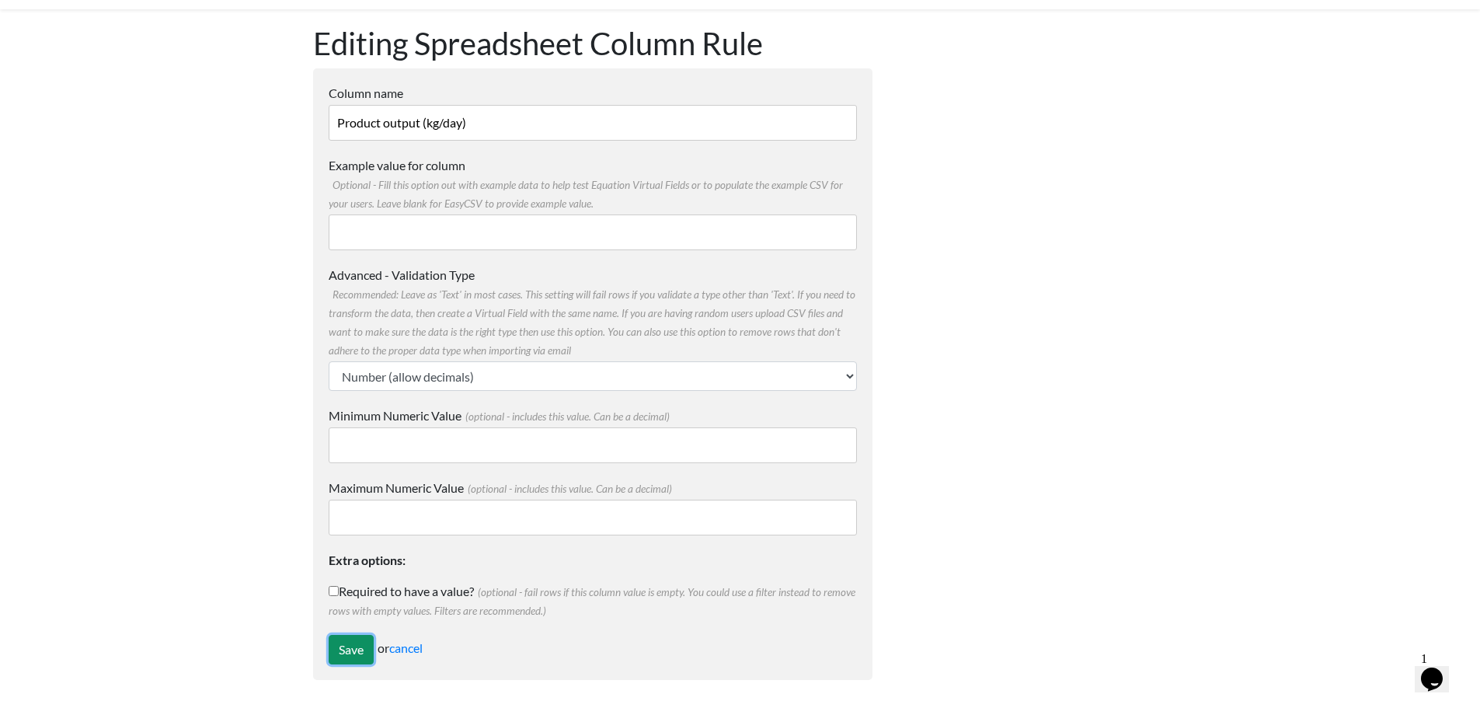
click at [359, 636] on input "Save" at bounding box center [351, 650] width 45 height 30
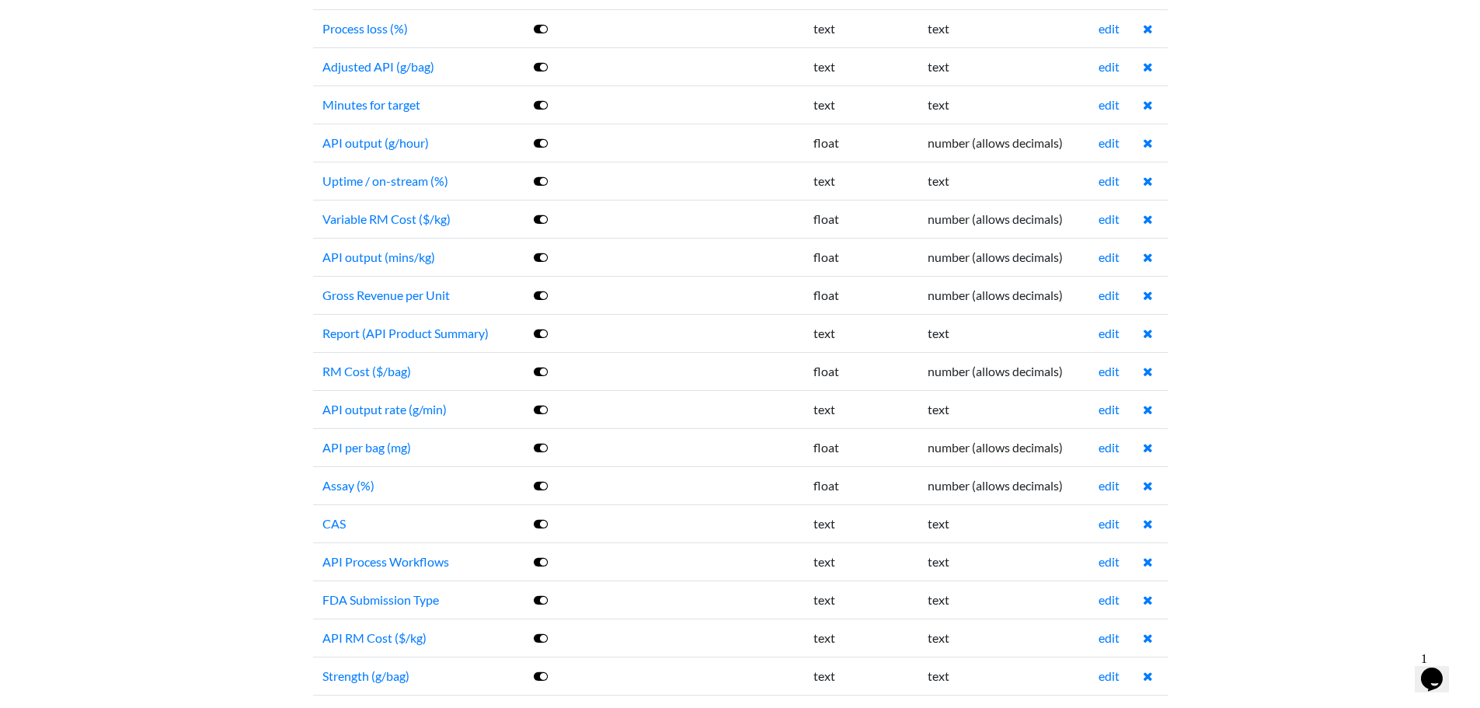
scroll to position [1010, 0]
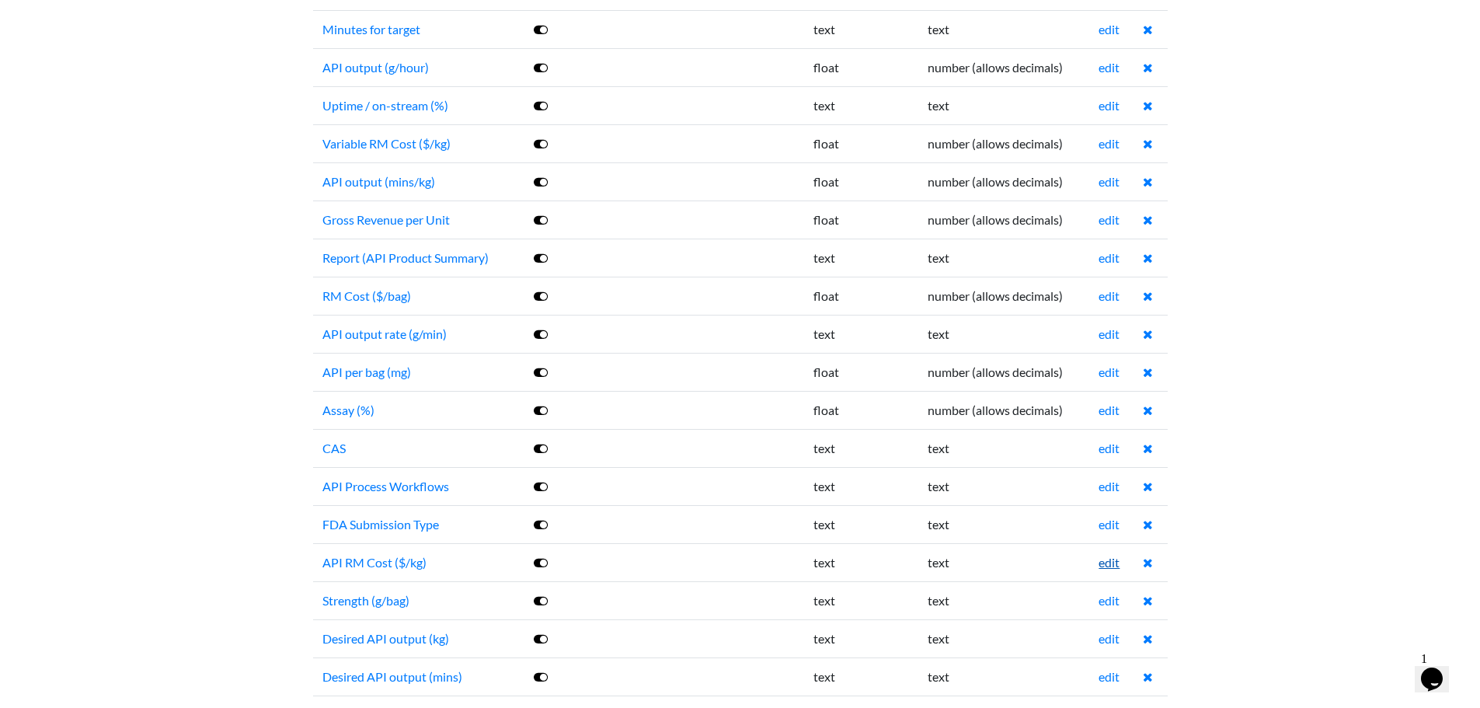
click at [1107, 560] on link "edit" at bounding box center [1109, 562] width 21 height 15
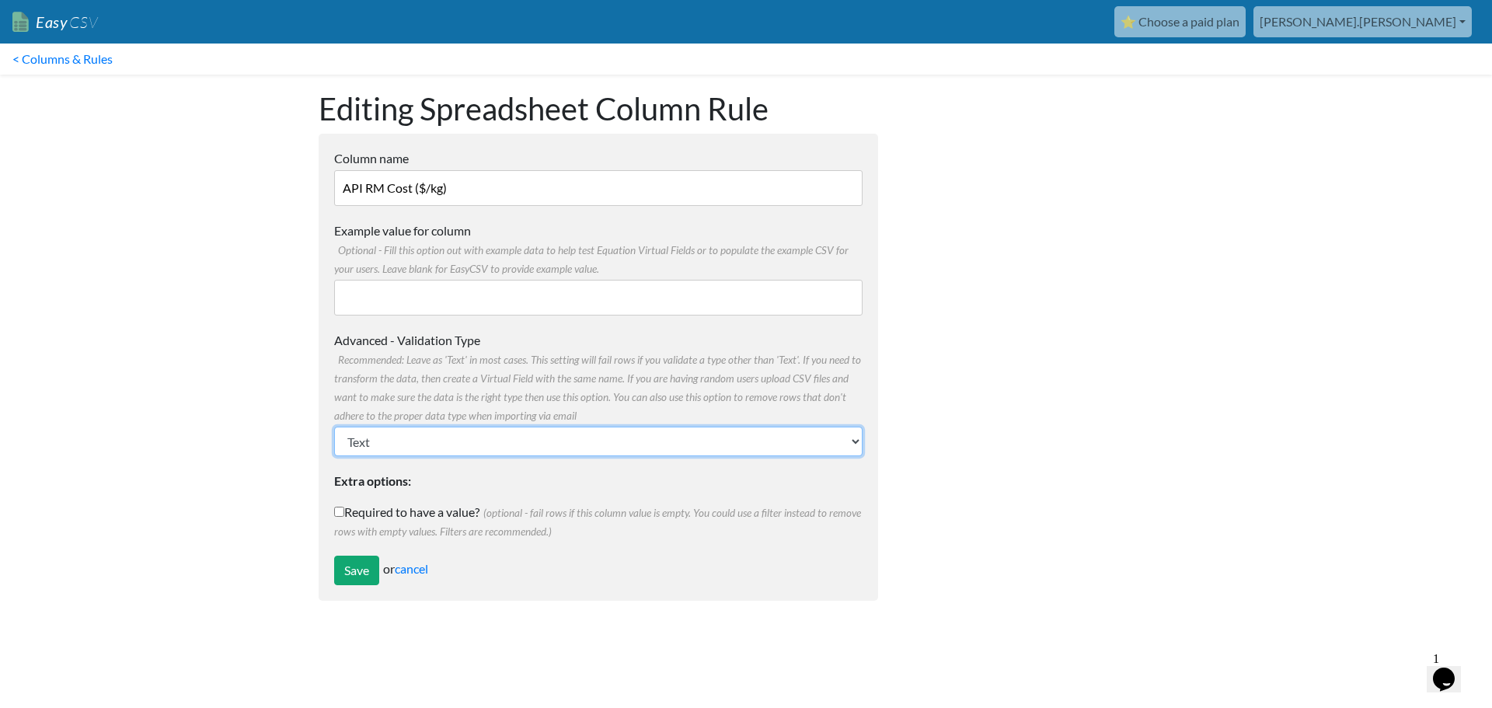
click at [451, 442] on select "Text Number (no decimals) Number (allow decimals) Date (mm/dd/yyyy) Date (dd/mm…" at bounding box center [598, 442] width 528 height 30
select select "float"
click at [334, 427] on select "Text Number (no decimals) Number (allow decimals) Date (mm/dd/yyyy) Date (dd/mm…" at bounding box center [598, 442] width 528 height 30
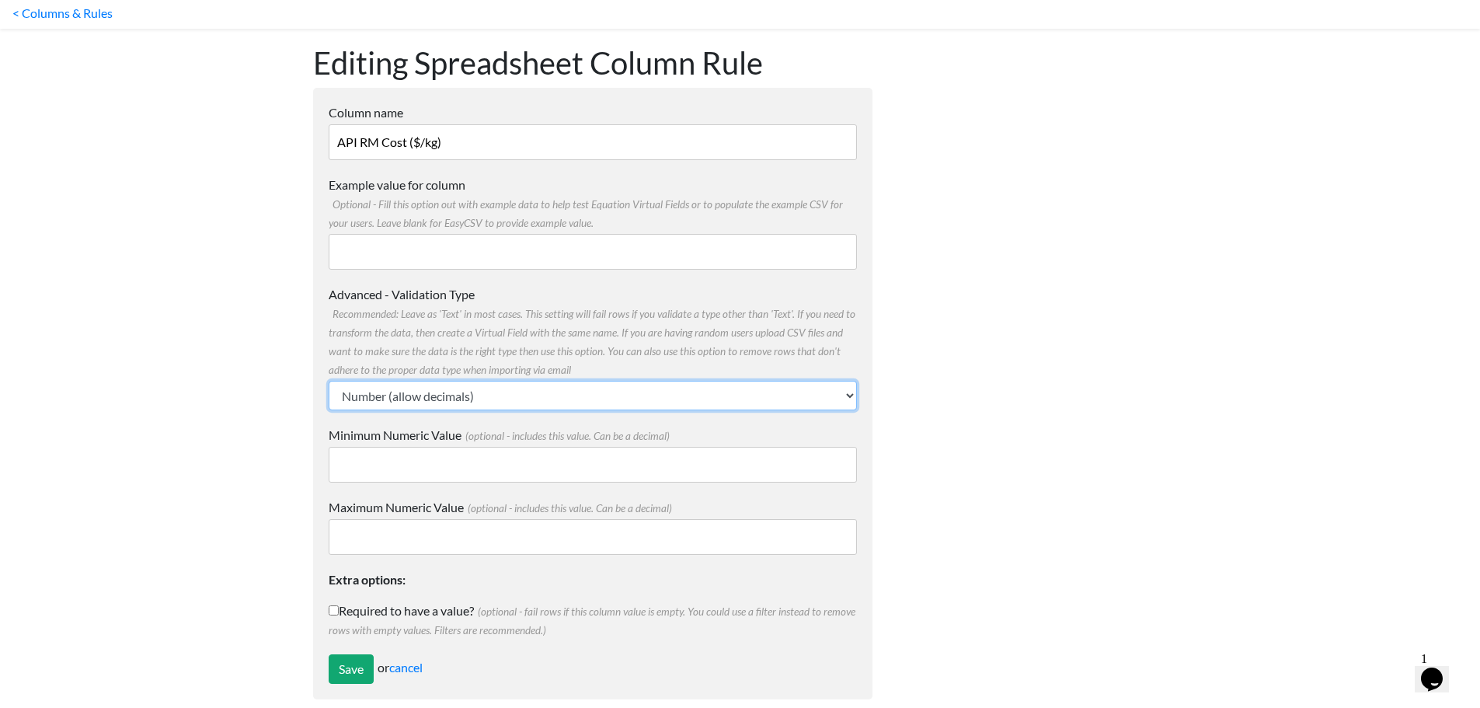
scroll to position [65, 0]
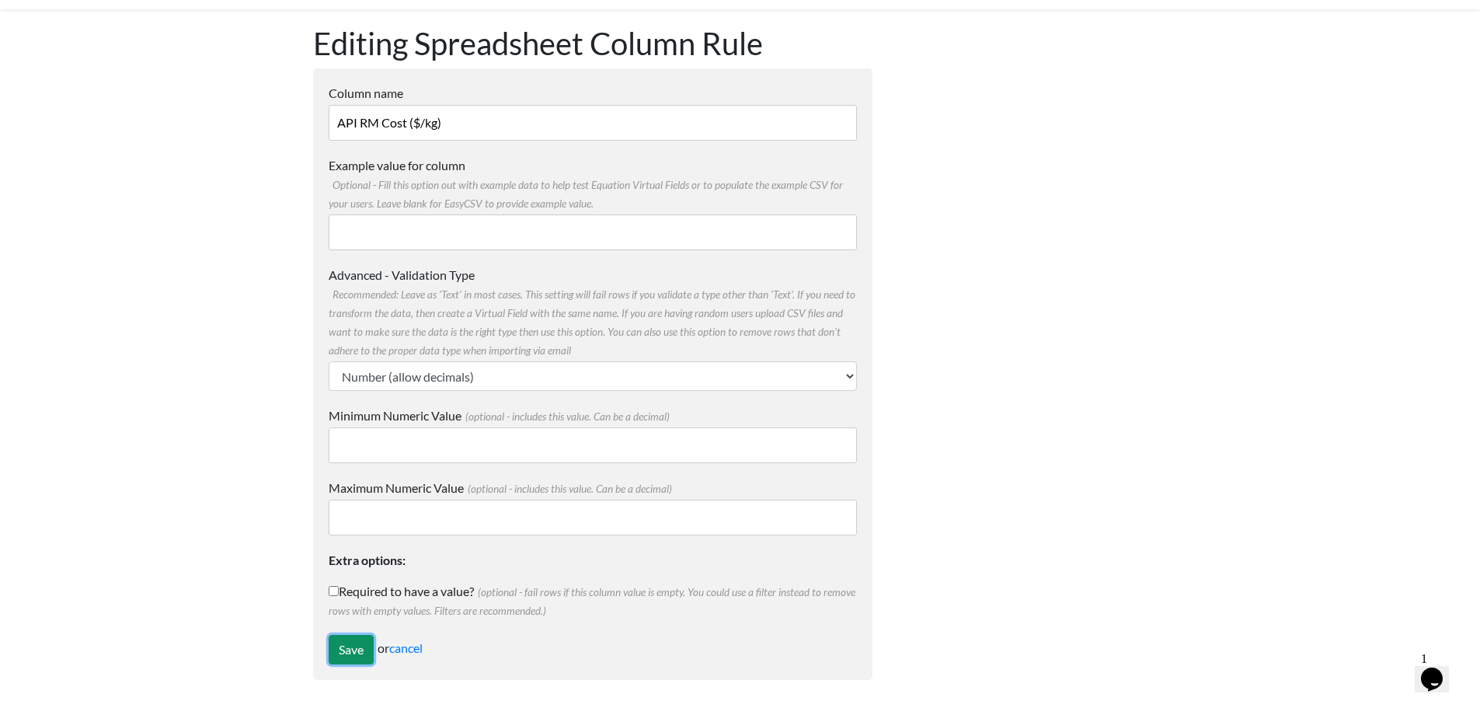
click at [360, 637] on input "Save" at bounding box center [351, 650] width 45 height 30
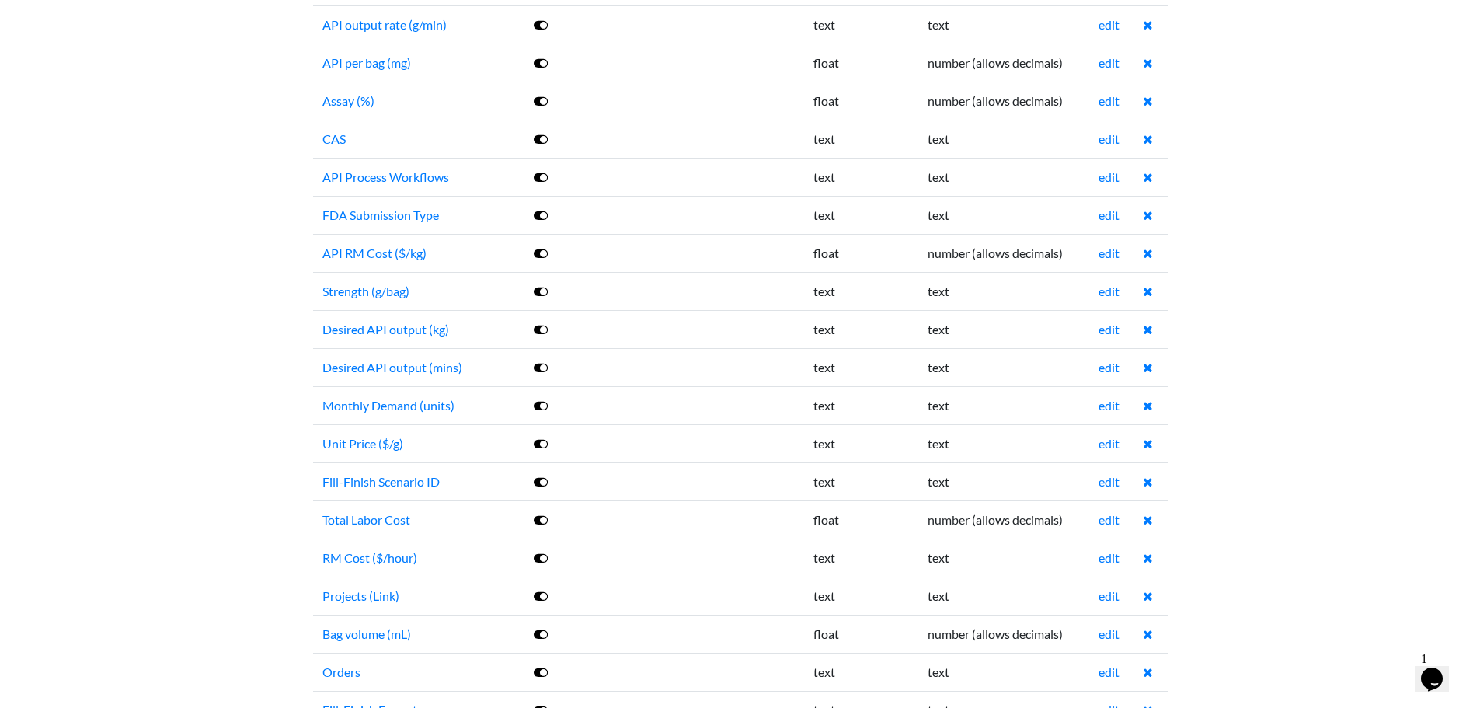
scroll to position [1321, 0]
click at [1103, 561] on link "edit" at bounding box center [1109, 556] width 21 height 15
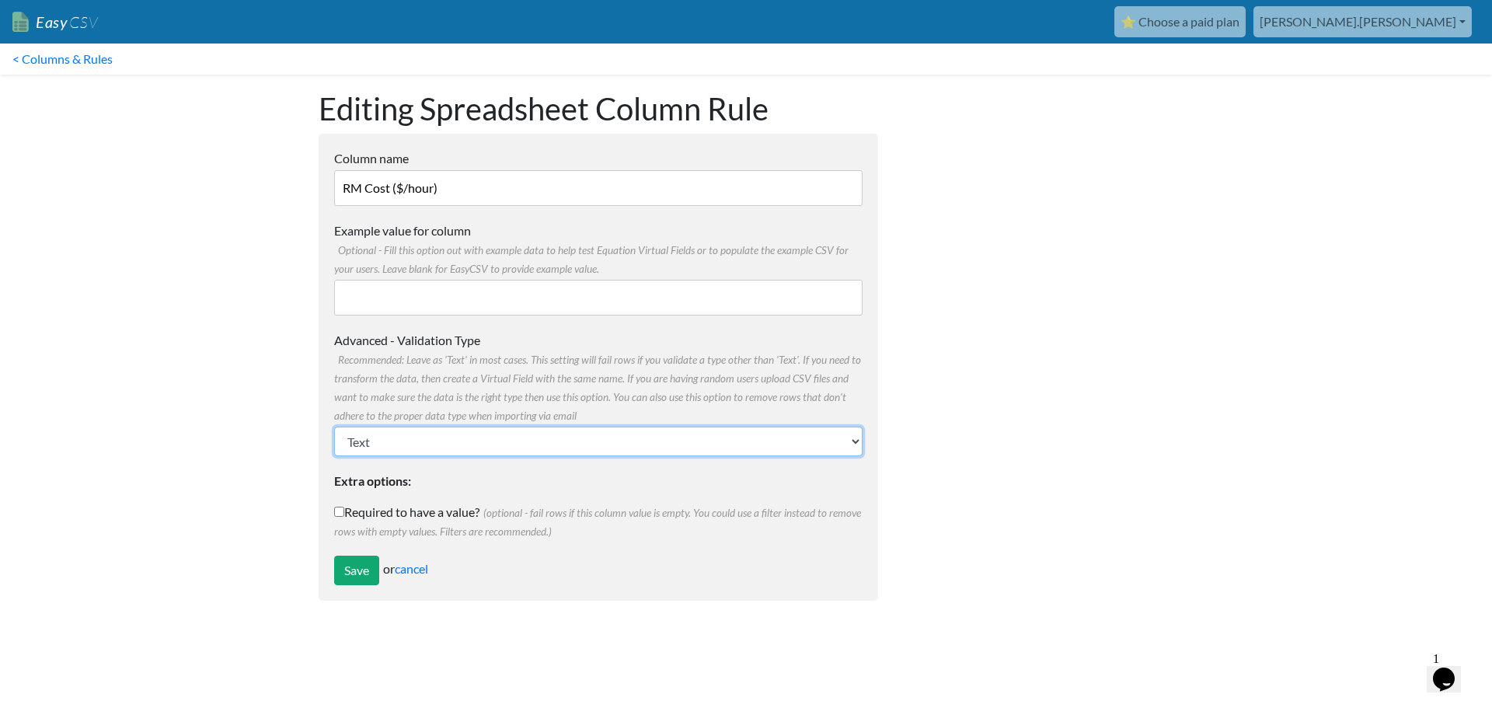
drag, startPoint x: 380, startPoint y: 430, endPoint x: 379, endPoint y: 443, distance: 13.2
click at [380, 430] on select "Text Number (no decimals) Number (allow decimals) Date (mm/dd/yyyy) Date (dd/mm…" at bounding box center [598, 442] width 528 height 30
click at [379, 446] on select "Text Number (no decimals) Number (allow decimals) Date (mm/dd/yyyy) Date (dd/mm…" at bounding box center [598, 442] width 528 height 30
click at [381, 439] on select "Text Number (no decimals) Number (allow decimals) Date (mm/dd/yyyy) Date (dd/mm…" at bounding box center [598, 442] width 528 height 30
select select "float"
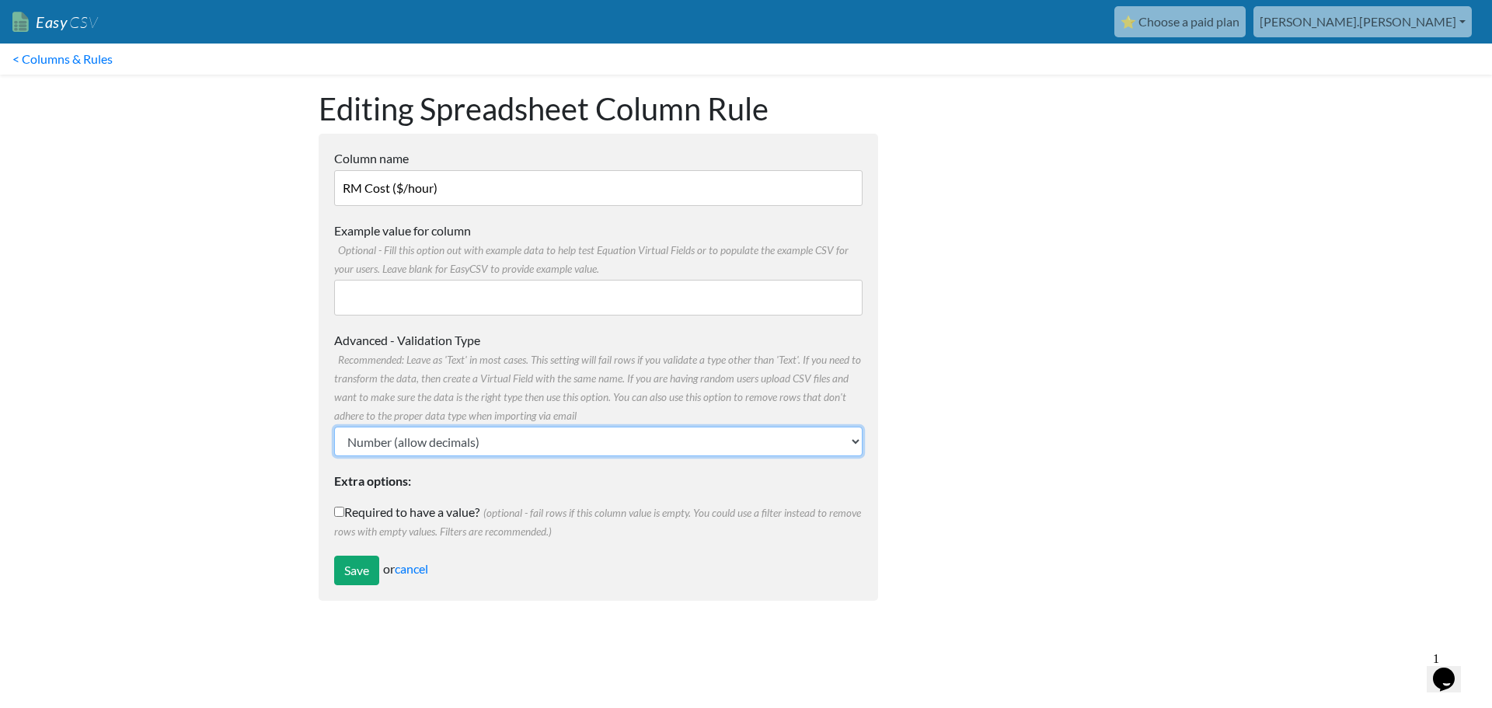
click at [334, 427] on select "Text Number (no decimals) Number (allow decimals) Date (mm/dd/yyyy) Date (dd/mm…" at bounding box center [598, 442] width 528 height 30
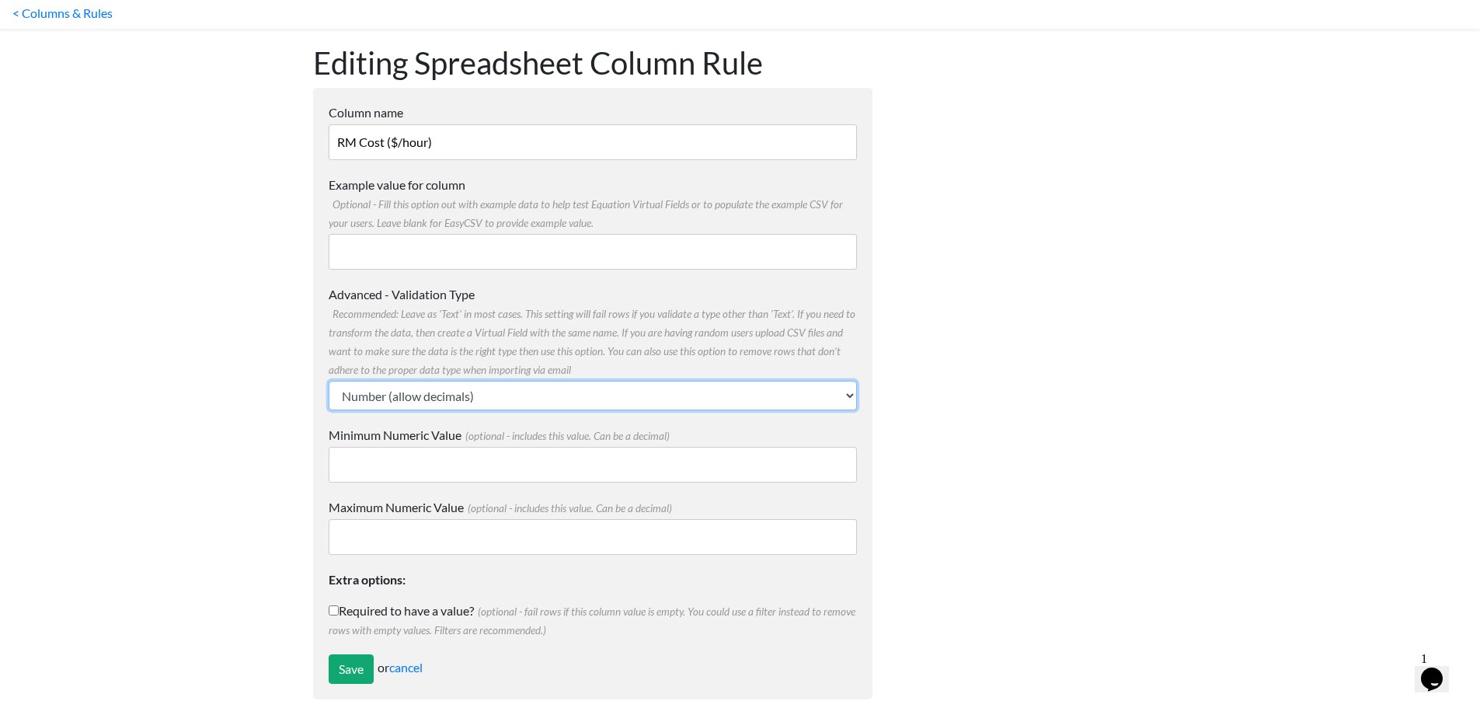
scroll to position [65, 0]
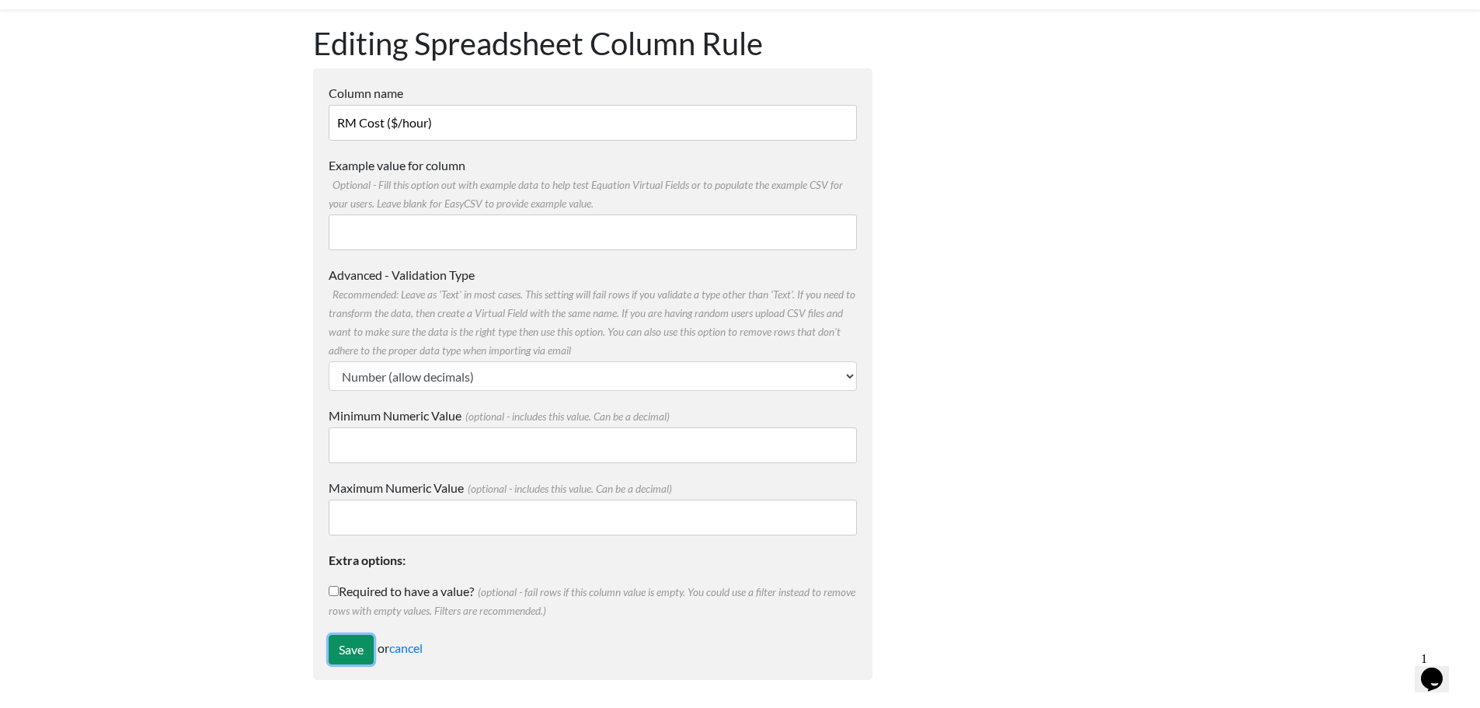
click at [353, 654] on input "Save" at bounding box center [351, 650] width 45 height 30
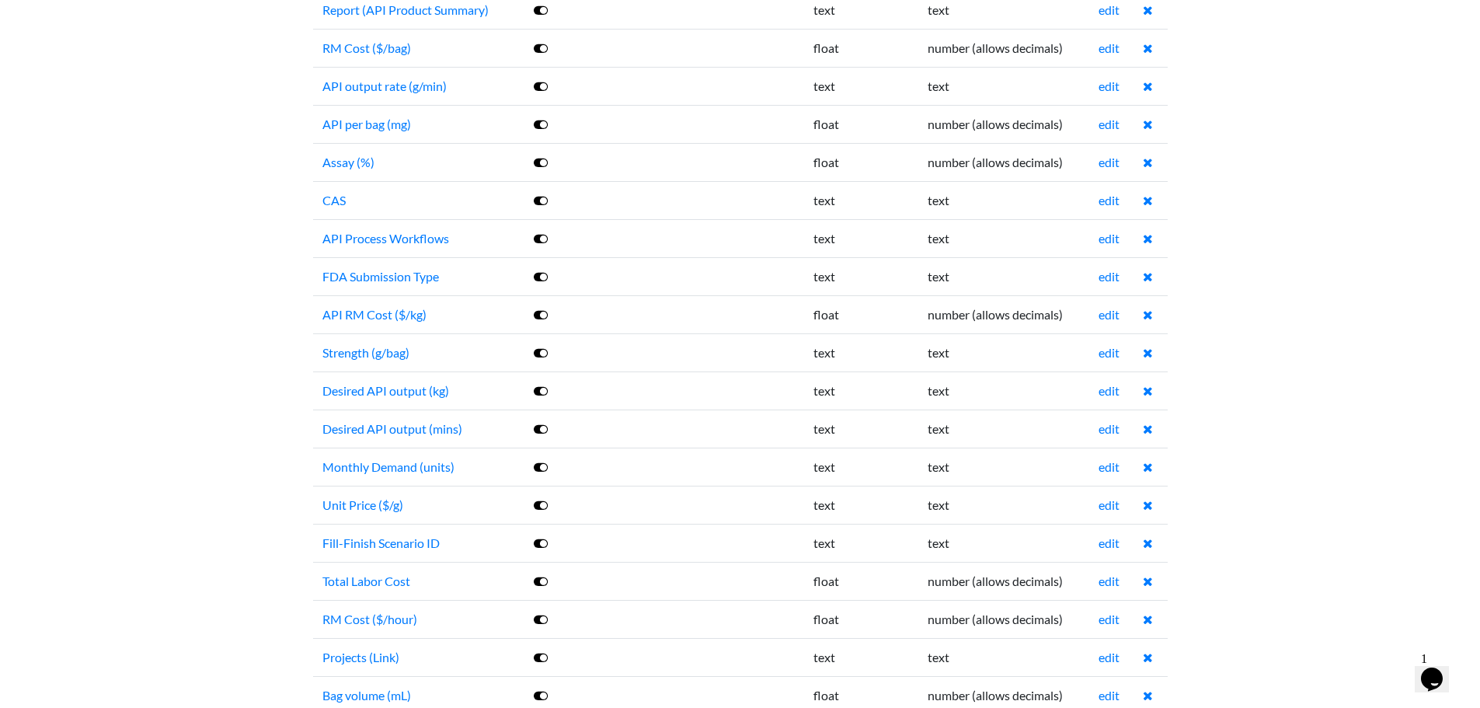
scroll to position [1554, 0]
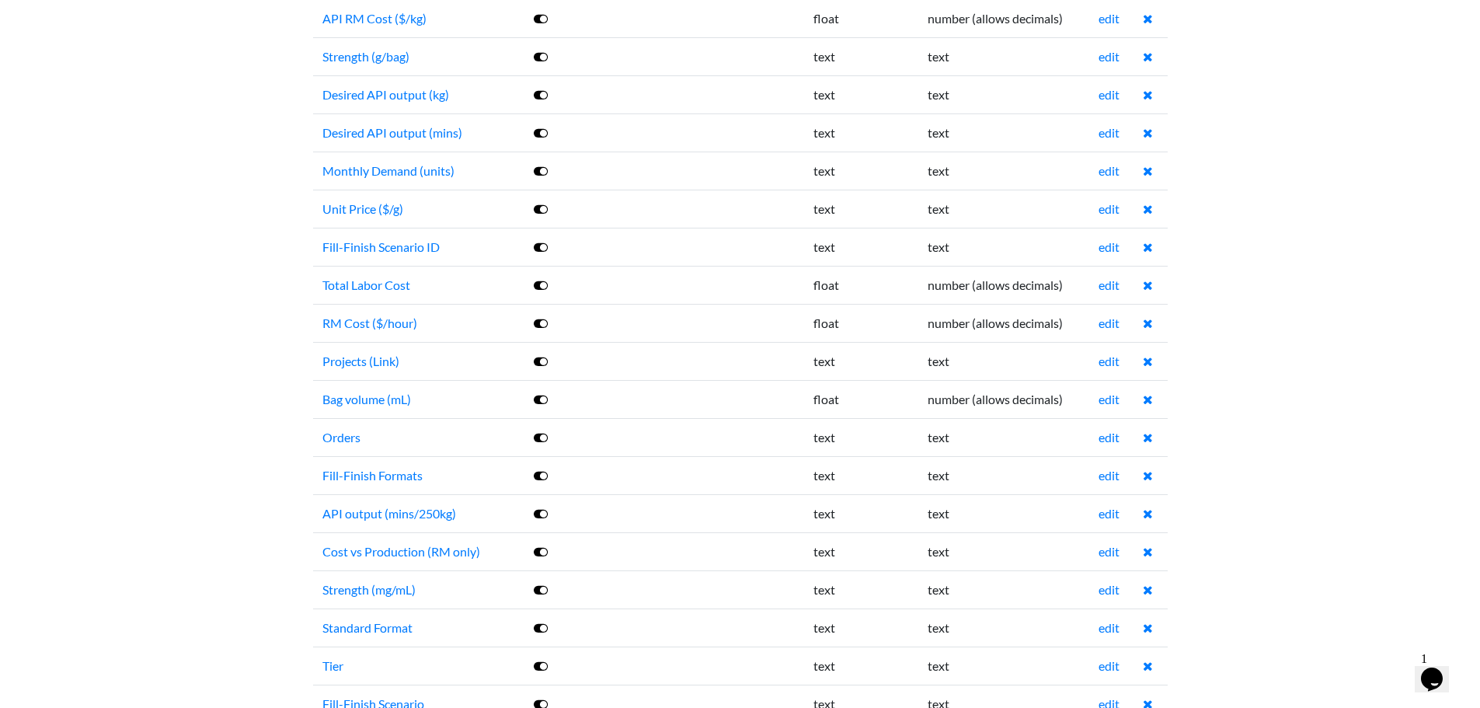
click at [1139, 212] on td at bounding box center [1150, 209] width 33 height 38
click at [1127, 212] on td "edit" at bounding box center [1111, 209] width 44 height 38
click at [1122, 212] on td "edit" at bounding box center [1111, 209] width 44 height 38
click at [1113, 206] on link "edit" at bounding box center [1109, 208] width 21 height 15
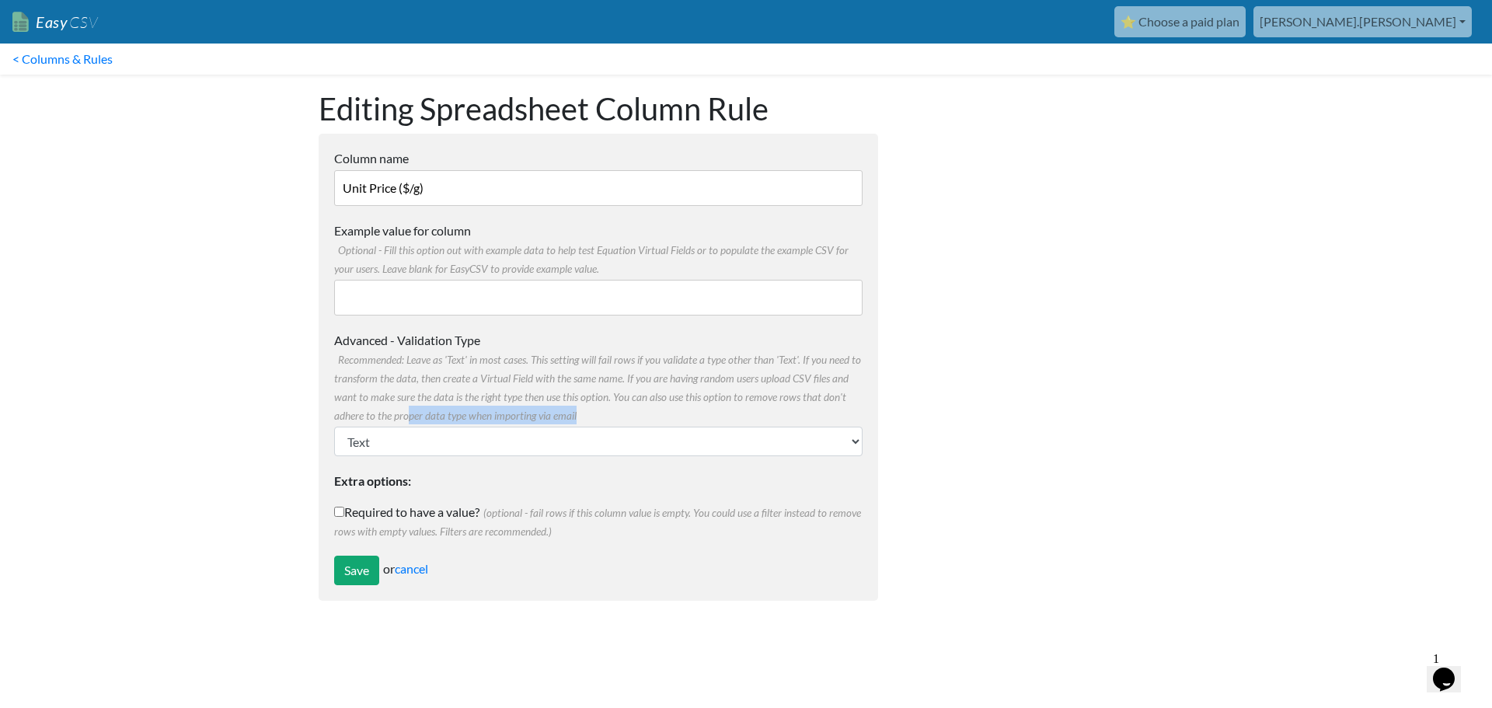
click at [406, 425] on div "Advanced - Validation Type Recommended: Leave as 'Text' in most cases. This set…" at bounding box center [598, 393] width 528 height 125
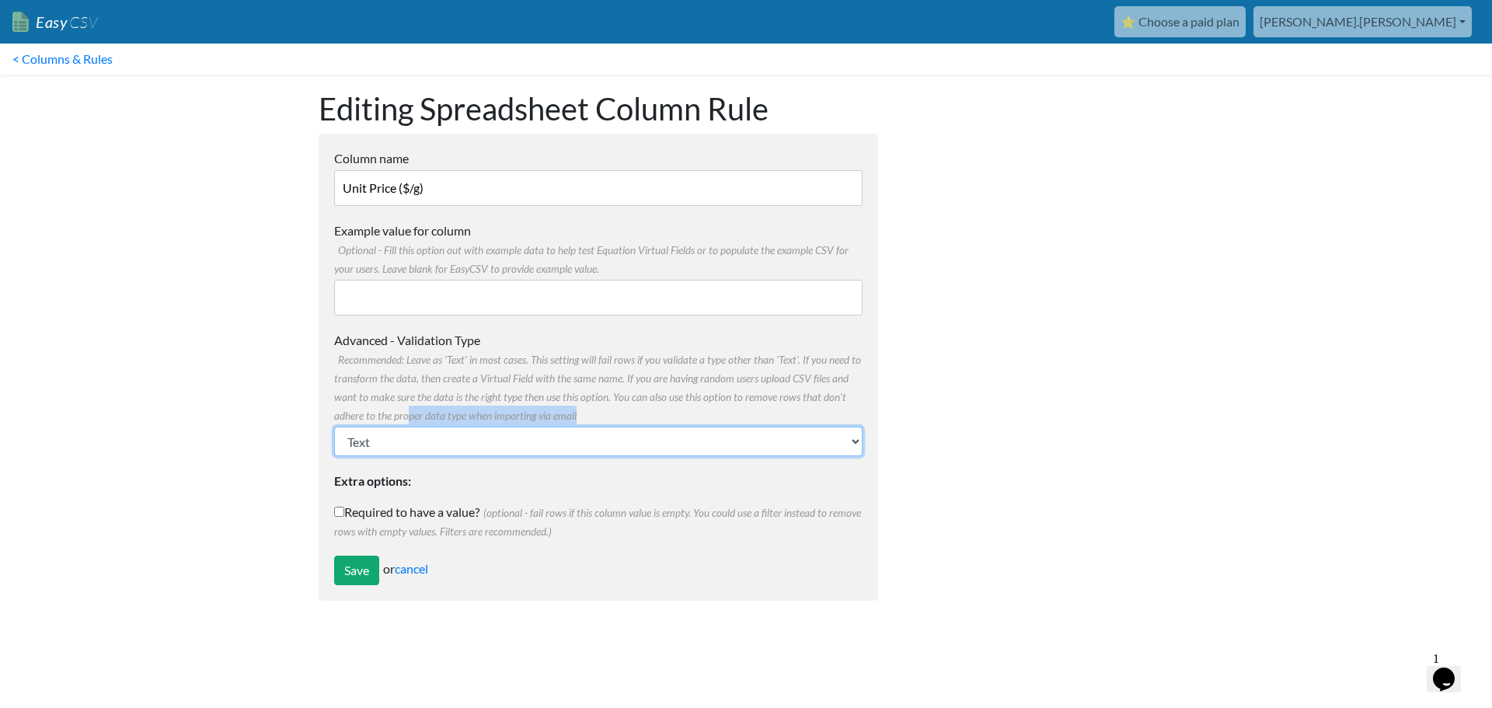
click at [402, 437] on select "Text Number (no decimals) Number (allow decimals) Date (mm/dd/yyyy) Date (dd/mm…" at bounding box center [598, 442] width 528 height 30
select select "float"
click at [334, 427] on select "Text Number (no decimals) Number (allow decimals) Date (mm/dd/yyyy) Date (dd/mm…" at bounding box center [598, 442] width 528 height 30
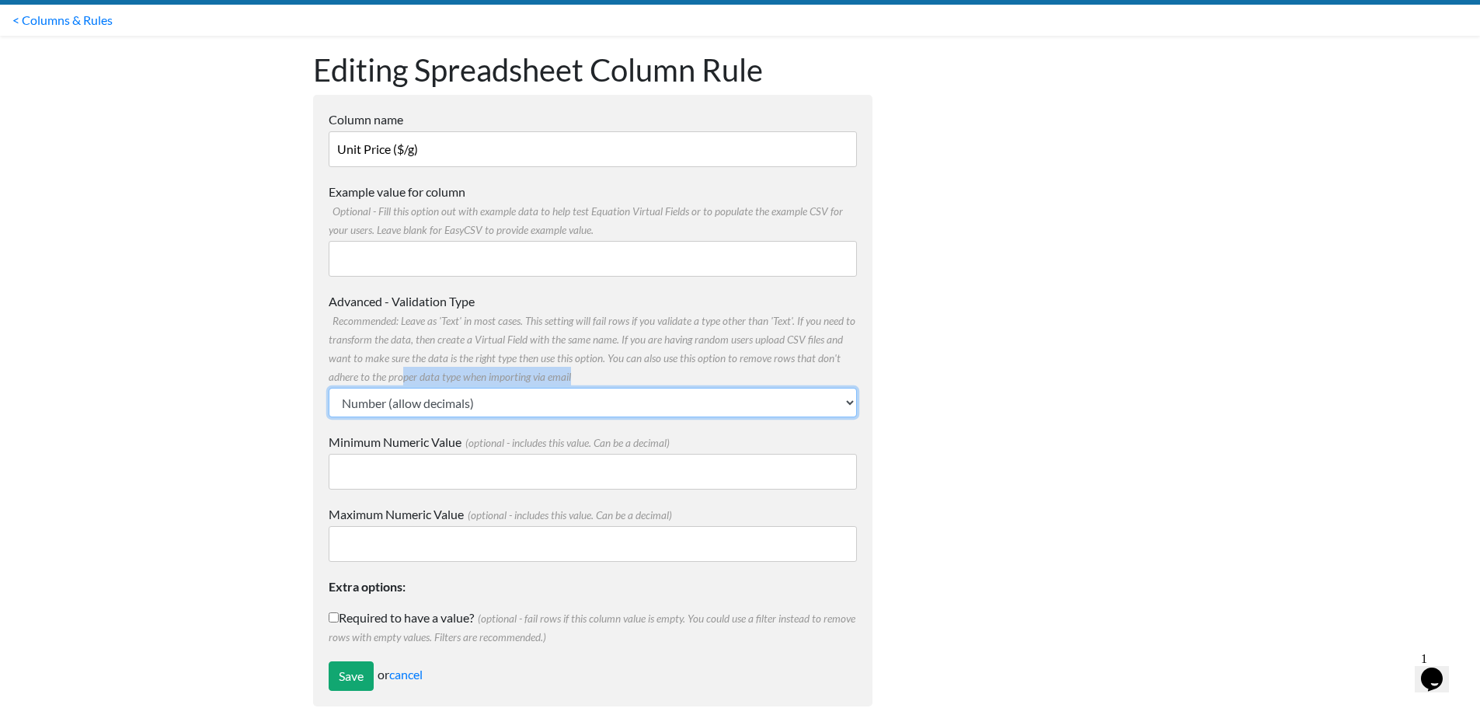
scroll to position [65, 0]
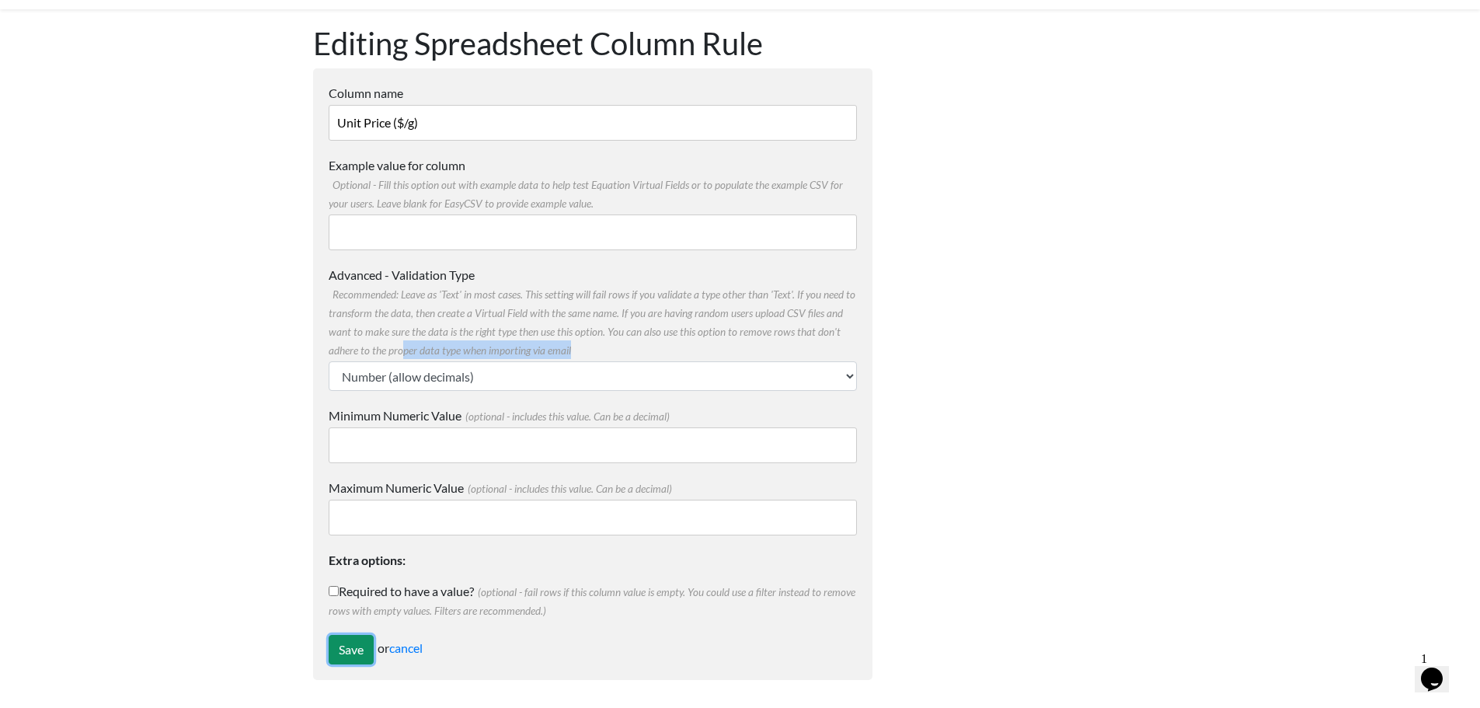
click at [365, 649] on input "Save" at bounding box center [351, 650] width 45 height 30
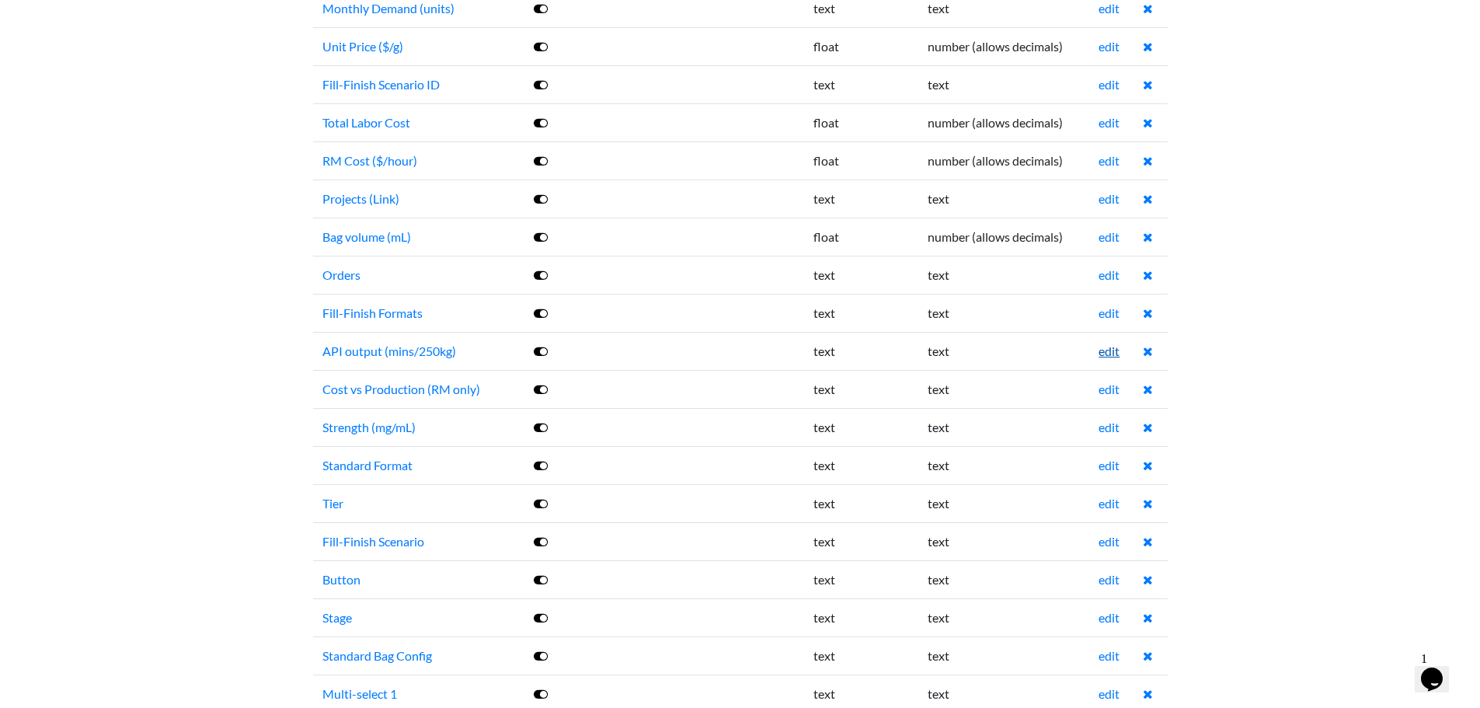
scroll to position [1787, 0]
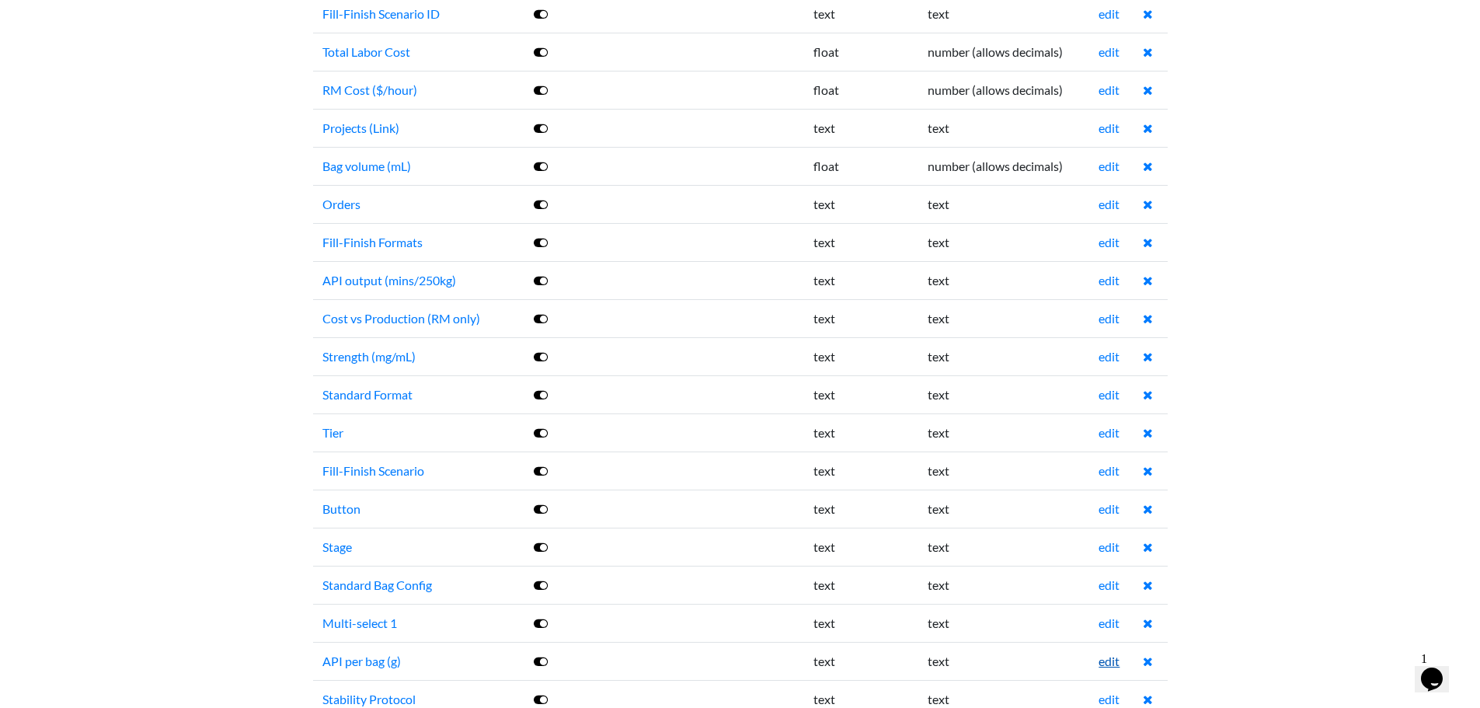
click at [1114, 667] on link "edit" at bounding box center [1109, 661] width 21 height 15
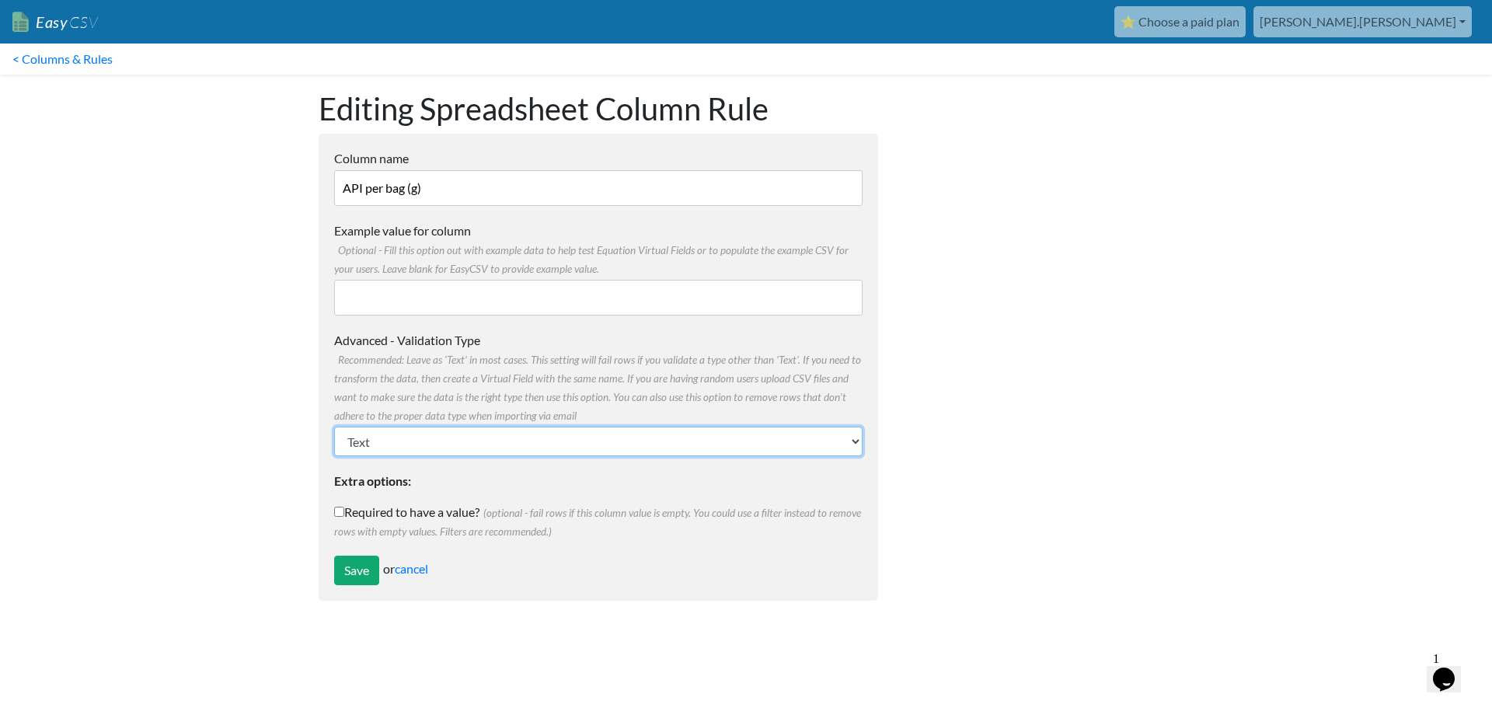
click at [454, 447] on select "Text Number (no decimals) Number (allow decimals) Date (mm/dd/yyyy) Date (dd/mm…" at bounding box center [598, 442] width 528 height 30
select select "float"
click at [334, 427] on select "Text Number (no decimals) Number (allow decimals) Date (mm/dd/yyyy) Date (dd/mm…" at bounding box center [598, 442] width 528 height 30
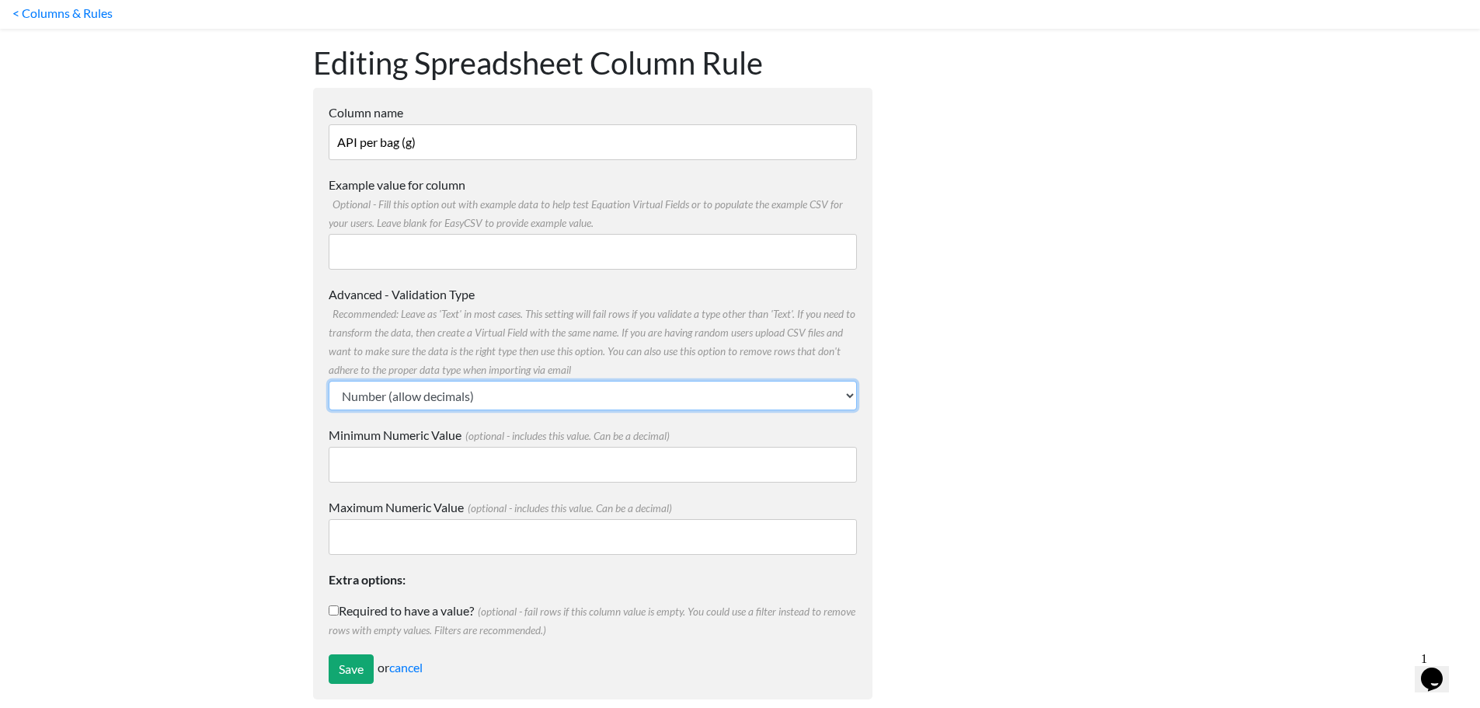
scroll to position [65, 0]
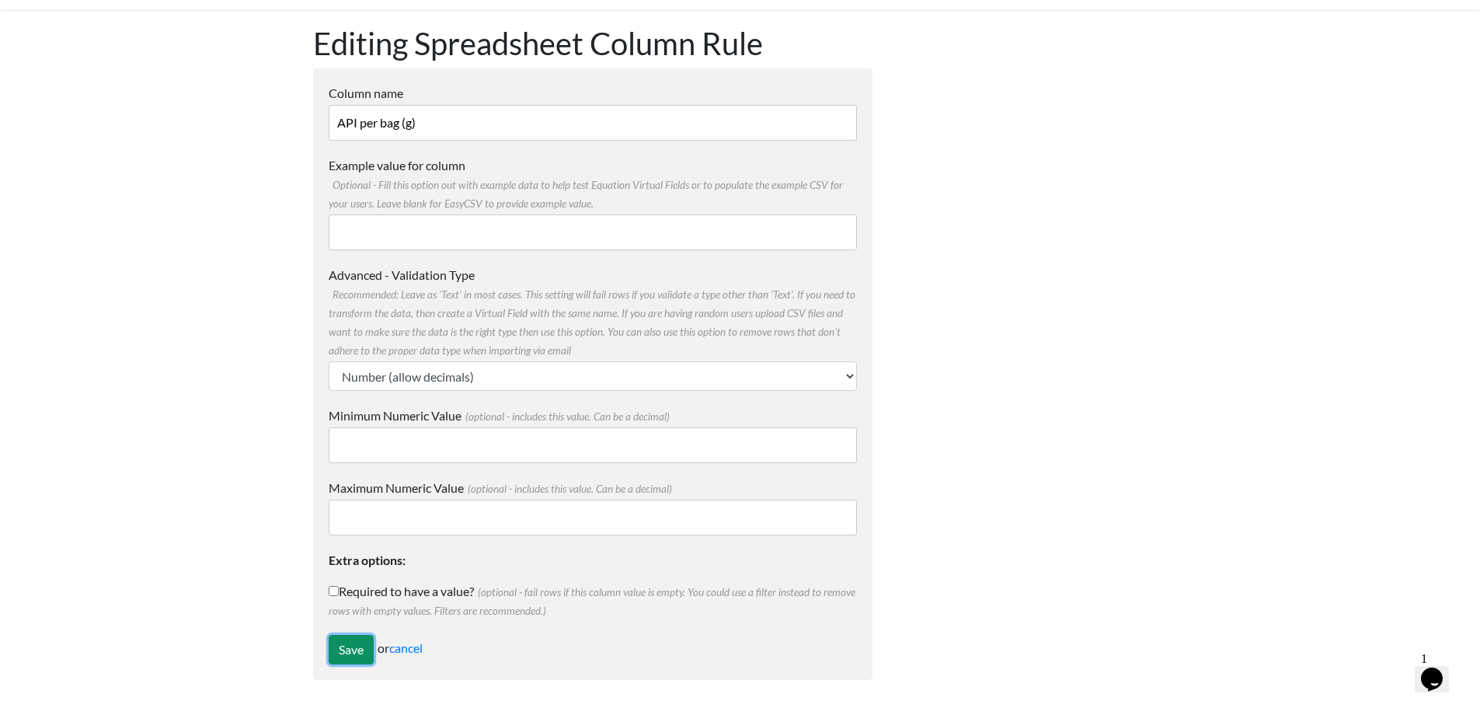
click at [356, 649] on input "Save" at bounding box center [351, 650] width 45 height 30
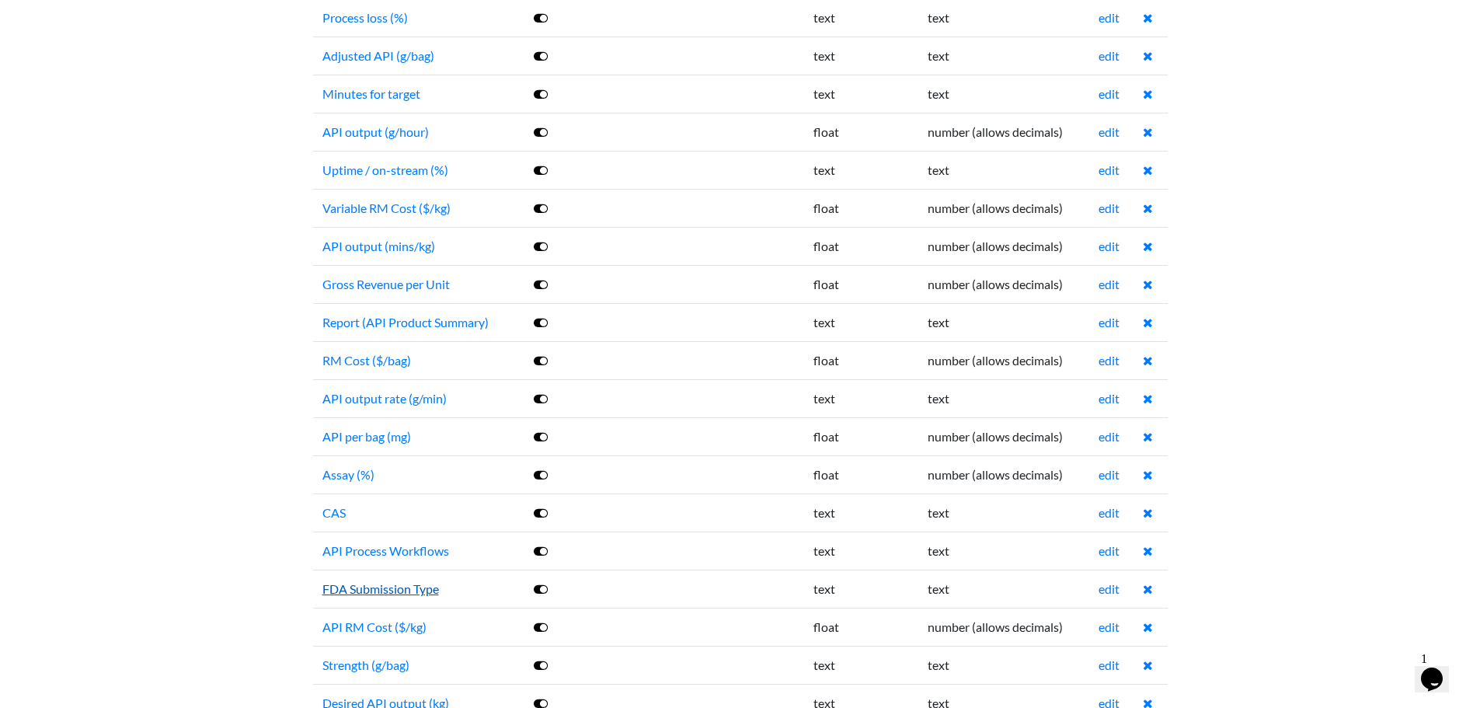
scroll to position [1010, 0]
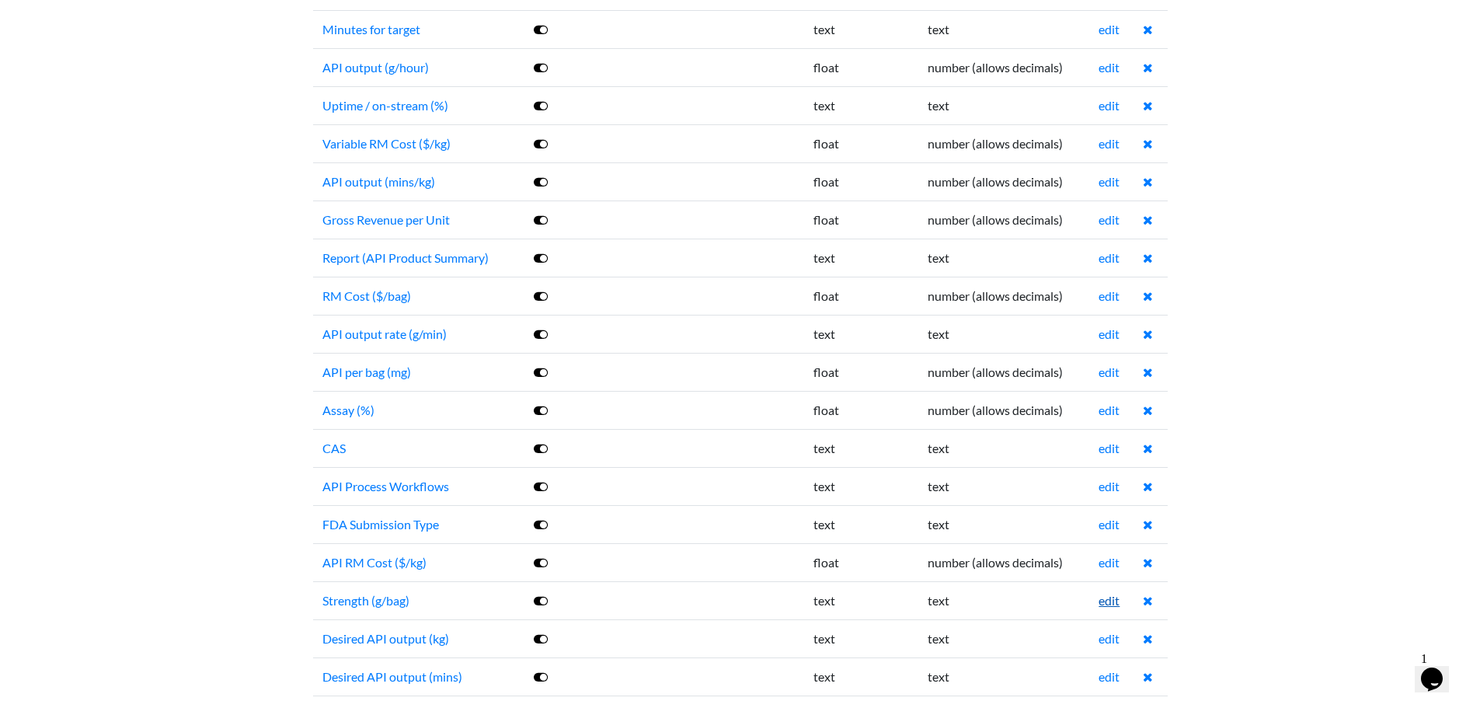
click at [1109, 605] on link "edit" at bounding box center [1109, 600] width 21 height 15
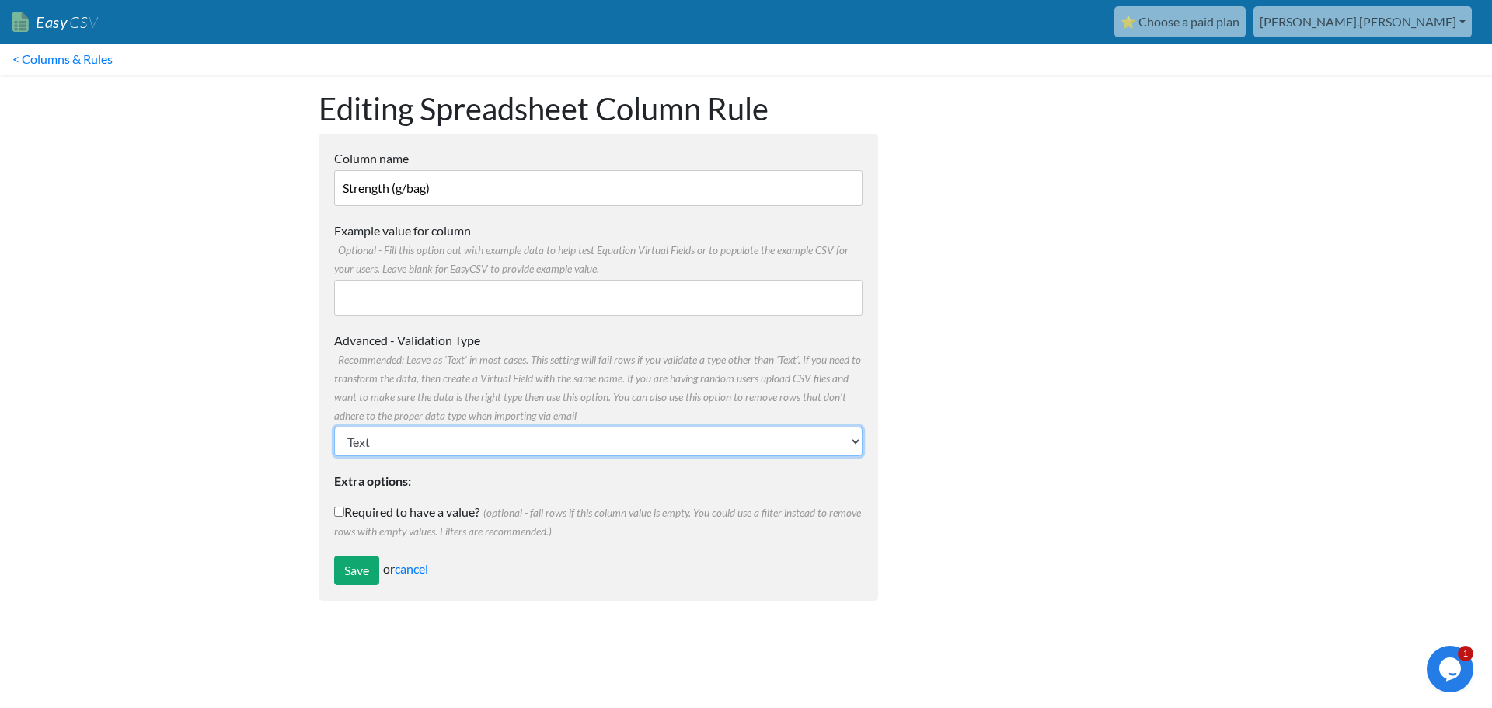
click at [383, 441] on select "Text Number (no decimals) Number (allow decimals) Date (mm/dd/yyyy) Date (dd/mm…" at bounding box center [598, 442] width 528 height 30
select select "float"
click at [334, 427] on select "Text Number (no decimals) Number (allow decimals) Date (mm/dd/yyyy) Date (dd/mm…" at bounding box center [598, 442] width 528 height 30
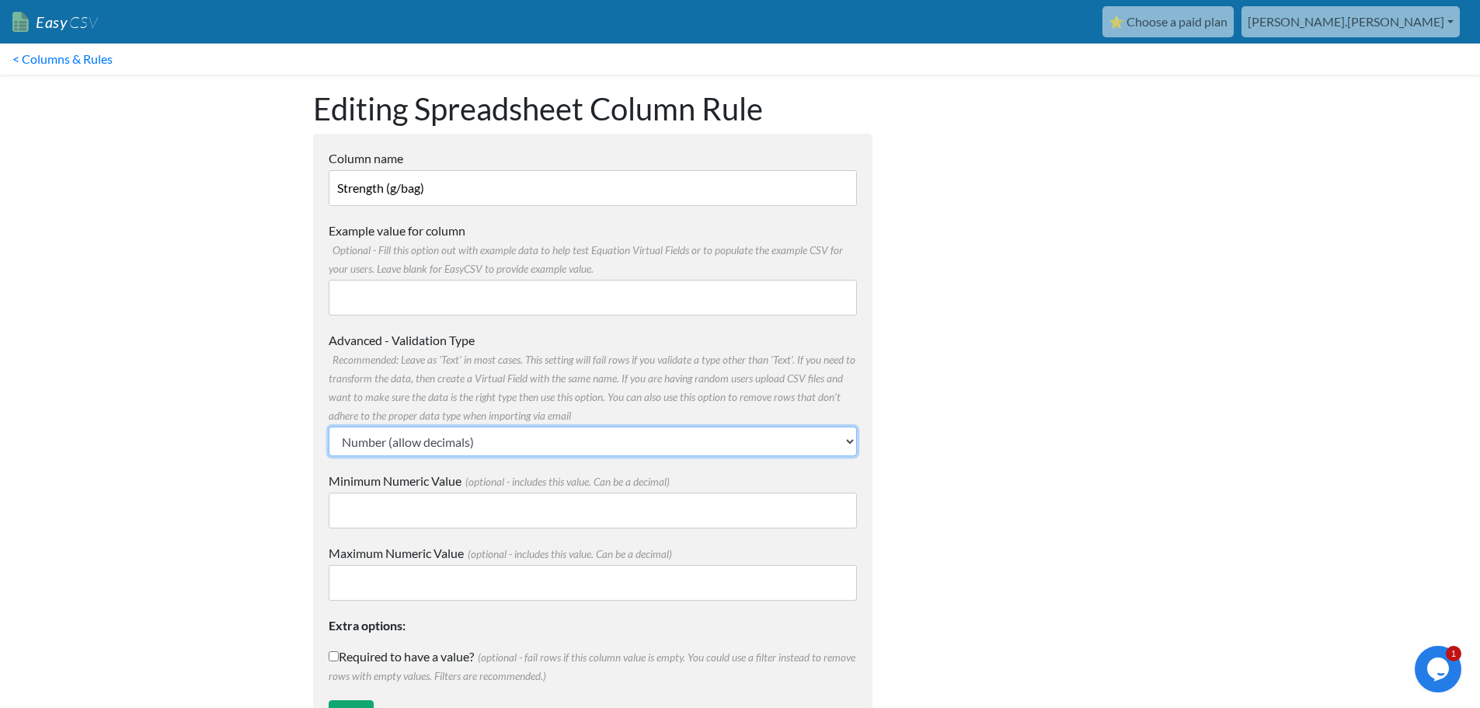
scroll to position [65, 0]
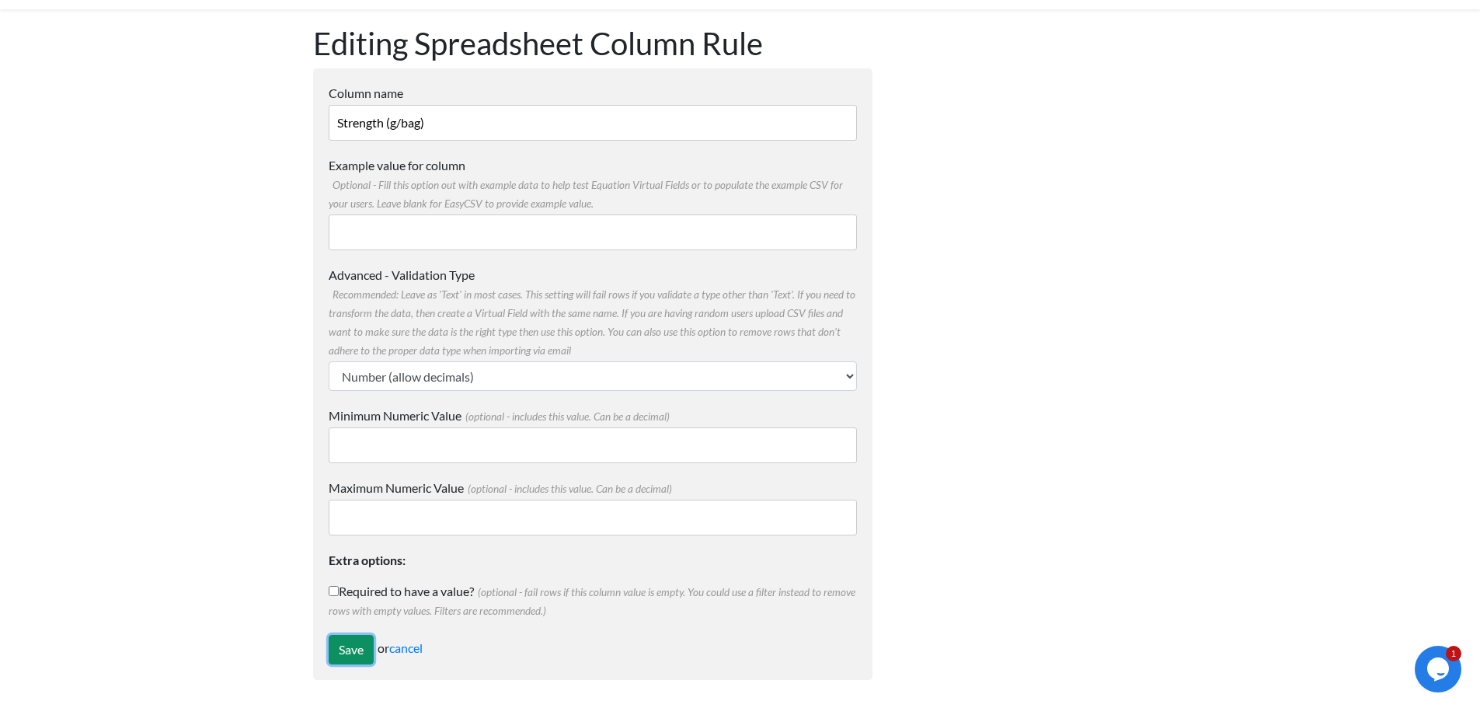
click at [342, 661] on input "Save" at bounding box center [351, 650] width 45 height 30
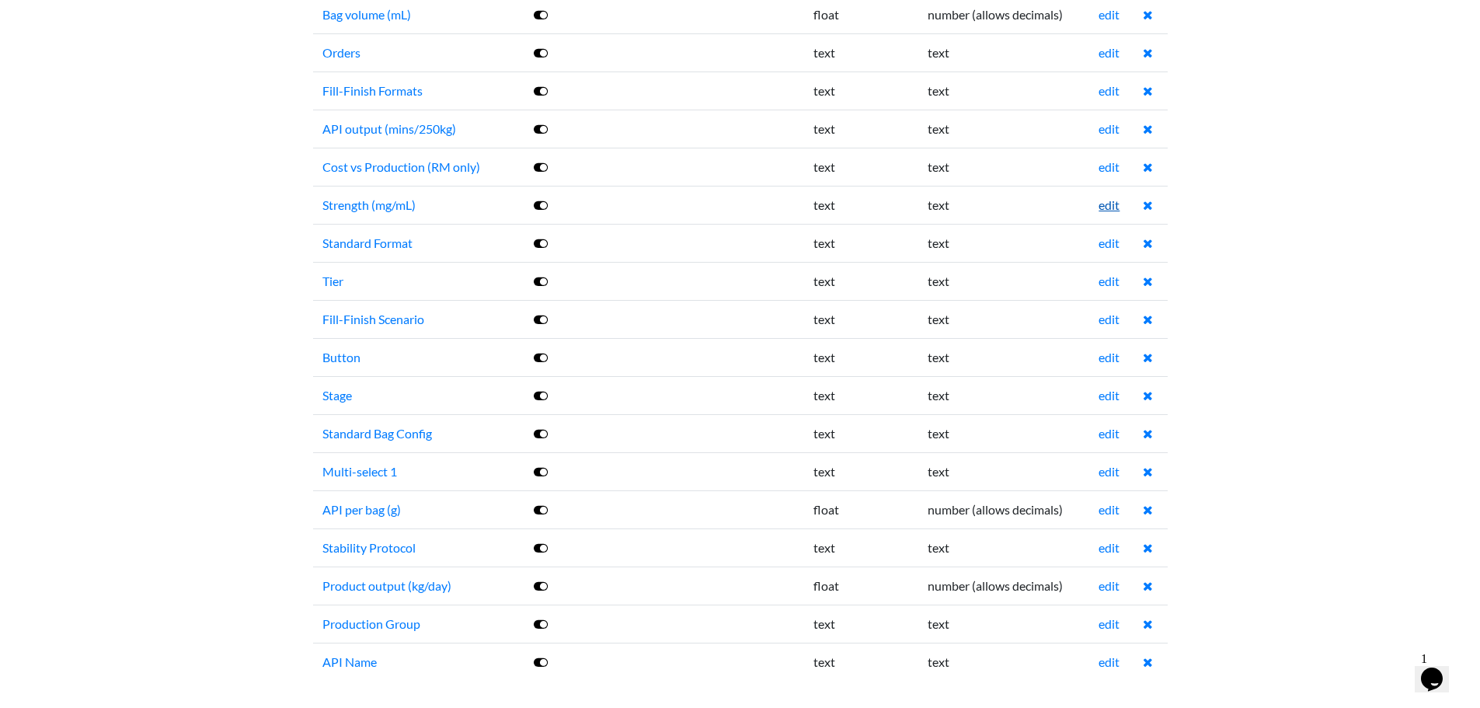
click at [1108, 207] on link "edit" at bounding box center [1109, 204] width 21 height 15
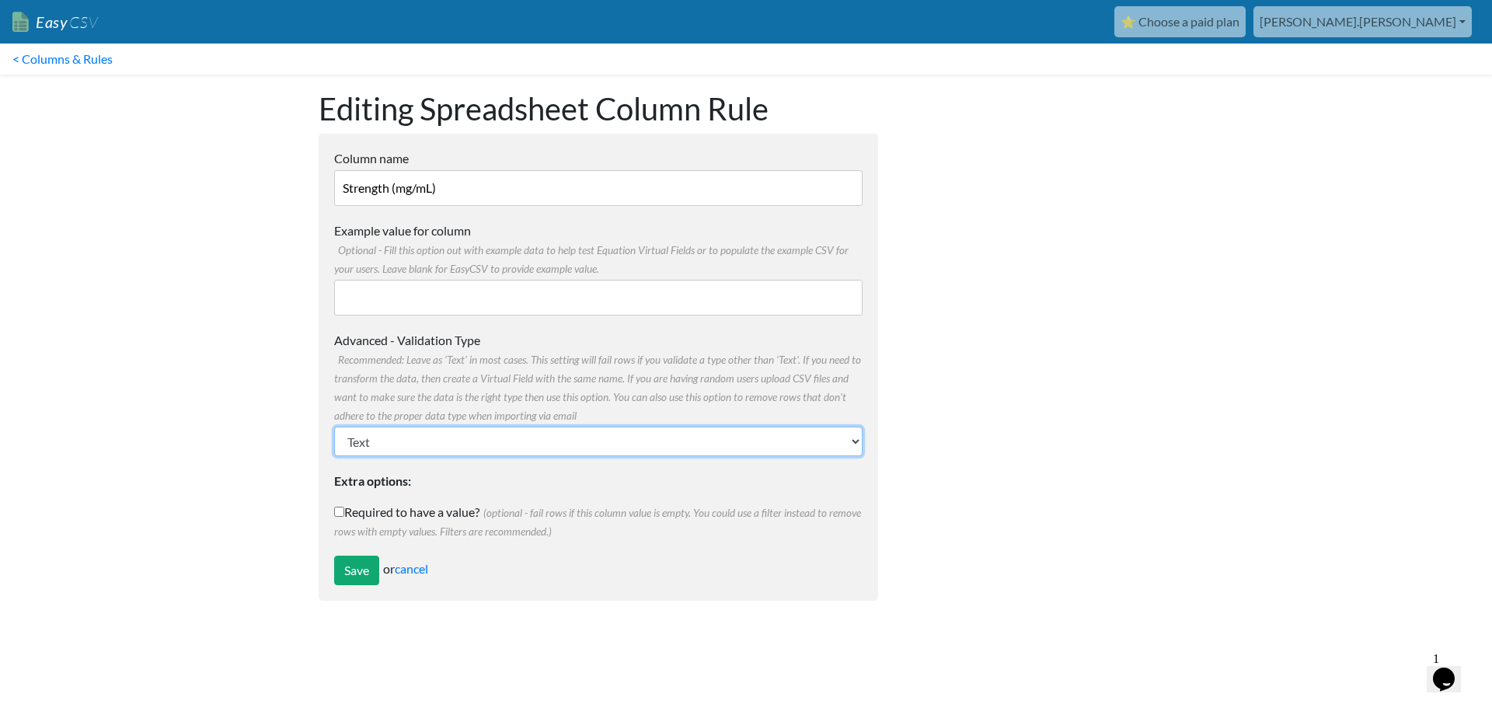
drag, startPoint x: 394, startPoint y: 440, endPoint x: 400, endPoint y: 431, distance: 10.6
click at [396, 441] on select "Text Number (no decimals) Number (allow decimals) Date (mm/dd/yyyy) Date (dd/mm…" at bounding box center [598, 442] width 528 height 30
select select "float"
click at [334, 427] on select "Text Number (no decimals) Number (allow decimals) Date (mm/dd/yyyy) Date (dd/mm…" at bounding box center [598, 442] width 528 height 30
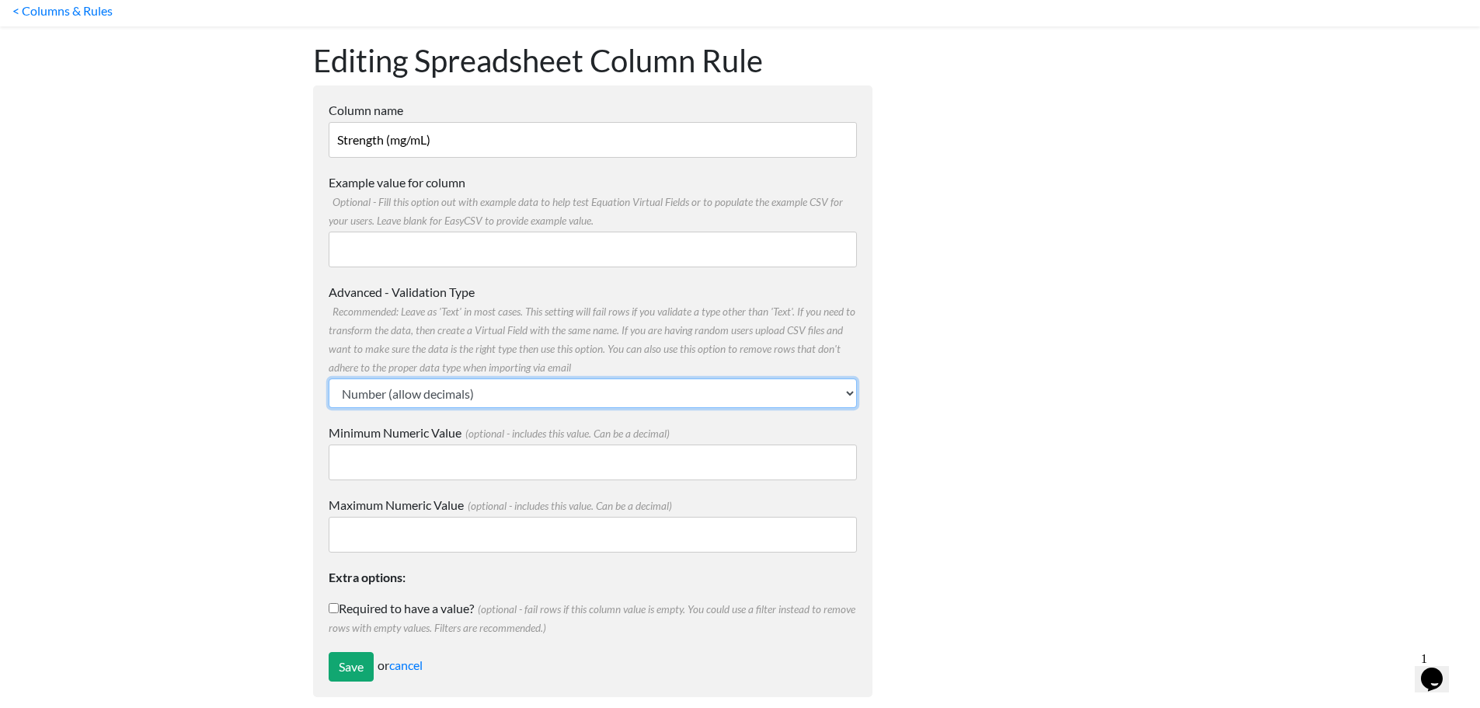
scroll to position [65, 0]
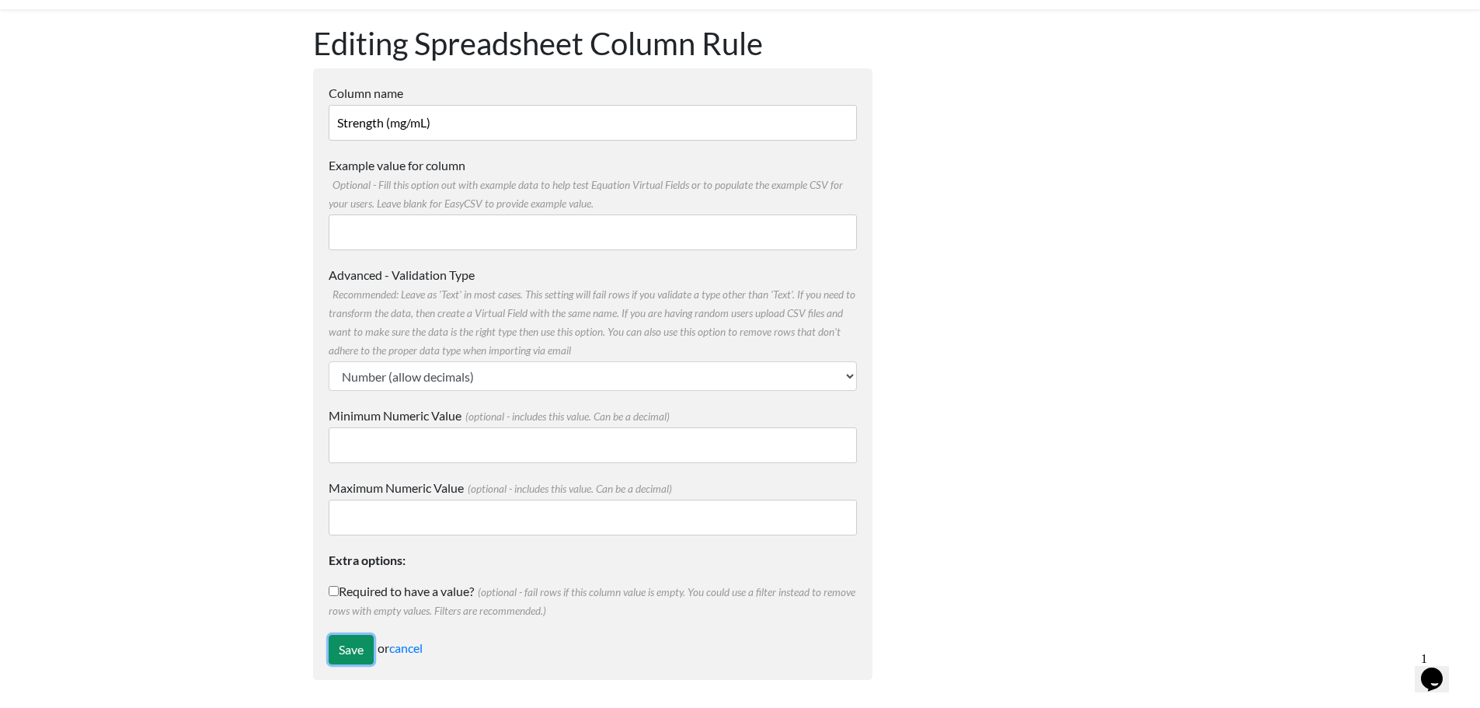
click at [361, 650] on input "Save" at bounding box center [351, 650] width 45 height 30
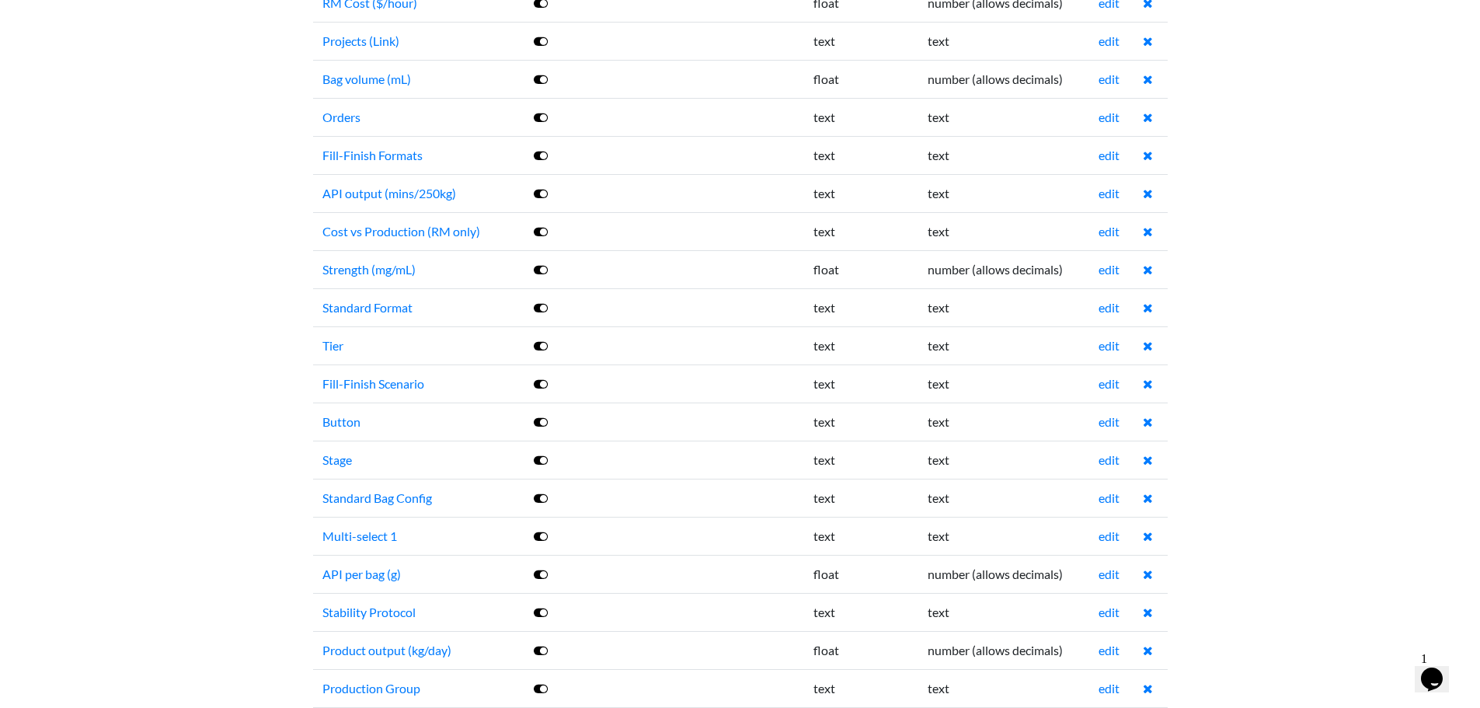
scroll to position [1939, 0]
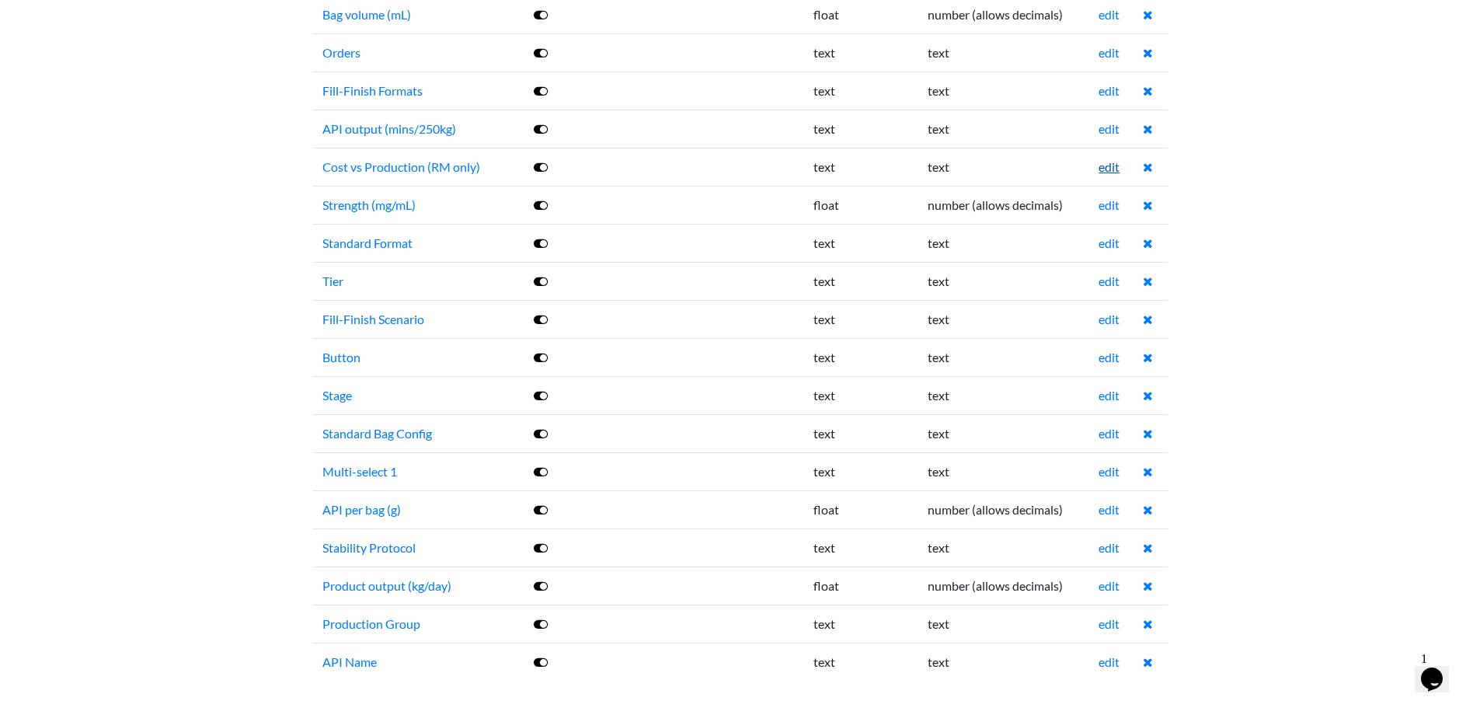
click at [1106, 164] on link "edit" at bounding box center [1109, 166] width 21 height 15
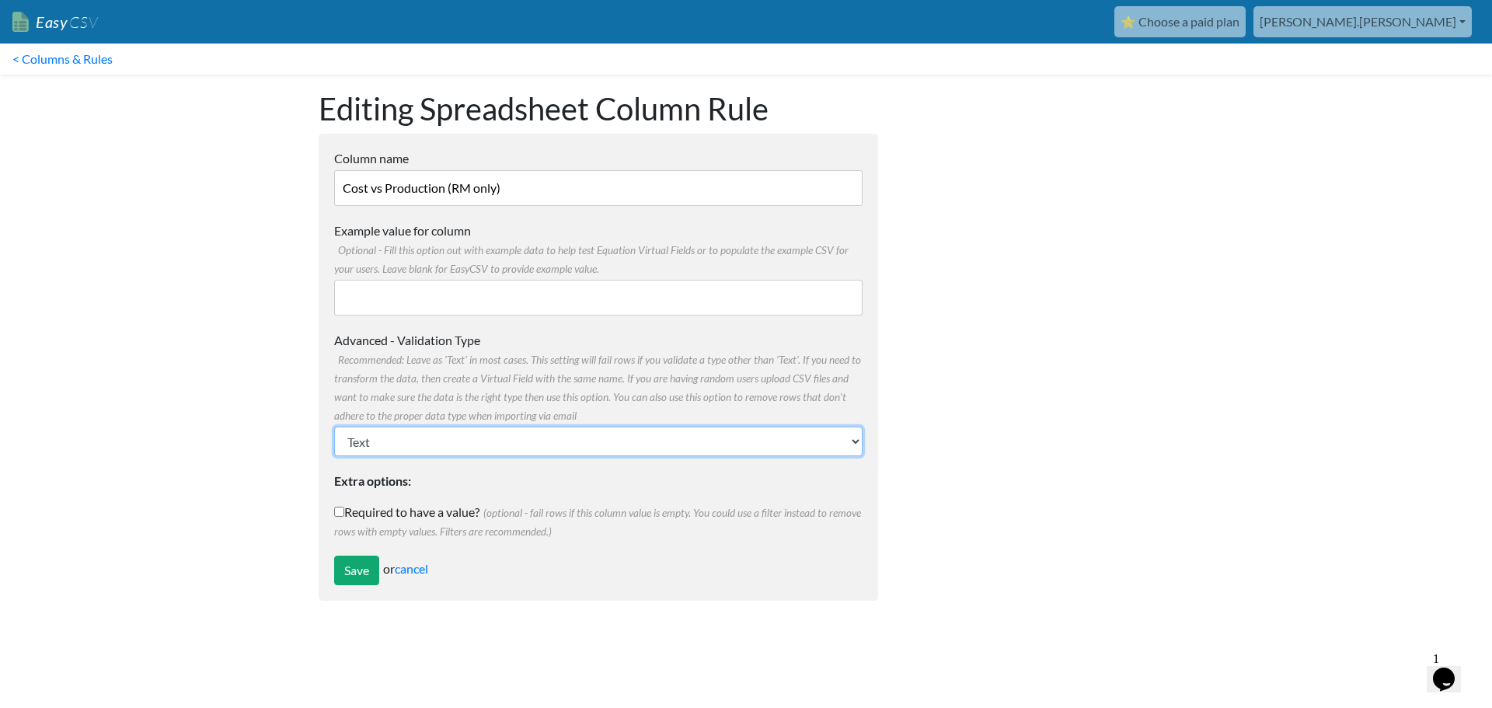
drag, startPoint x: 416, startPoint y: 450, endPoint x: 421, endPoint y: 429, distance: 21.7
click at [416, 450] on select "Text Number (no decimals) Number (allow decimals) Date (mm/dd/yyyy) Date (dd/mm…" at bounding box center [598, 442] width 528 height 30
select select "float"
click at [334, 427] on select "Text Number (no decimals) Number (allow decimals) Date (mm/dd/yyyy) Date (dd/mm…" at bounding box center [598, 442] width 528 height 30
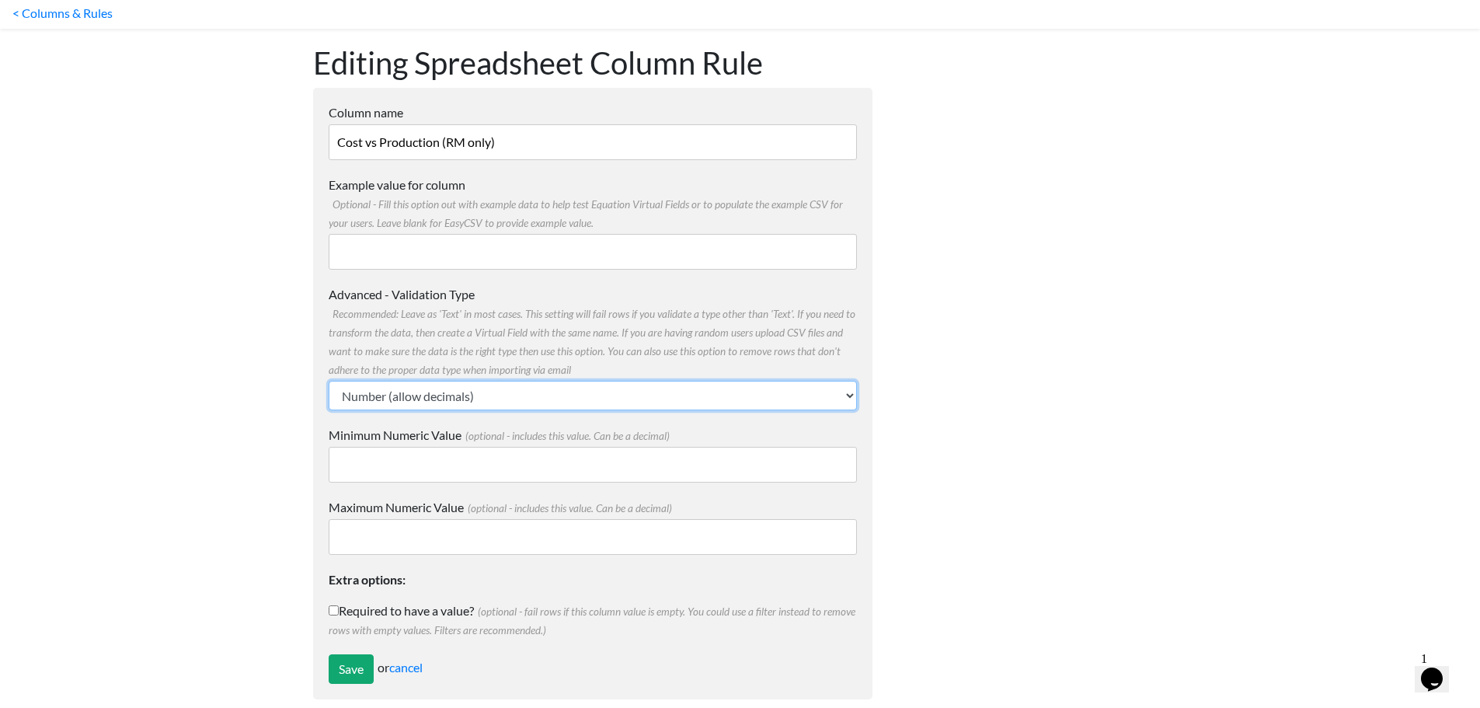
scroll to position [65, 0]
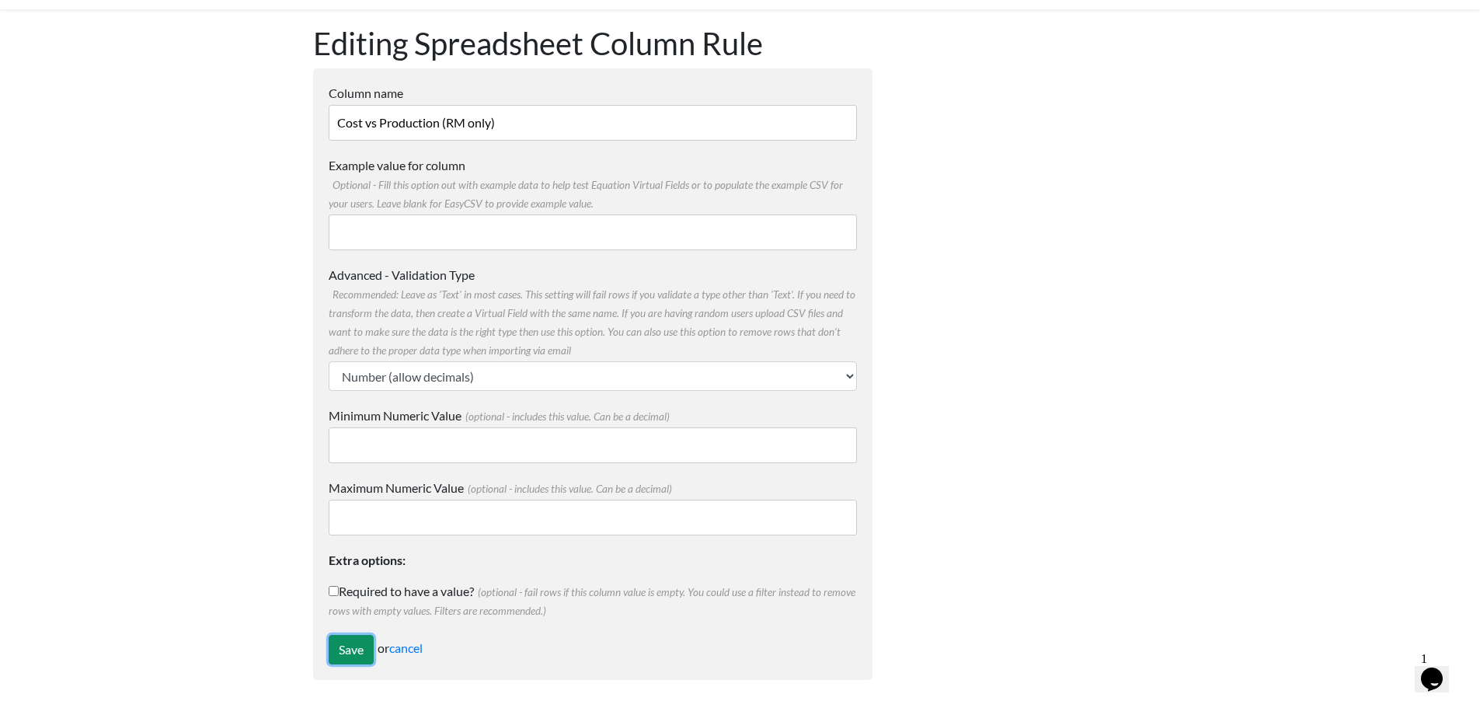
click at [355, 652] on input "Save" at bounding box center [351, 650] width 45 height 30
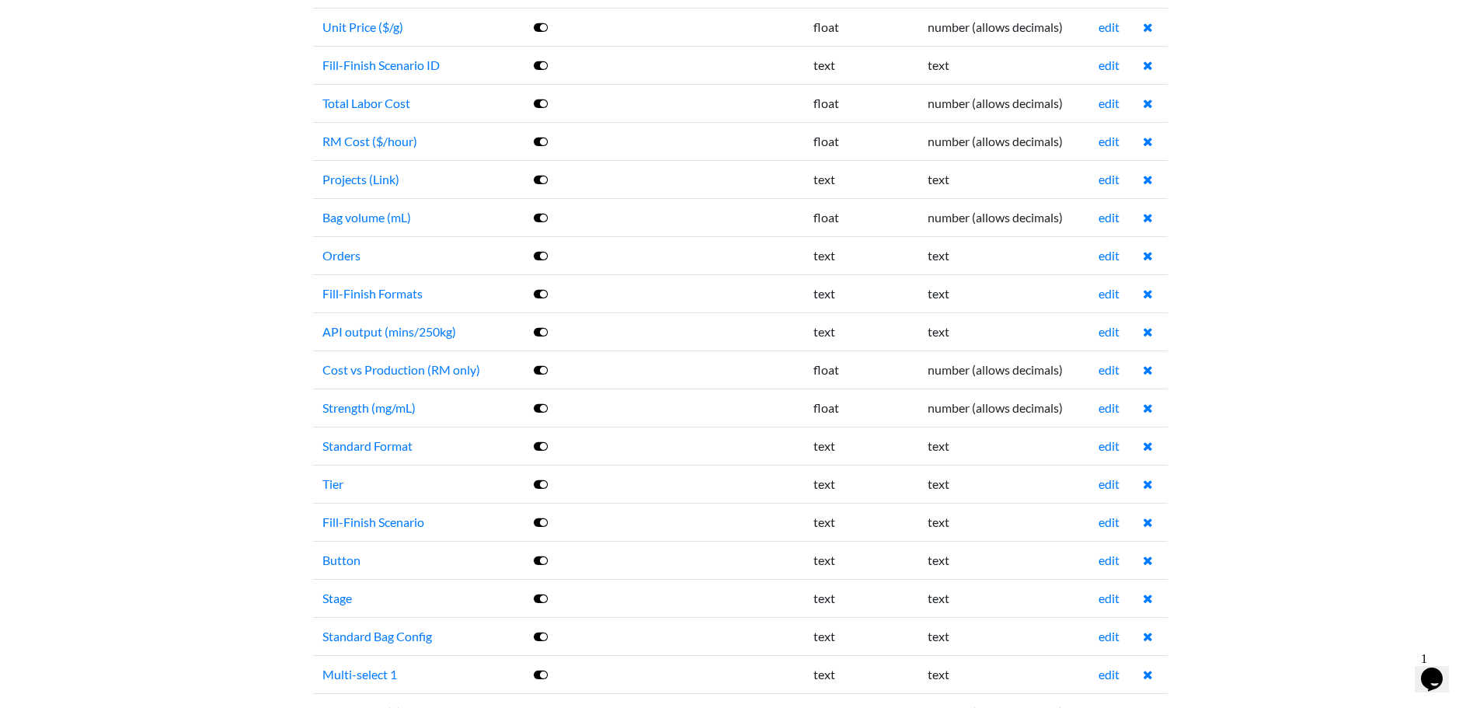
scroll to position [1939, 0]
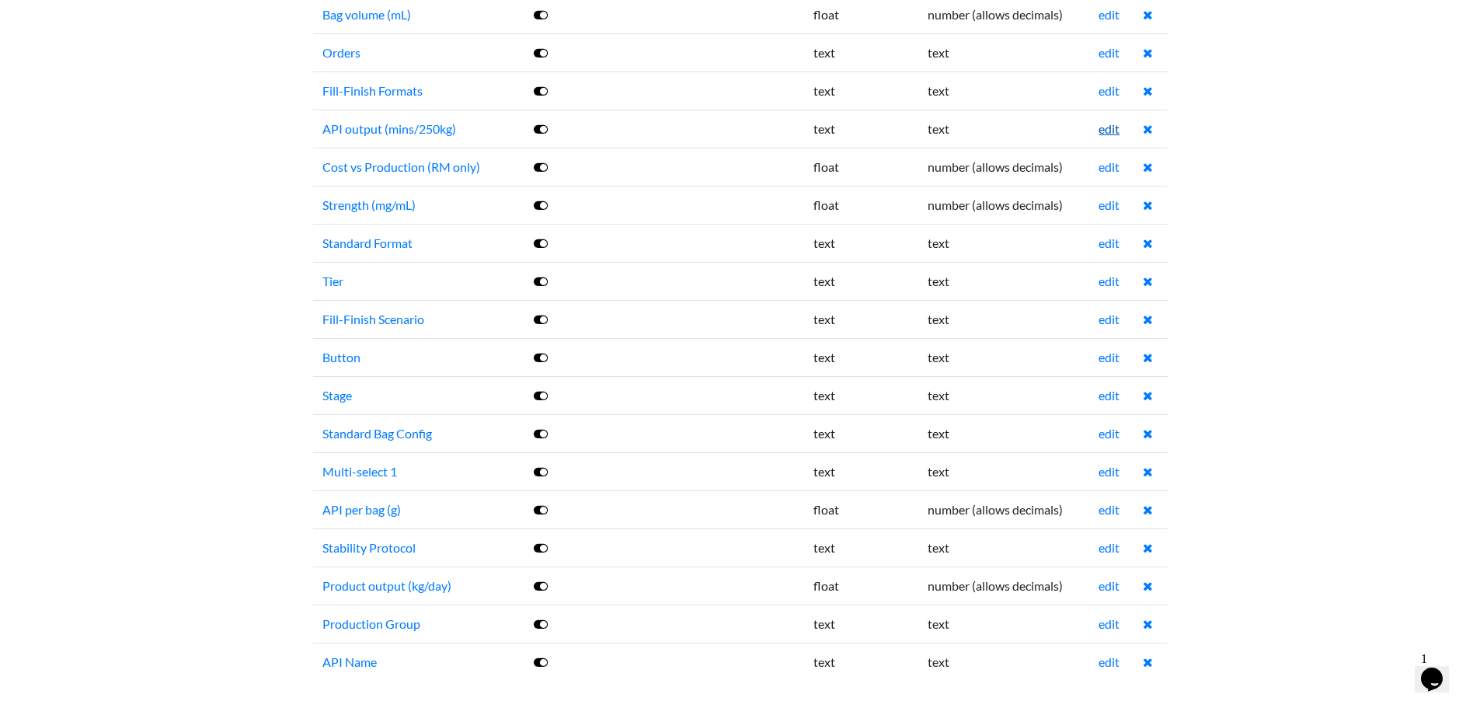
click at [1108, 128] on link "edit" at bounding box center [1109, 128] width 21 height 15
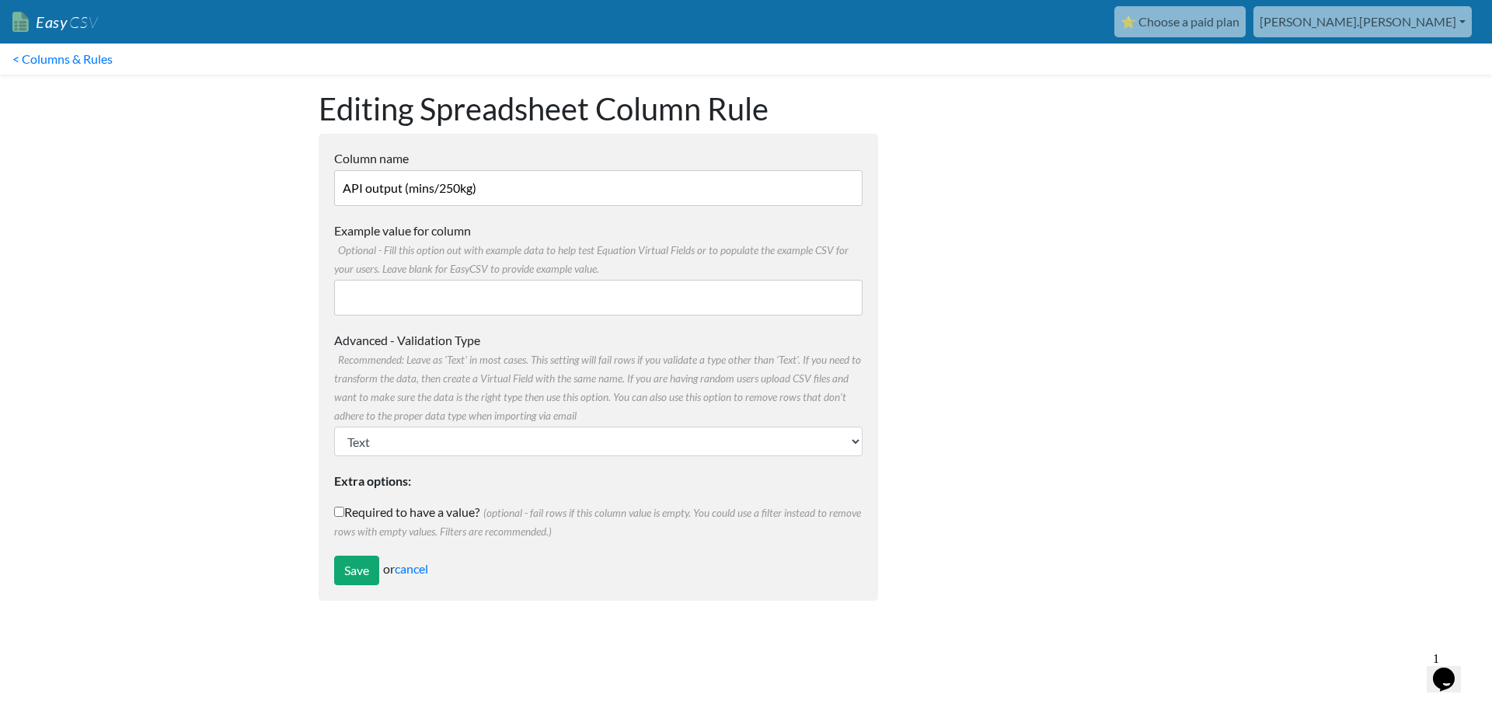
click at [427, 465] on form "Column name API output (mins/250kg) Multiple Choice Options Value in the sheet …" at bounding box center [598, 367] width 559 height 467
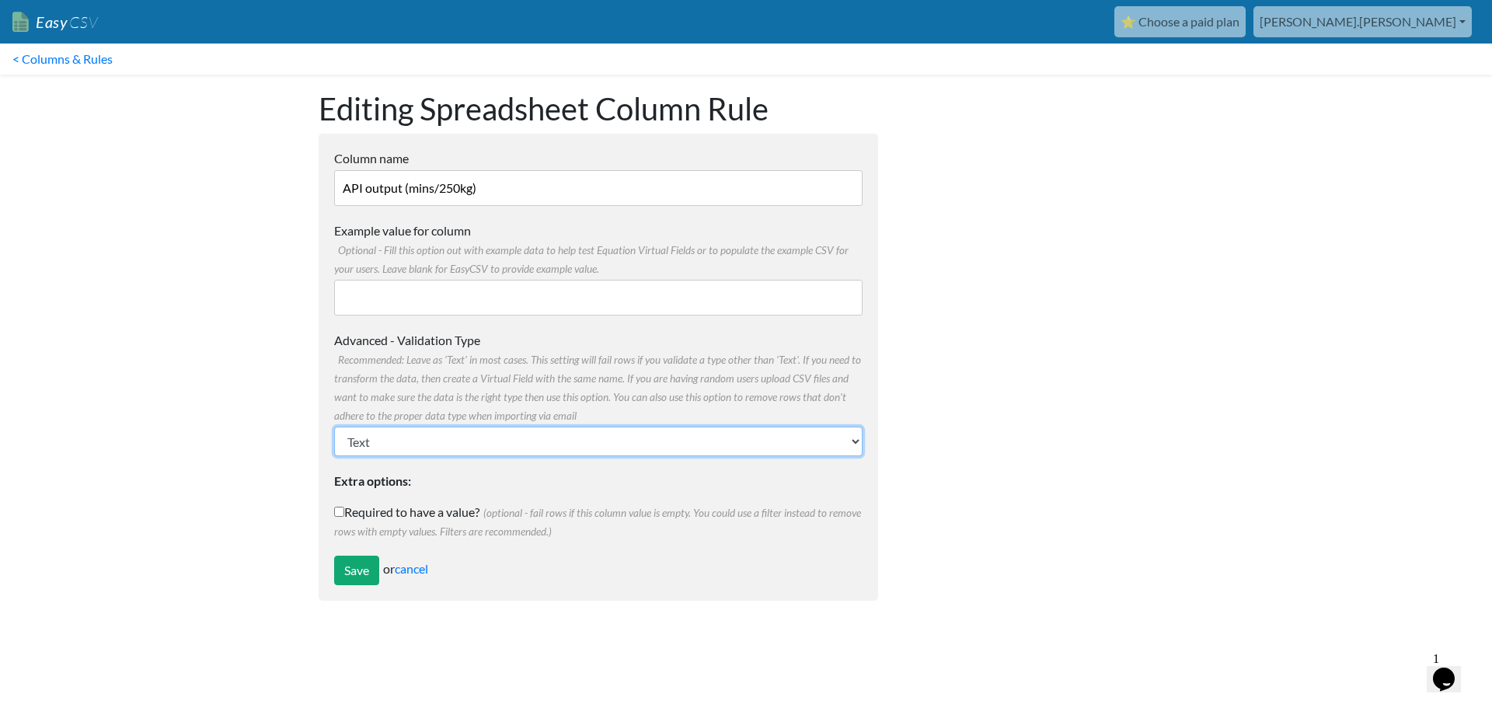
click at [427, 452] on select "Text Number (no decimals) Number (allow decimals) Date (mm/dd/yyyy) Date (dd/mm…" at bounding box center [598, 442] width 528 height 30
select select "float"
click at [334, 427] on select "Text Number (no decimals) Number (allow decimals) Date (mm/dd/yyyy) Date (dd/mm…" at bounding box center [598, 442] width 528 height 30
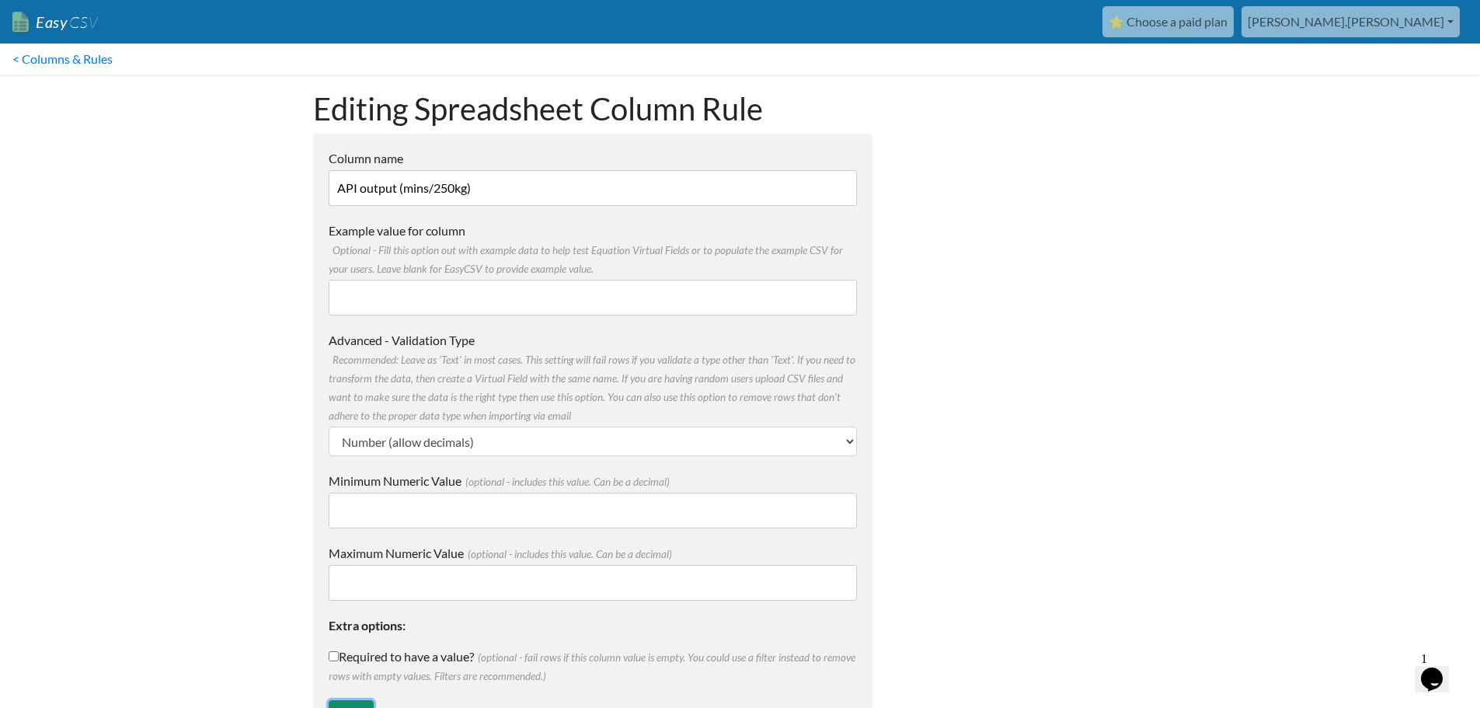
click at [356, 703] on input "Save" at bounding box center [351, 715] width 45 height 30
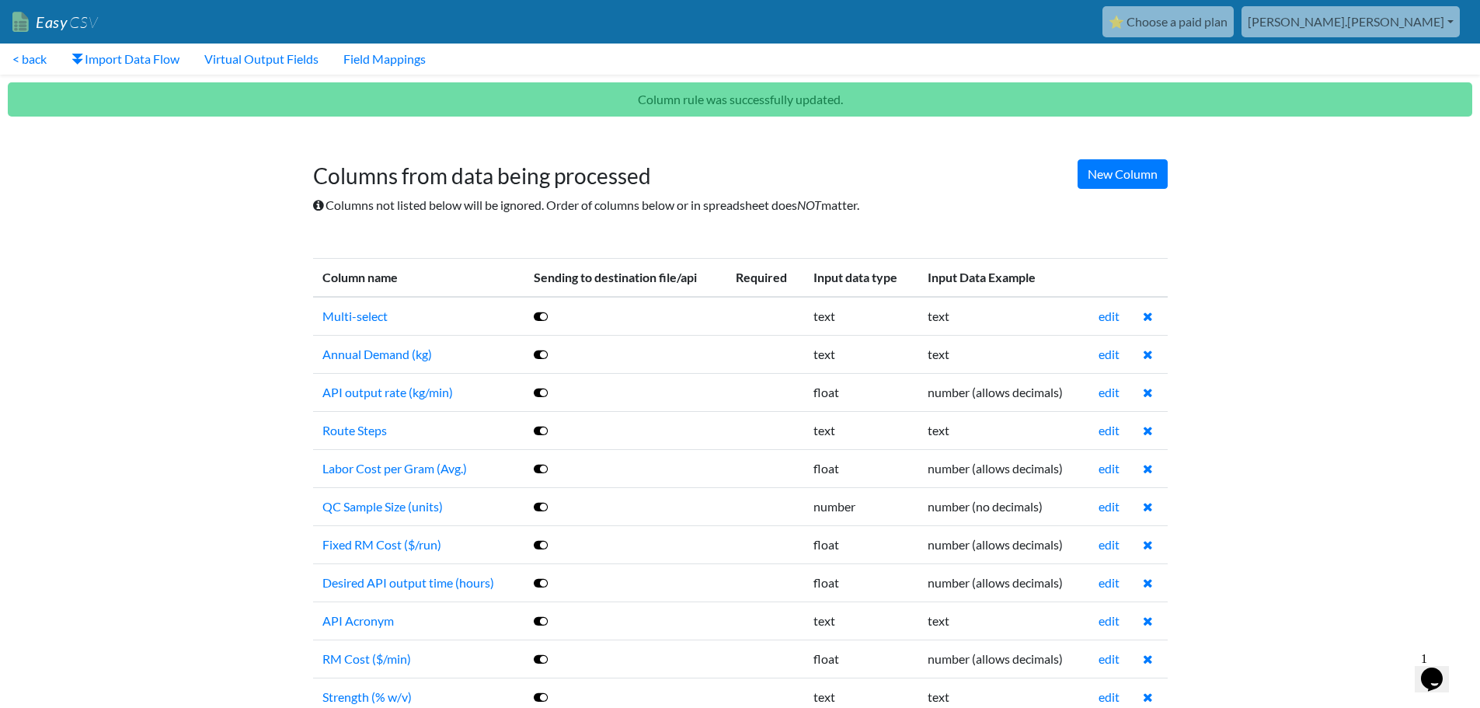
click at [1119, 362] on td "edit" at bounding box center [1111, 354] width 44 height 38
click at [1097, 354] on td "edit" at bounding box center [1111, 354] width 44 height 38
click at [1102, 354] on link "edit" at bounding box center [1109, 354] width 21 height 15
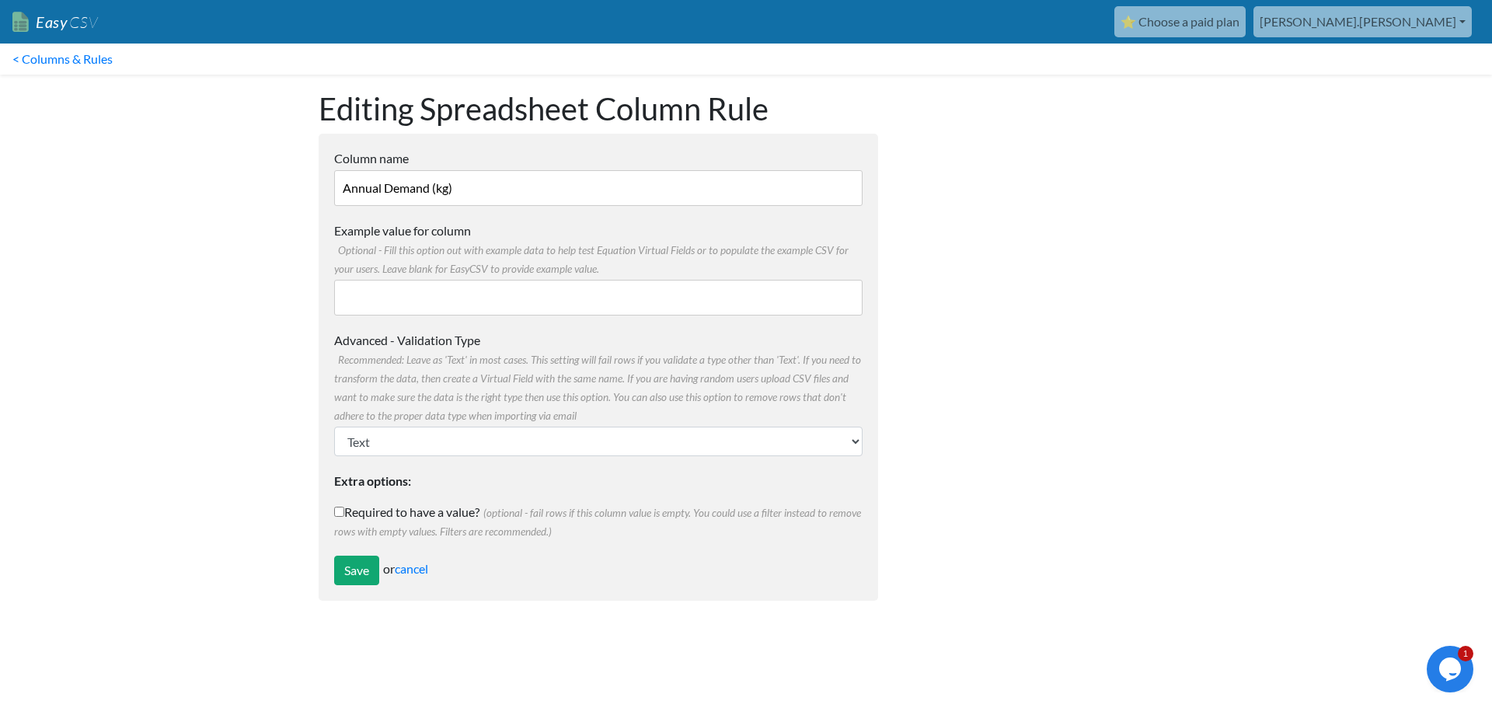
click at [384, 467] on form "Column name Annual Demand (kg) Multiple Choice Options Value in the sheet will …" at bounding box center [598, 367] width 559 height 467
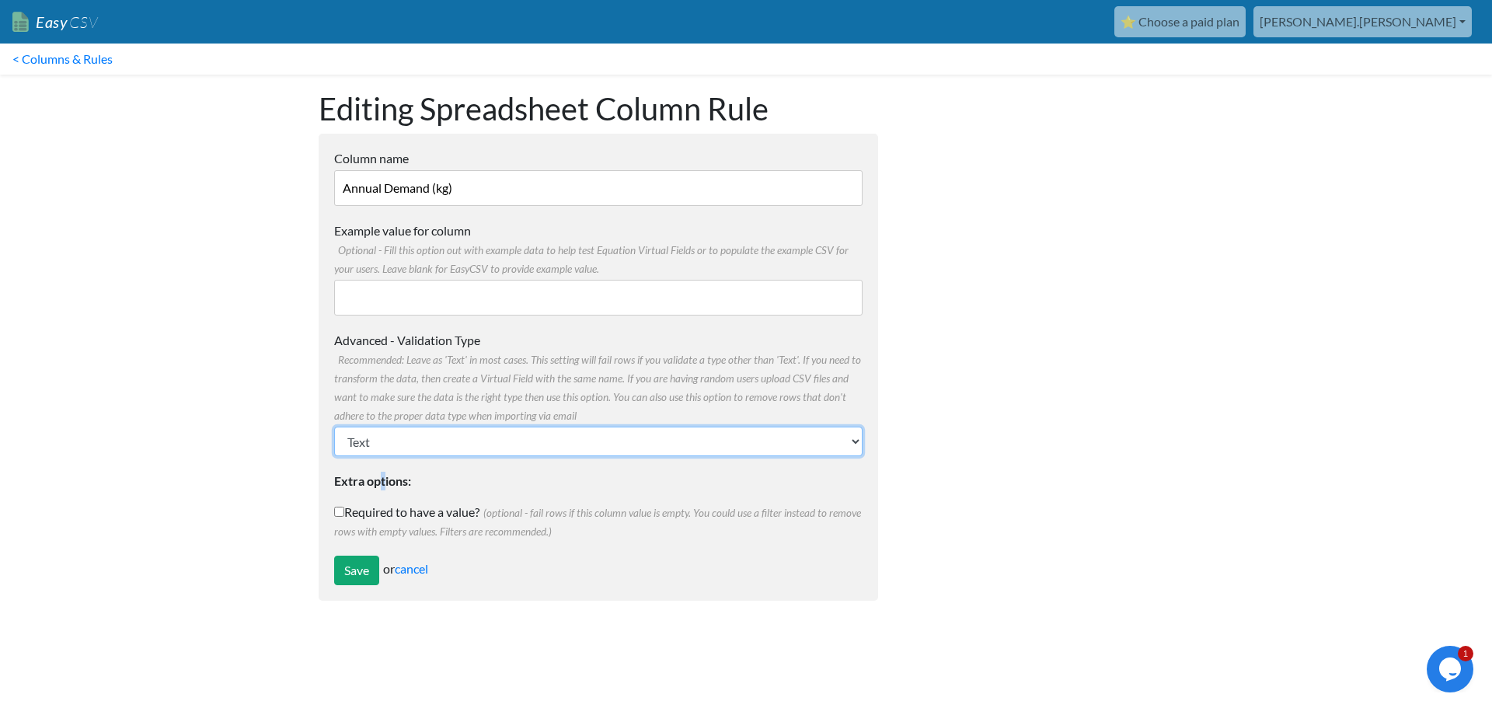
click at [389, 451] on select "Text Number (no decimals) Number (allow decimals) Date (mm/dd/yyyy) Date (dd/mm…" at bounding box center [598, 442] width 528 height 30
select select "float"
click at [334, 427] on select "Text Number (no decimals) Number (allow decimals) Date (mm/dd/yyyy) Date (dd/mm…" at bounding box center [598, 442] width 528 height 30
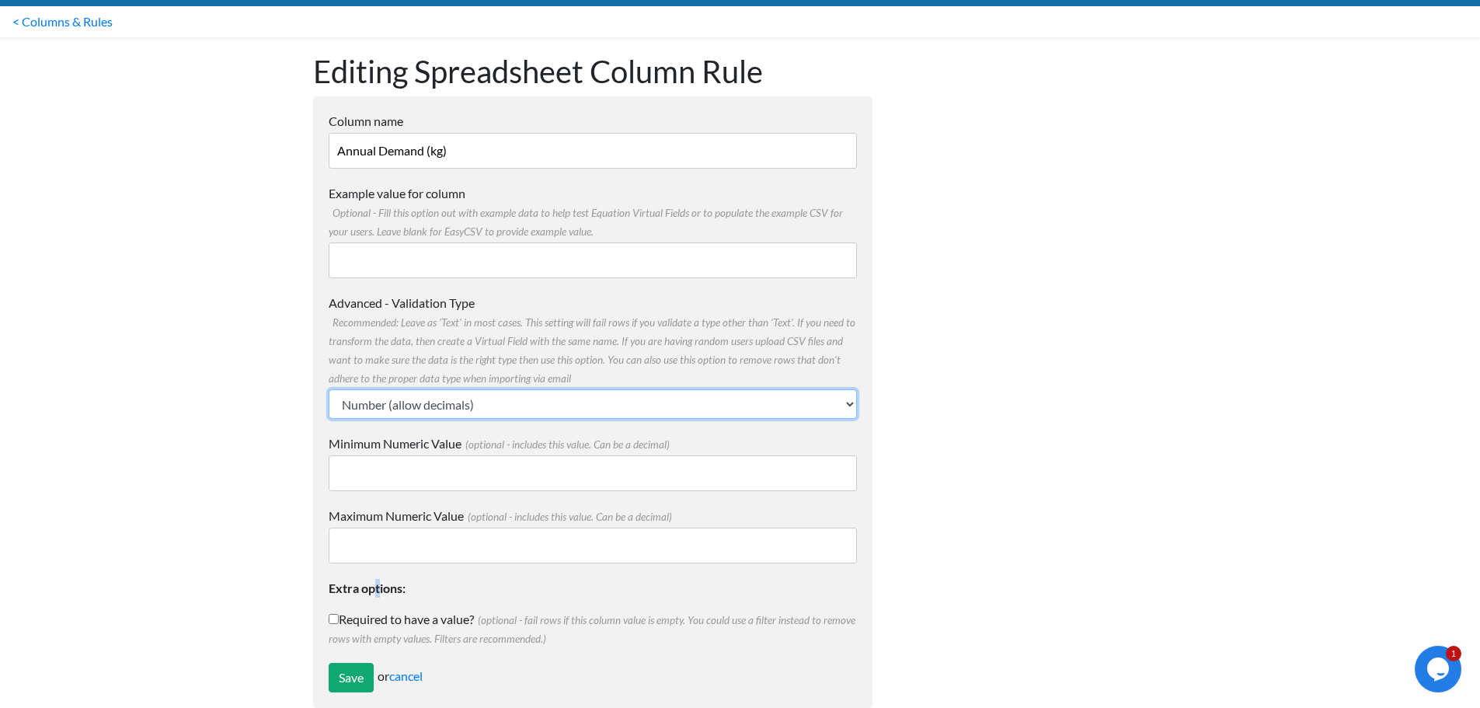
scroll to position [65, 0]
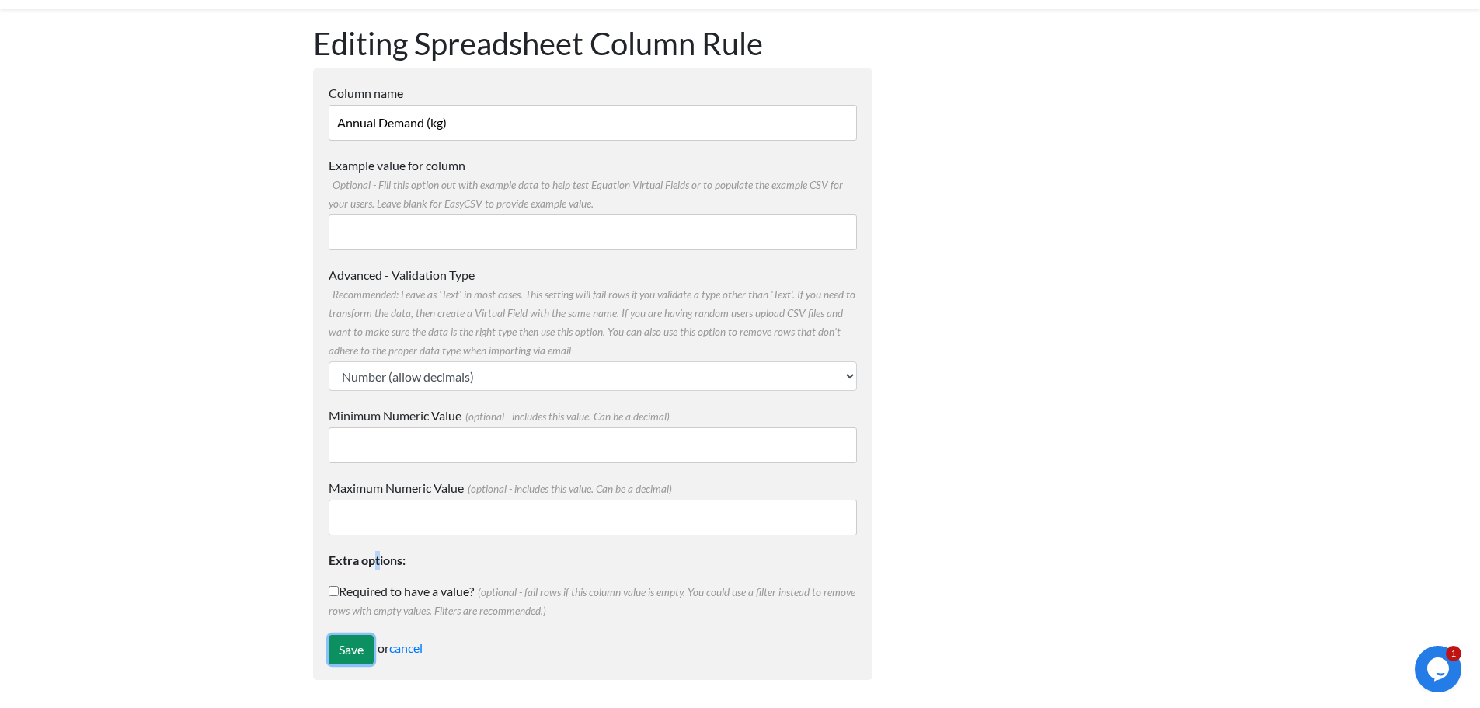
click at [350, 647] on input "Save" at bounding box center [351, 650] width 45 height 30
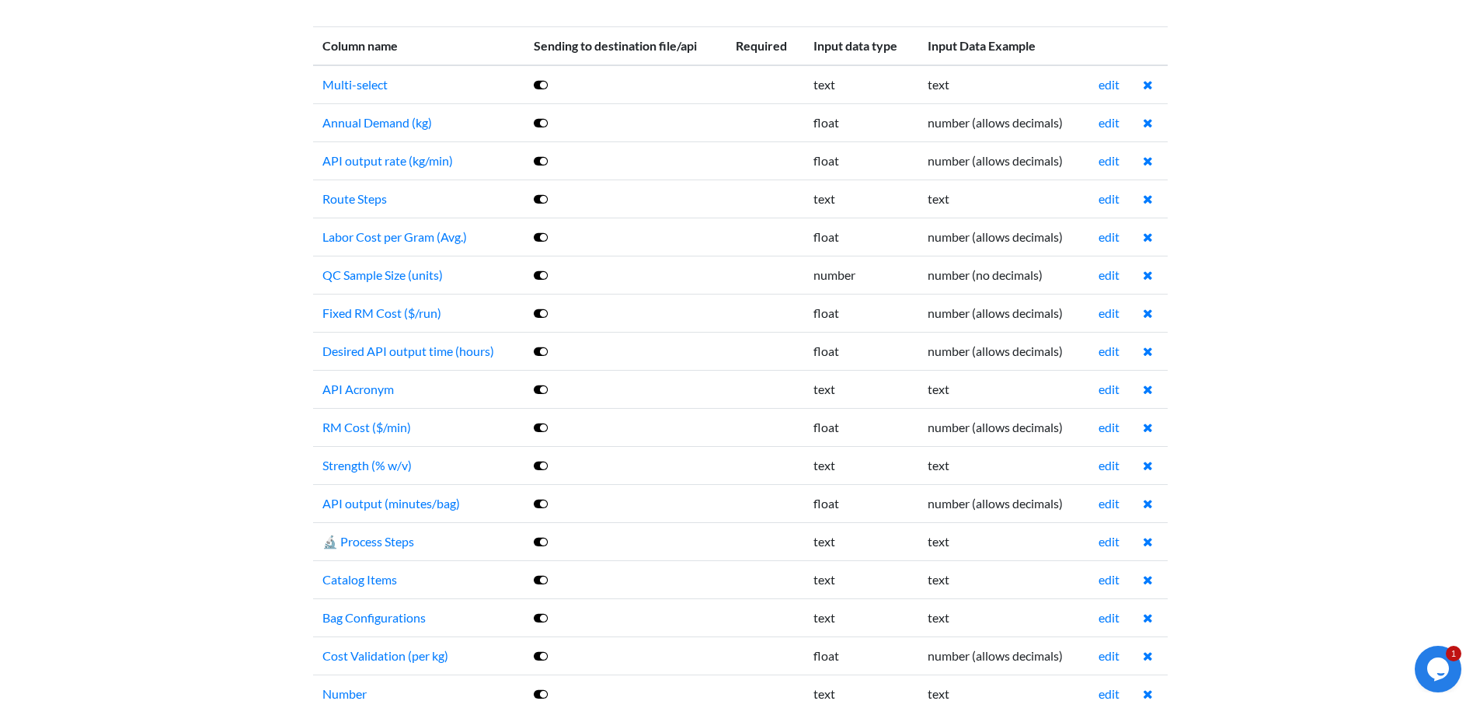
scroll to position [233, 0]
click at [1105, 460] on link "edit" at bounding box center [1109, 463] width 21 height 15
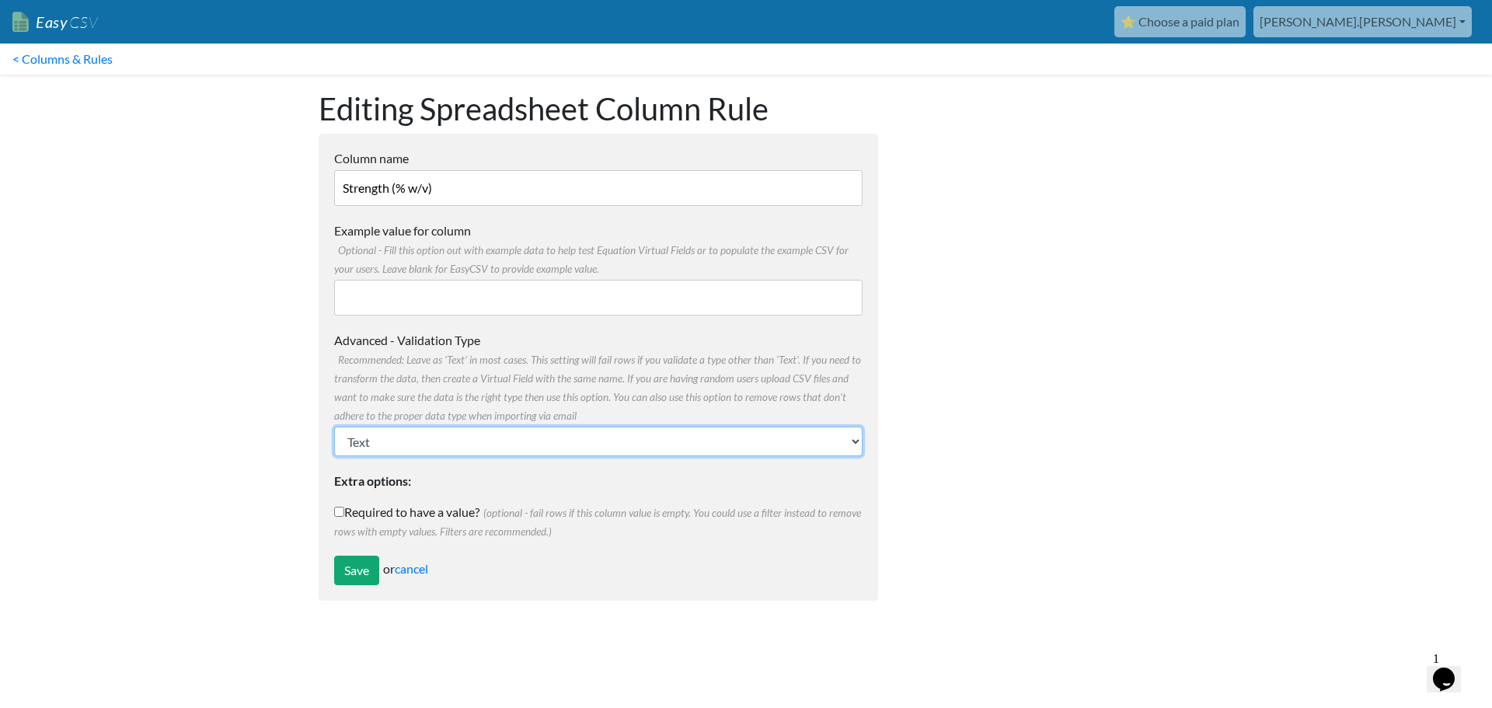
click at [513, 449] on select "Text Number (no decimals) Number (allow decimals) Date (mm/dd/yyyy) Date (dd/mm…" at bounding box center [598, 442] width 528 height 30
select select "float"
click at [334, 427] on select "Text Number (no decimals) Number (allow decimals) Date (mm/dd/yyyy) Date (dd/mm…" at bounding box center [598, 442] width 528 height 30
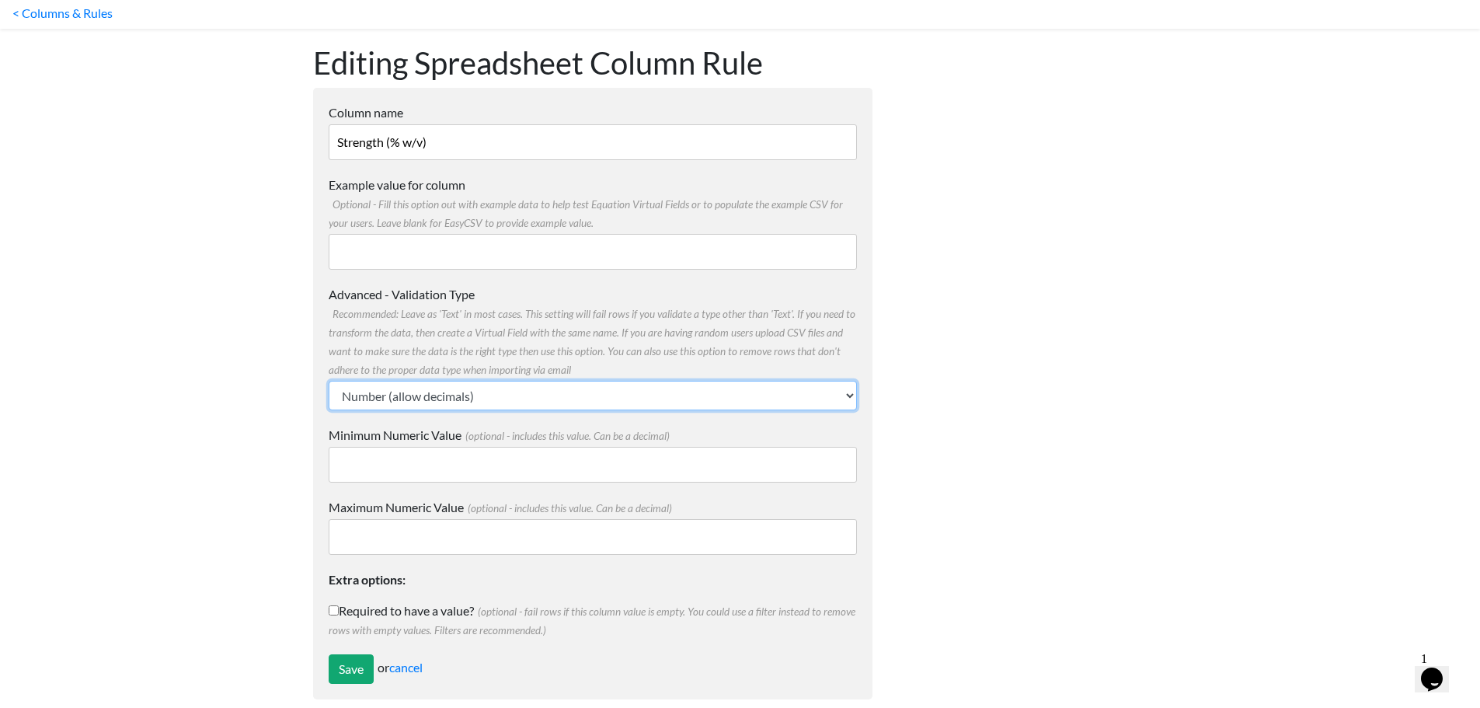
scroll to position [65, 0]
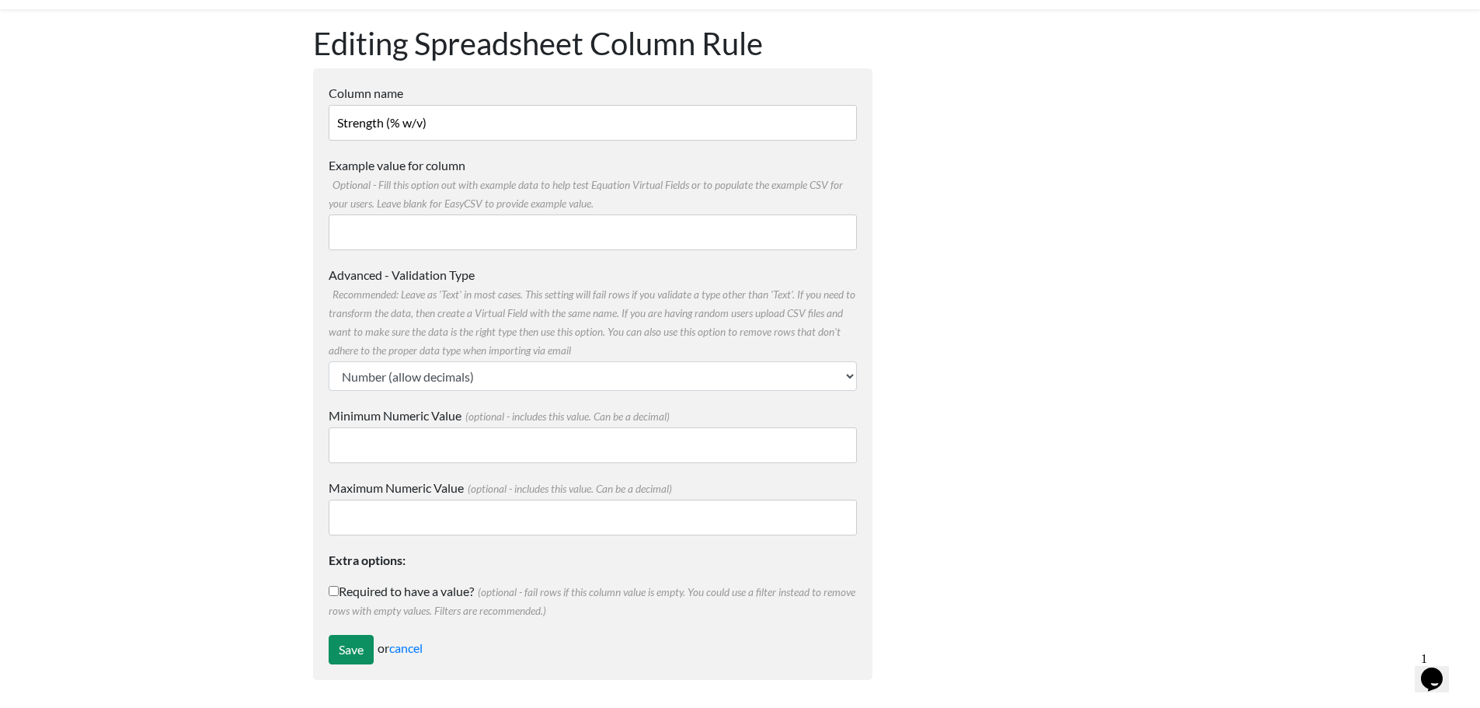
drag, startPoint x: 339, startPoint y: 628, endPoint x: 340, endPoint y: 647, distance: 19.5
click at [339, 629] on form "Column name Strength (% w/v) Multiple Choice Options Value in the sheet will ha…" at bounding box center [592, 374] width 559 height 612
click at [340, 648] on input "Save" at bounding box center [351, 650] width 45 height 30
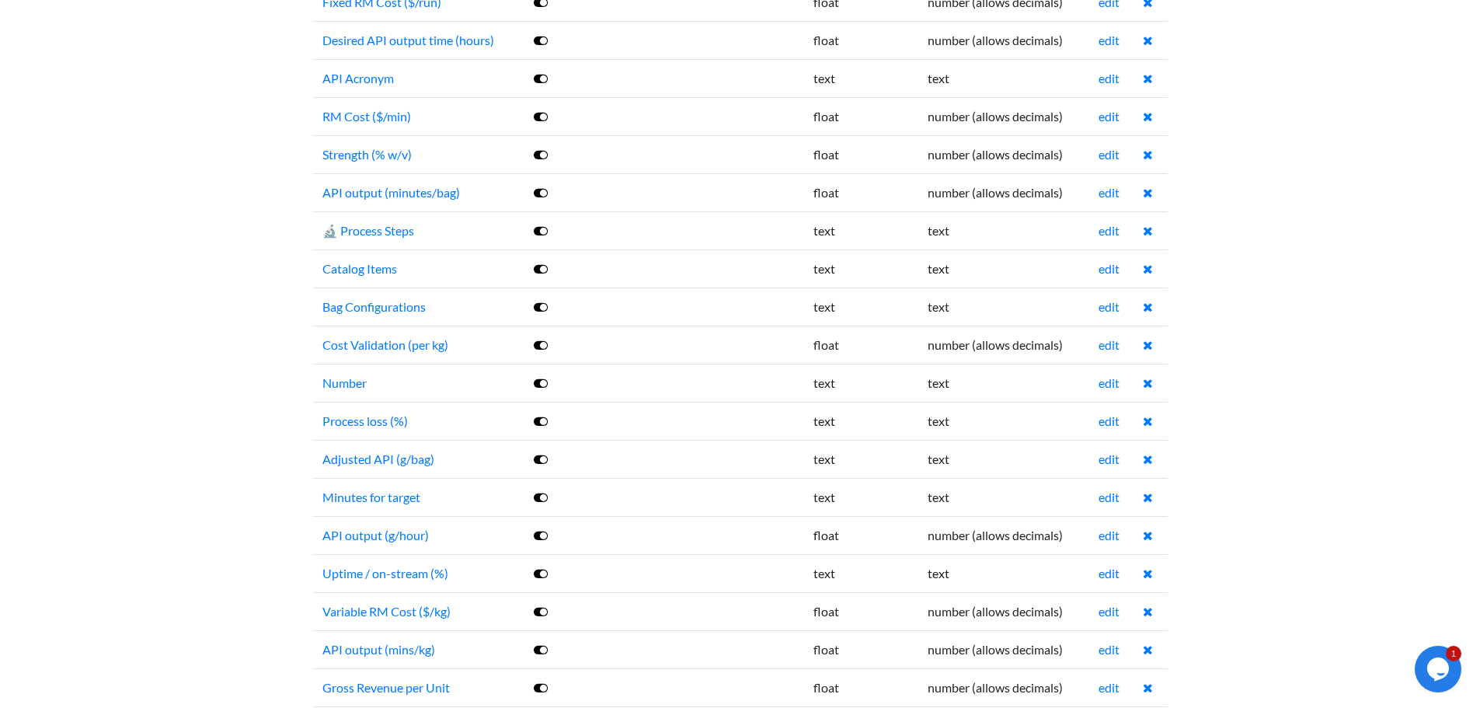
scroll to position [544, 0]
click at [1115, 453] on link "edit" at bounding box center [1109, 457] width 21 height 15
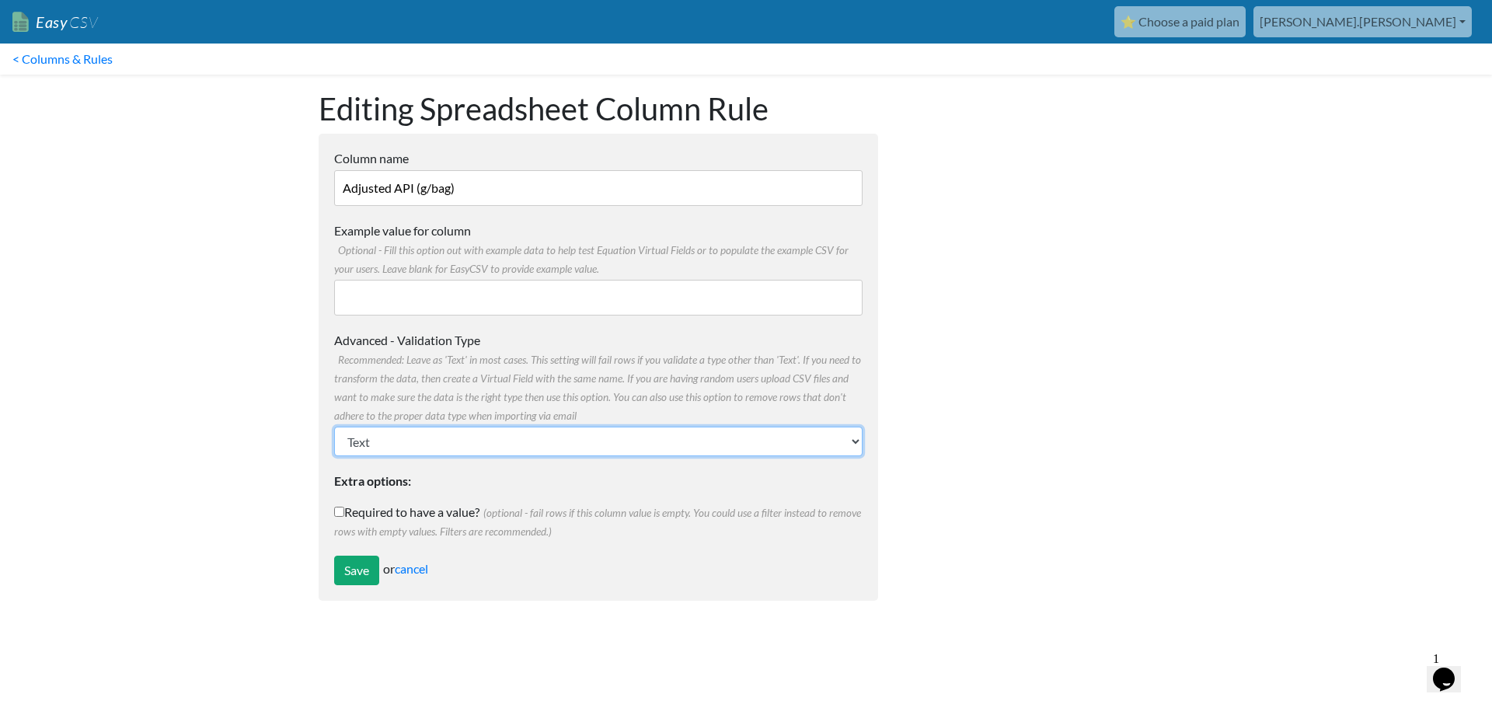
click at [396, 444] on select "Text Number (no decimals) Number (allow decimals) Date (mm/dd/yyyy) Date (dd/mm…" at bounding box center [598, 442] width 528 height 30
select select "float"
click at [334, 427] on select "Text Number (no decimals) Number (allow decimals) Date (mm/dd/yyyy) Date (dd/mm…" at bounding box center [598, 442] width 528 height 30
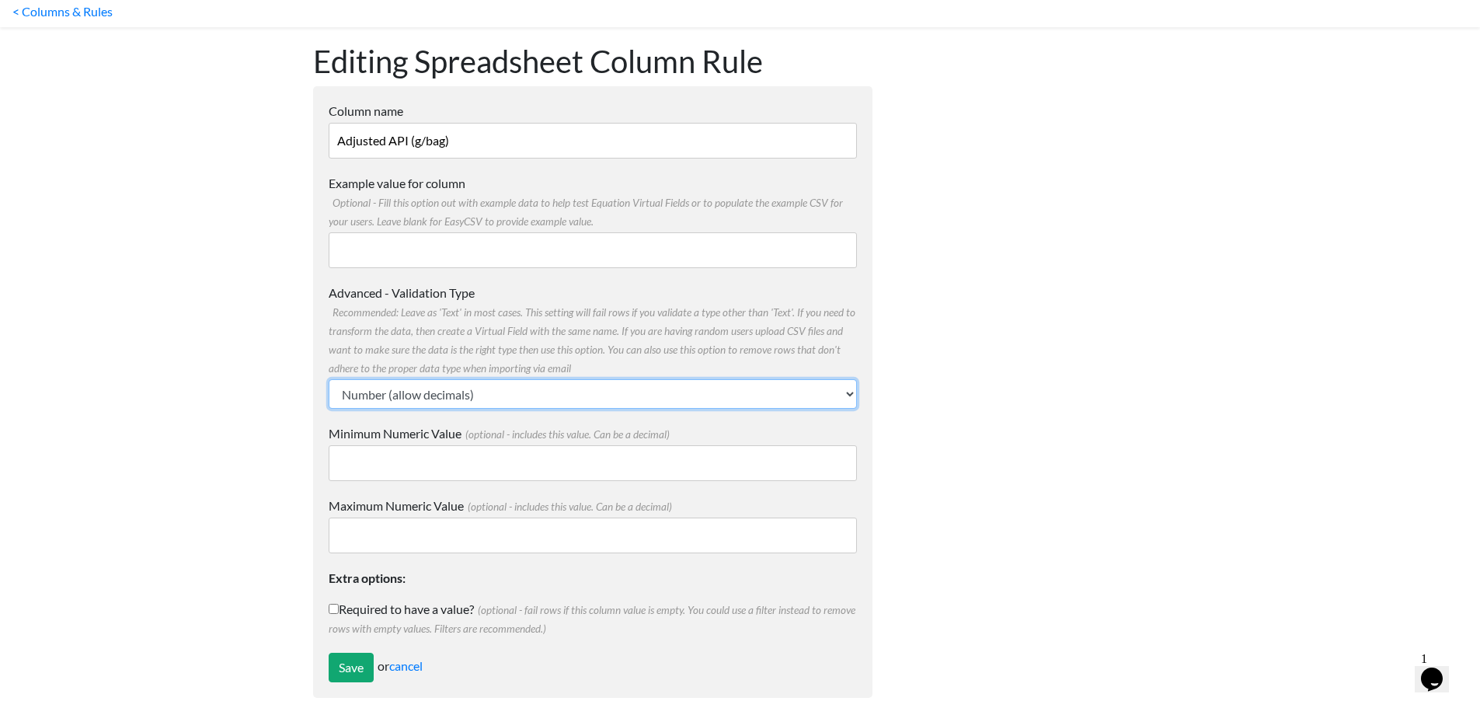
scroll to position [65, 0]
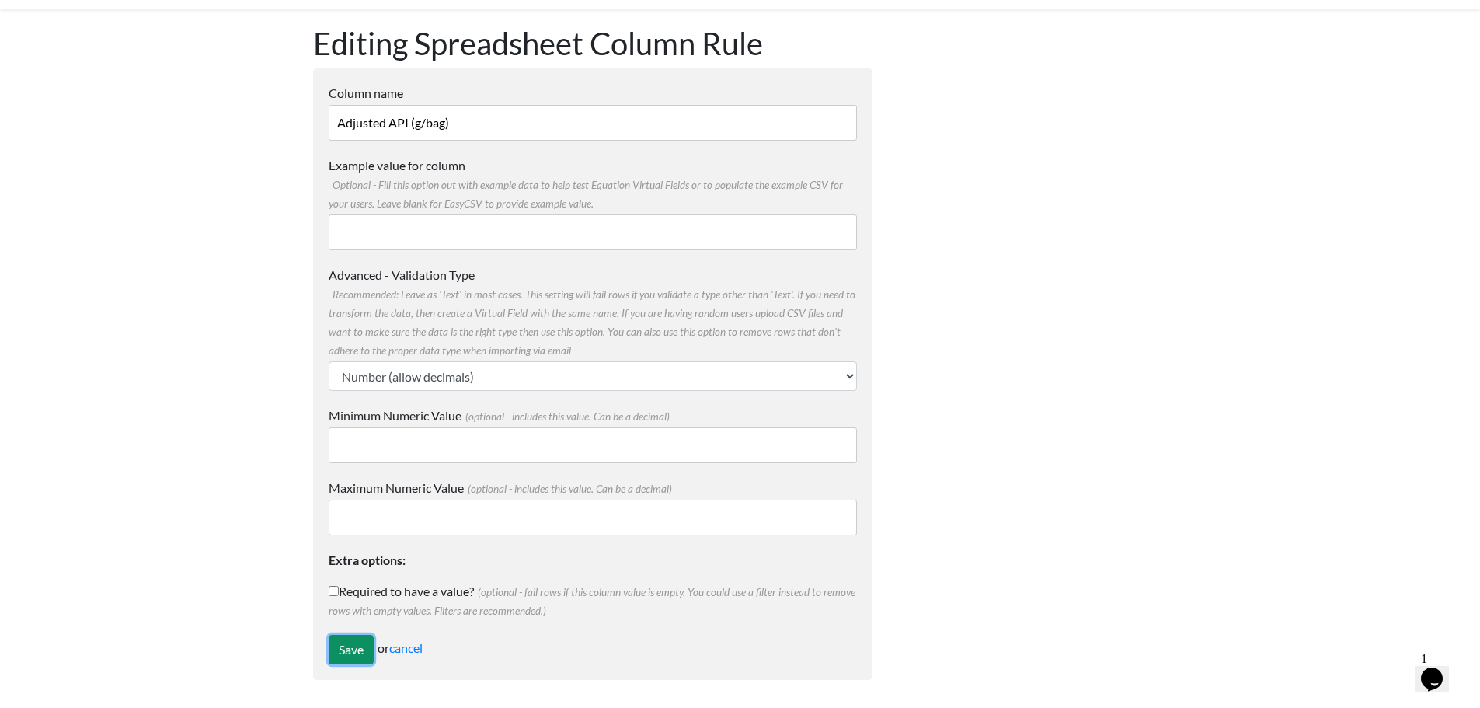
click at [354, 653] on input "Save" at bounding box center [351, 650] width 45 height 30
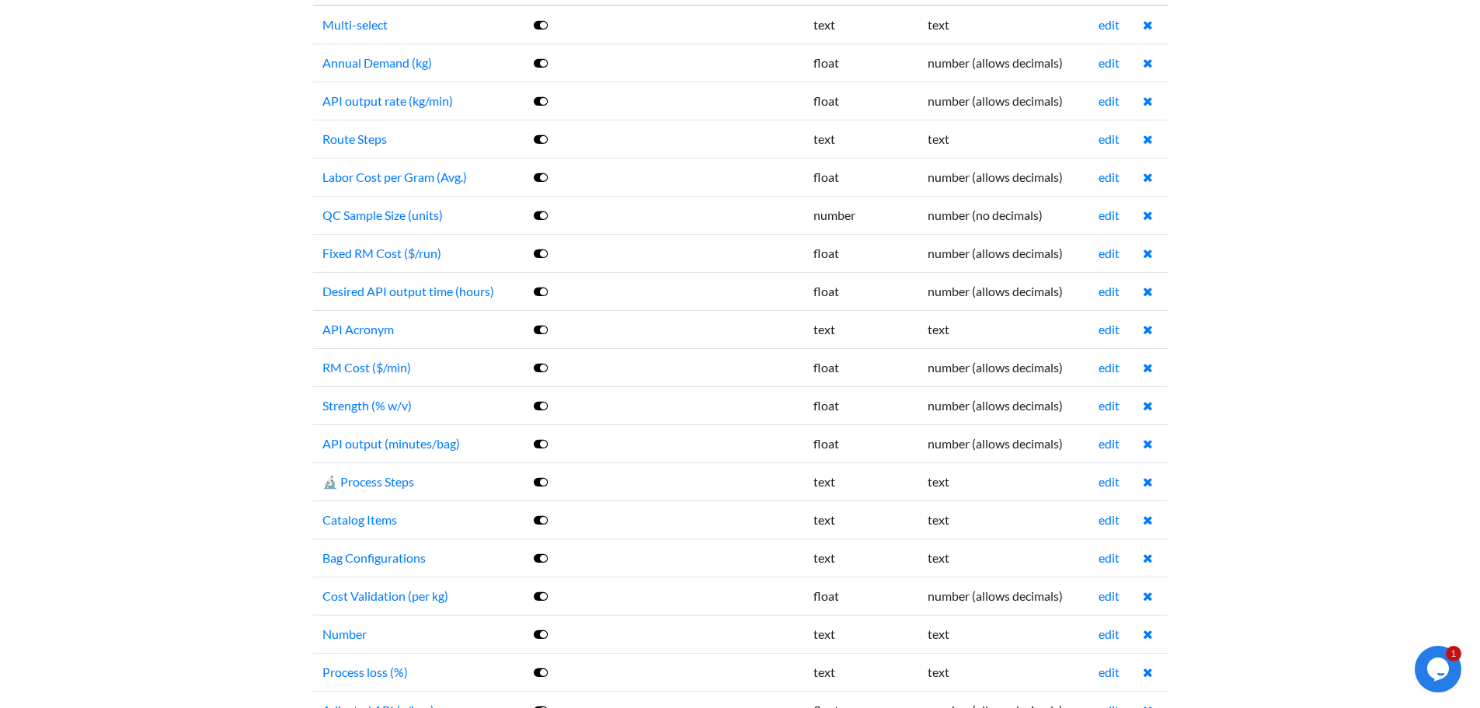
scroll to position [311, 0]
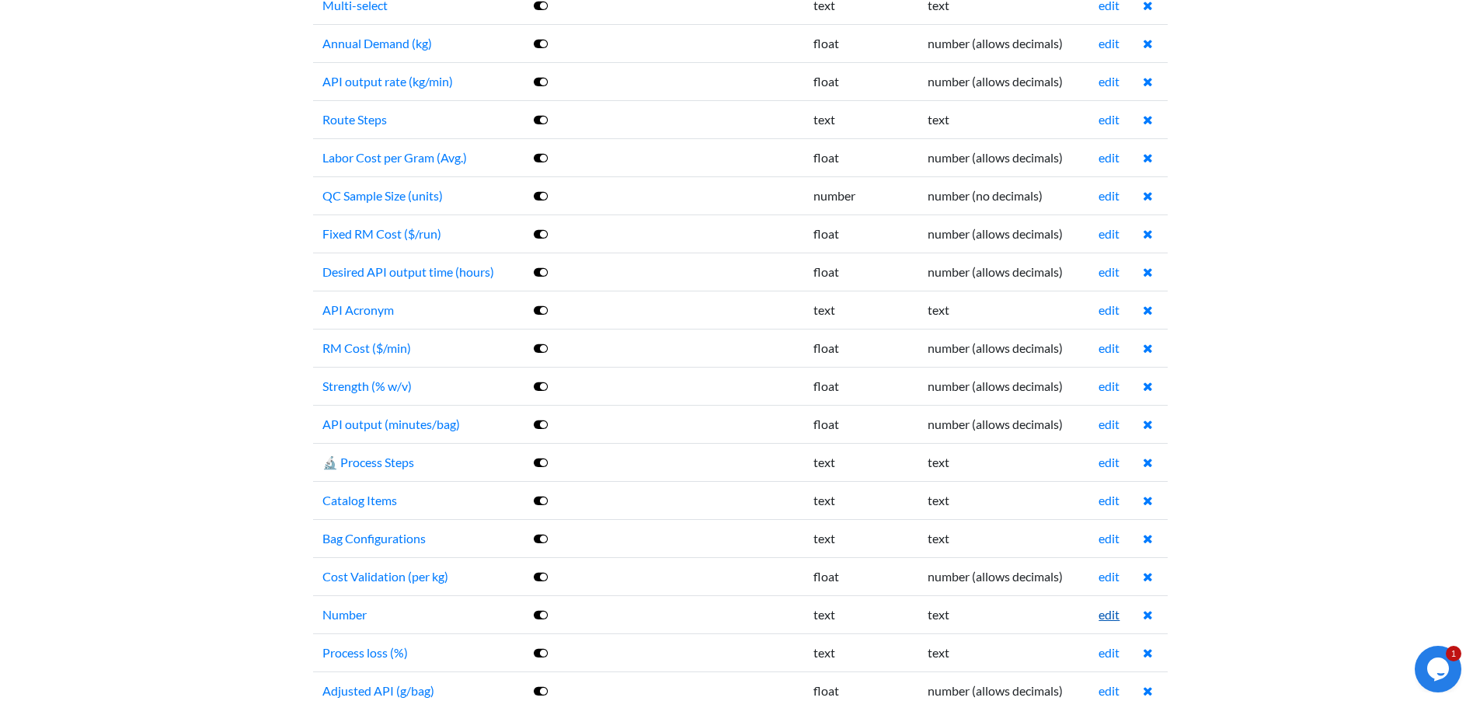
click at [1109, 616] on link "edit" at bounding box center [1109, 614] width 21 height 15
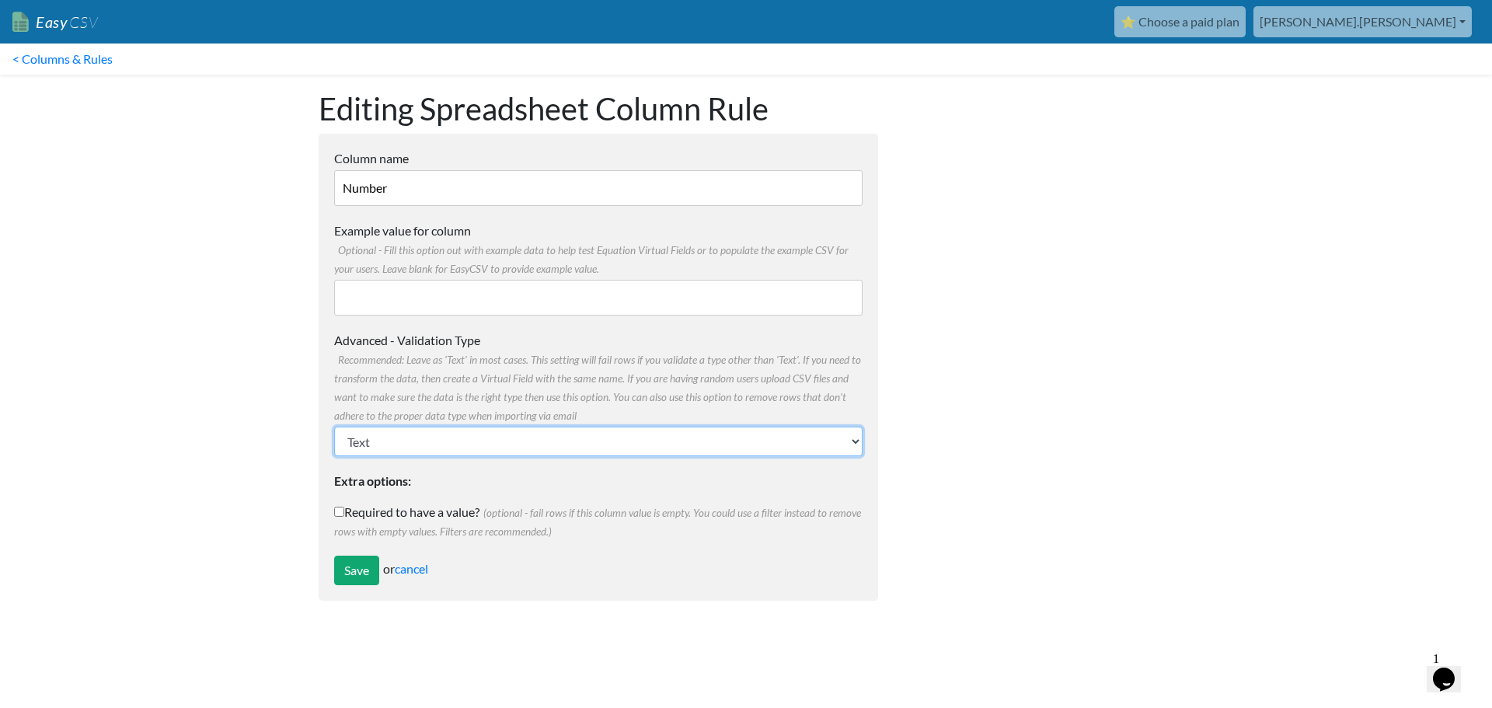
click at [410, 436] on select "Text Number (no decimals) Number (allow decimals) Date (mm/dd/yyyy) Date (dd/mm…" at bounding box center [598, 442] width 528 height 30
select select "number"
click at [334, 427] on select "Text Number (no decimals) Number (allow decimals) Date (mm/dd/yyyy) Date (dd/mm…" at bounding box center [598, 442] width 528 height 30
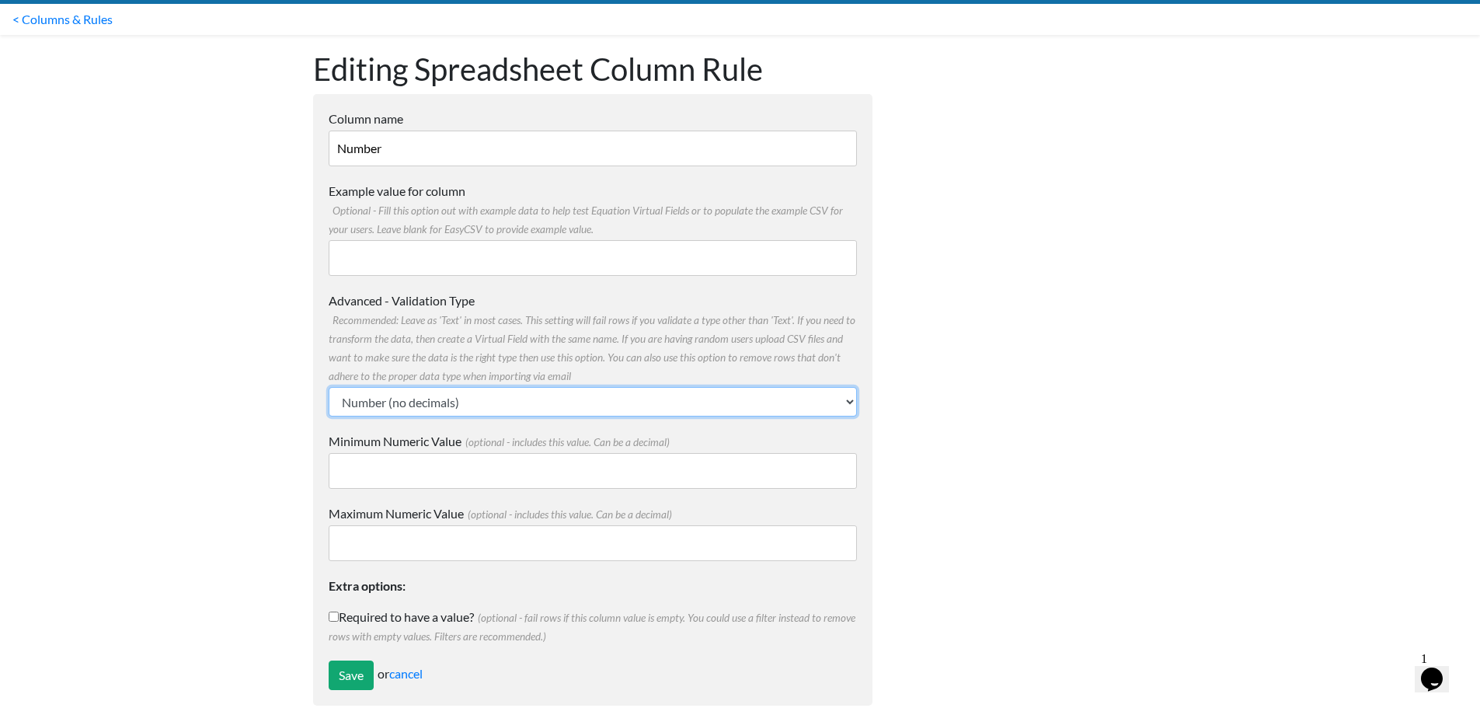
scroll to position [65, 0]
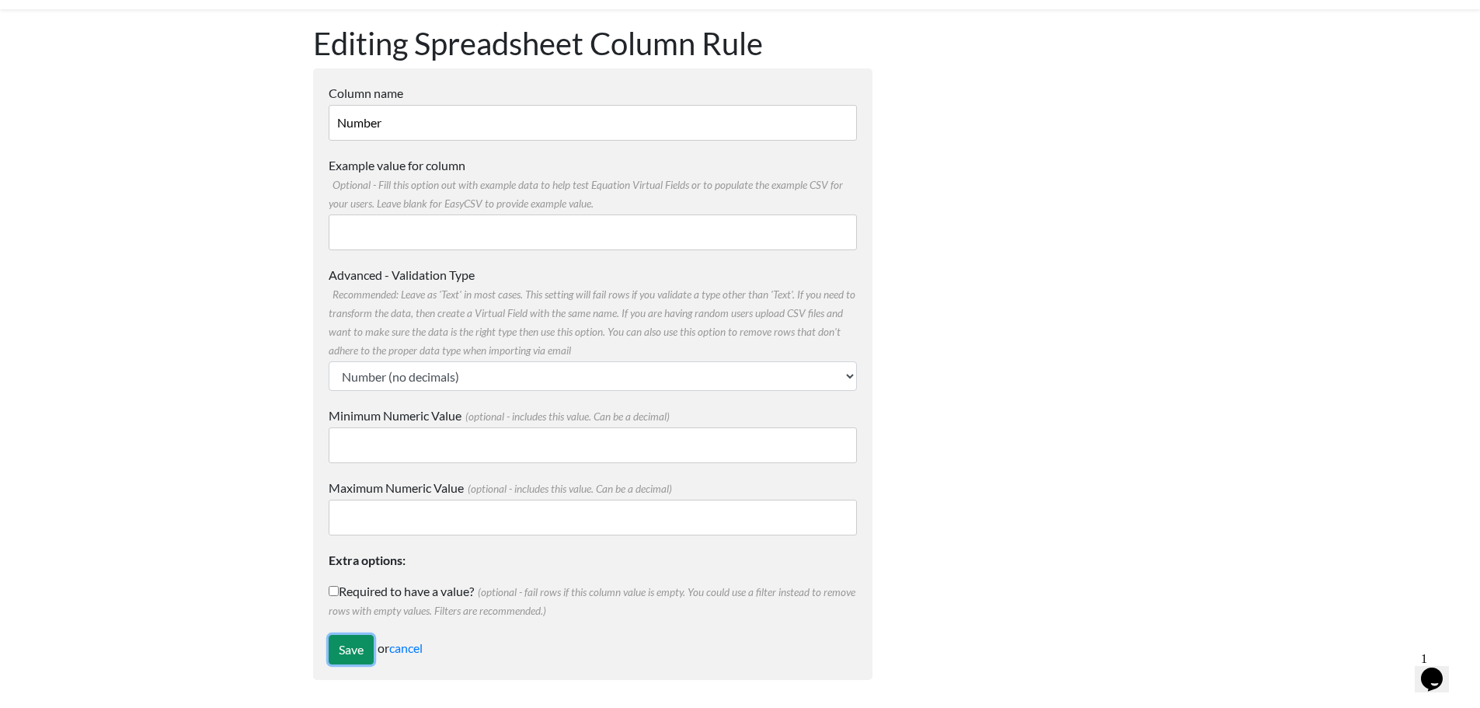
click at [340, 643] on input "Save" at bounding box center [351, 650] width 45 height 30
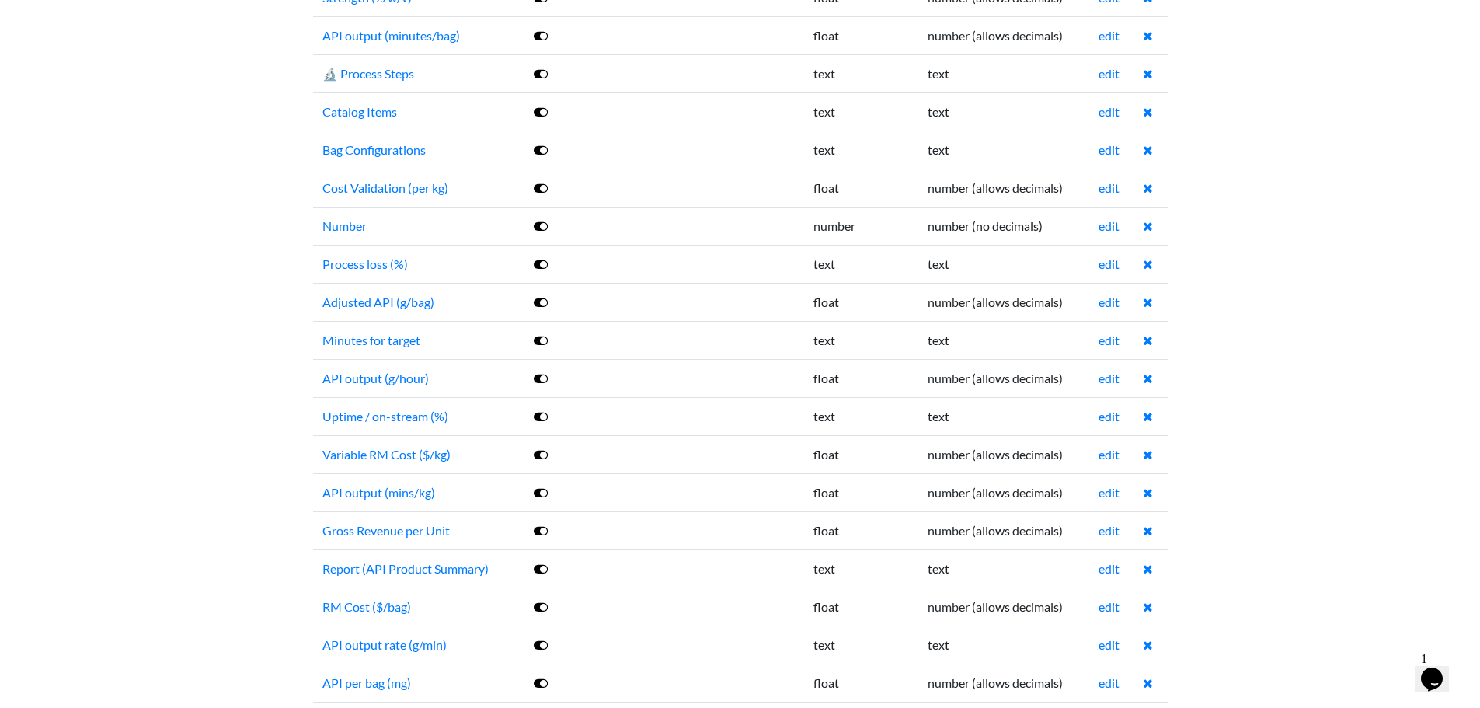
scroll to position [622, 0]
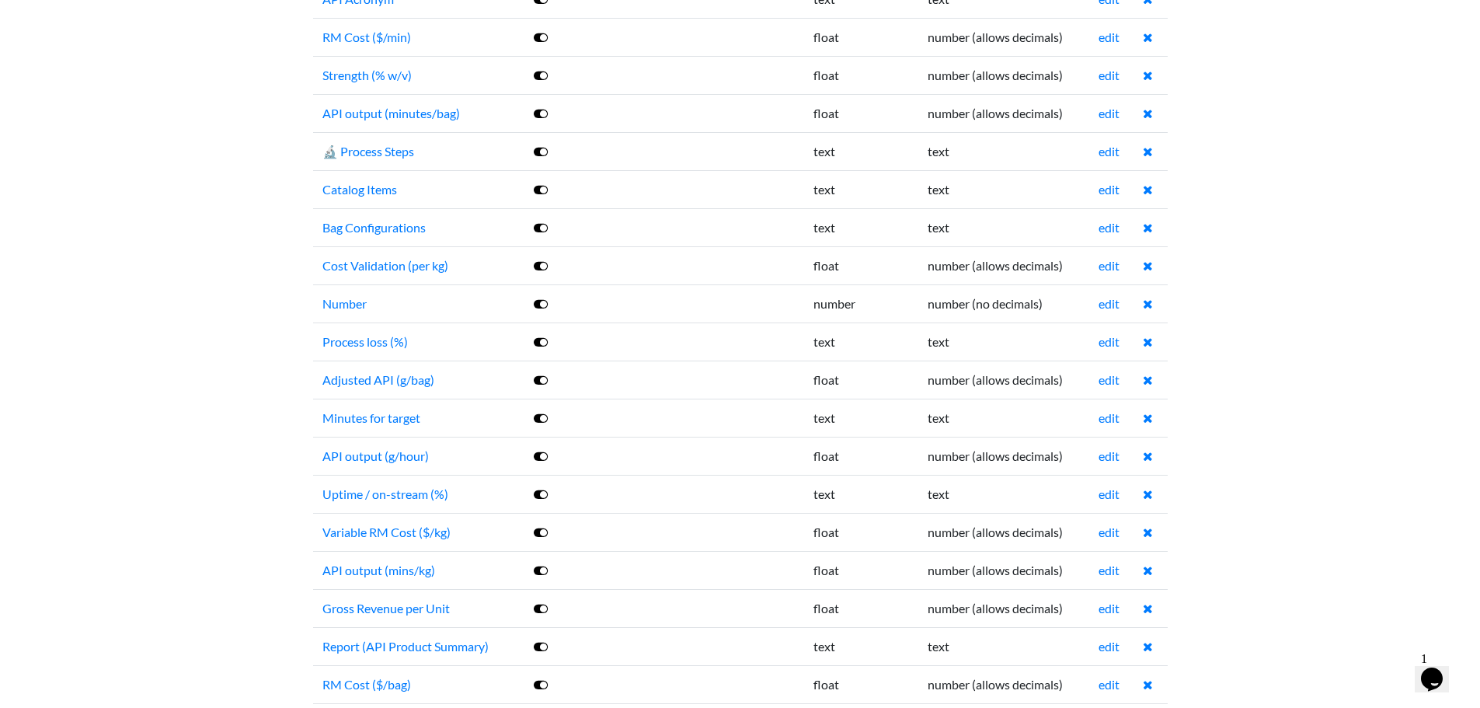
click at [1092, 497] on td "edit" at bounding box center [1111, 494] width 44 height 38
click at [1095, 496] on td "edit" at bounding box center [1111, 494] width 44 height 38
click at [1103, 493] on link "edit" at bounding box center [1109, 493] width 21 height 15
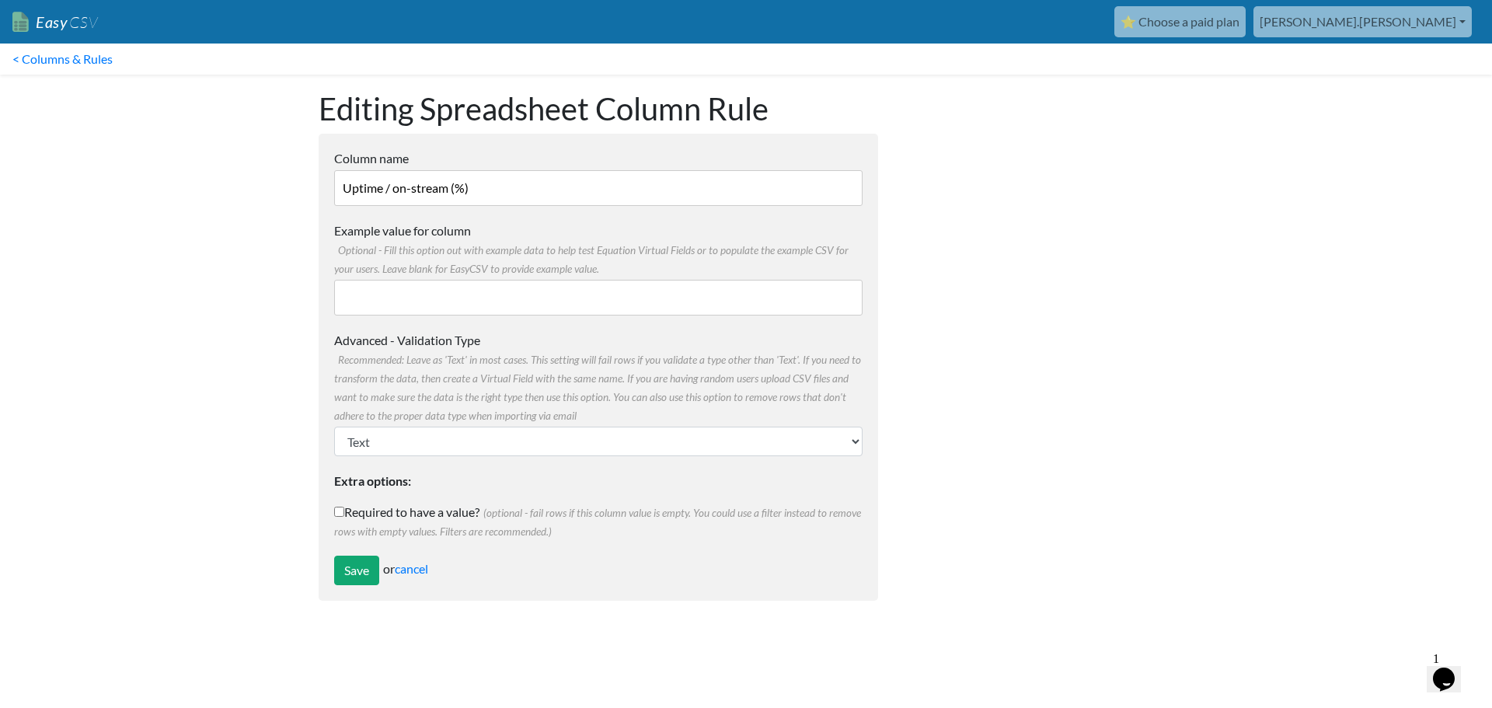
click at [452, 458] on form "Column name Uptime / on-stream (%) Multiple Choice Options Value in the sheet w…" at bounding box center [598, 367] width 559 height 467
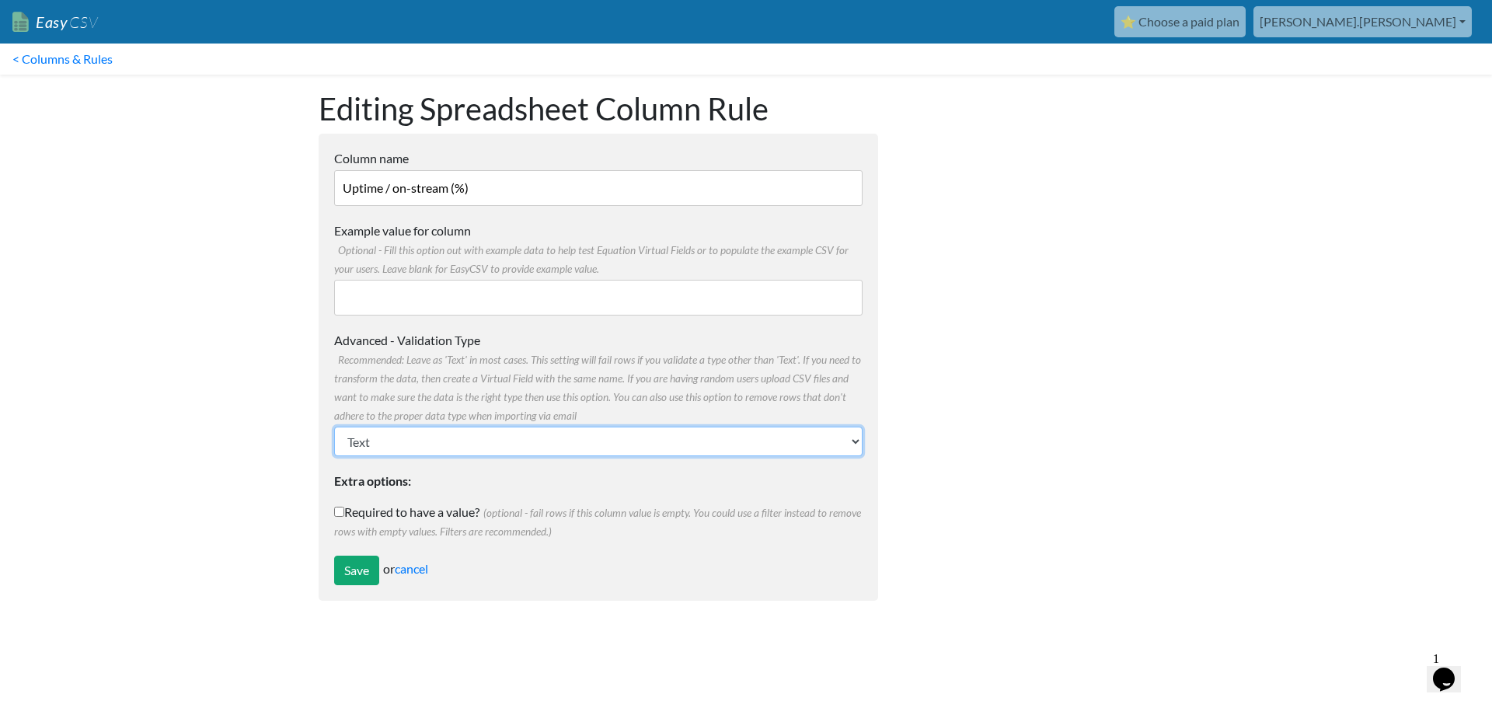
click at [453, 455] on select "Text Number (no decimals) Number (allow decimals) Date (mm/dd/yyyy) Date (dd/mm…" at bounding box center [598, 442] width 528 height 30
select select "float"
click at [334, 427] on select "Text Number (no decimals) Number (allow decimals) Date (mm/dd/yyyy) Date (dd/mm…" at bounding box center [598, 442] width 528 height 30
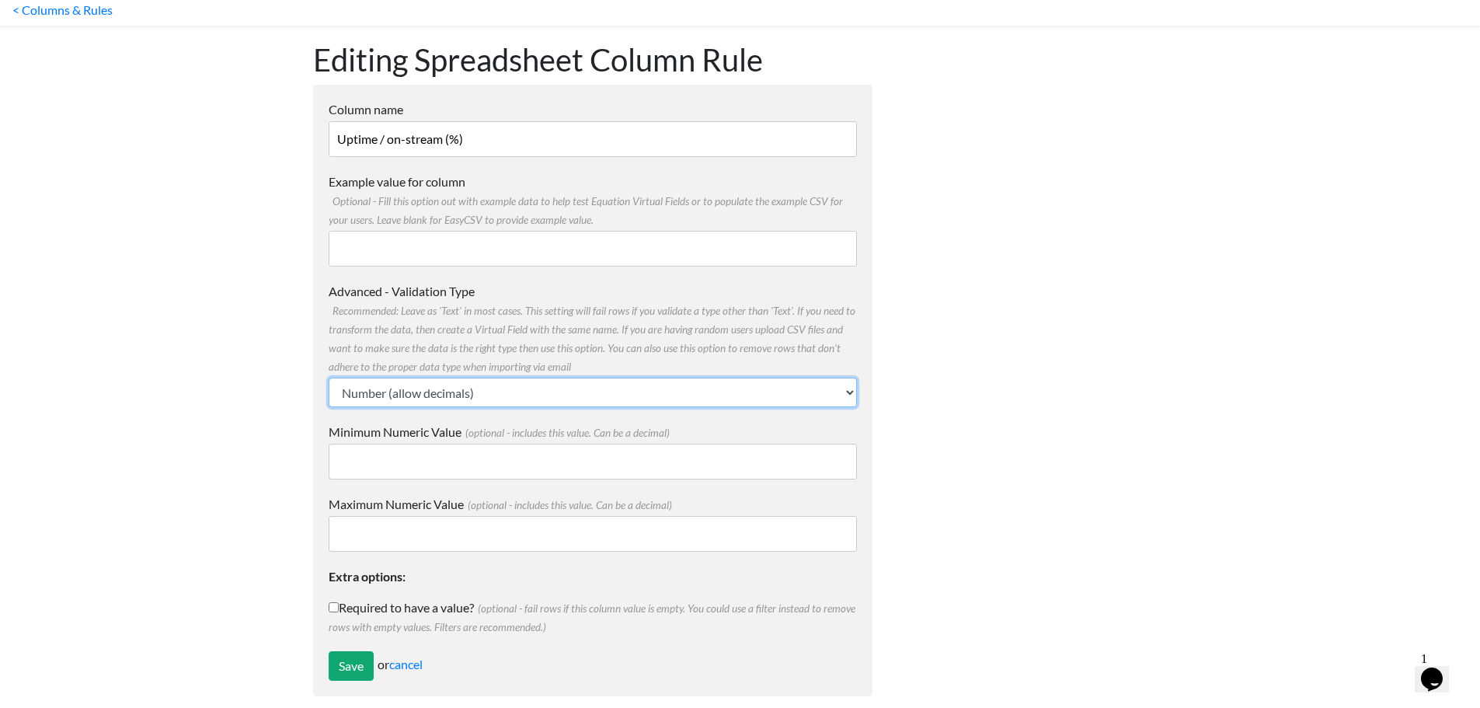
scroll to position [65, 0]
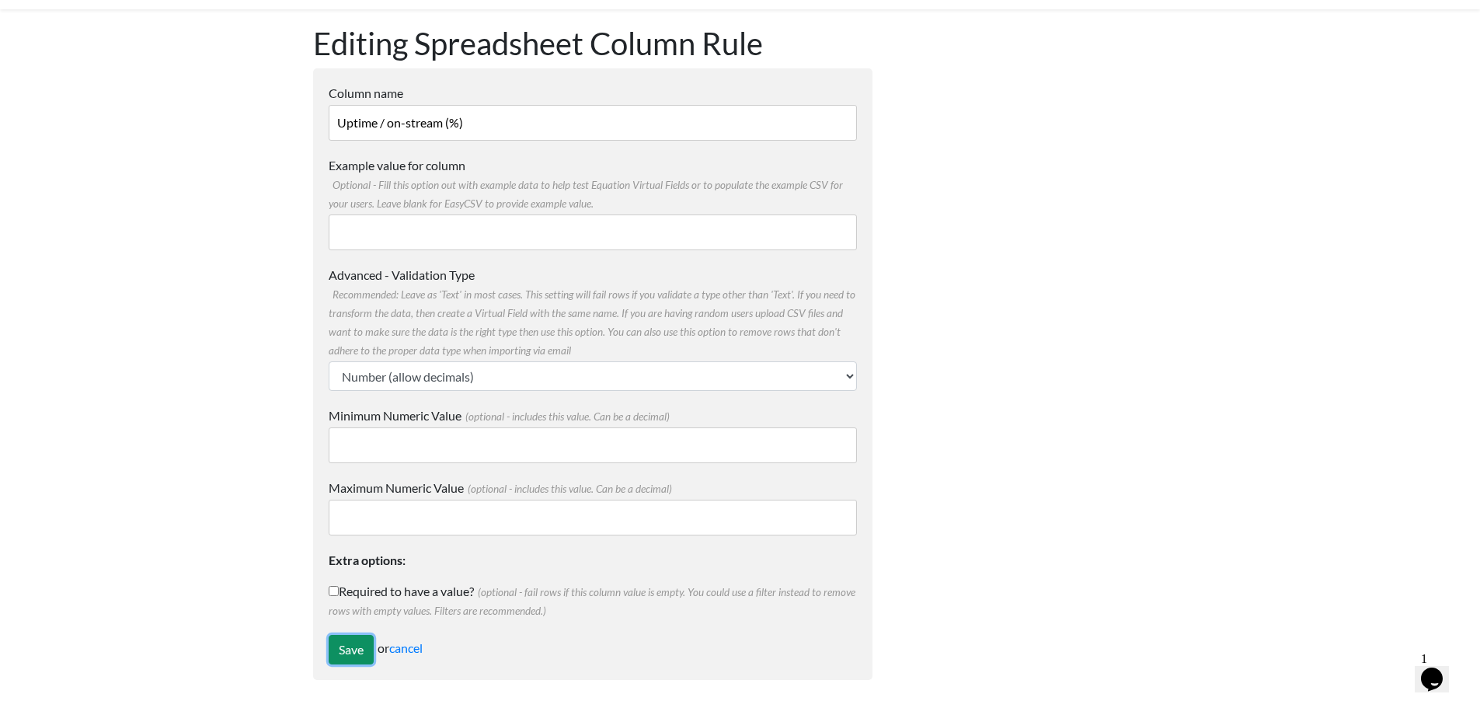
click at [356, 647] on input "Save" at bounding box center [351, 650] width 45 height 30
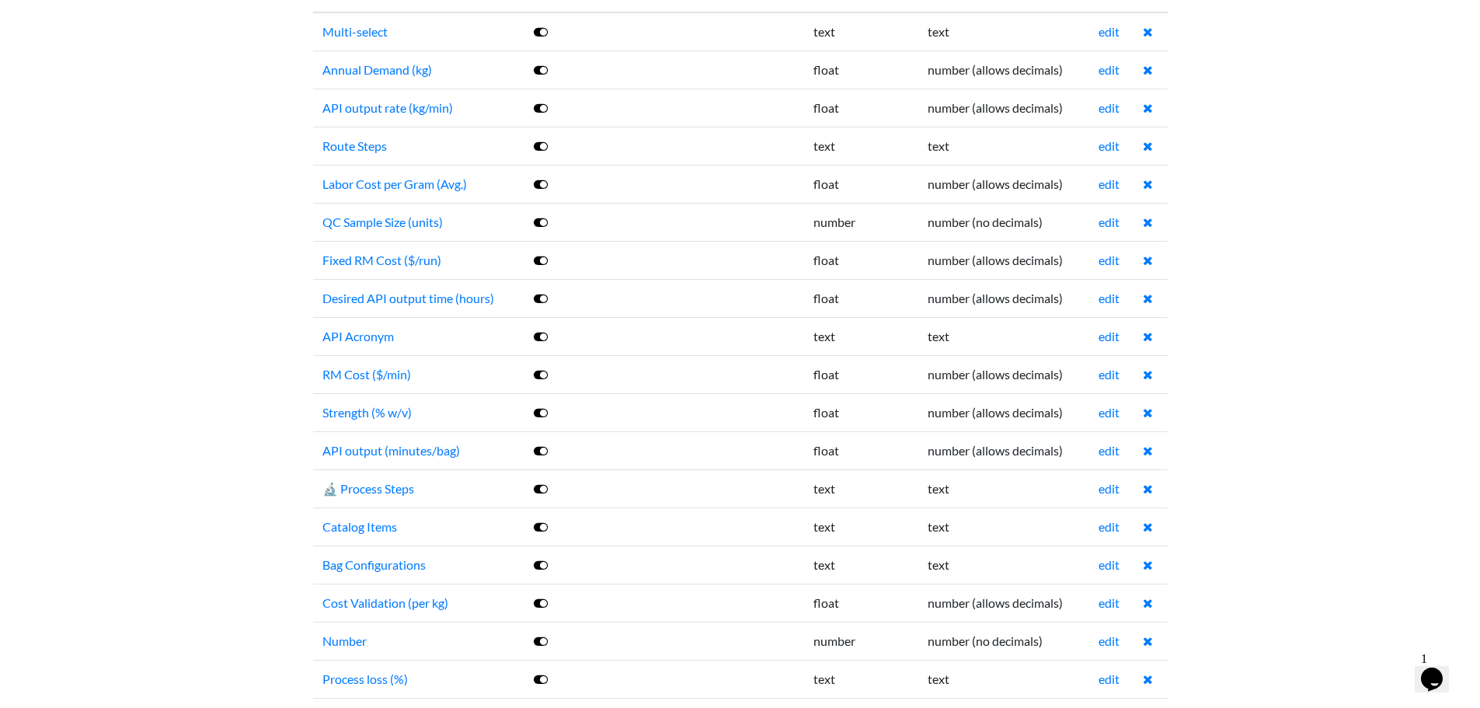
scroll to position [544, 0]
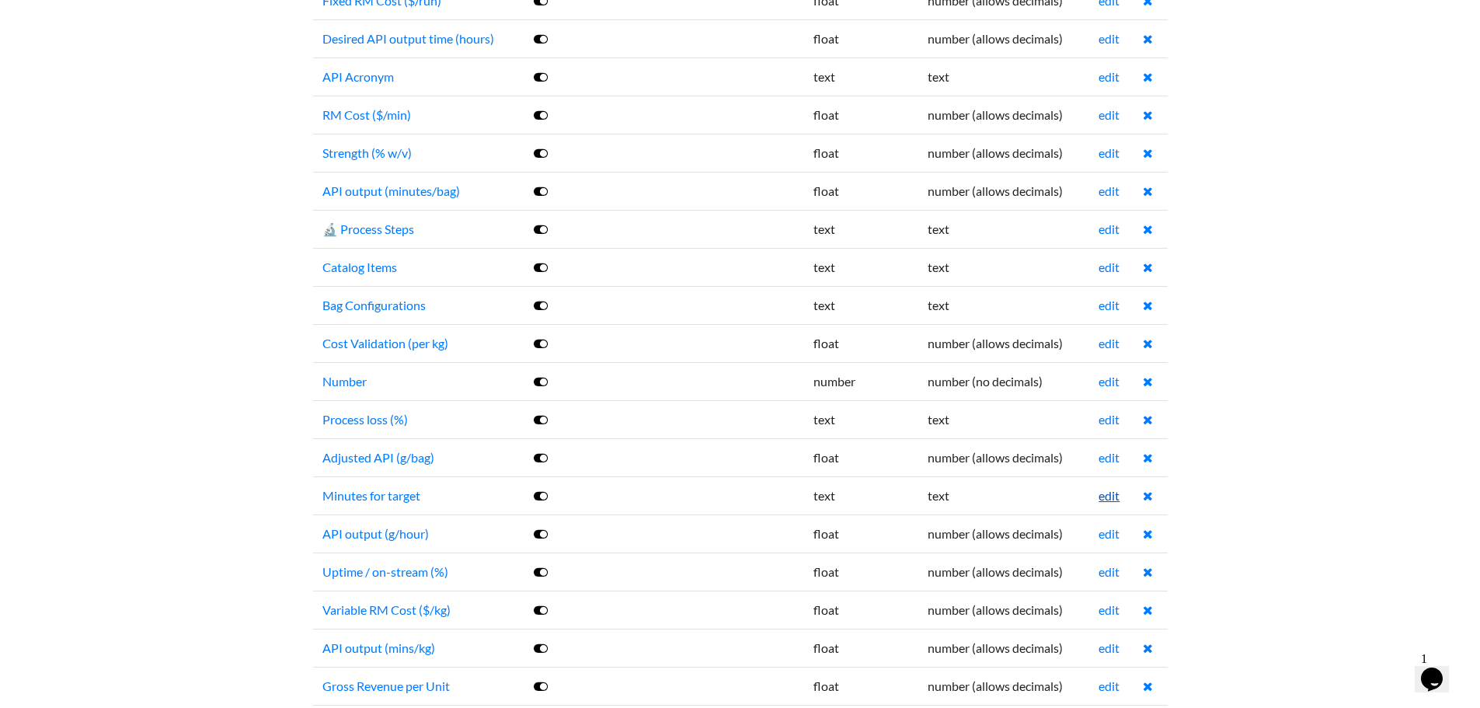
click at [1101, 493] on link "edit" at bounding box center [1109, 495] width 21 height 15
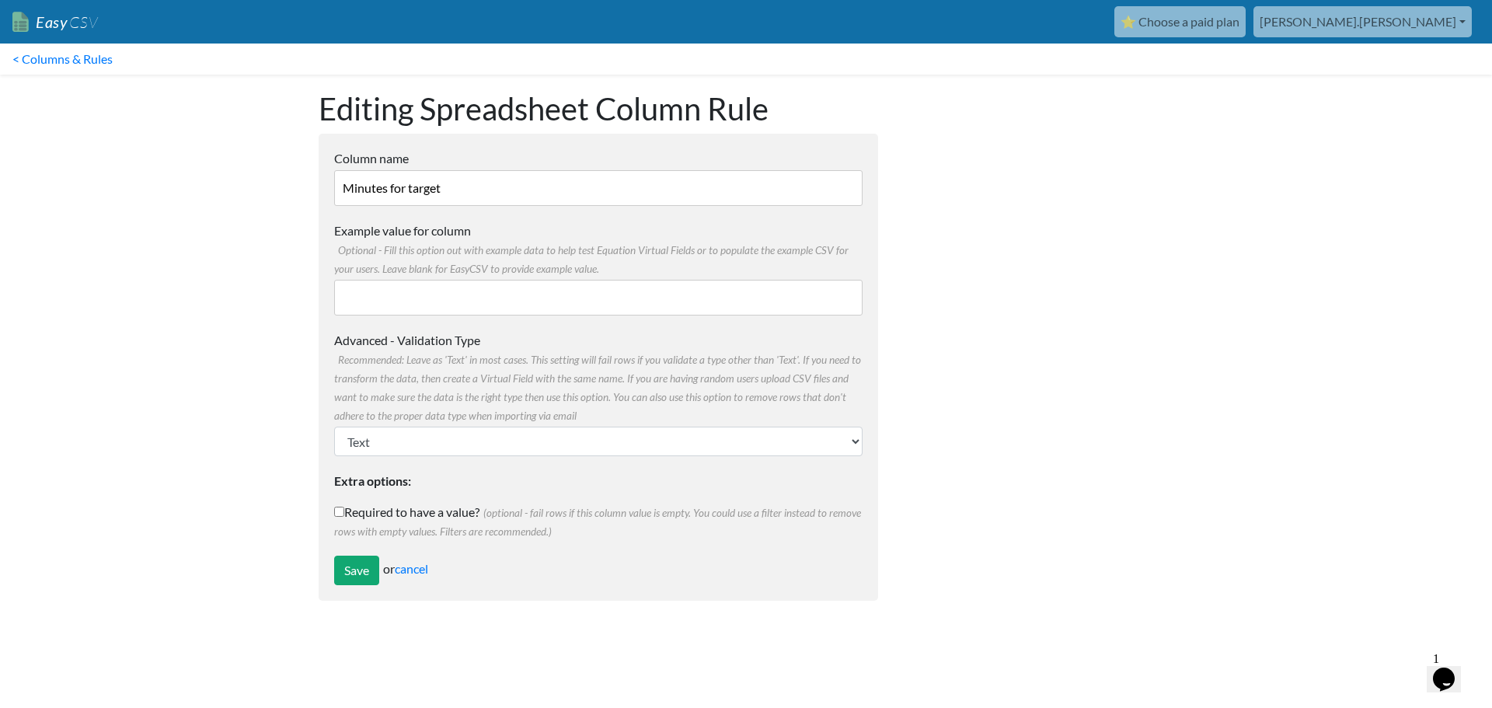
click at [511, 466] on form "Column name Minutes for target Multiple Choice Options Value in the sheet will …" at bounding box center [598, 367] width 559 height 467
click at [512, 462] on form "Column name Minutes for target Multiple Choice Options Value in the sheet will …" at bounding box center [598, 367] width 559 height 467
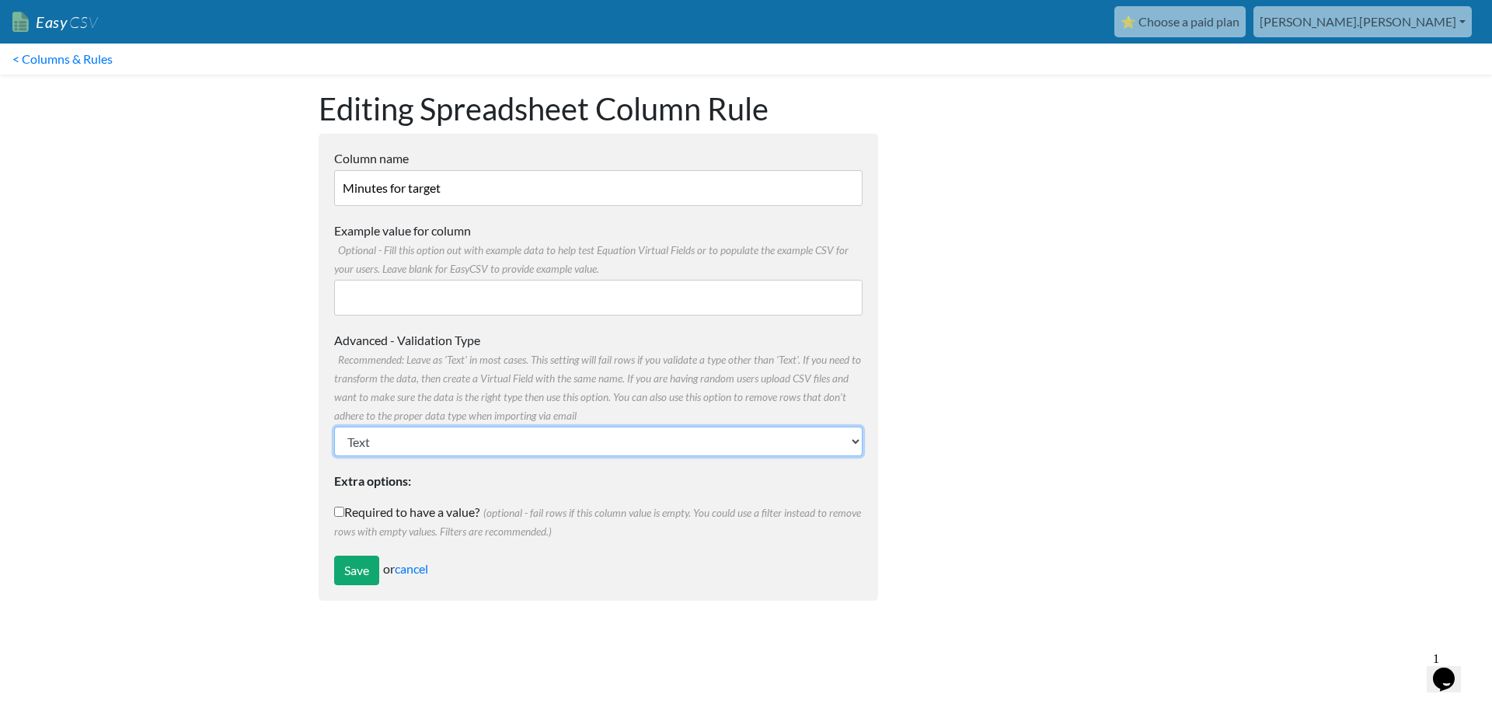
drag, startPoint x: 521, startPoint y: 444, endPoint x: 525, endPoint y: 428, distance: 16.8
click at [521, 444] on select "Text Number (no decimals) Number (allow decimals) Date (mm/dd/yyyy) Date (dd/mm…" at bounding box center [598, 442] width 528 height 30
click at [334, 427] on select "Text Number (no decimals) Number (allow decimals) Date (mm/dd/yyyy) Date (dd/mm…" at bounding box center [598, 442] width 528 height 30
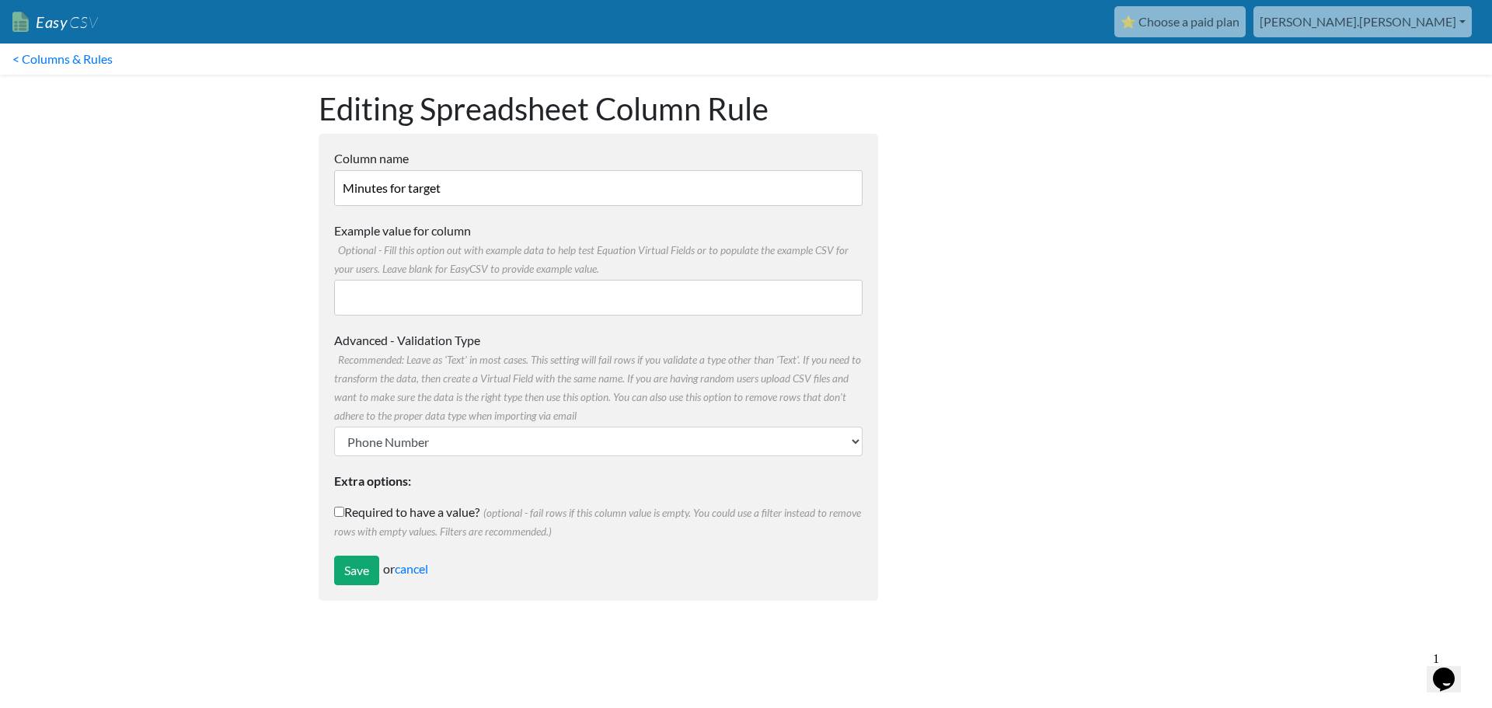
click at [533, 423] on label "Advanced - Validation Type Recommended: Leave as 'Text' in most cases. This set…" at bounding box center [598, 377] width 528 height 93
click at [533, 427] on select "Text Number (no decimals) Number (allow decimals) Date (mm/dd/yyyy) Date (dd/mm…" at bounding box center [598, 442] width 528 height 30
click at [518, 425] on div "Advanced - Validation Type Recommended: Leave as 'Text' in most cases. This set…" at bounding box center [598, 393] width 528 height 125
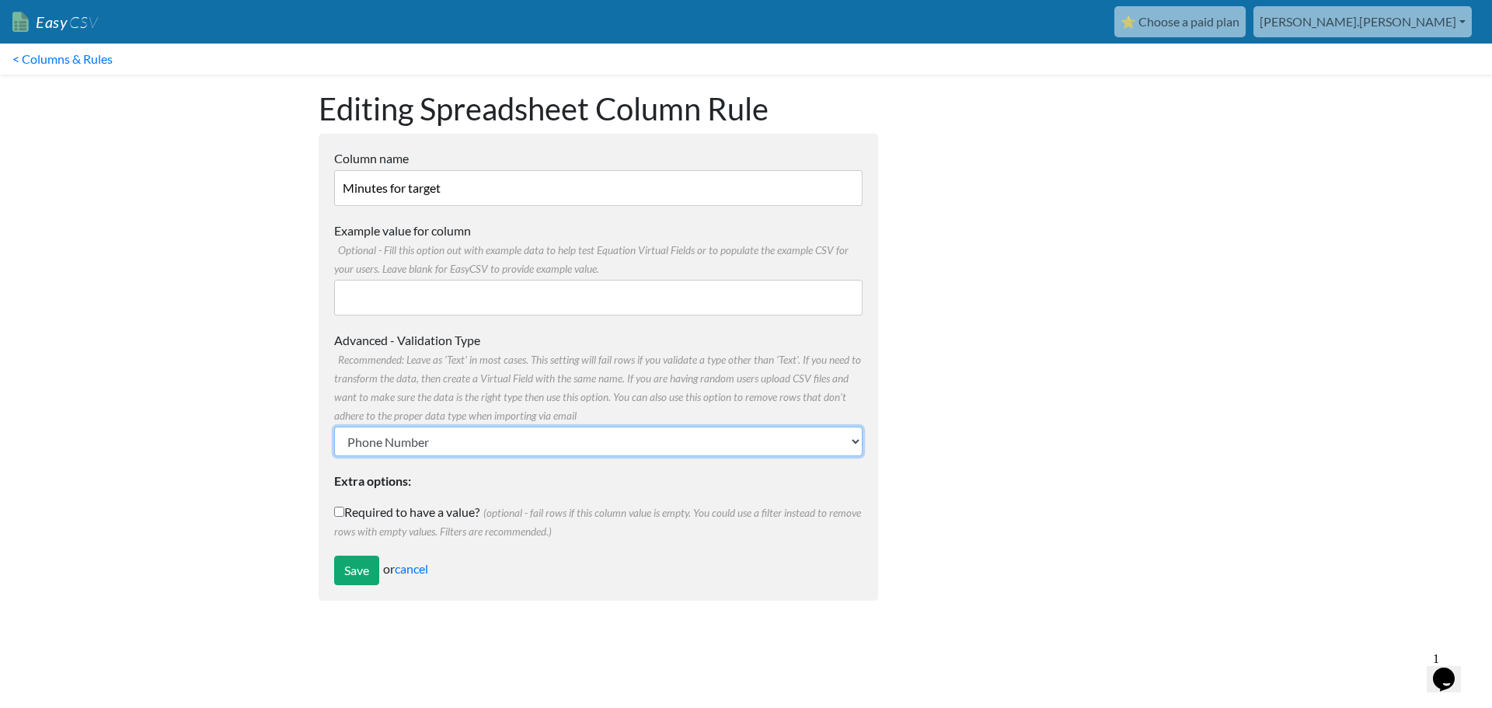
click at [512, 444] on select "Text Number (no decimals) Number (allow decimals) Date (mm/dd/yyyy) Date (dd/mm…" at bounding box center [598, 442] width 528 height 30
select select "float"
click at [334, 427] on select "Text Number (no decimals) Number (allow decimals) Date (mm/dd/yyyy) Date (dd/mm…" at bounding box center [598, 442] width 528 height 30
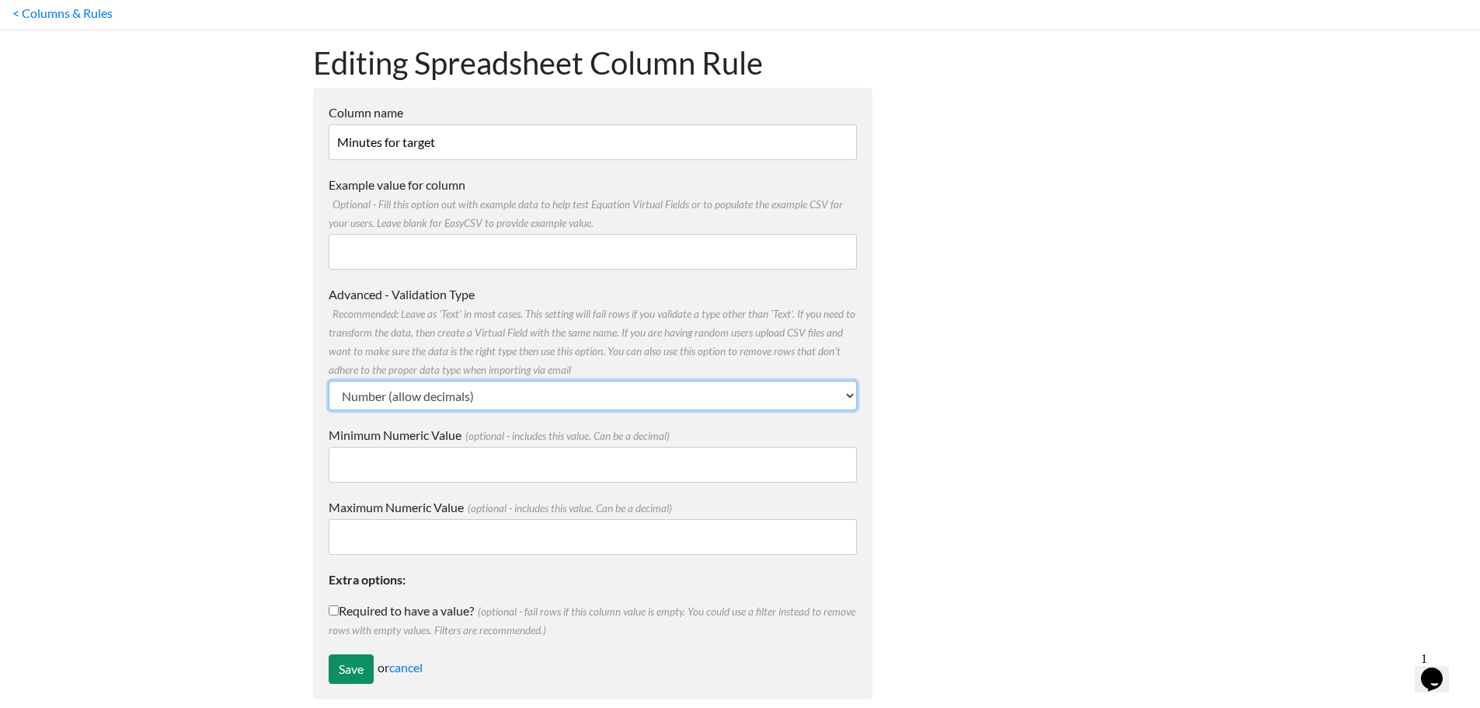
scroll to position [65, 0]
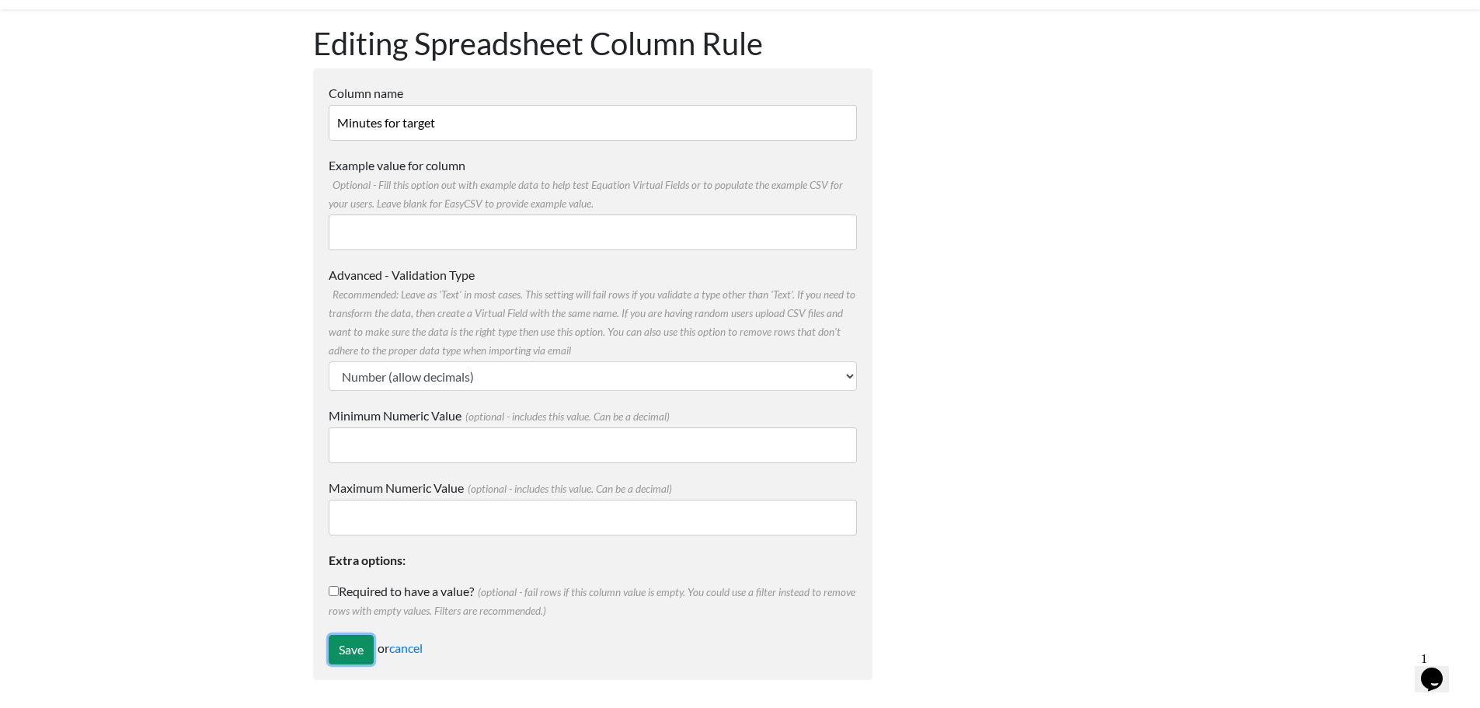
click at [351, 642] on input "Save" at bounding box center [351, 650] width 45 height 30
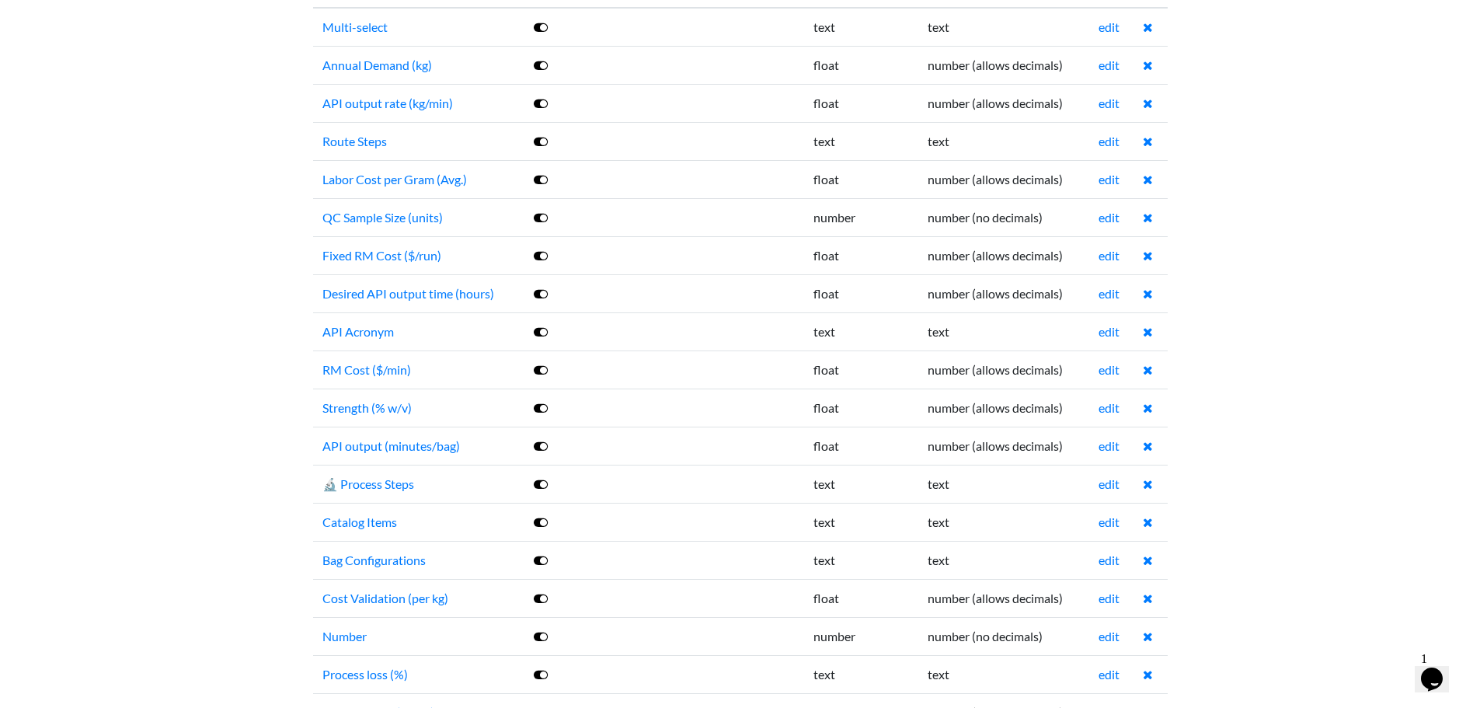
scroll to position [544, 0]
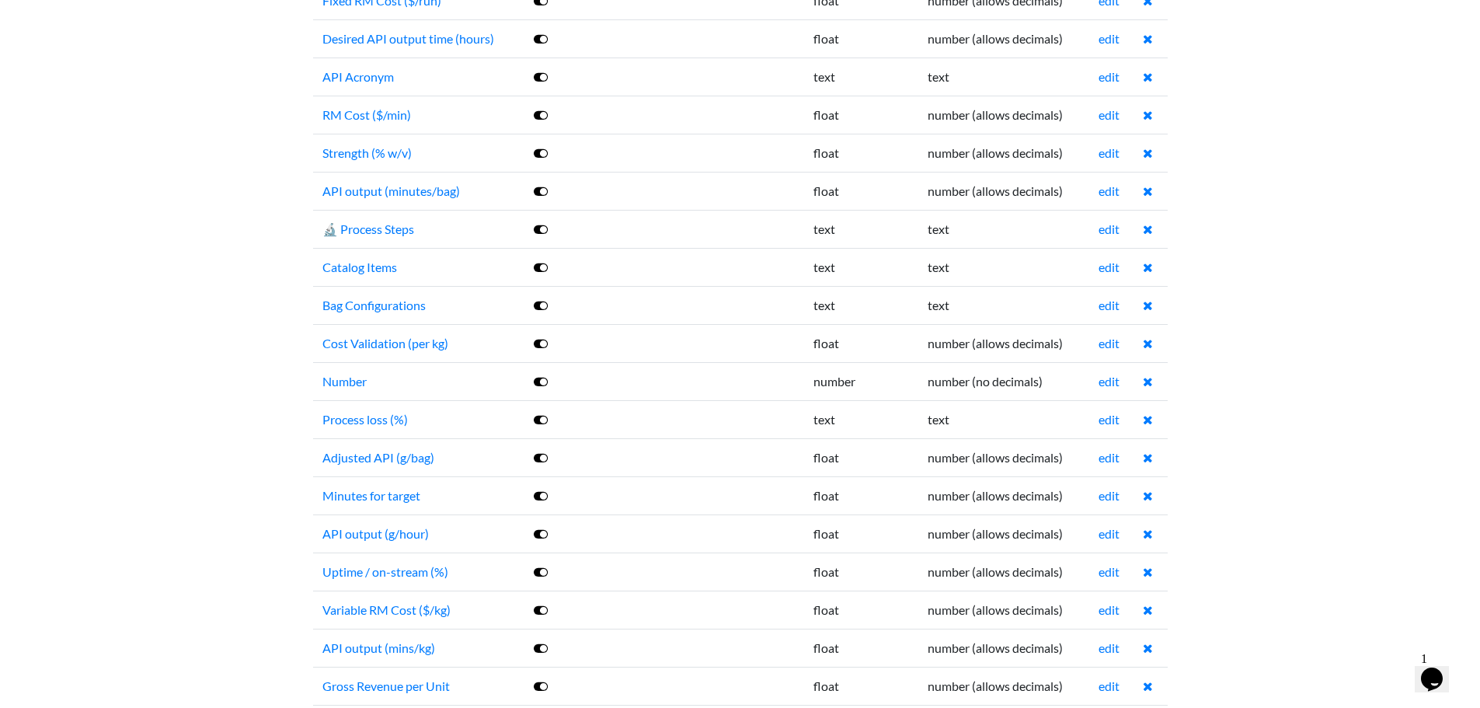
click at [1099, 417] on td "edit" at bounding box center [1111, 419] width 44 height 38
click at [1101, 417] on link "edit" at bounding box center [1109, 419] width 21 height 15
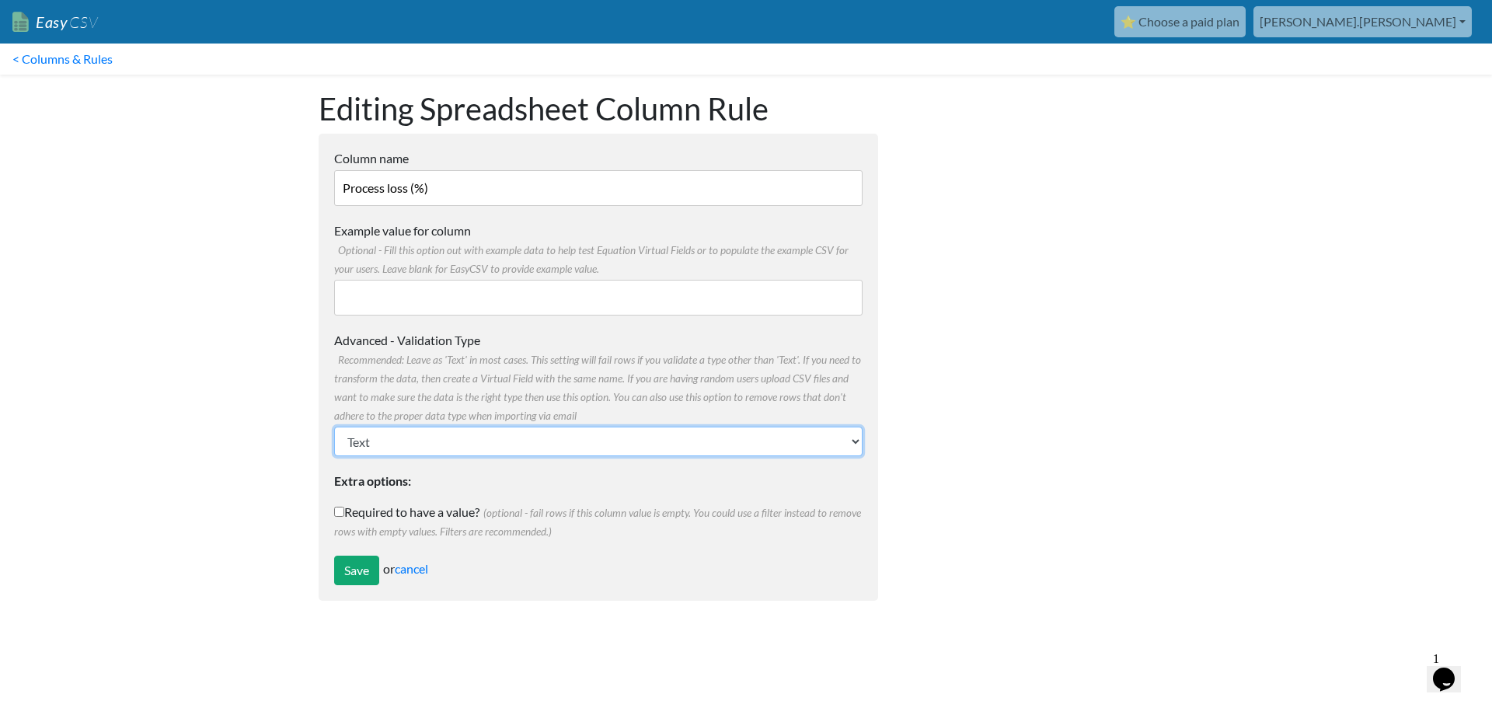
click at [431, 434] on select "Text Number (no decimals) Number (allow decimals) Date (mm/dd/yyyy) Date (dd/mm…" at bounding box center [598, 442] width 528 height 30
select select "float"
click at [334, 427] on select "Text Number (no decimals) Number (allow decimals) Date (mm/dd/yyyy) Date (dd/mm…" at bounding box center [598, 442] width 528 height 30
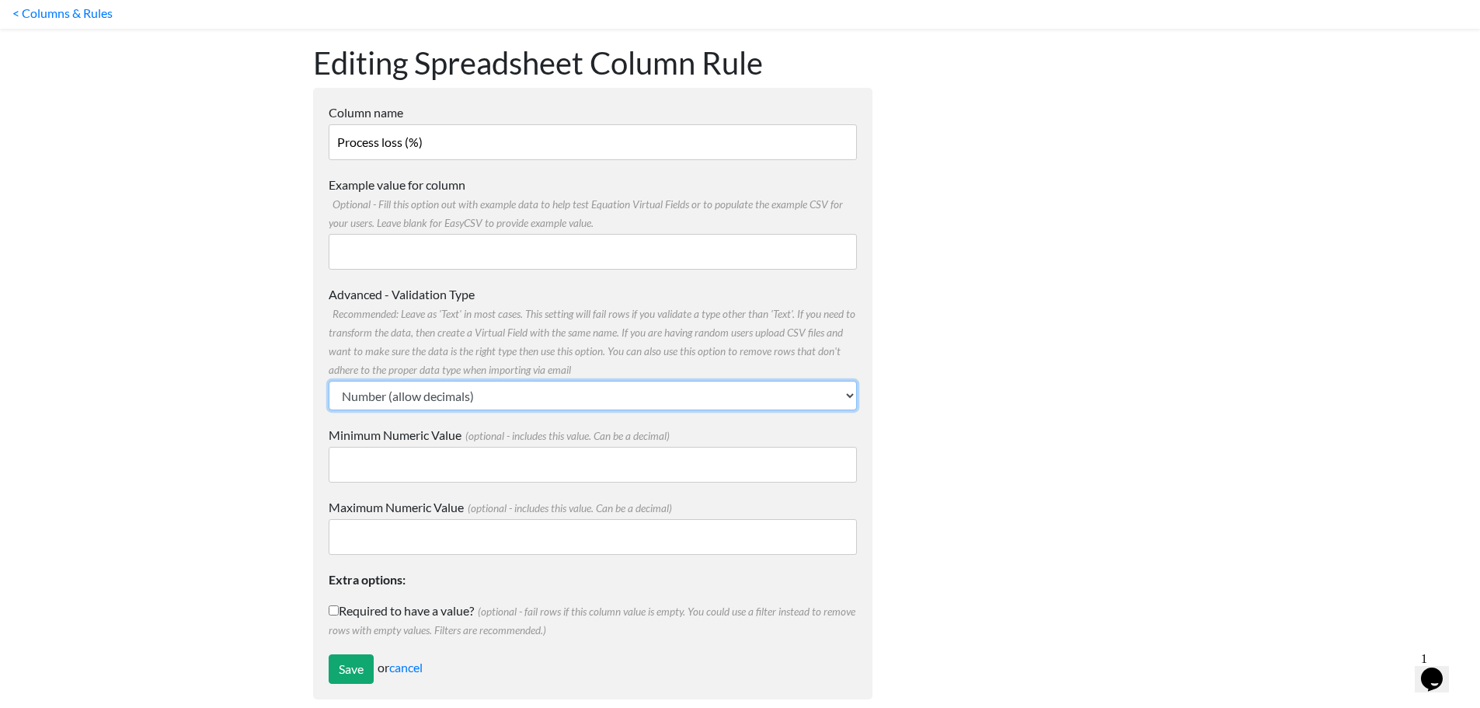
scroll to position [65, 0]
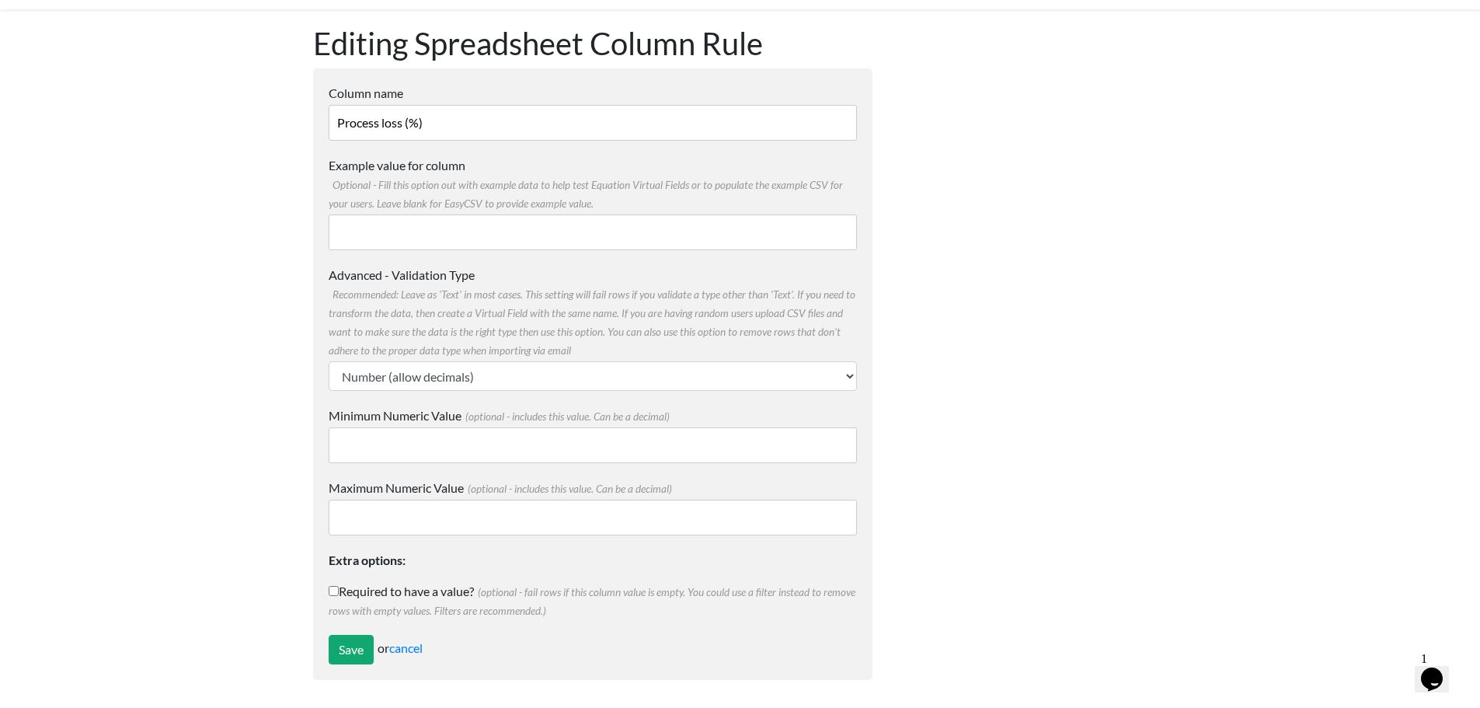
click at [350, 674] on form "Column name Process loss (%) Multiple Choice Options Value in the sheet will ha…" at bounding box center [592, 374] width 559 height 612
click at [357, 657] on input "Save" at bounding box center [351, 650] width 45 height 30
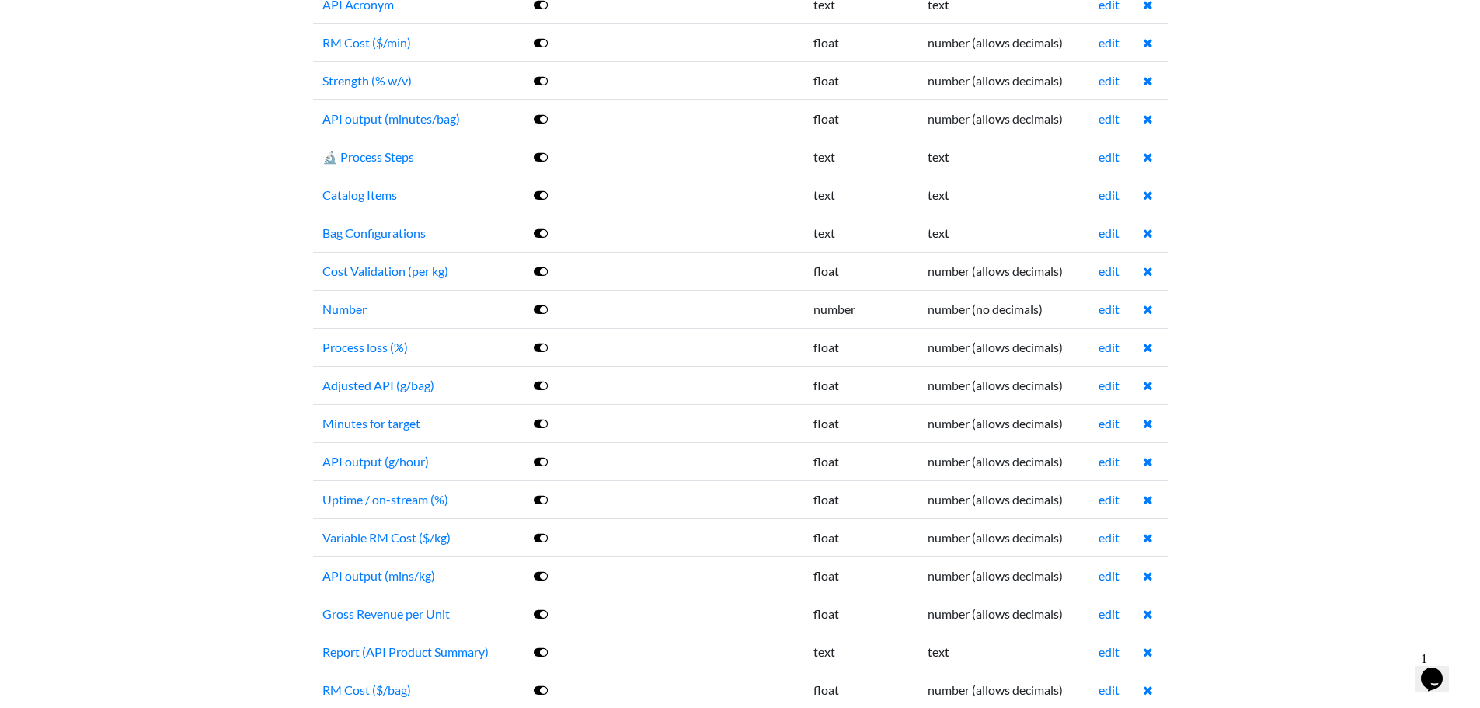
scroll to position [777, 0]
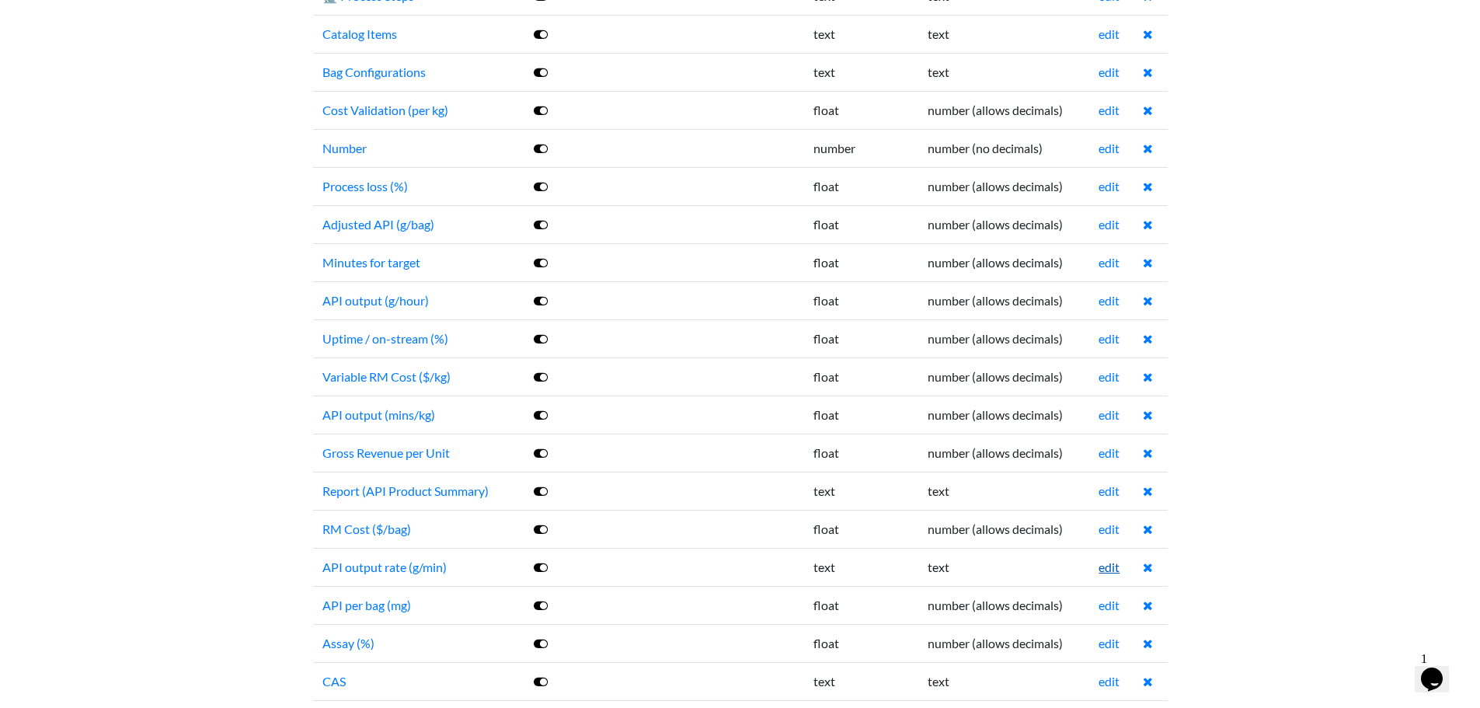
click at [1107, 569] on link "edit" at bounding box center [1109, 566] width 21 height 15
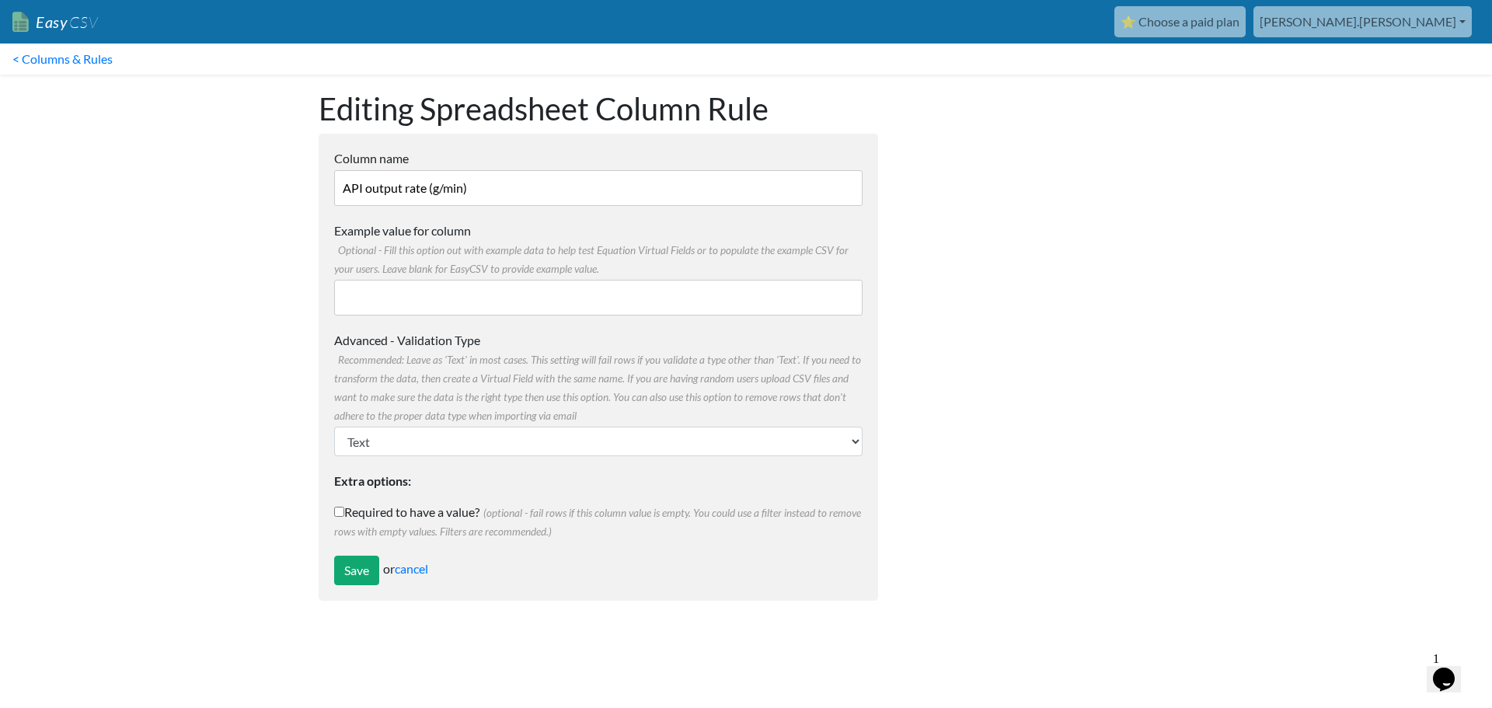
click at [505, 460] on form "Column name API output rate (g/min) Multiple Choice Options Value in the sheet …" at bounding box center [598, 367] width 559 height 467
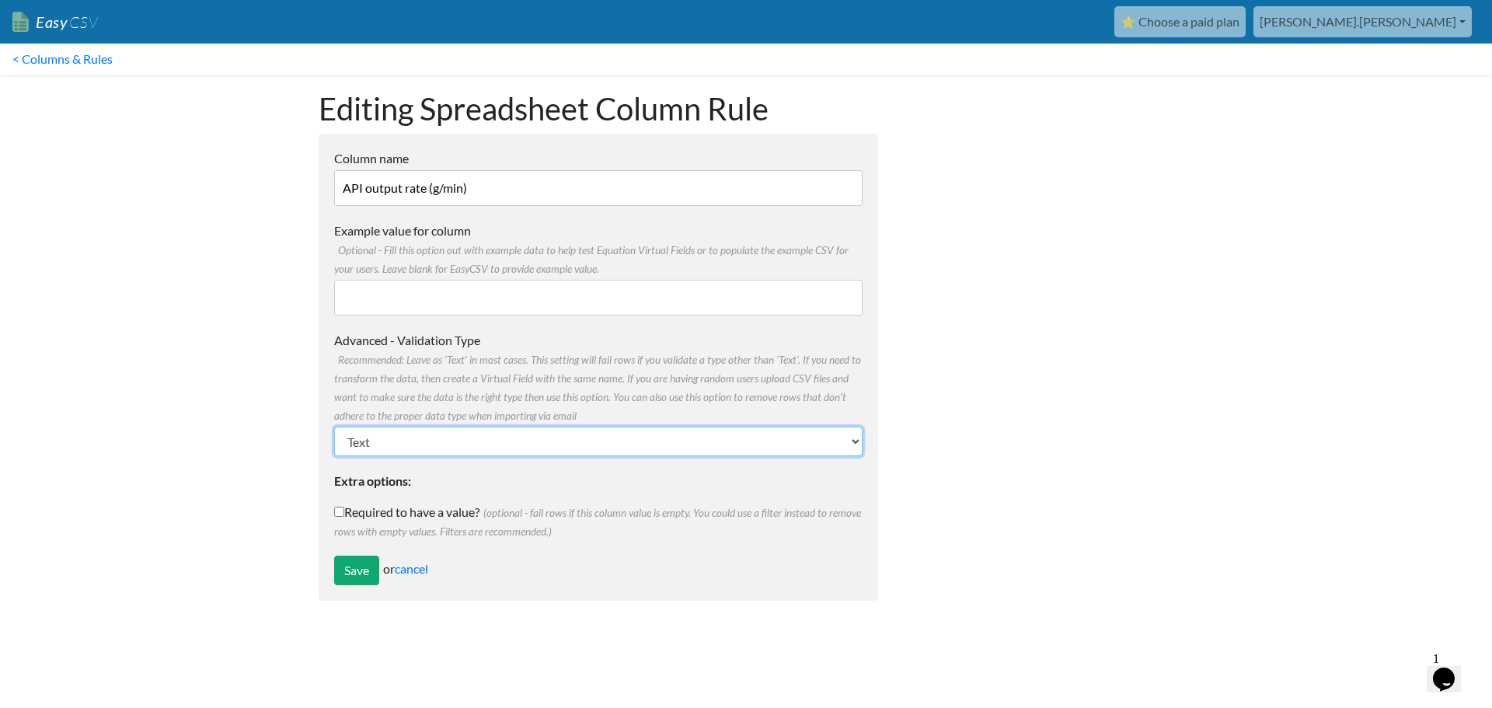
drag, startPoint x: 509, startPoint y: 448, endPoint x: 514, endPoint y: 437, distance: 11.1
click at [509, 448] on select "Text Number (no decimals) Number (allow decimals) Date (mm/dd/yyyy) Date (dd/mm…" at bounding box center [598, 442] width 528 height 30
select select "float"
click at [334, 427] on select "Text Number (no decimals) Number (allow decimals) Date (mm/dd/yyyy) Date (dd/mm…" at bounding box center [598, 442] width 528 height 30
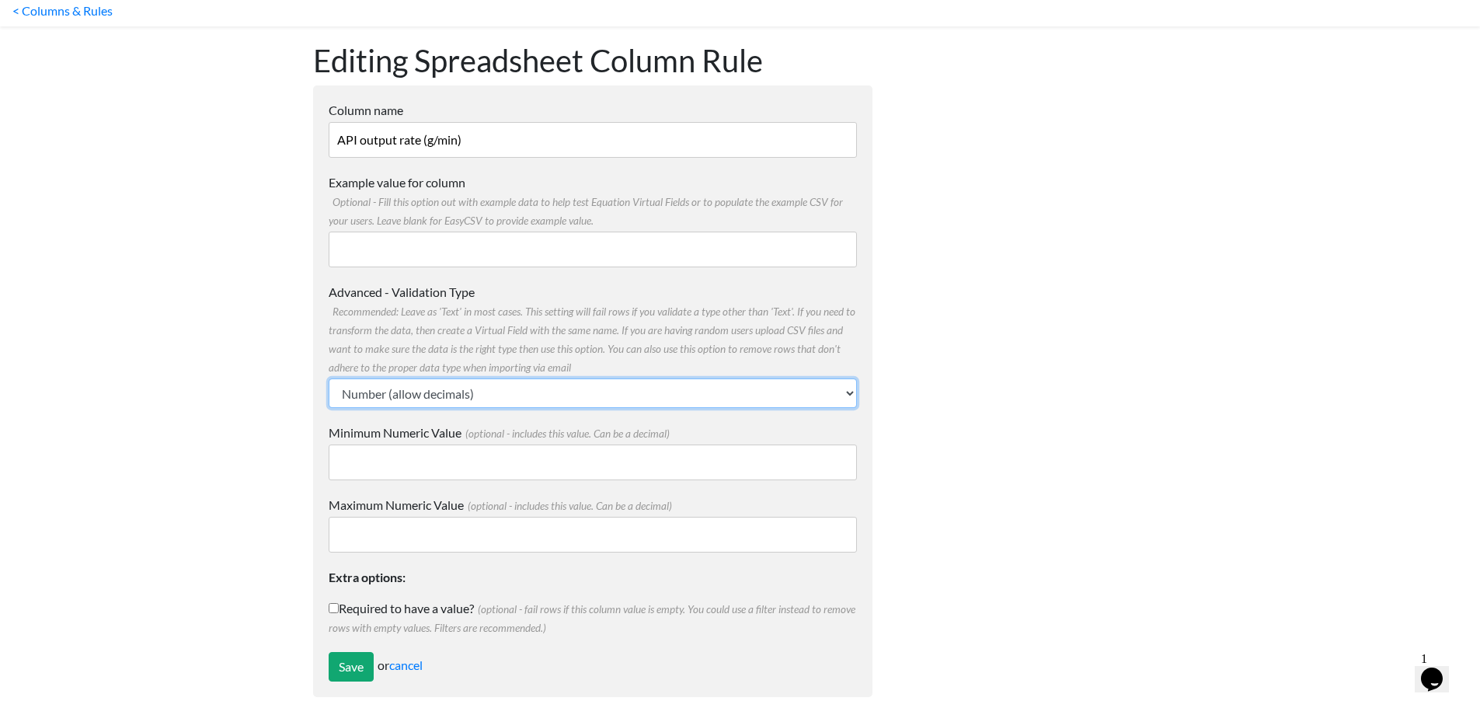
scroll to position [65, 0]
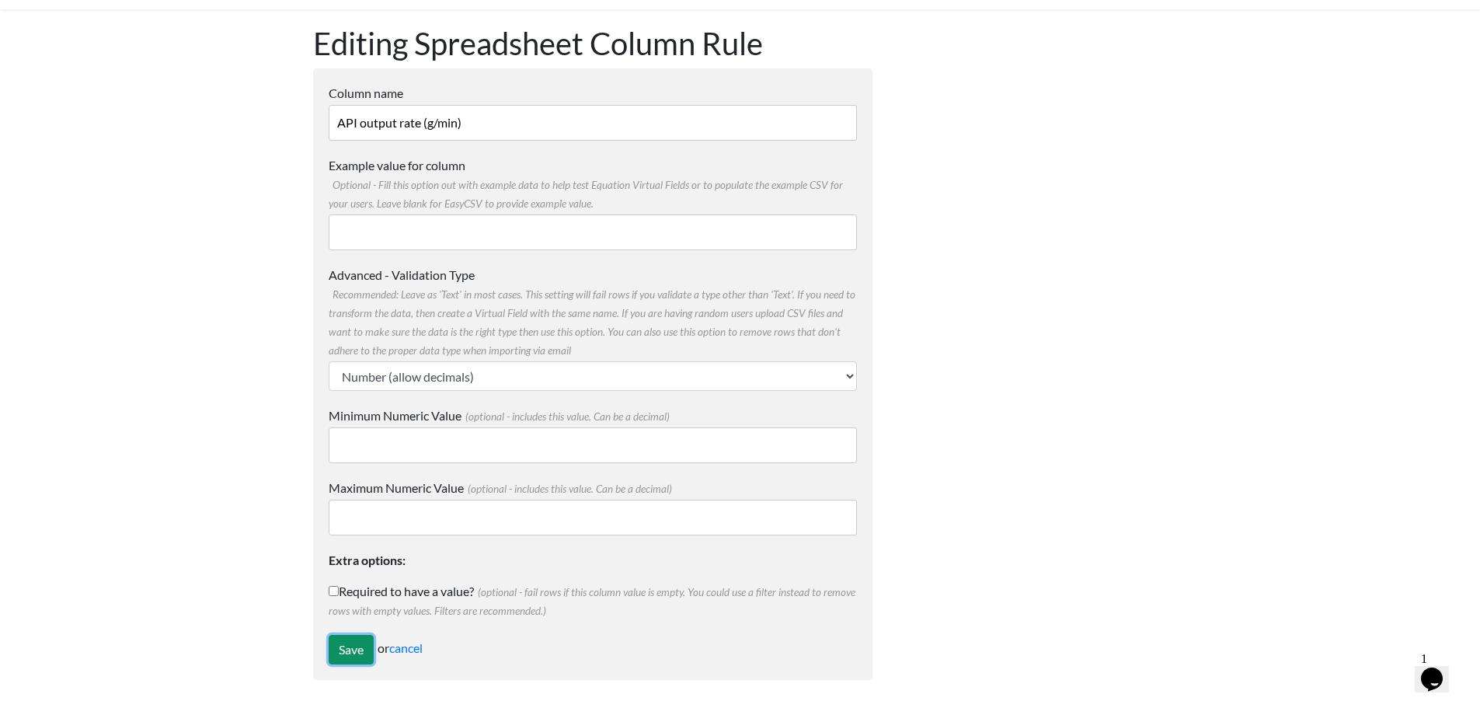
click at [345, 636] on input "Save" at bounding box center [351, 650] width 45 height 30
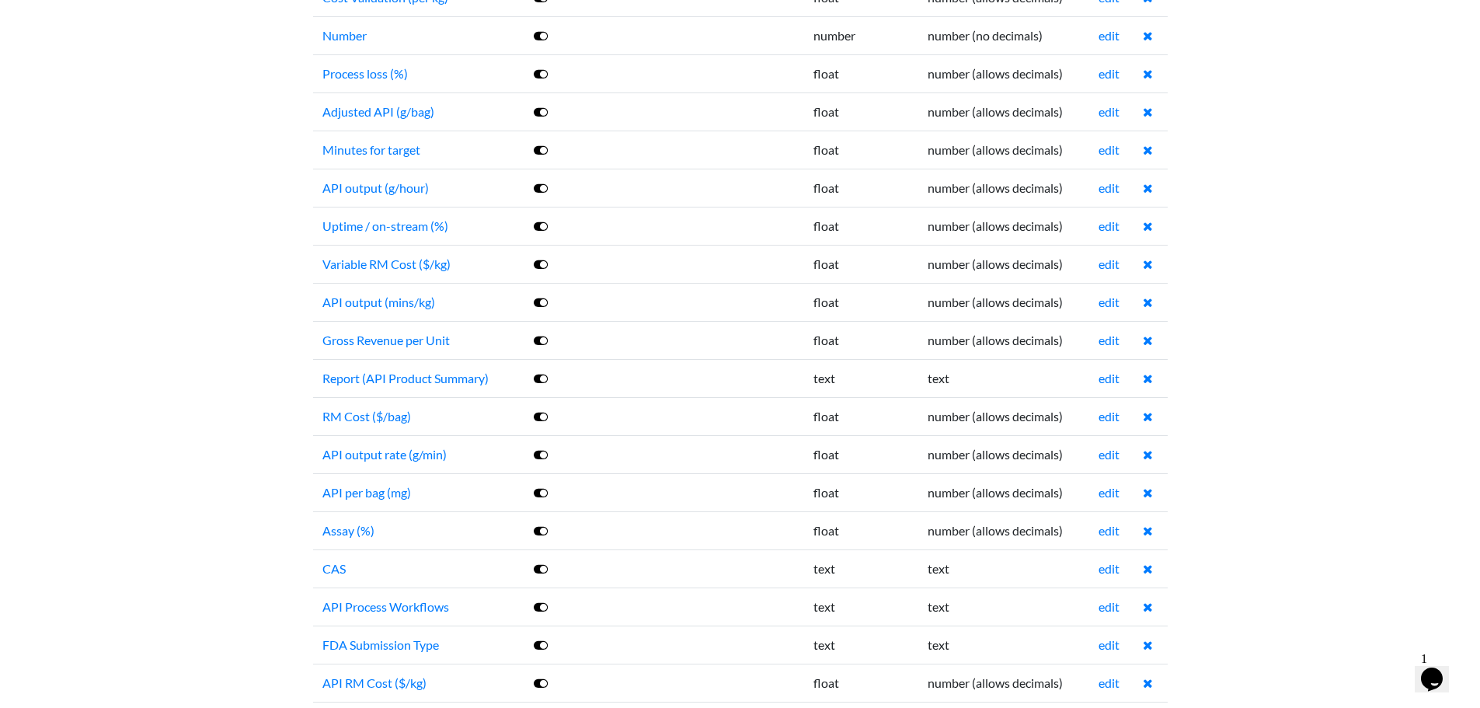
scroll to position [1243, 0]
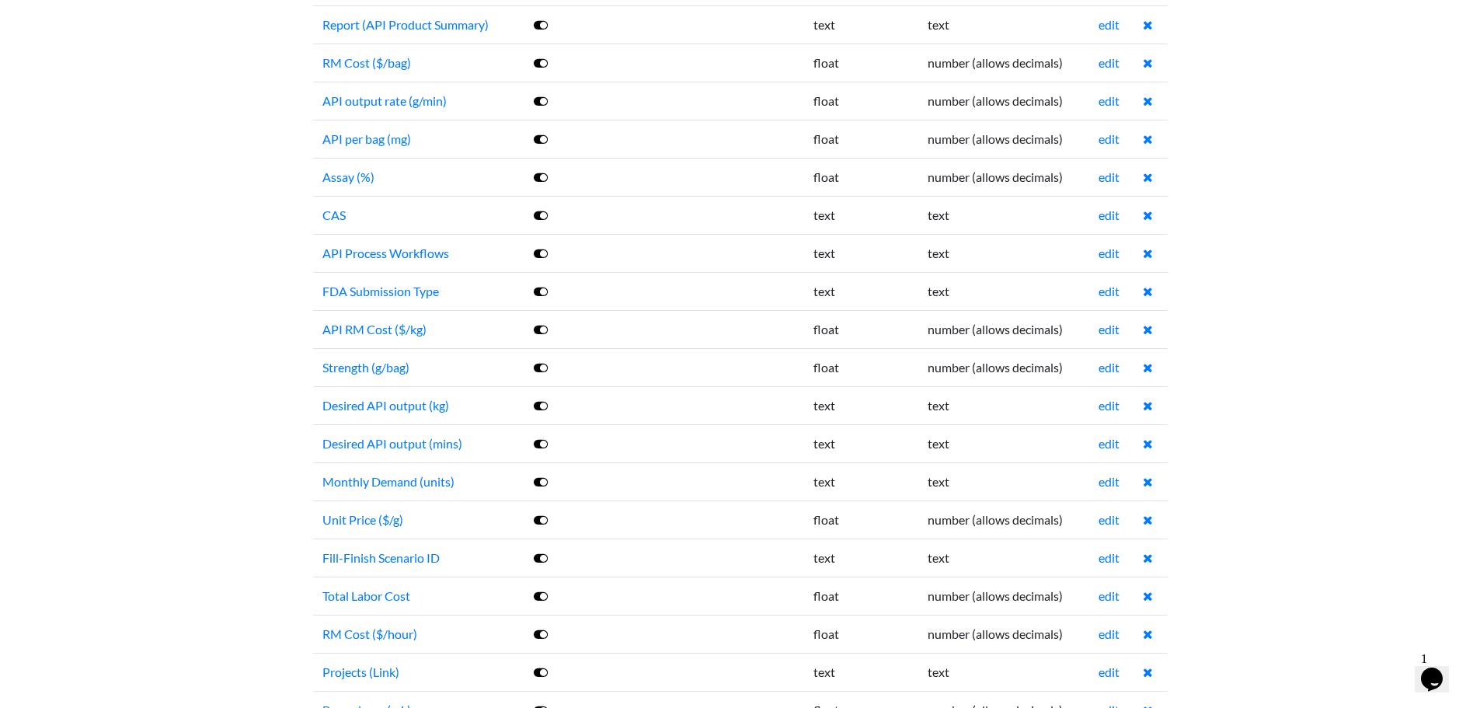
click at [1097, 484] on td "edit" at bounding box center [1111, 481] width 44 height 38
click at [1102, 482] on link "edit" at bounding box center [1109, 481] width 21 height 15
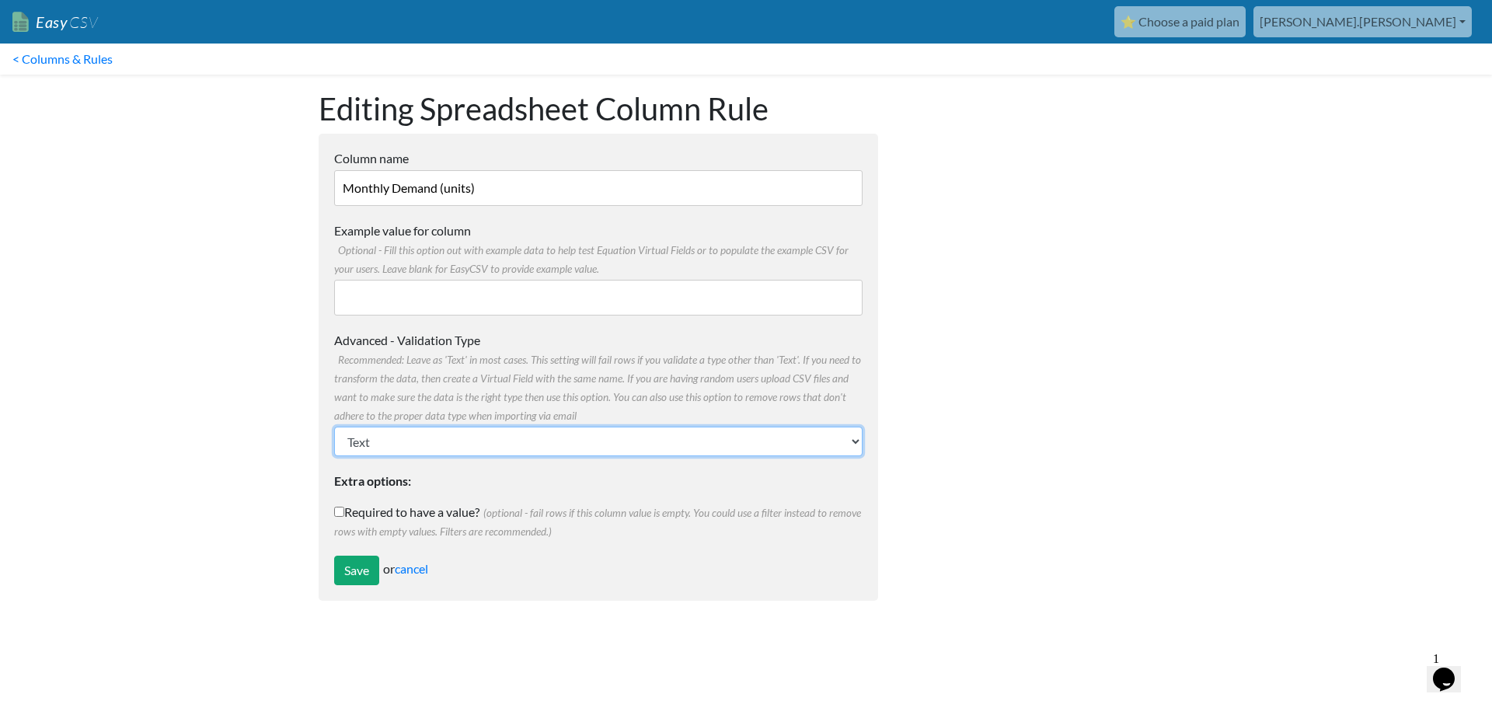
click at [408, 437] on select "Text Number (no decimals) Number (allow decimals) Date (mm/dd/yyyy) Date (dd/mm…" at bounding box center [598, 442] width 528 height 30
select select "float"
click at [334, 427] on select "Text Number (no decimals) Number (allow decimals) Date (mm/dd/yyyy) Date (dd/mm…" at bounding box center [598, 442] width 528 height 30
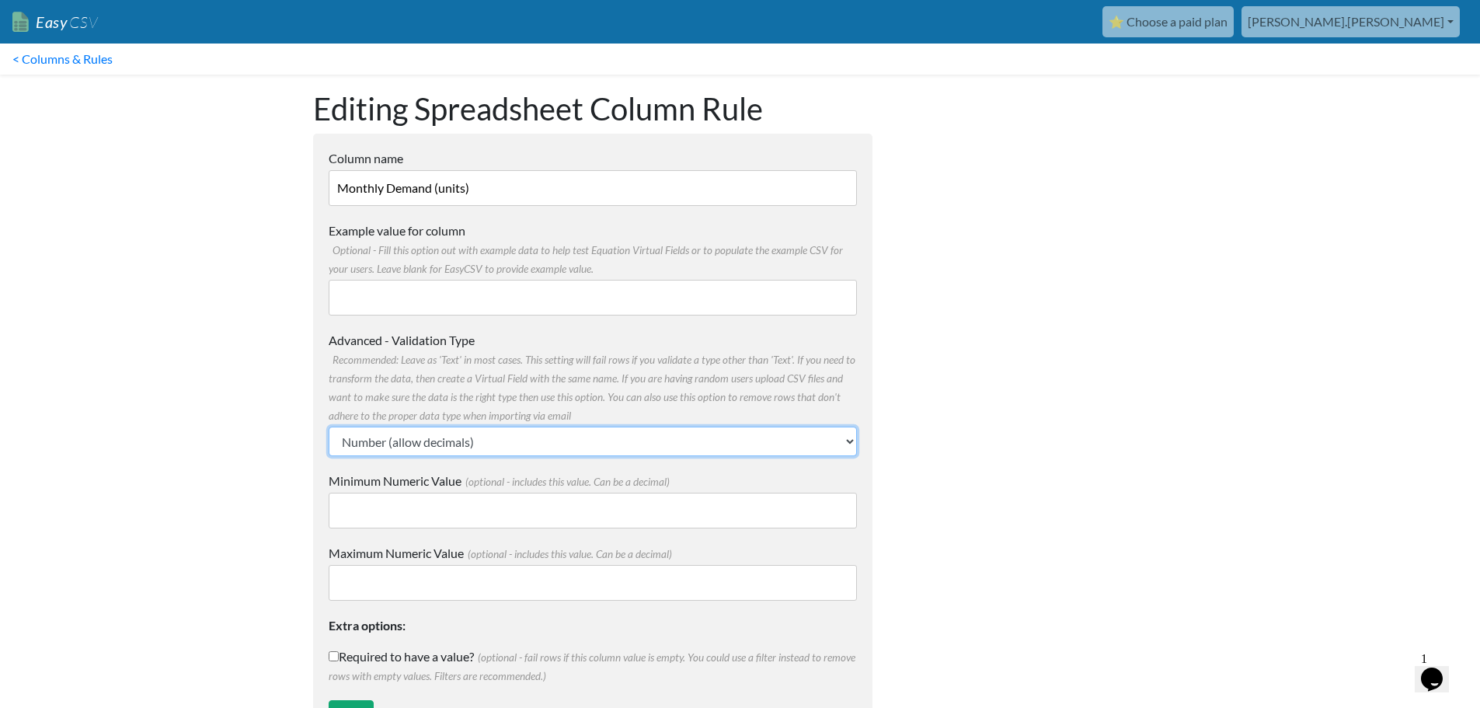
scroll to position [65, 0]
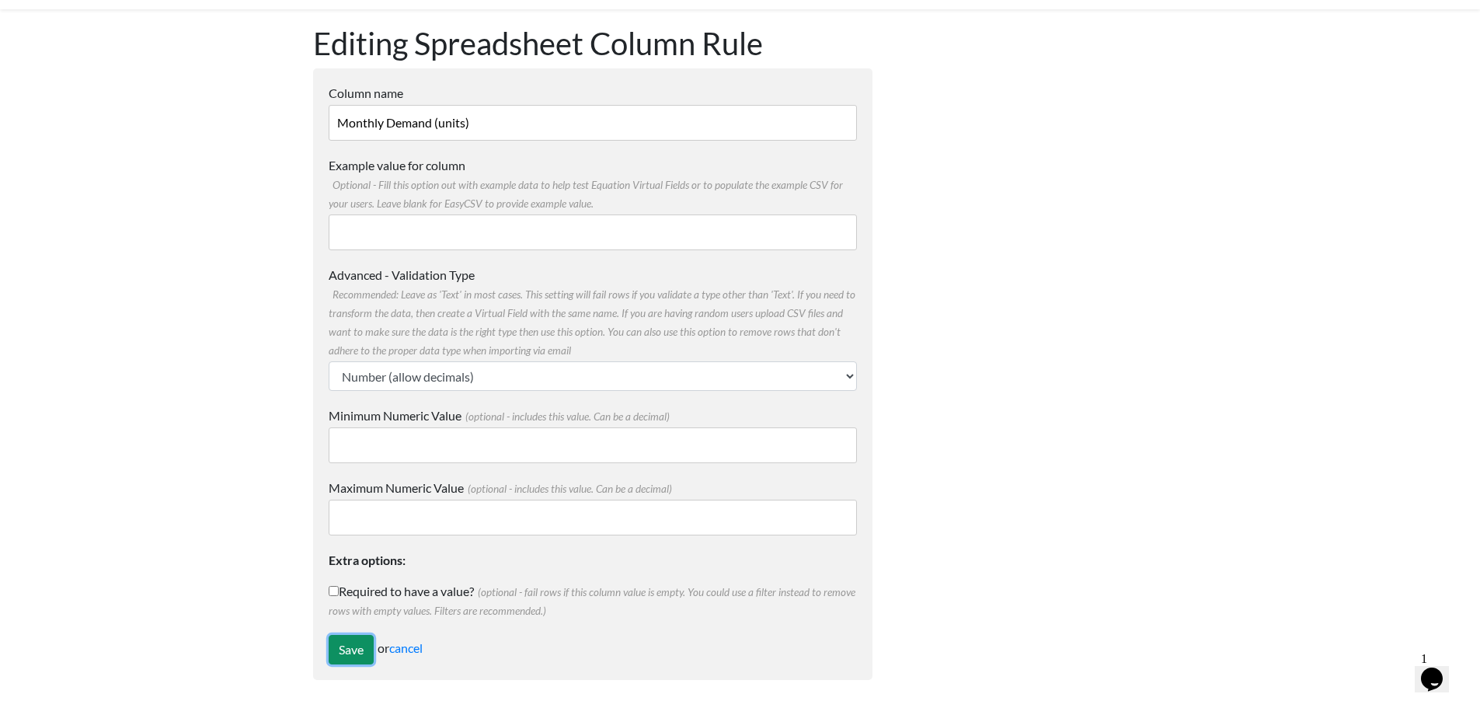
click at [354, 653] on input "Save" at bounding box center [351, 650] width 45 height 30
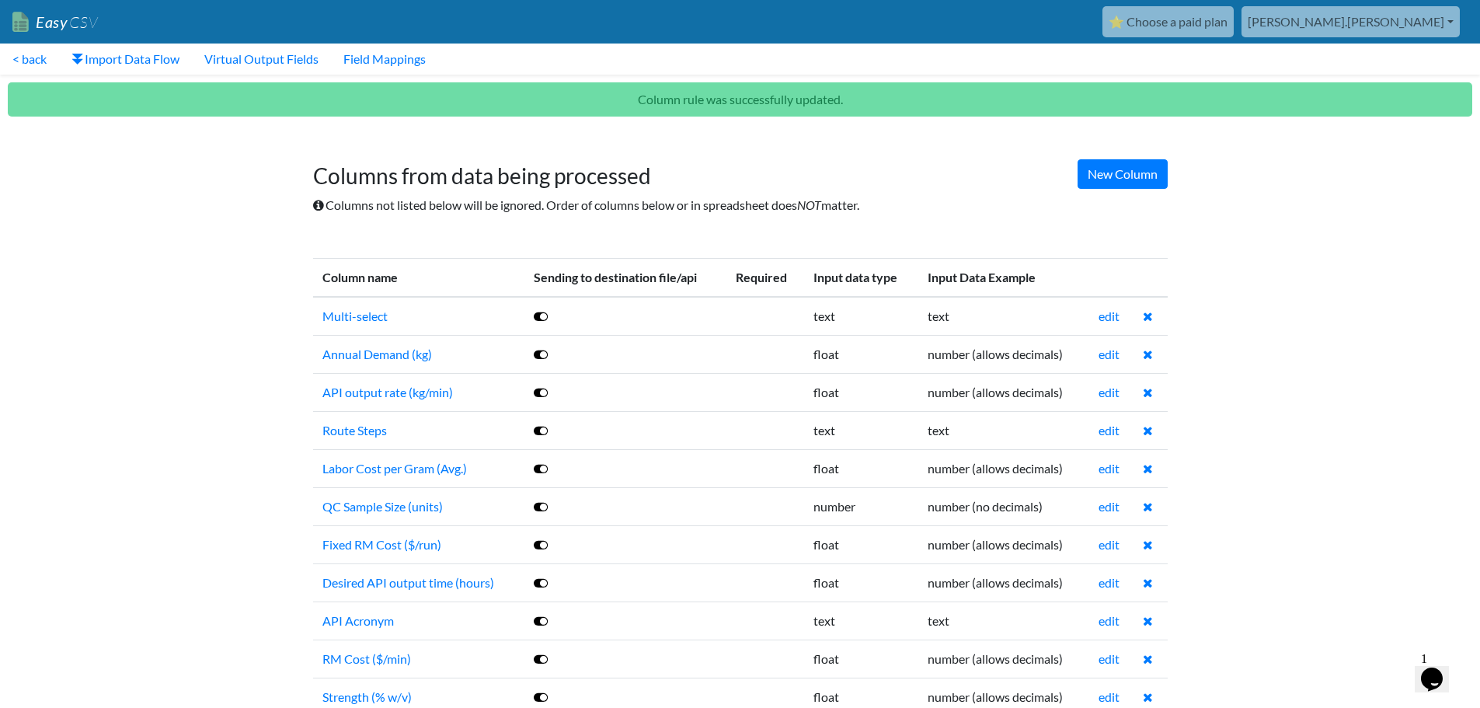
click at [880, 162] on h1 "Columns from data being processed" at bounding box center [740, 169] width 855 height 42
click at [304, 55] on link "Virtual Output Fields" at bounding box center [261, 59] width 139 height 31
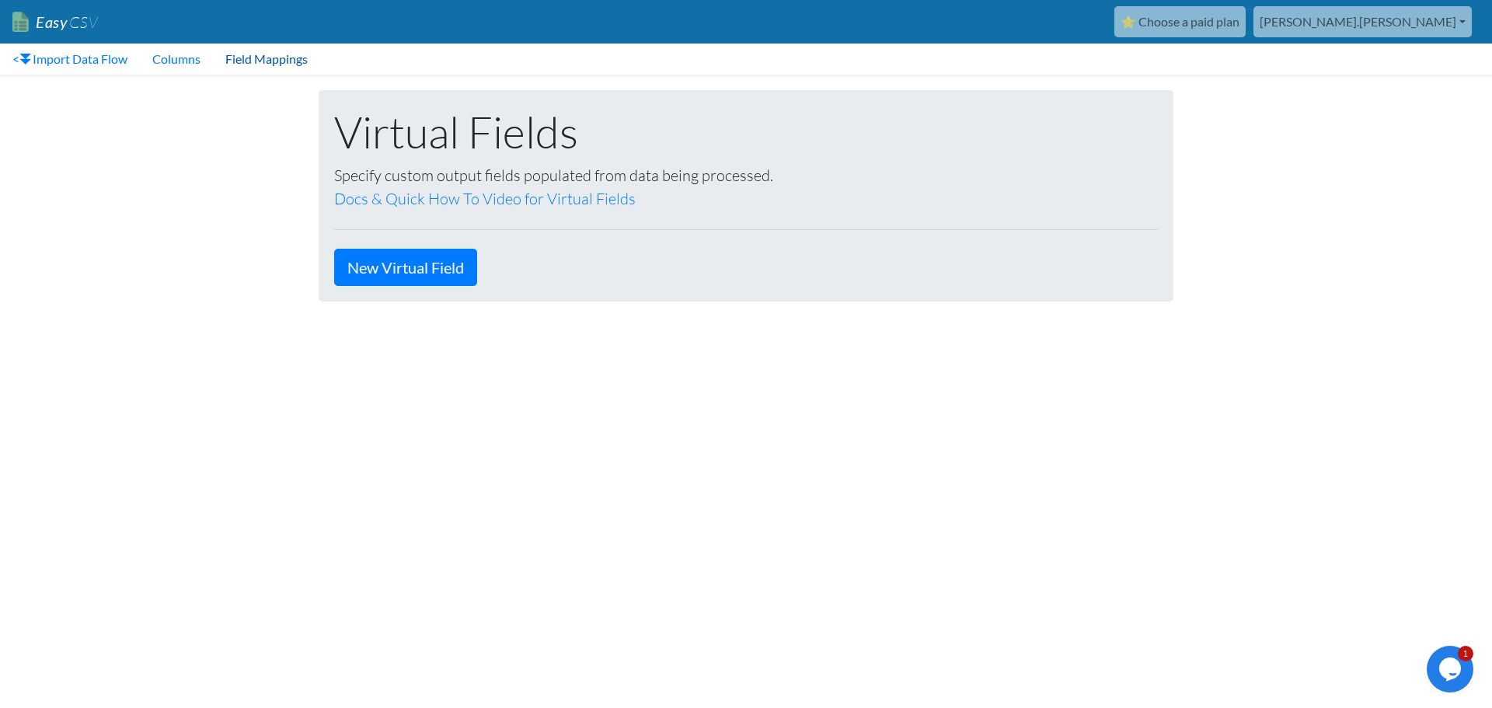
click at [279, 62] on link "Field Mappings" at bounding box center [266, 59] width 107 height 31
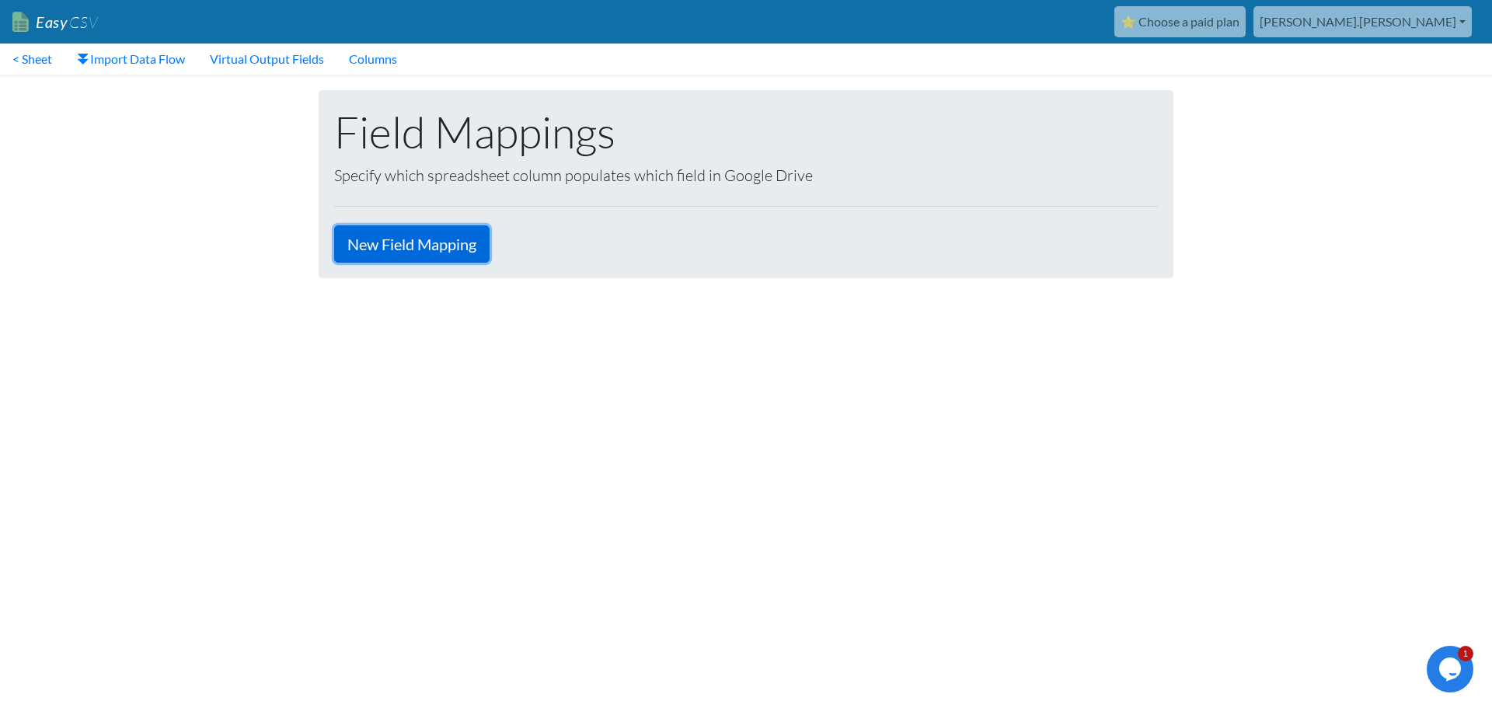
click at [410, 246] on link "New Field Mapping" at bounding box center [411, 243] width 155 height 37
click at [54, 68] on link "< Sheet" at bounding box center [32, 59] width 64 height 31
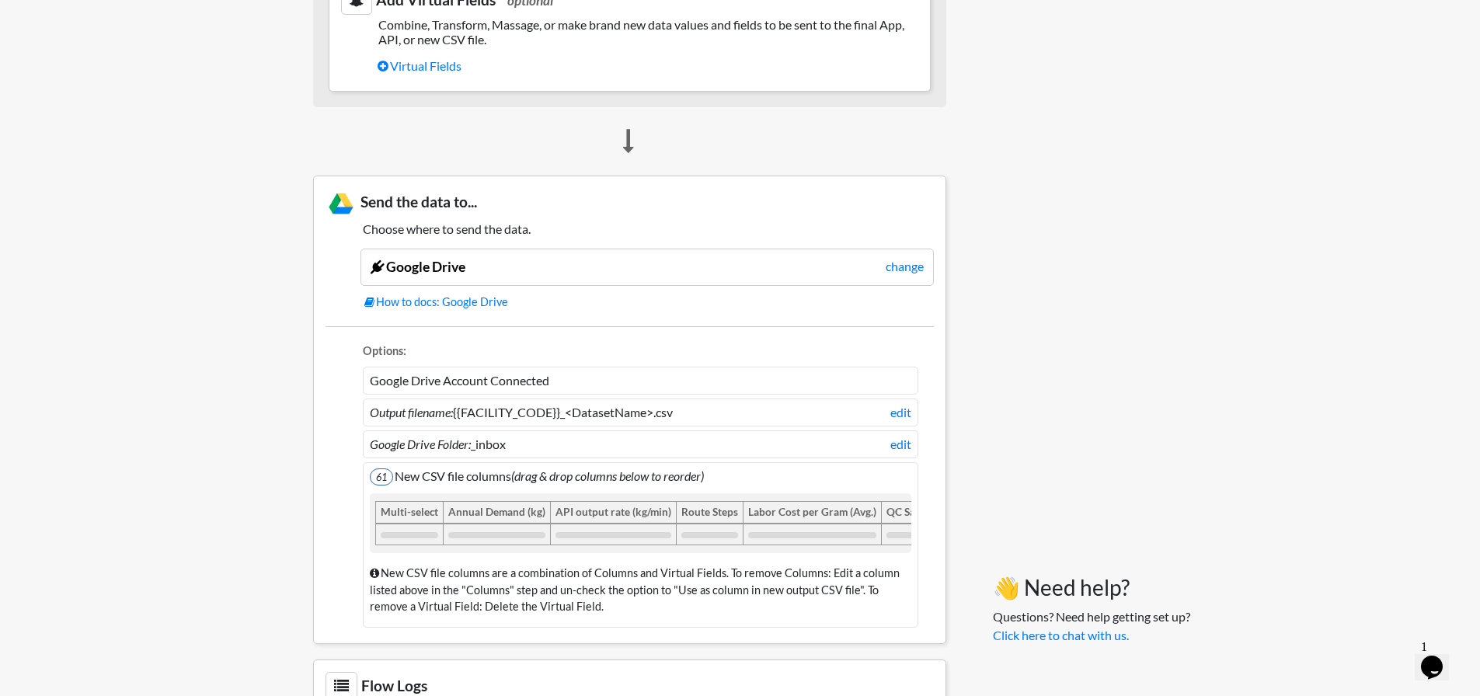
scroll to position [1043, 0]
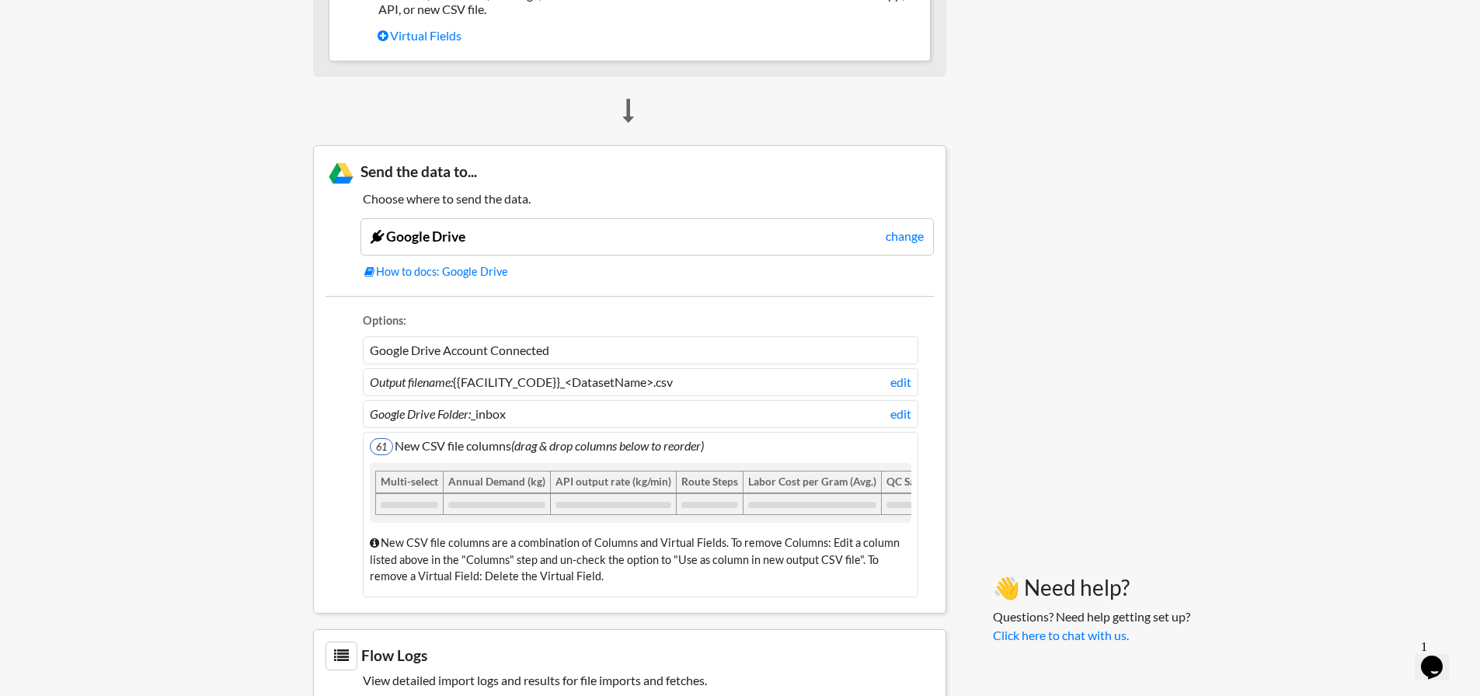
click at [435, 445] on li "61 New CSV file columns (drag & drop columns below to reorder) Multi-select Ann…" at bounding box center [641, 515] width 556 height 166
click at [525, 453] on icon "(drag & drop columns below to reorder)" at bounding box center [607, 445] width 193 height 15
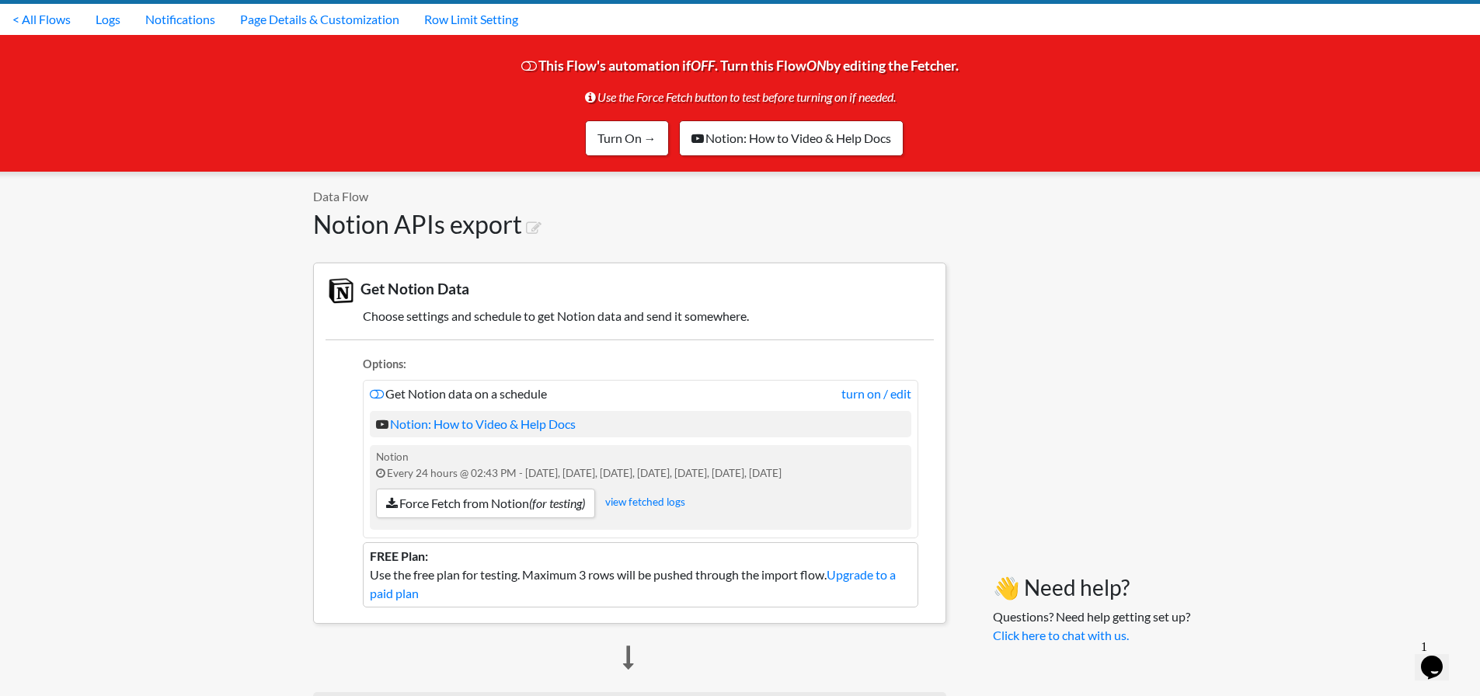
scroll to position [33, 0]
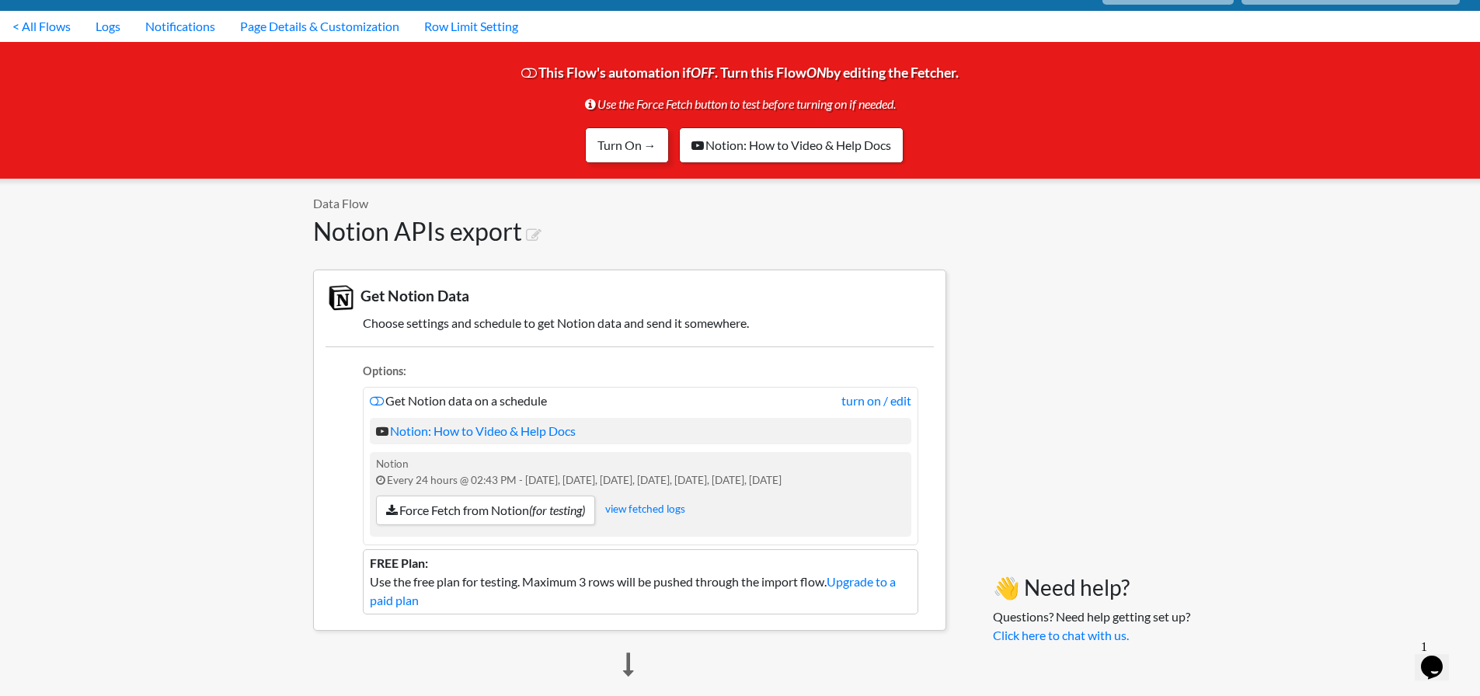
click at [585, 159] on link "Turn On →" at bounding box center [627, 145] width 84 height 36
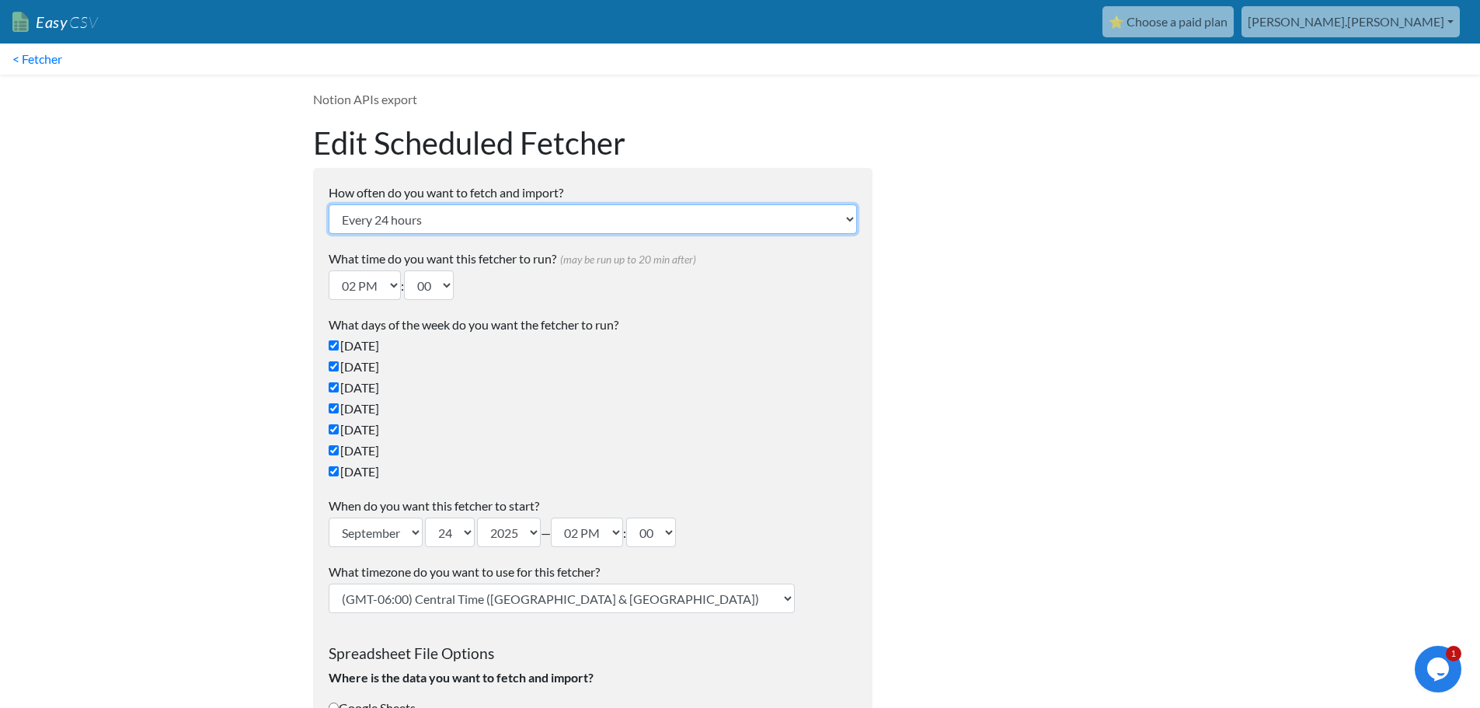
click at [463, 217] on select "Every 24 hours Every 4 hours Every hour Every 10-20 minutes Every 1 week Every …" at bounding box center [593, 219] width 528 height 30
select select "1_hour"
click at [329, 204] on select "Every 24 hours Every 4 hours Every hour Every 10-20 minutes Every 1 week Every …" at bounding box center [593, 219] width 528 height 30
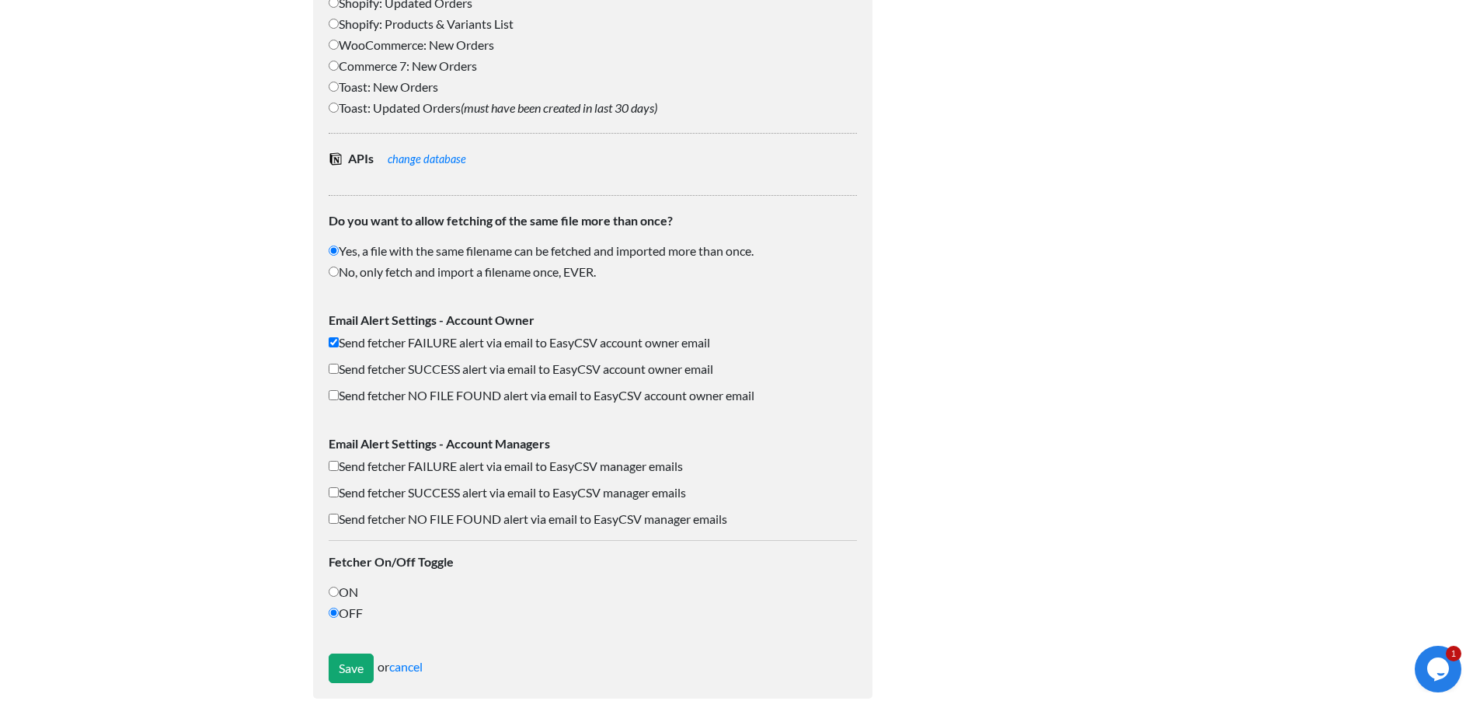
scroll to position [930, 0]
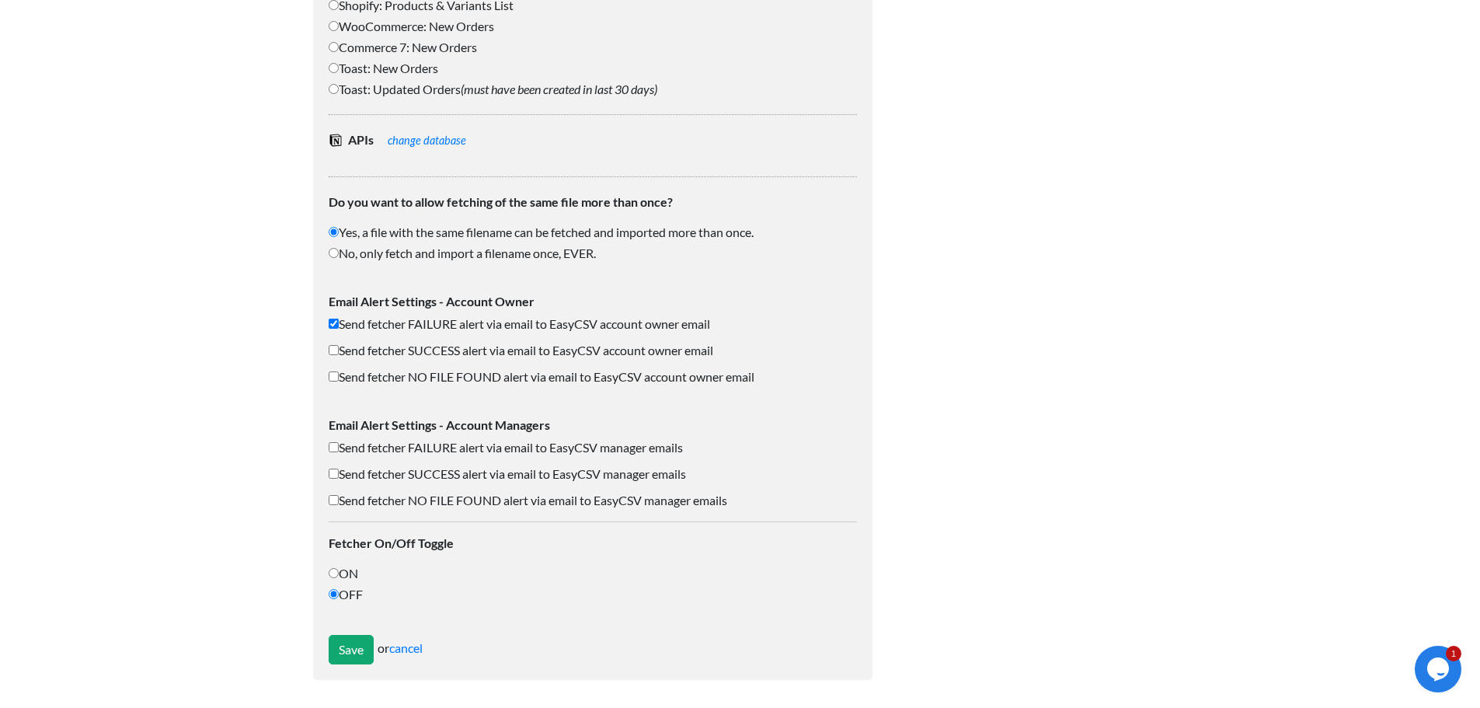
click at [343, 572] on label "ON" at bounding box center [593, 573] width 528 height 19
click at [339, 572] on input "ON" at bounding box center [334, 573] width 10 height 10
radio input "true"
click at [347, 640] on input "Save" at bounding box center [351, 650] width 45 height 30
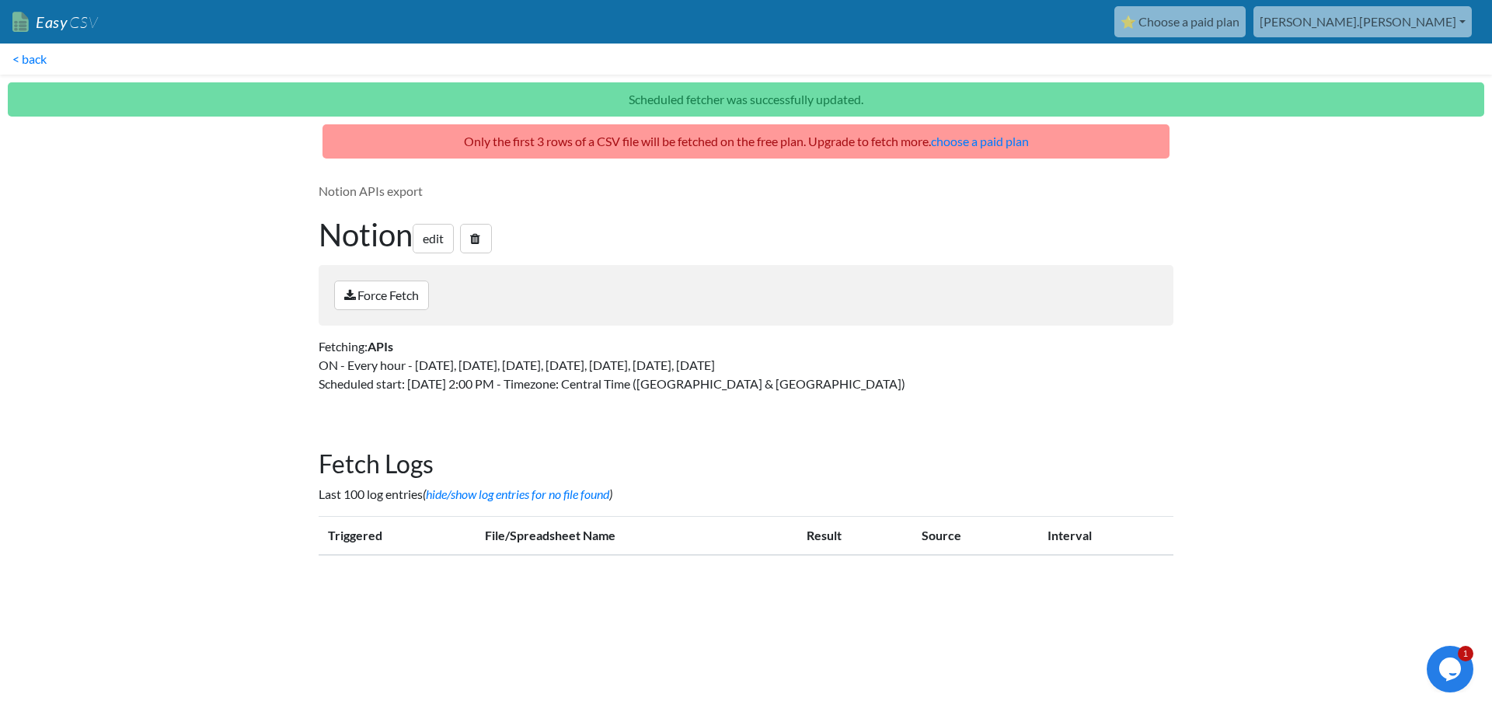
click at [739, 206] on div "Notion APIs export Notion edit Force Fetch Fetching: APIs ON - Every hour - Sun…" at bounding box center [746, 293] width 886 height 255
click at [409, 296] on link "Force Fetch" at bounding box center [381, 296] width 95 height 30
click at [423, 404] on div "Notion APIs export Notion edit Force Fetch Fetching: APIs ON - Every hour - [DA…" at bounding box center [746, 293] width 886 height 255
click at [549, 408] on div "Notion APIs export Notion edit Force Fetch Fetching: APIs ON - Every hour - [DA…" at bounding box center [746, 293] width 886 height 255
click at [403, 307] on link "Force Fetch" at bounding box center [381, 296] width 95 height 30
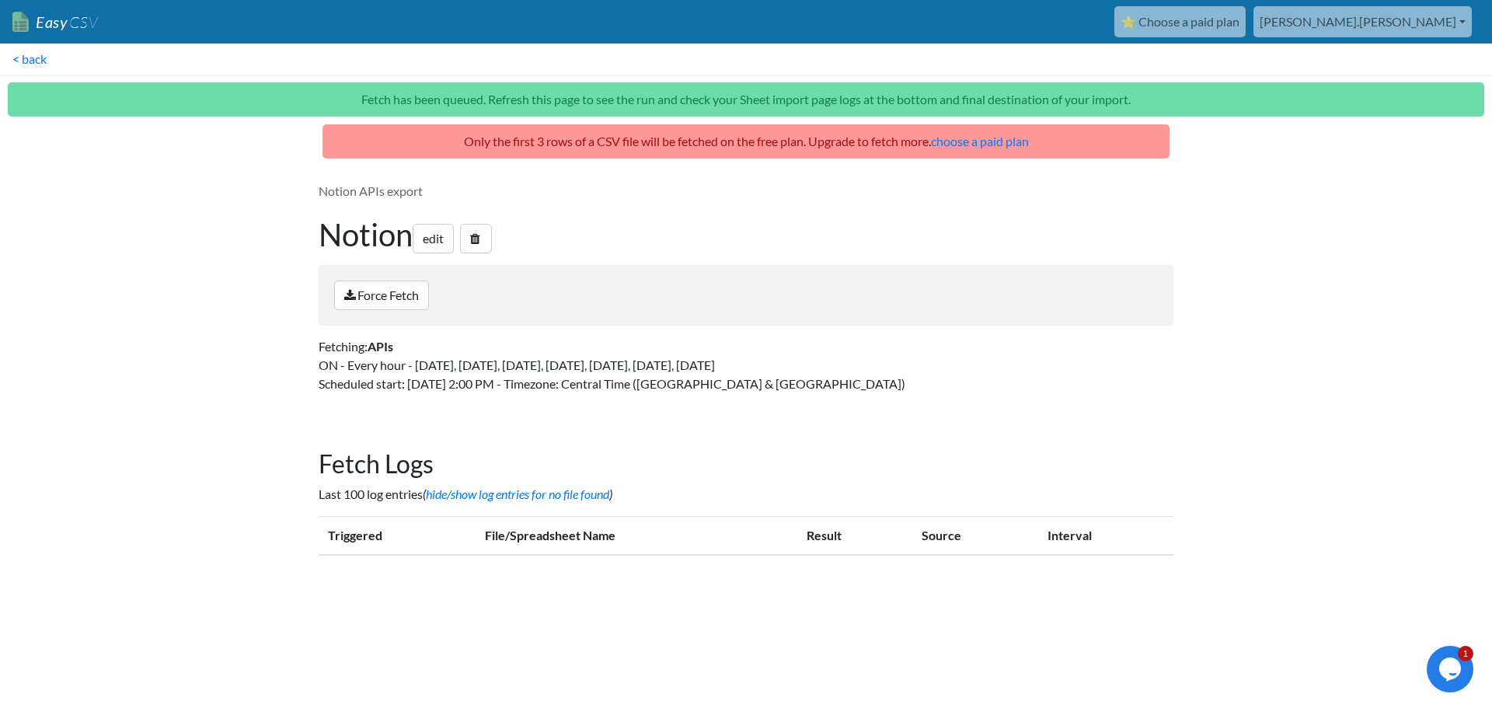
click at [654, 451] on h2 "Fetch Logs" at bounding box center [746, 464] width 855 height 30
click at [949, 228] on h1 "Notion edit" at bounding box center [746, 234] width 855 height 37
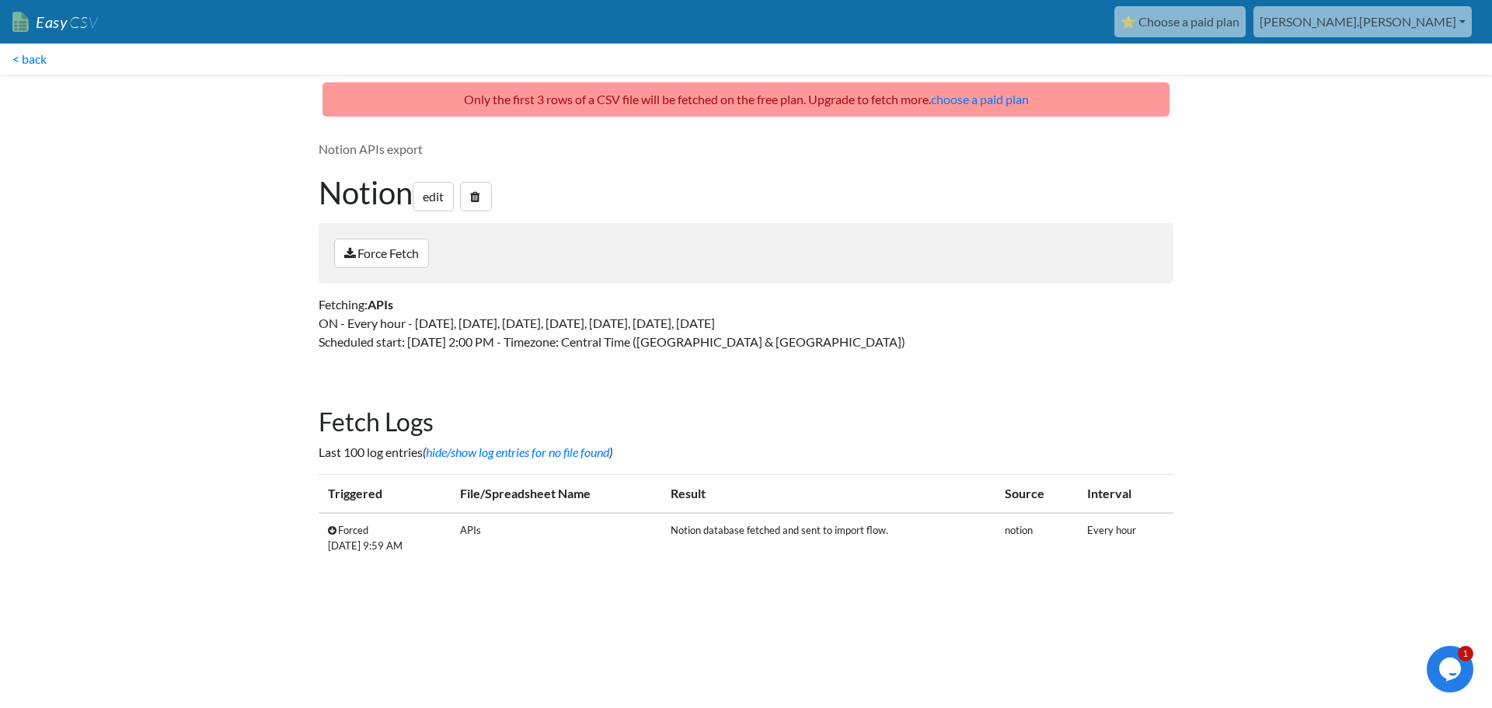
click at [863, 385] on main "Only the first 3 rows of a CSV file will be fetched on the free plan. Upgrade t…" at bounding box center [746, 336] width 886 height 508
click at [1362, 371] on body "Easy CSV ⭐ Choose a paid plan [PERSON_NAME].[PERSON_NAME] Ddm Lifescience All F…" at bounding box center [746, 295] width 1492 height 591
click at [232, 458] on body "Easy CSV ⭐ Choose a paid plan [PERSON_NAME].[PERSON_NAME] Ddm Lifescience All F…" at bounding box center [746, 295] width 1492 height 591
click at [1324, 130] on body "Easy CSV ⭐ Choose a paid plan [PERSON_NAME].[PERSON_NAME] Ddm Lifescience All F…" at bounding box center [746, 295] width 1492 height 591
click at [994, 101] on link "choose a paid plan" at bounding box center [980, 99] width 98 height 15
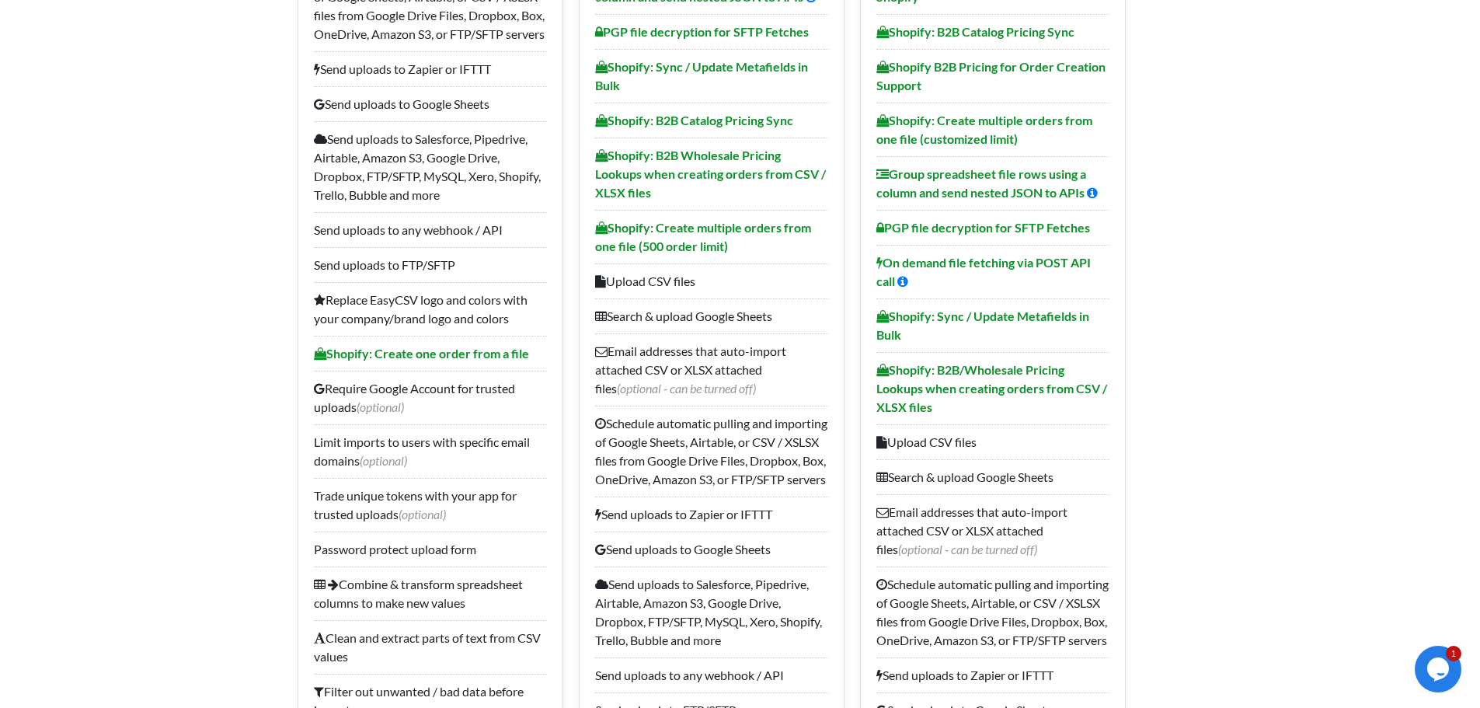
scroll to position [78, 0]
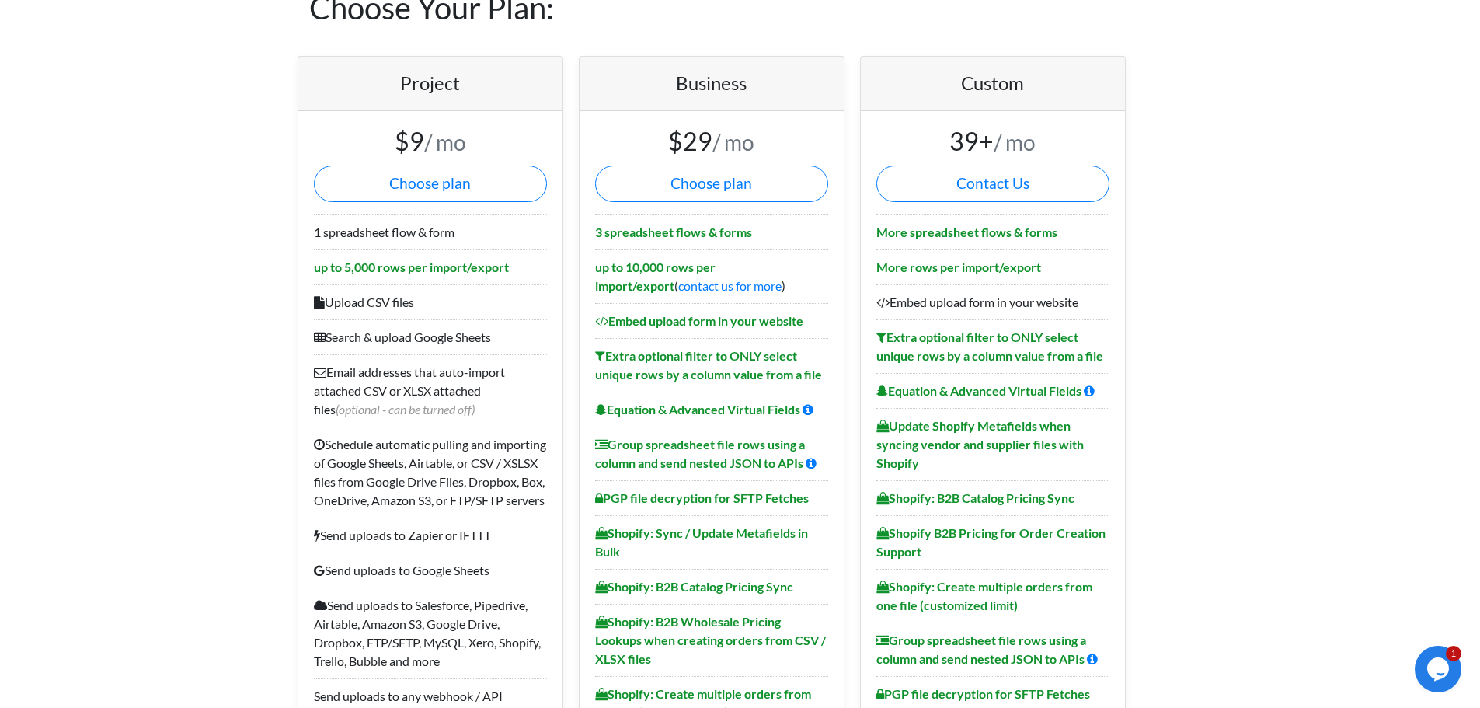
drag, startPoint x: 1319, startPoint y: 33, endPoint x: 1327, endPoint y: 2, distance: 33.0
